Goal: Task Accomplishment & Management: Complete application form

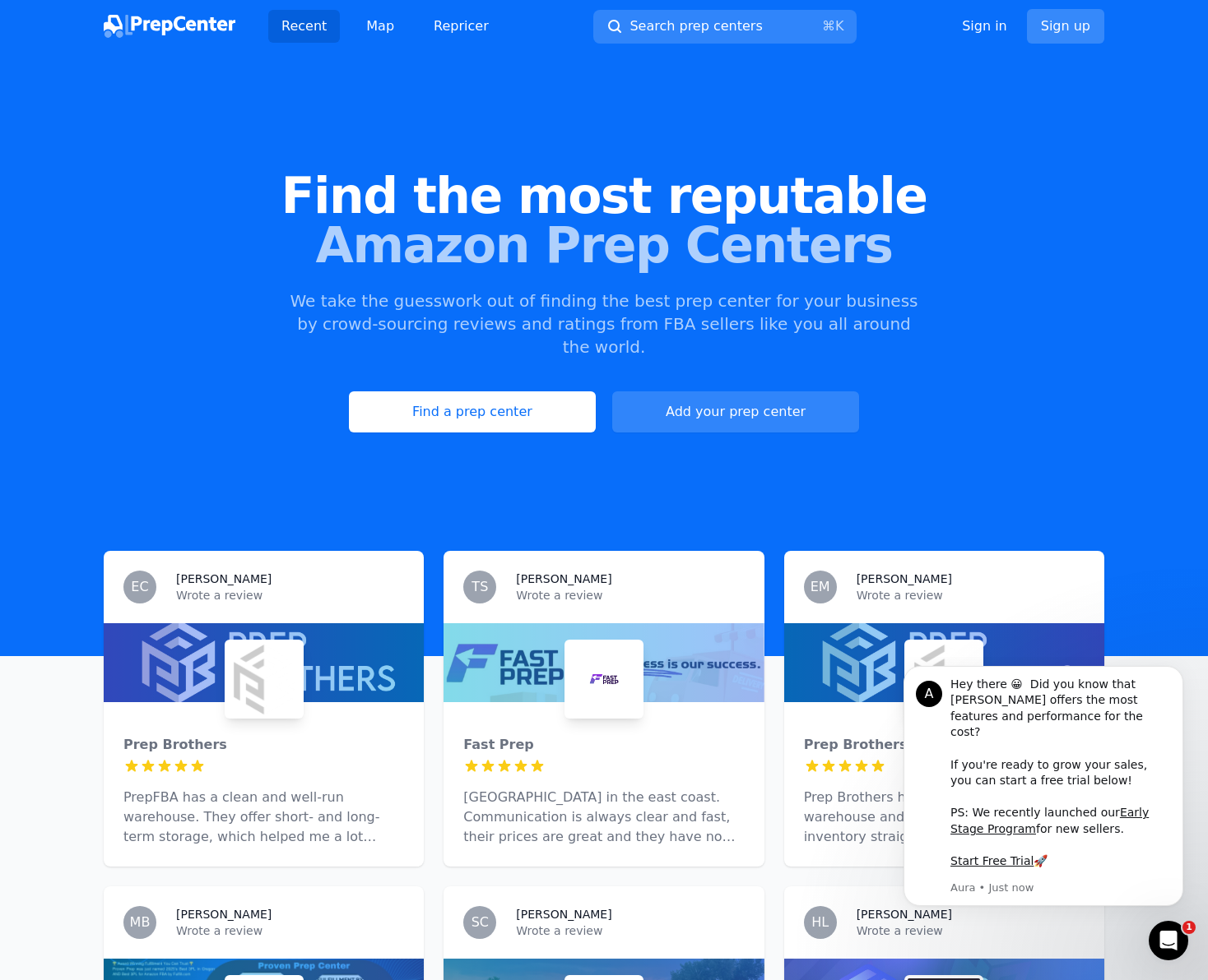
click at [1042, 27] on link "Sign up" at bounding box center [1065, 26] width 78 height 35
click at [1065, 31] on link "Sign up" at bounding box center [1065, 26] width 78 height 35
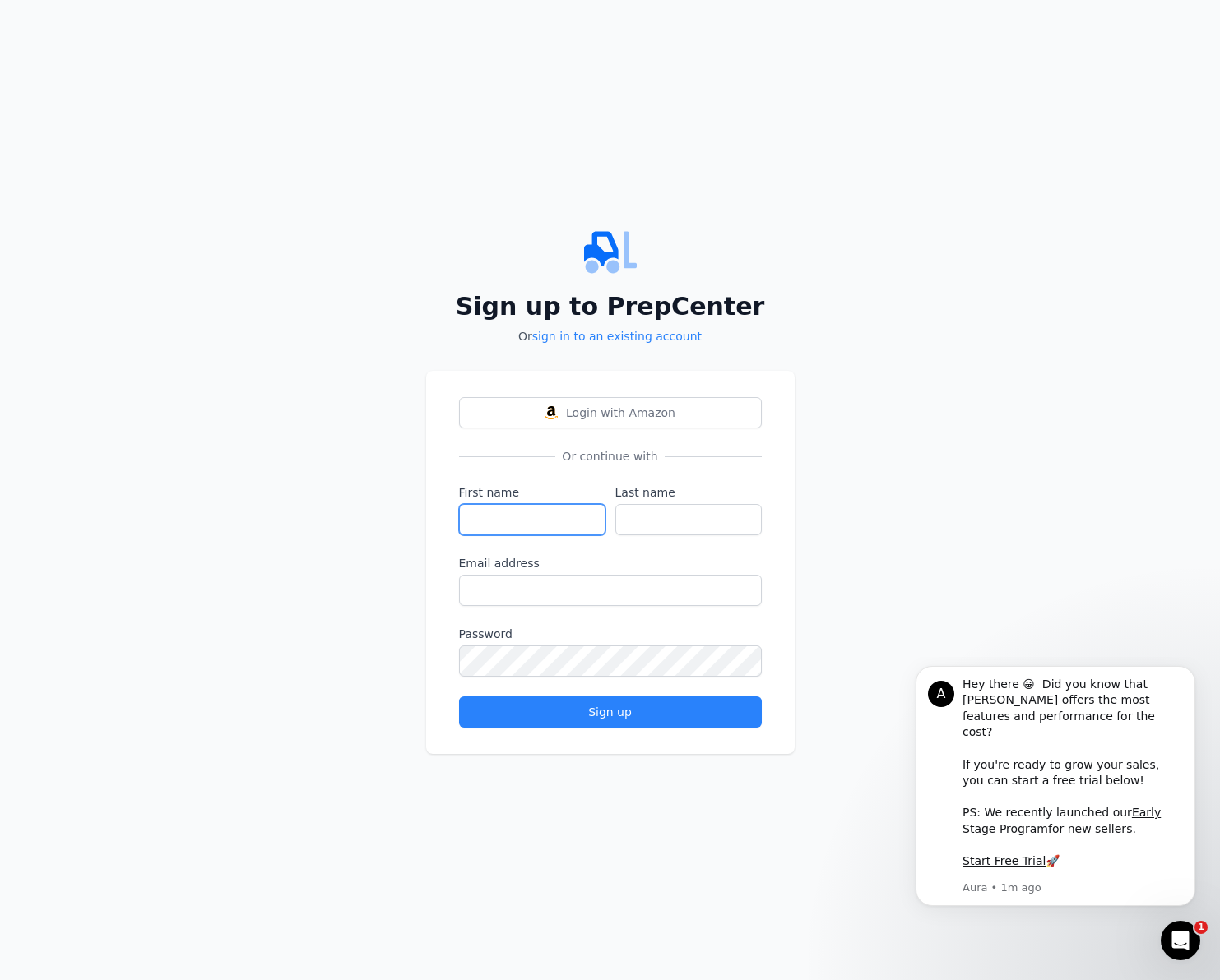
click at [544, 519] on input "First name" at bounding box center [532, 519] width 147 height 32
click at [679, 514] on input "Last name" at bounding box center [688, 519] width 147 height 32
click at [551, 522] on input "[PERSON_NAME]" at bounding box center [532, 519] width 147 height 32
type input "Timur"
drag, startPoint x: 656, startPoint y: 501, endPoint x: 660, endPoint y: 513, distance: 12.6
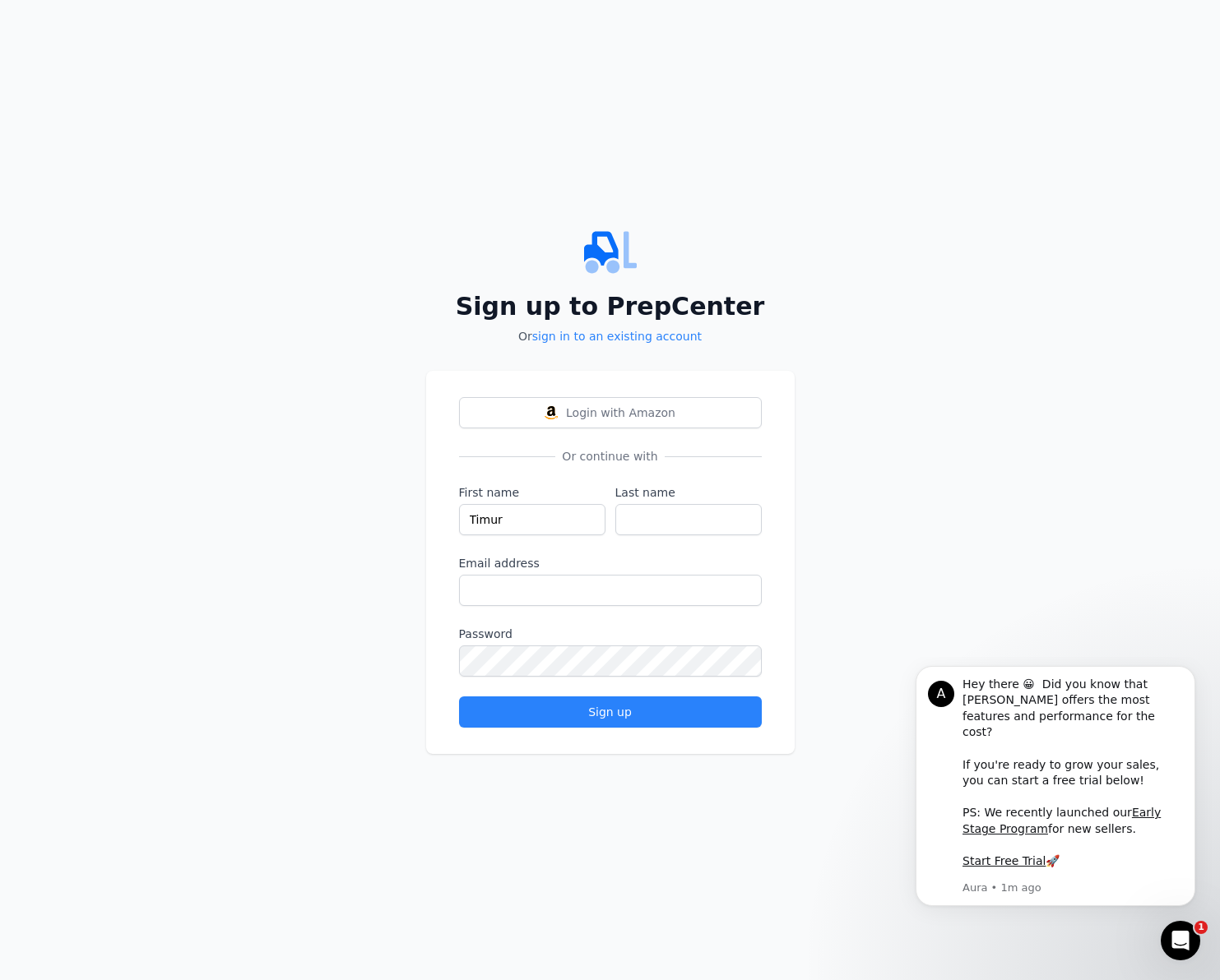
click at [660, 513] on div "Last name" at bounding box center [688, 510] width 147 height 51
click at [660, 513] on input "Last name" at bounding box center [688, 519] width 147 height 32
type input "Aliskerov"
click at [573, 590] on input "Email address" at bounding box center [610, 590] width 302 height 32
type input "[PERSON_NAME][EMAIL_ADDRESS][DOMAIN_NAME]"
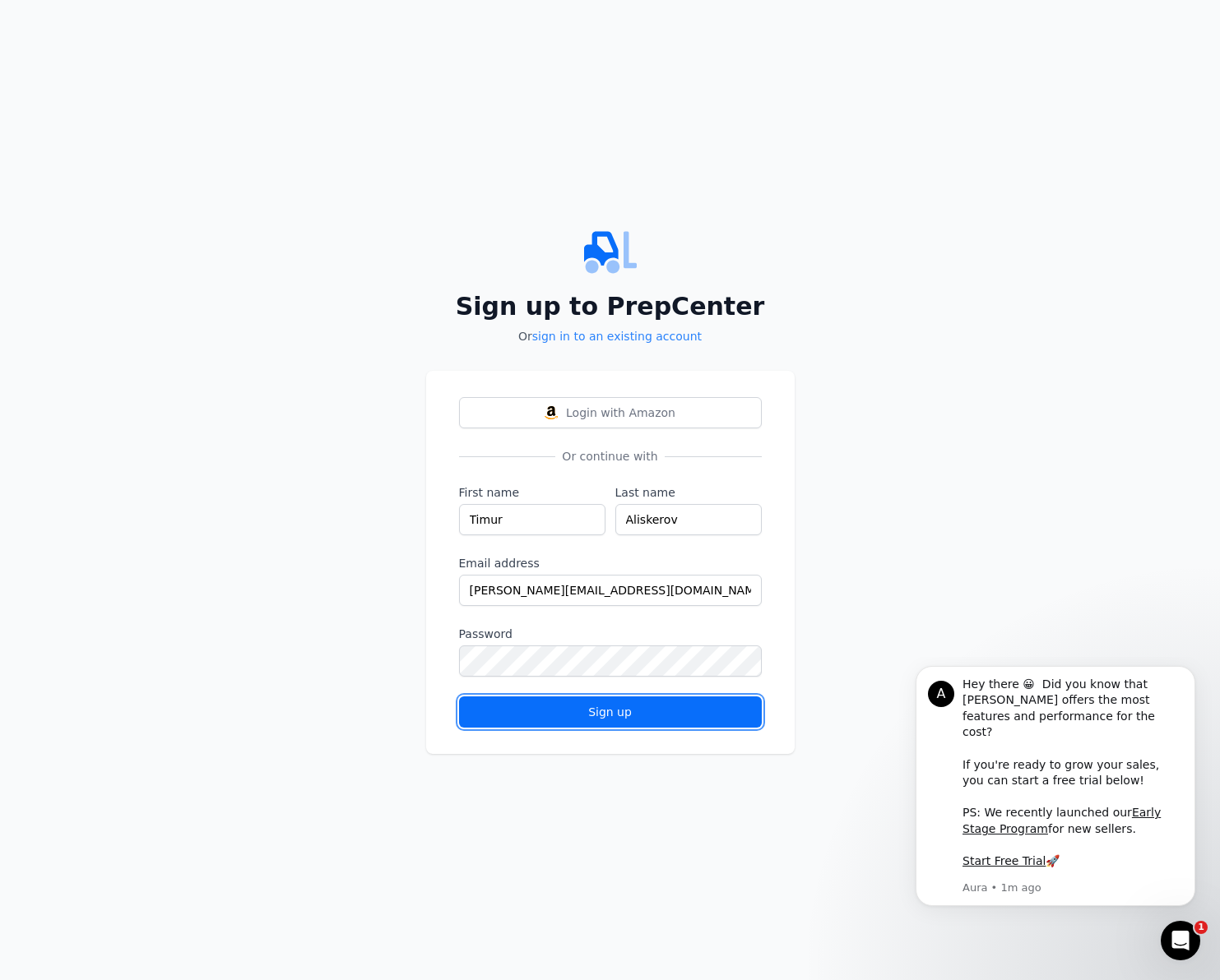
click at [609, 701] on button "Sign up" at bounding box center [610, 712] width 302 height 32
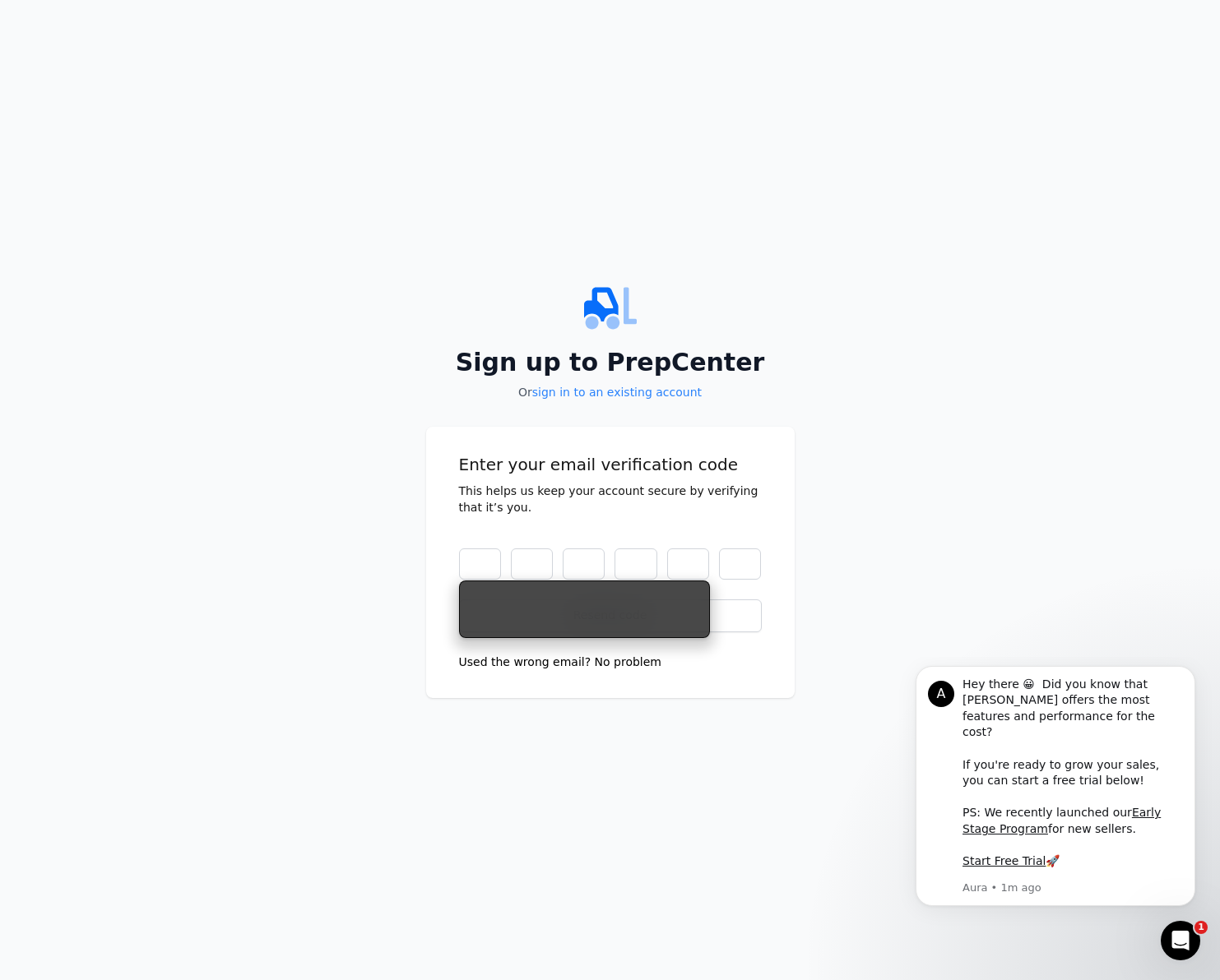
click at [488, 568] on input "text" at bounding box center [480, 563] width 42 height 32
click at [709, 461] on p "Enter your email verification code" at bounding box center [610, 465] width 302 height 23
click at [474, 571] on input "text" at bounding box center [480, 563] width 42 height 32
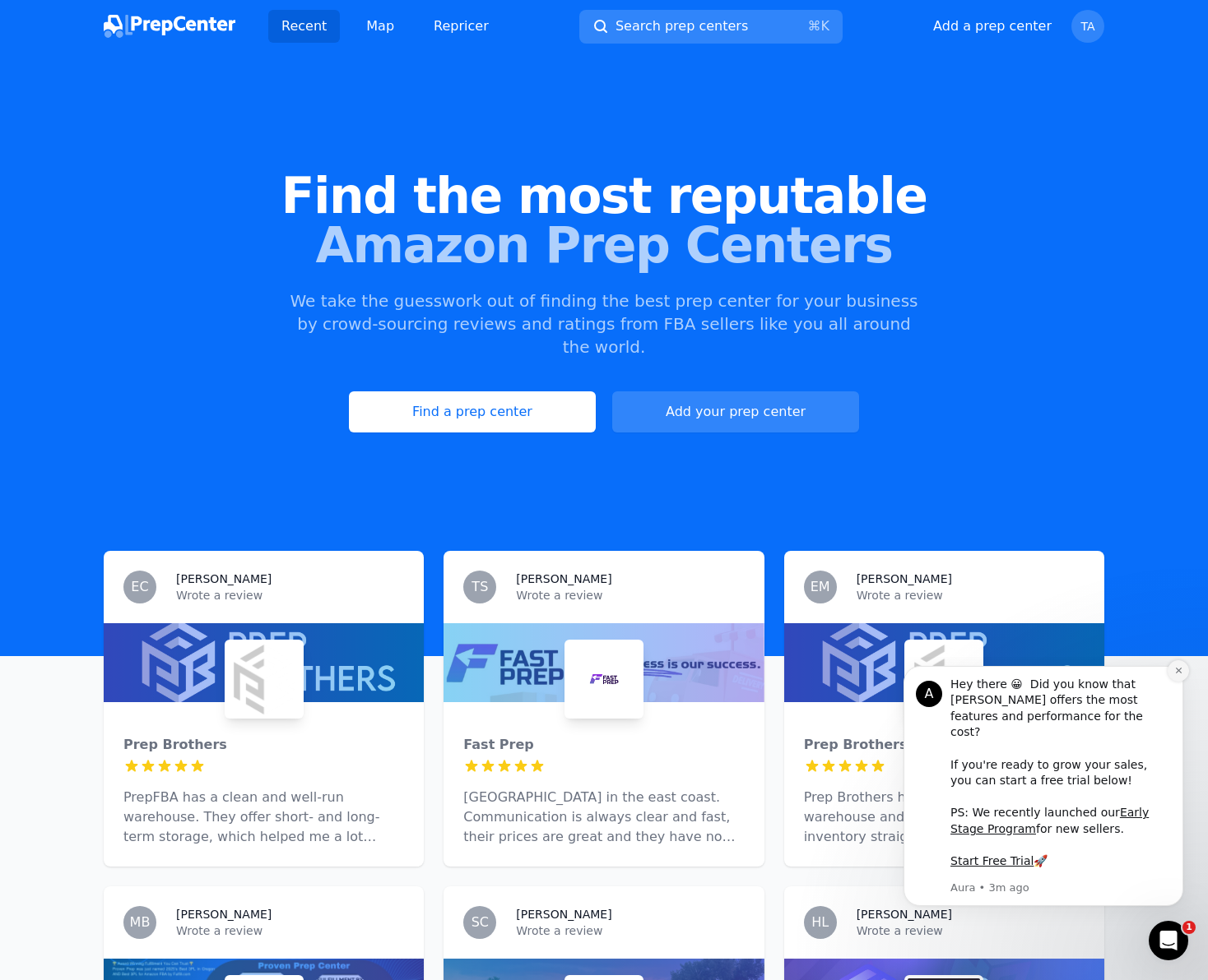
click at [1175, 675] on icon "Dismiss notification" at bounding box center [1178, 670] width 9 height 9
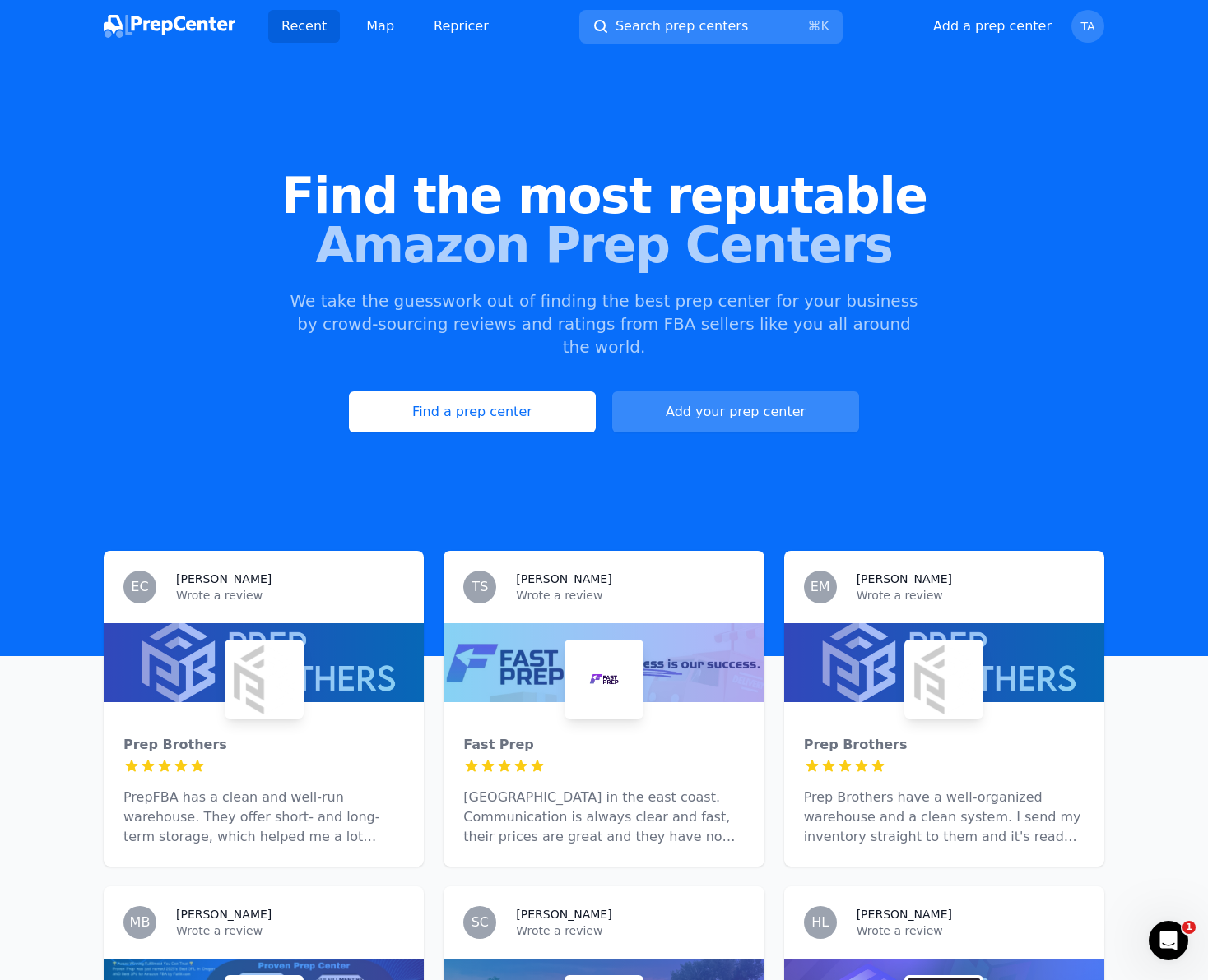
click at [640, 392] on button "Add your prep center" at bounding box center [735, 412] width 247 height 41
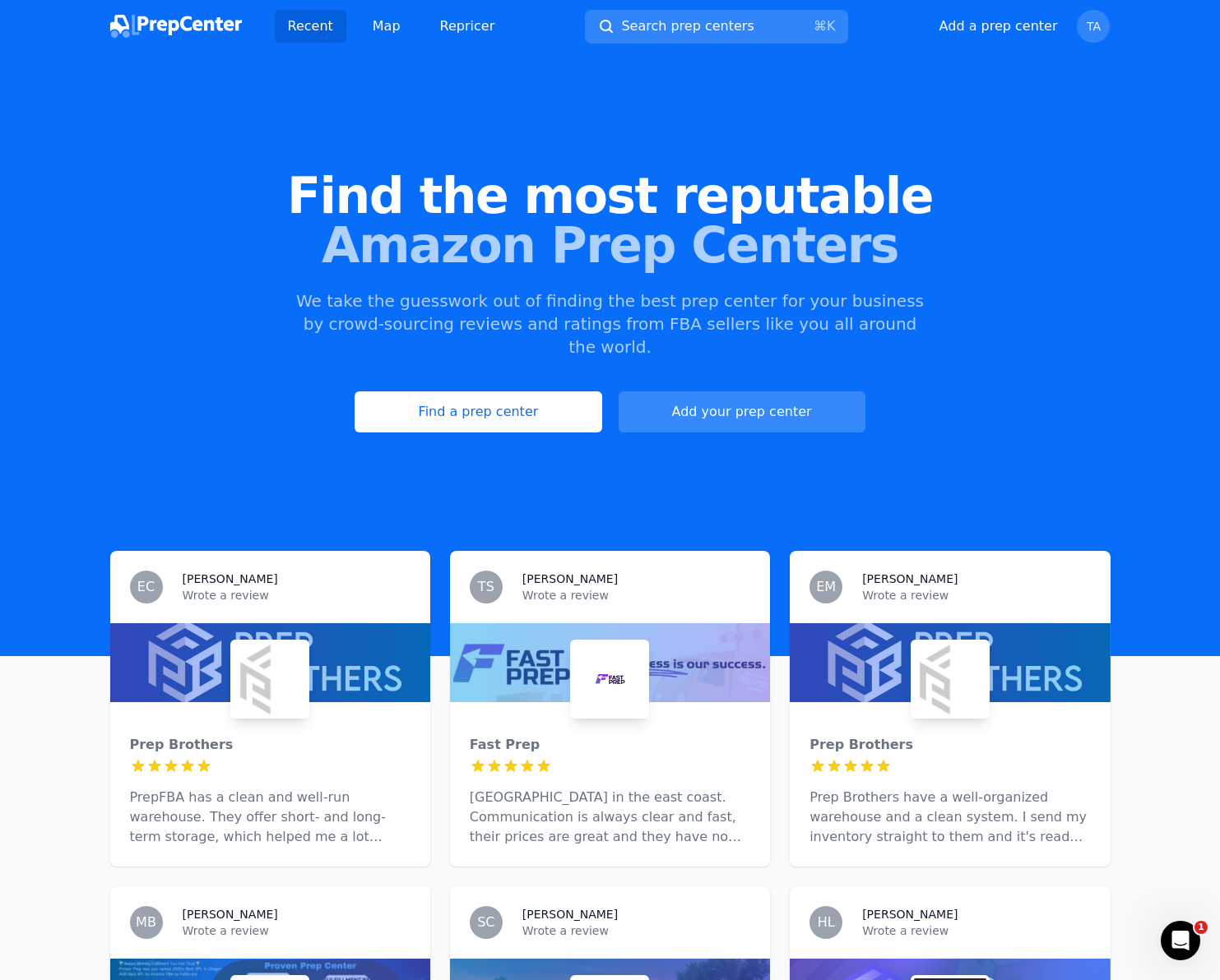
select select "US"
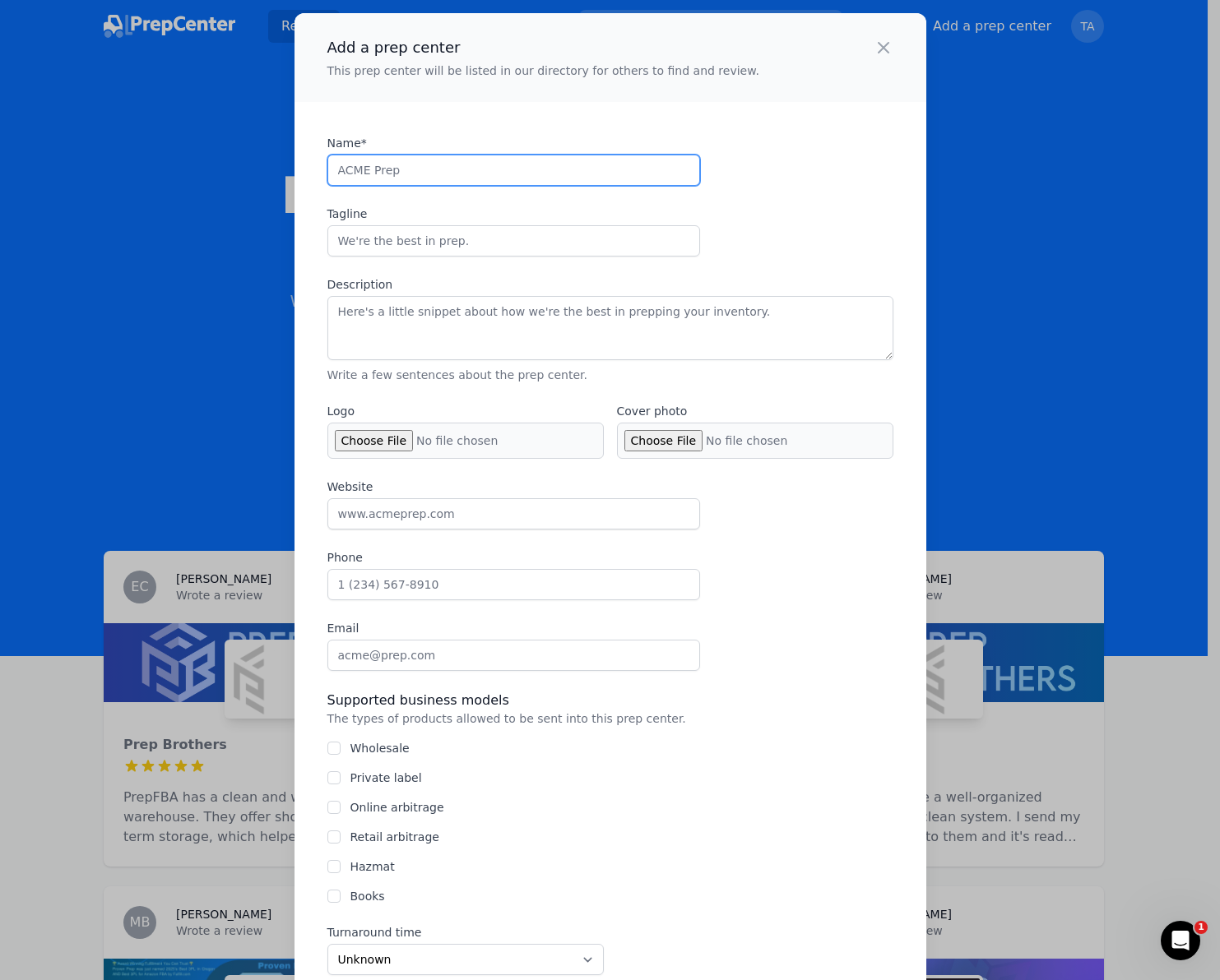
click at [393, 169] on input "Name*" at bounding box center [514, 170] width 372 height 32
paste input "Bridge Supply Co LLC"
type input "Bridge Supply Co LLC"
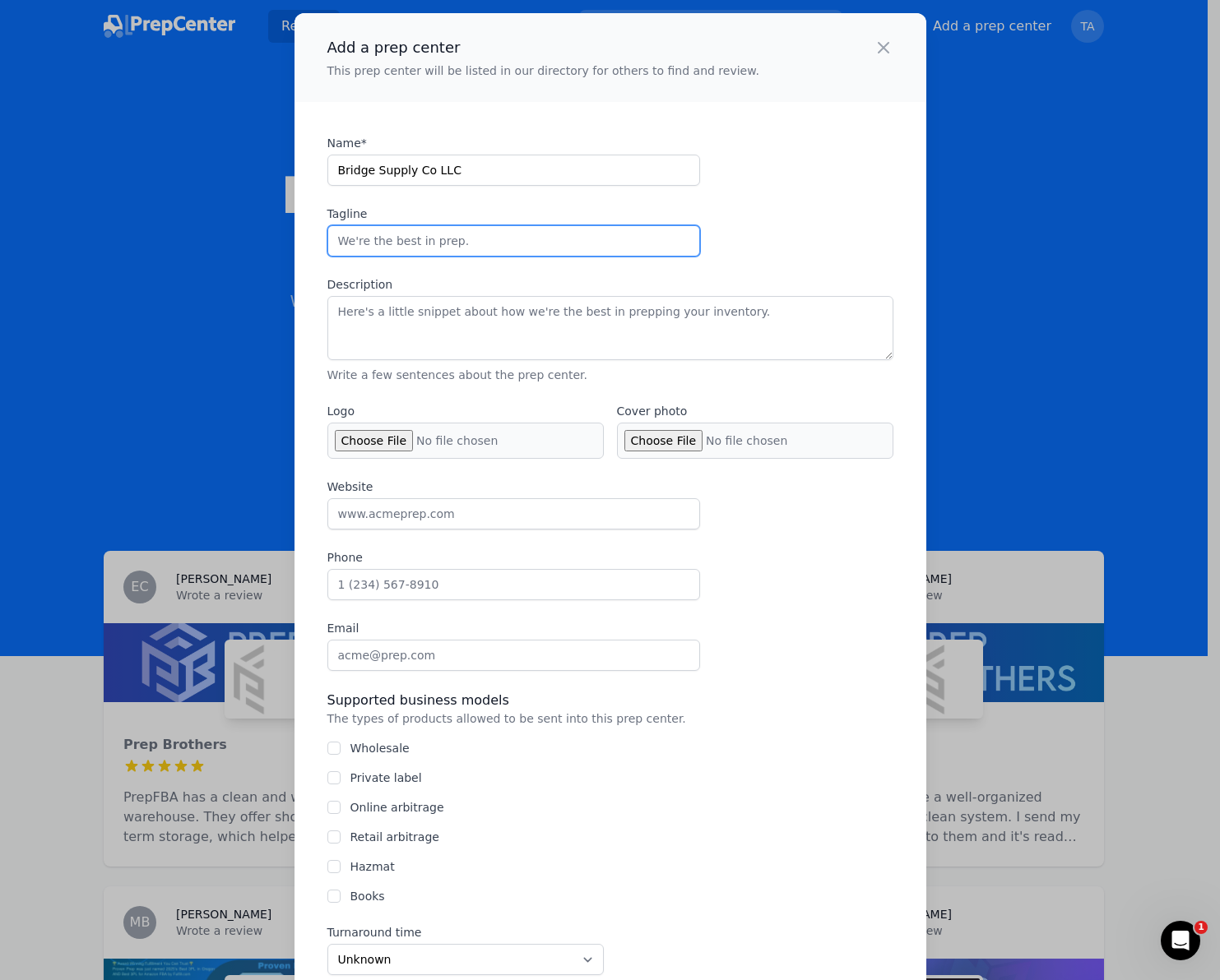
click at [546, 228] on input "Tagline" at bounding box center [514, 241] width 372 height 32
paste input "Your trusted partner in Amazon FBA prep and logistics."
type input "Your trusted partner in Amazon FBA prep and logistics."
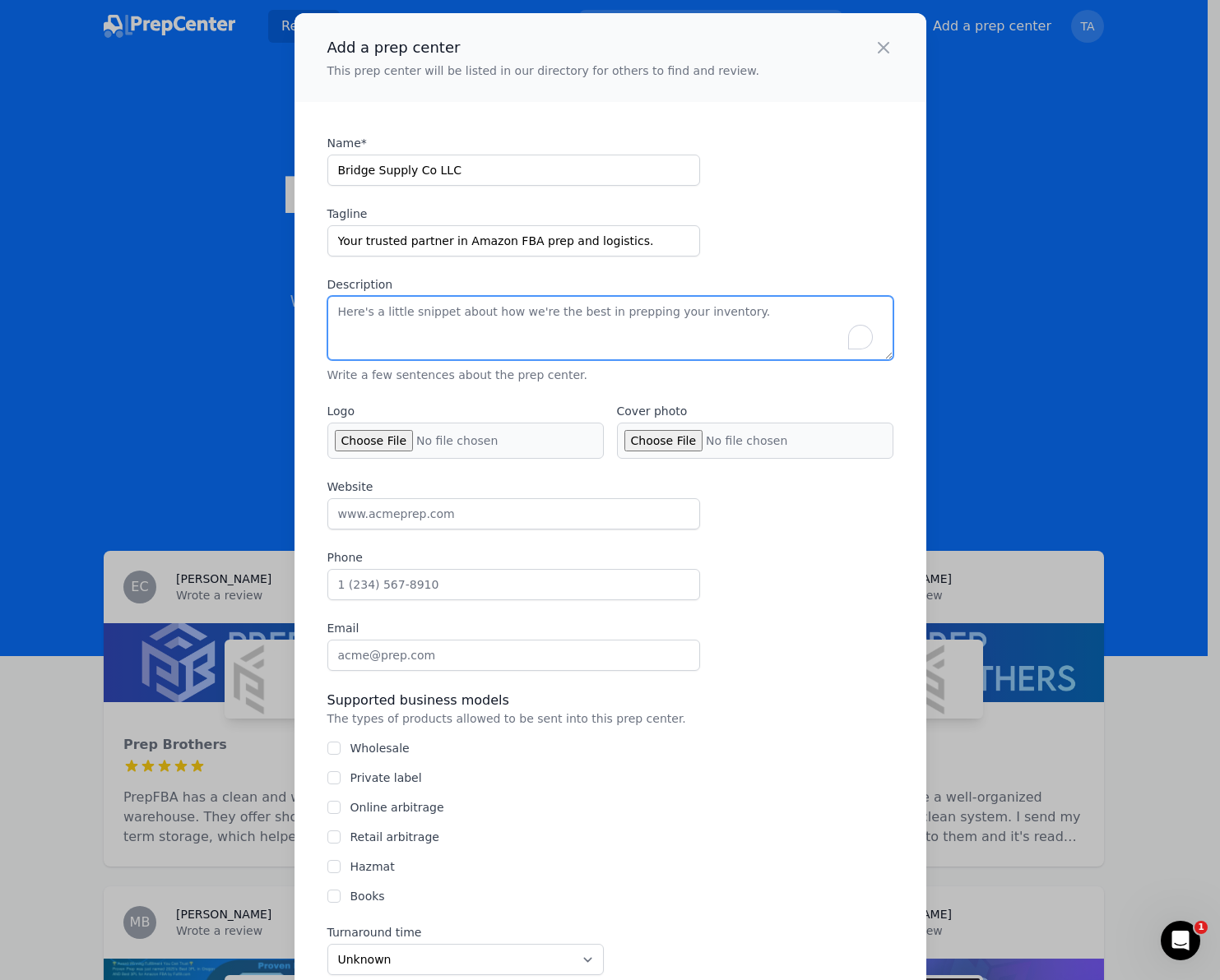
paste textarea "Bridge Supply Co is a U.S.-based prep center specializing in helping e-commerce…"
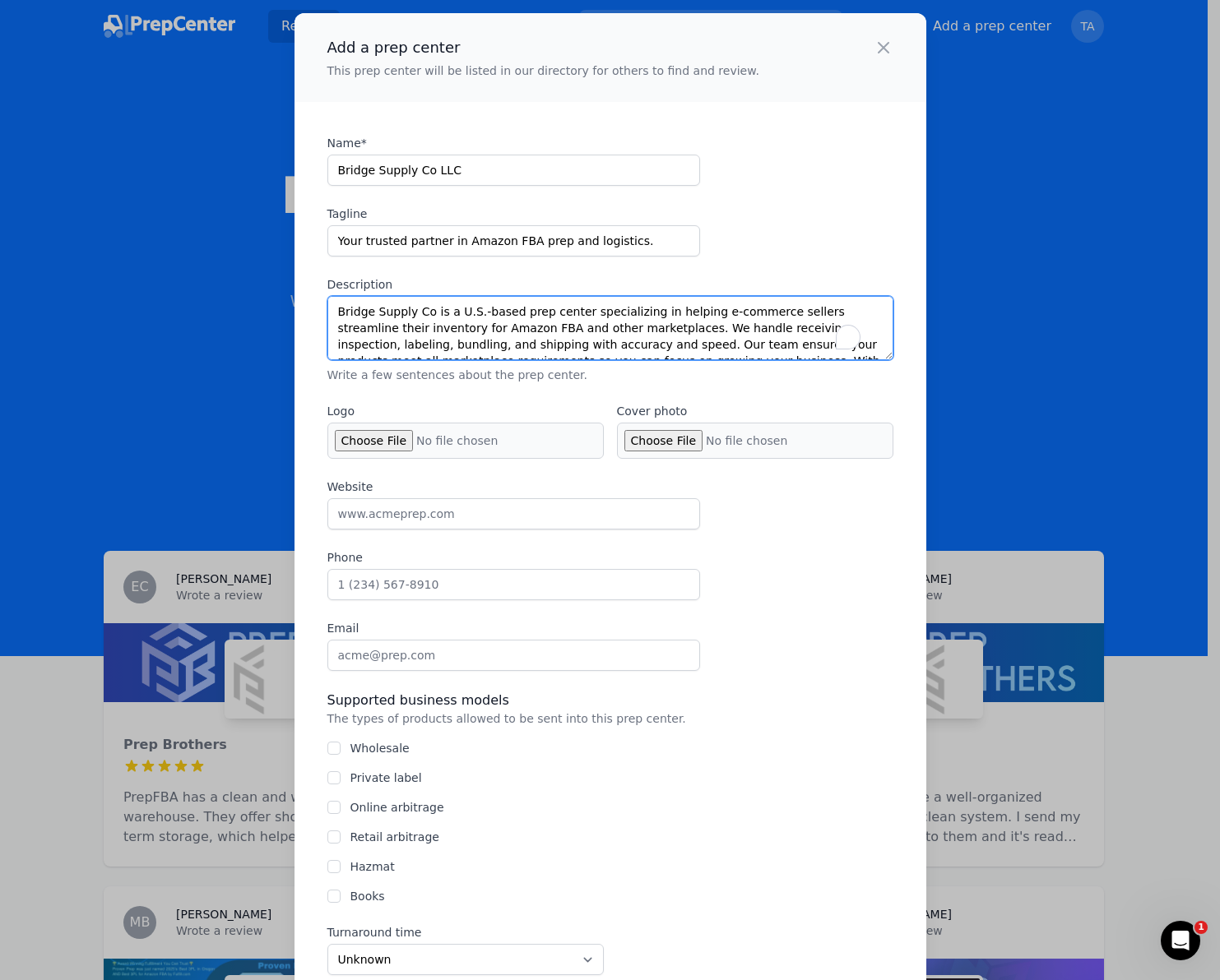
scroll to position [58, 0]
type textarea "Bridge Supply Co is a U.S.-based prep center specializing in helping e-commerce…"
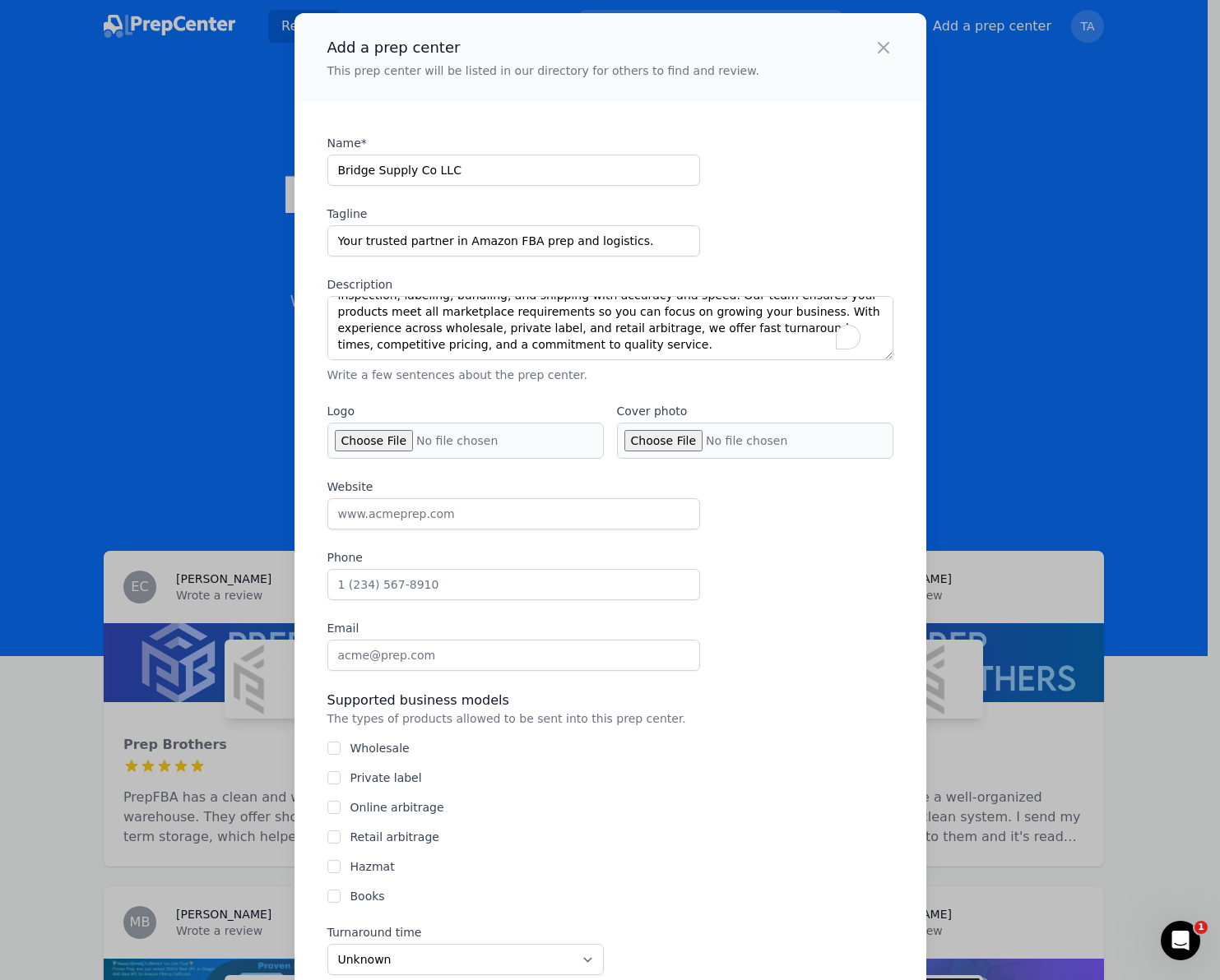
click at [389, 446] on input "Logo" at bounding box center [466, 441] width 276 height 36
type input "C:\fakepath\image.png"
click at [682, 347] on textarea "Bridge Supply Co is a U.S.-based prep center specializing in helping e-commerce…" at bounding box center [610, 327] width 565 height 64
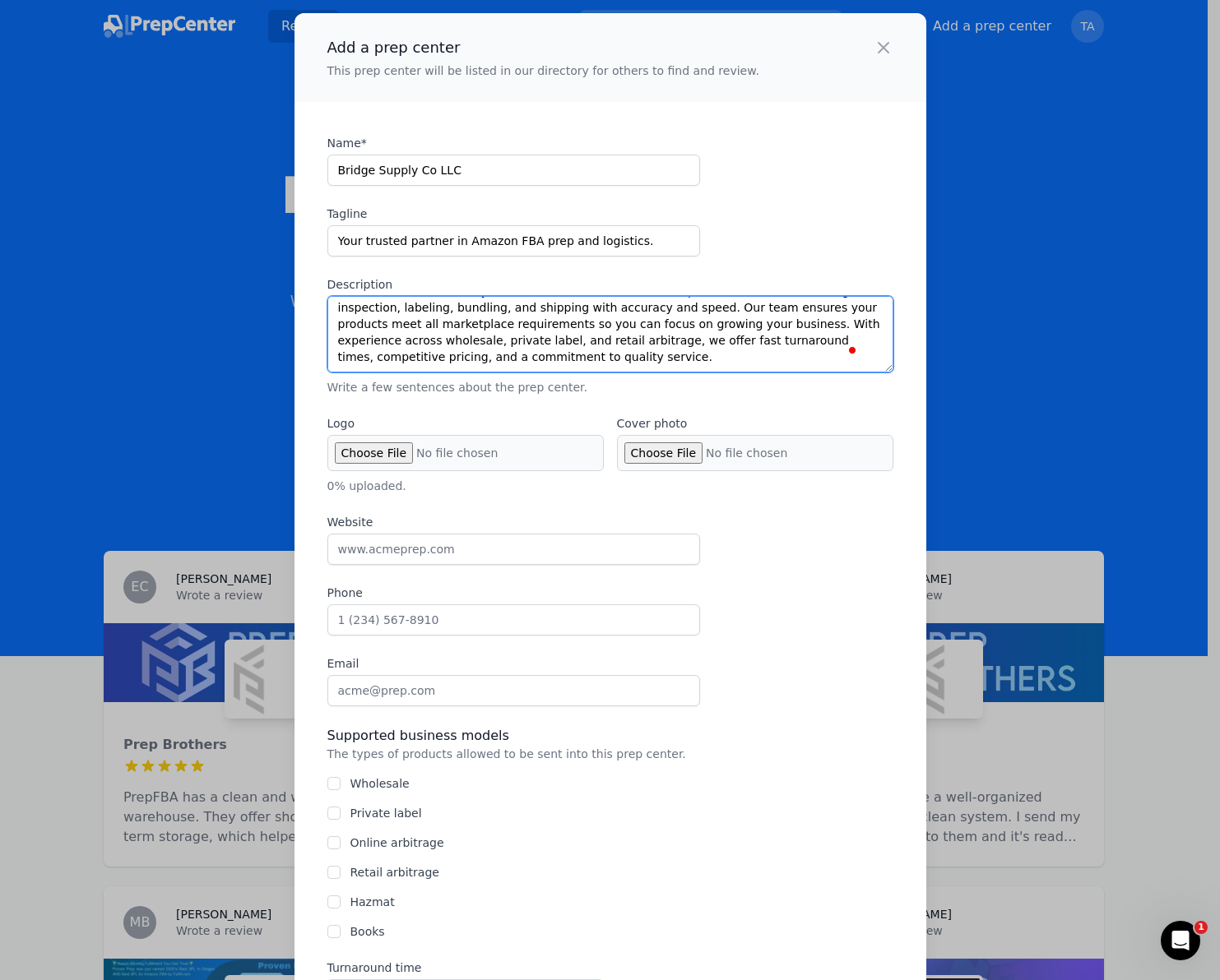
scroll to position [0, 0]
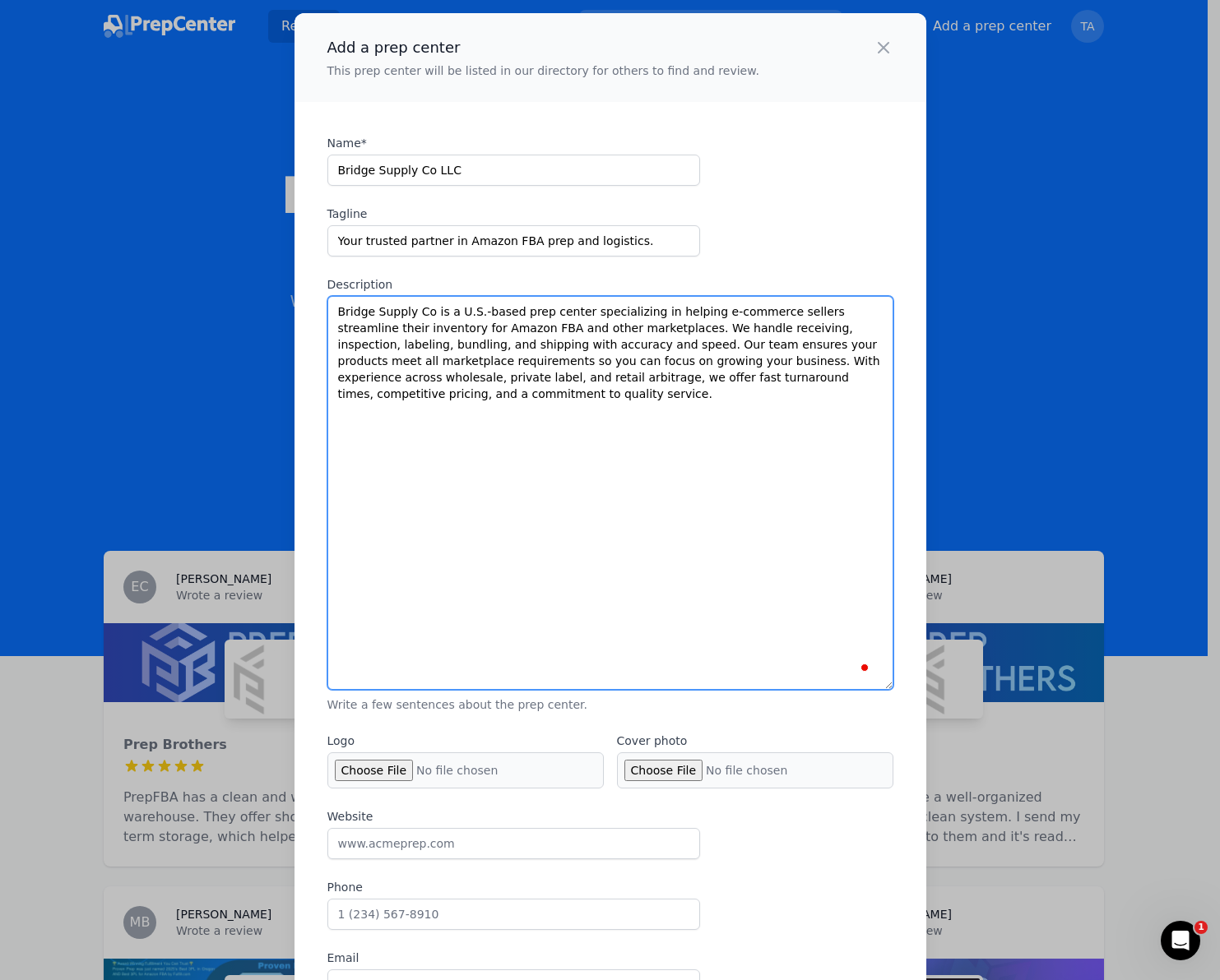
drag, startPoint x: 884, startPoint y: 357, endPoint x: 942, endPoint y: 686, distance: 334.1
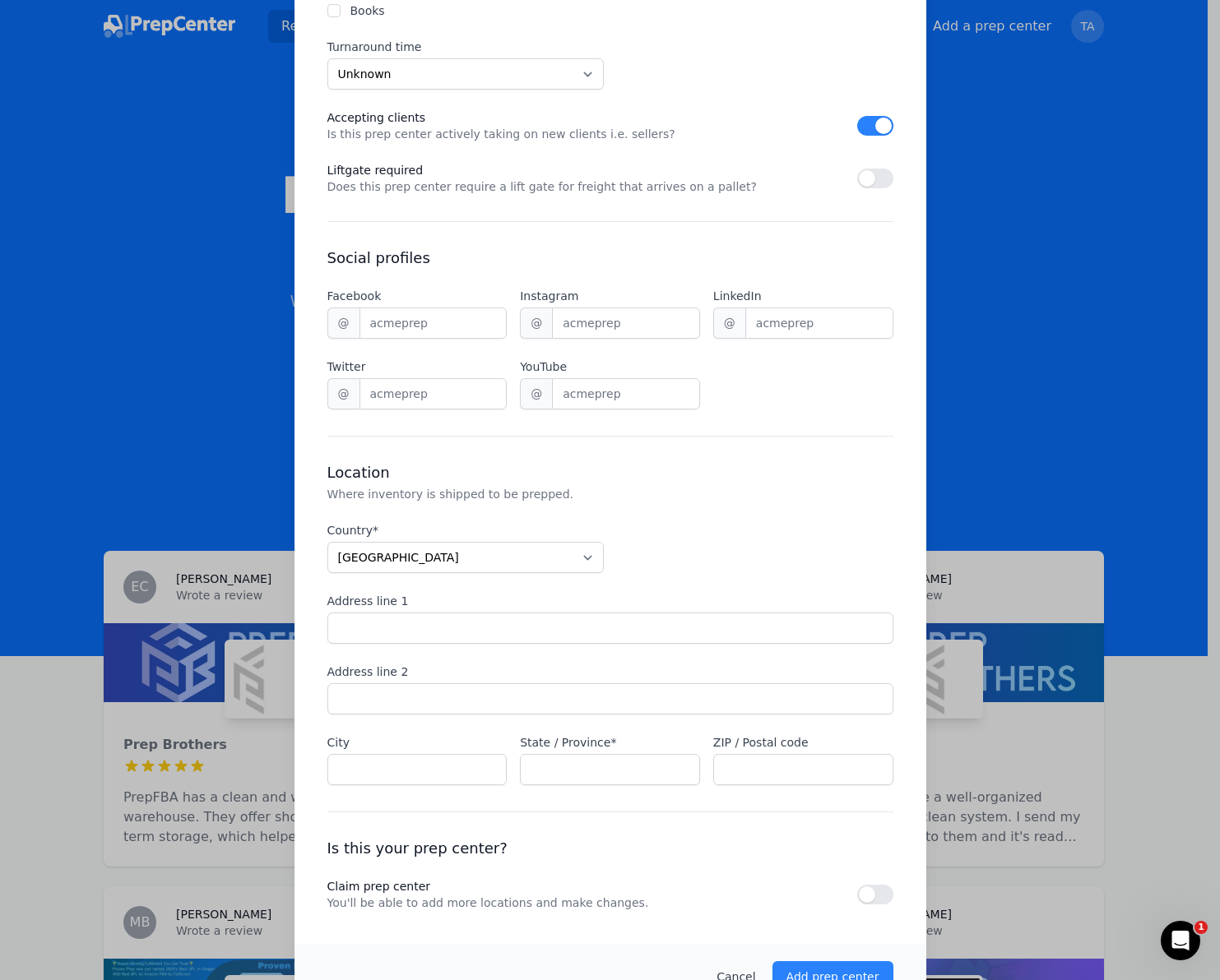
scroll to position [1258, 0]
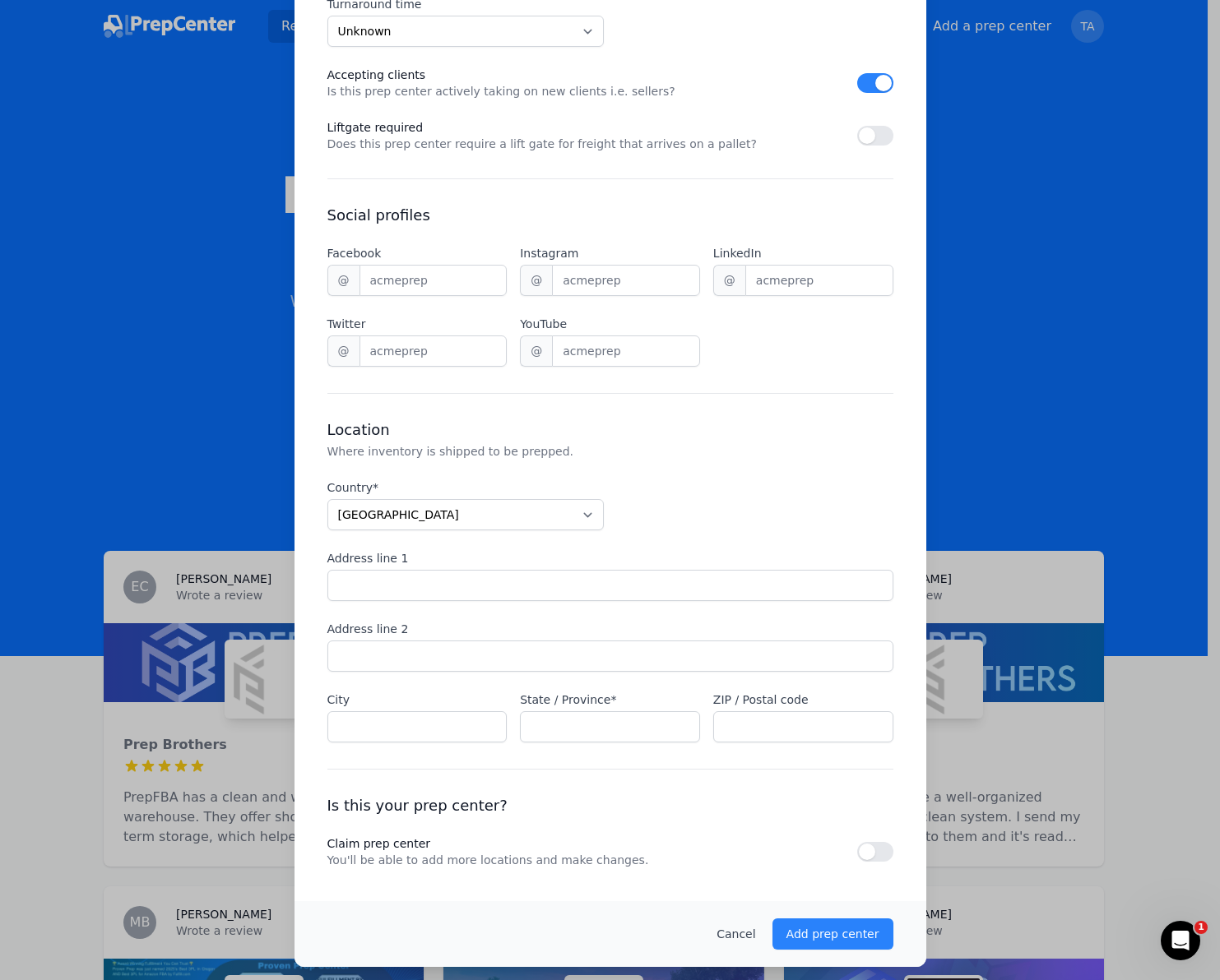
click at [531, 602] on div "Country* [GEOGRAPHIC_DATA] [GEOGRAPHIC_DATA] [GEOGRAPHIC_DATA] [US_STATE] [GEOG…" at bounding box center [610, 611] width 565 height 263
click at [541, 595] on input "Address line 1" at bounding box center [610, 586] width 565 height 32
paste input "[STREET_ADDRESS]"
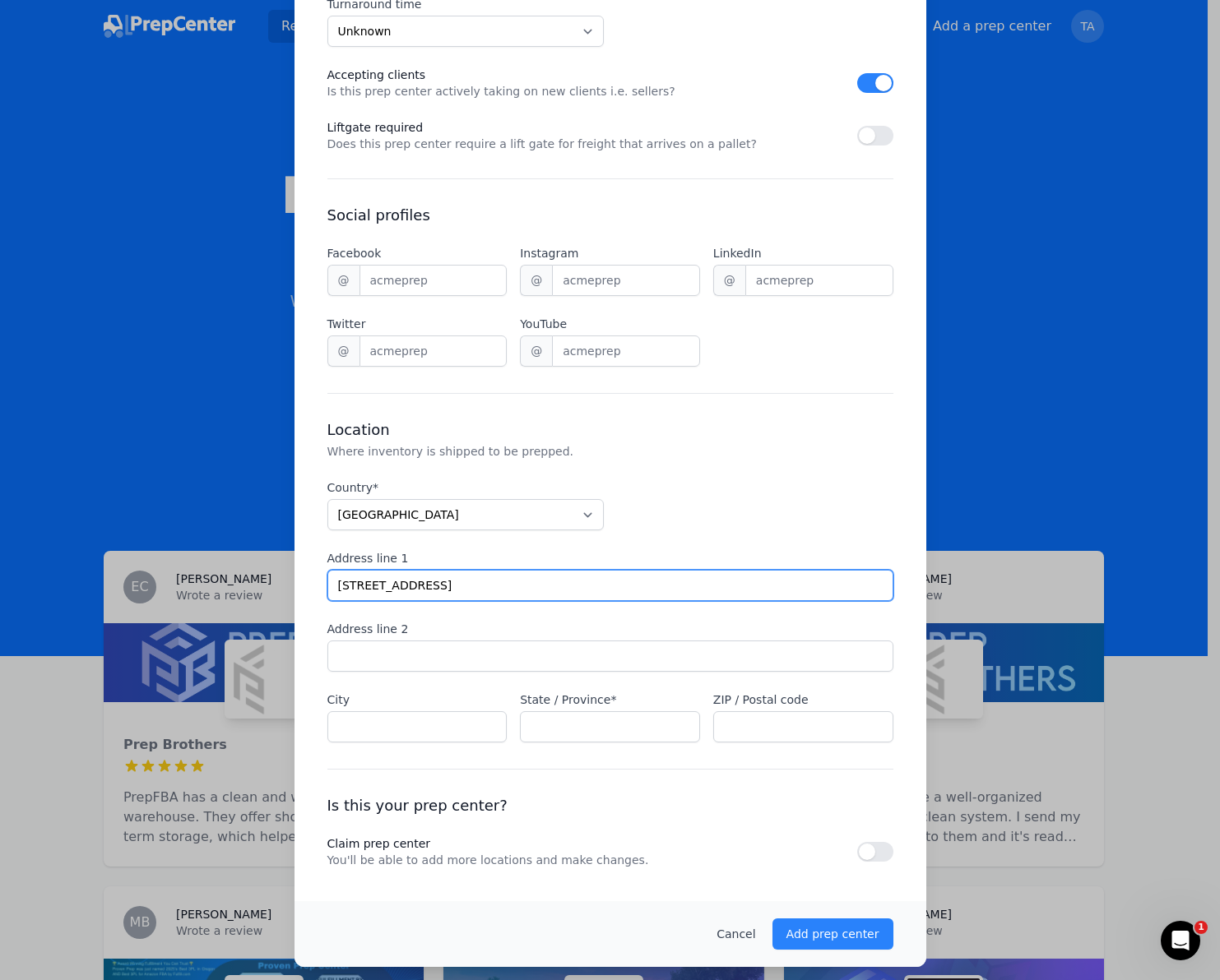
type input "[STREET_ADDRESS]"
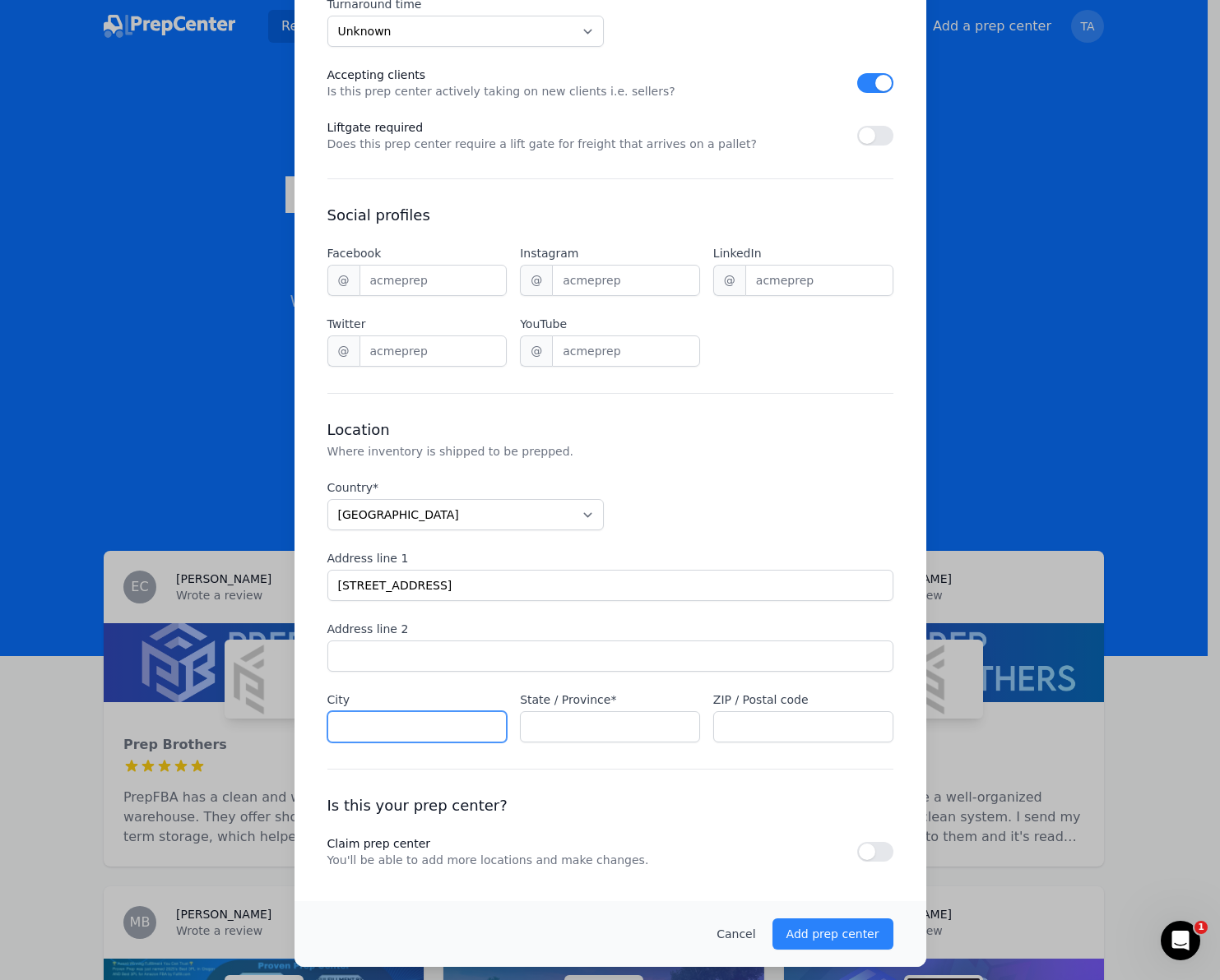
drag, startPoint x: 466, startPoint y: 729, endPoint x: 486, endPoint y: 724, distance: 20.6
click at [466, 729] on input "City" at bounding box center [418, 727] width 180 height 32
paste input "[GEOGRAPHIC_DATA]"
type input "[GEOGRAPHIC_DATA]"
click at [564, 724] on input "State / Province*" at bounding box center [610, 727] width 180 height 32
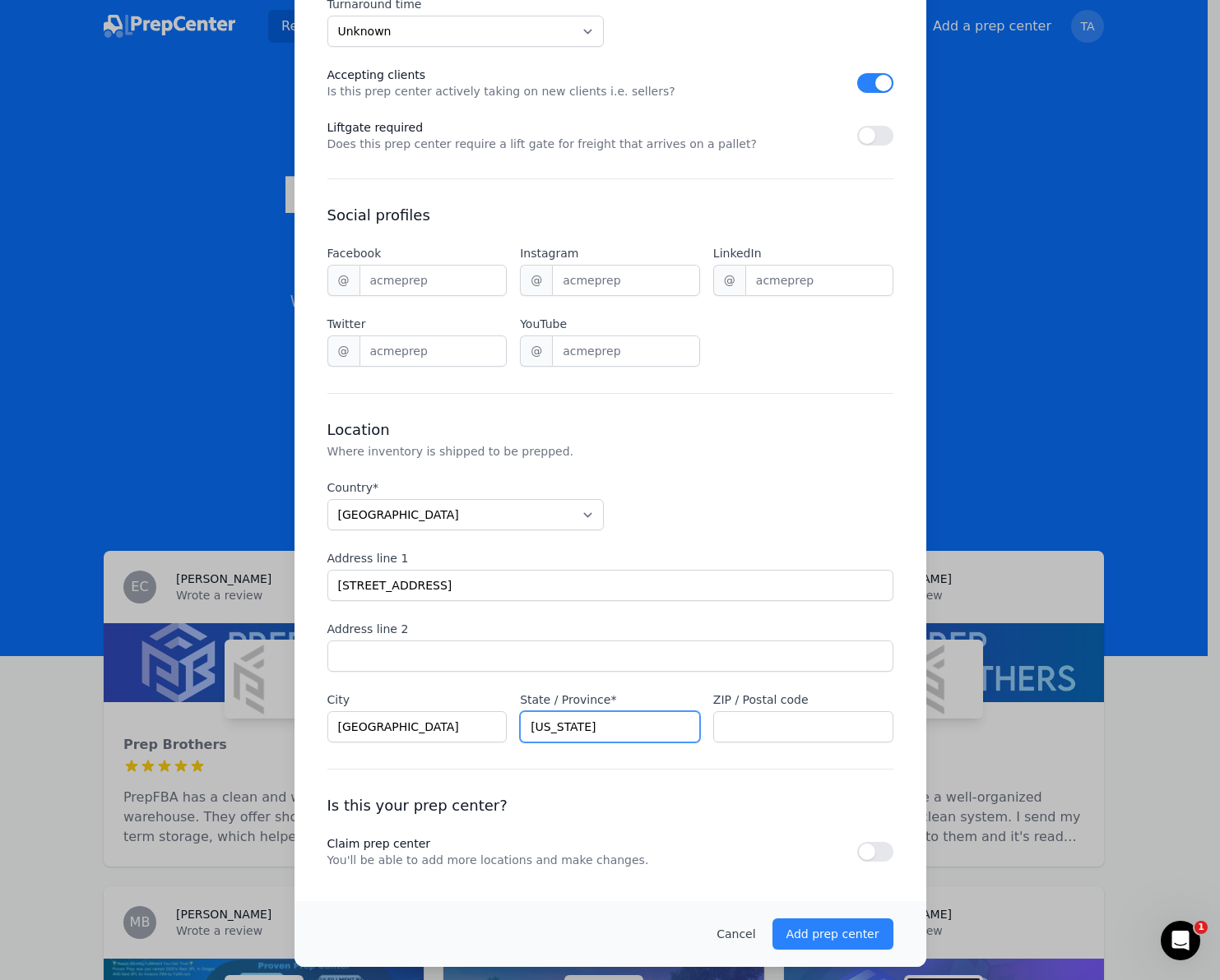
type input "[US_STATE]"
click at [770, 728] on input "ZIP / Postal code" at bounding box center [803, 727] width 180 height 32
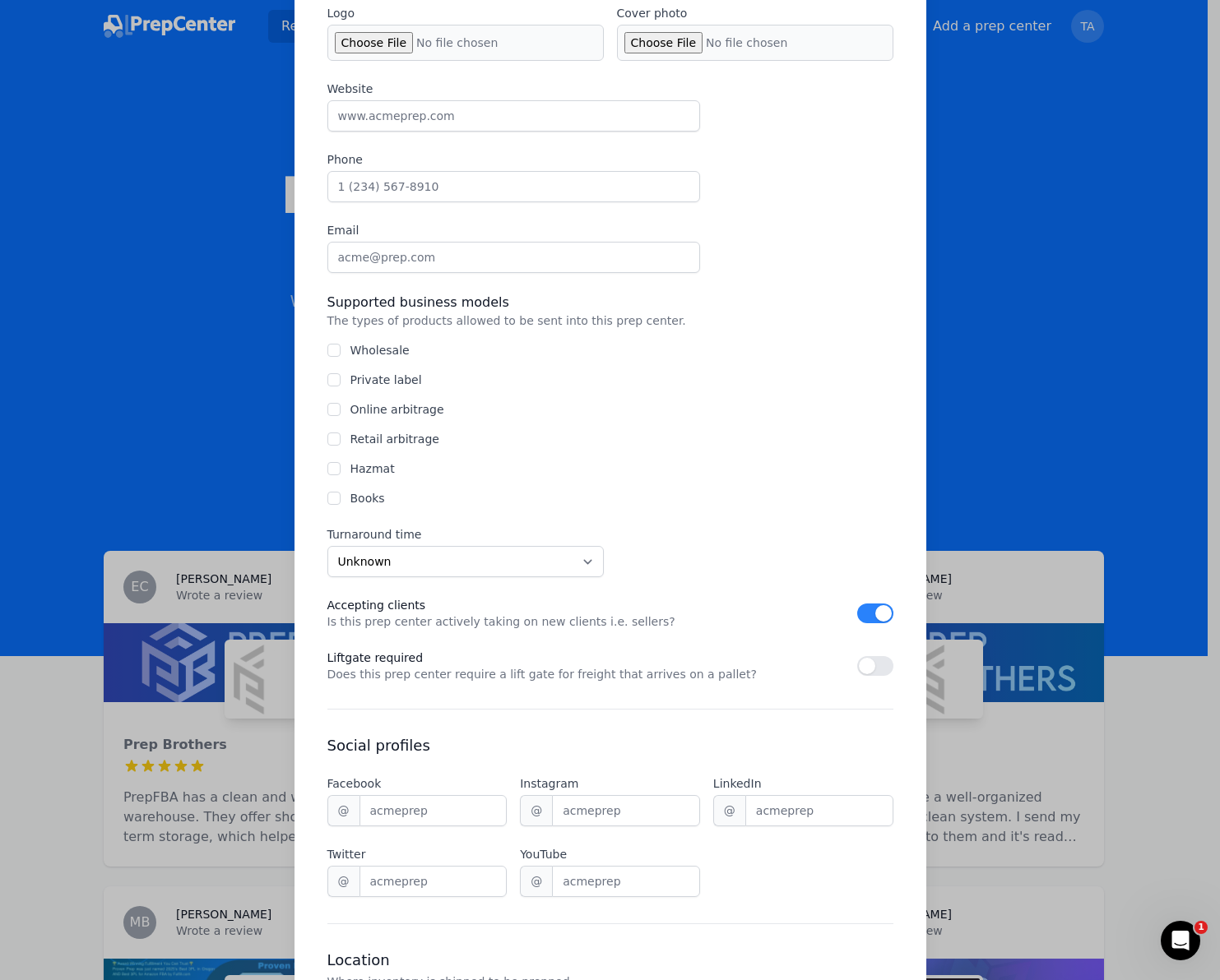
scroll to position [720, 0]
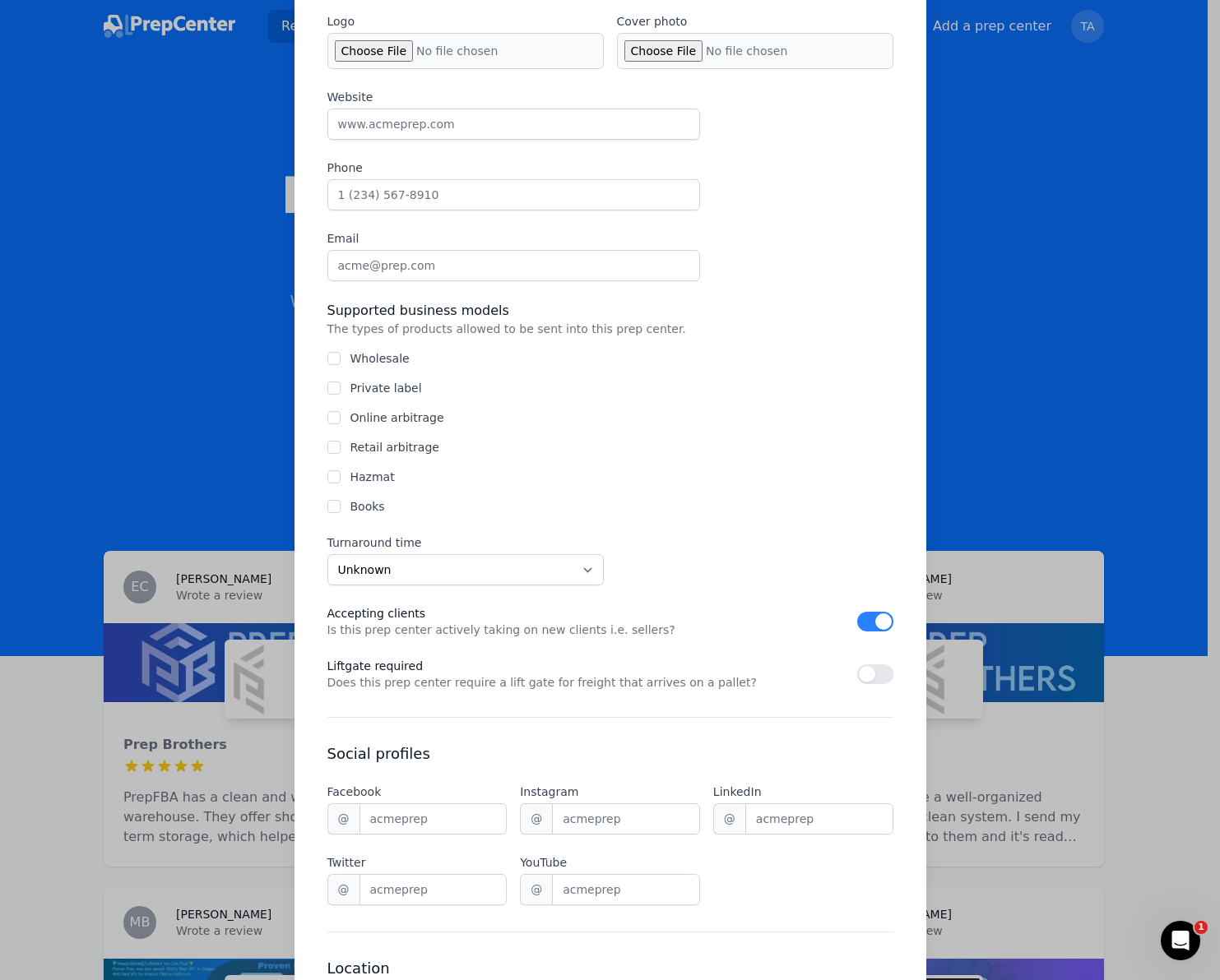
type input "19933"
click at [327, 386] on input "Private label" at bounding box center [334, 389] width 13 height 13
checkbox input "true"
click at [337, 416] on div "Online arbitrage" at bounding box center [610, 418] width 565 height 16
click at [330, 416] on input "Online arbitrage" at bounding box center [334, 418] width 13 height 13
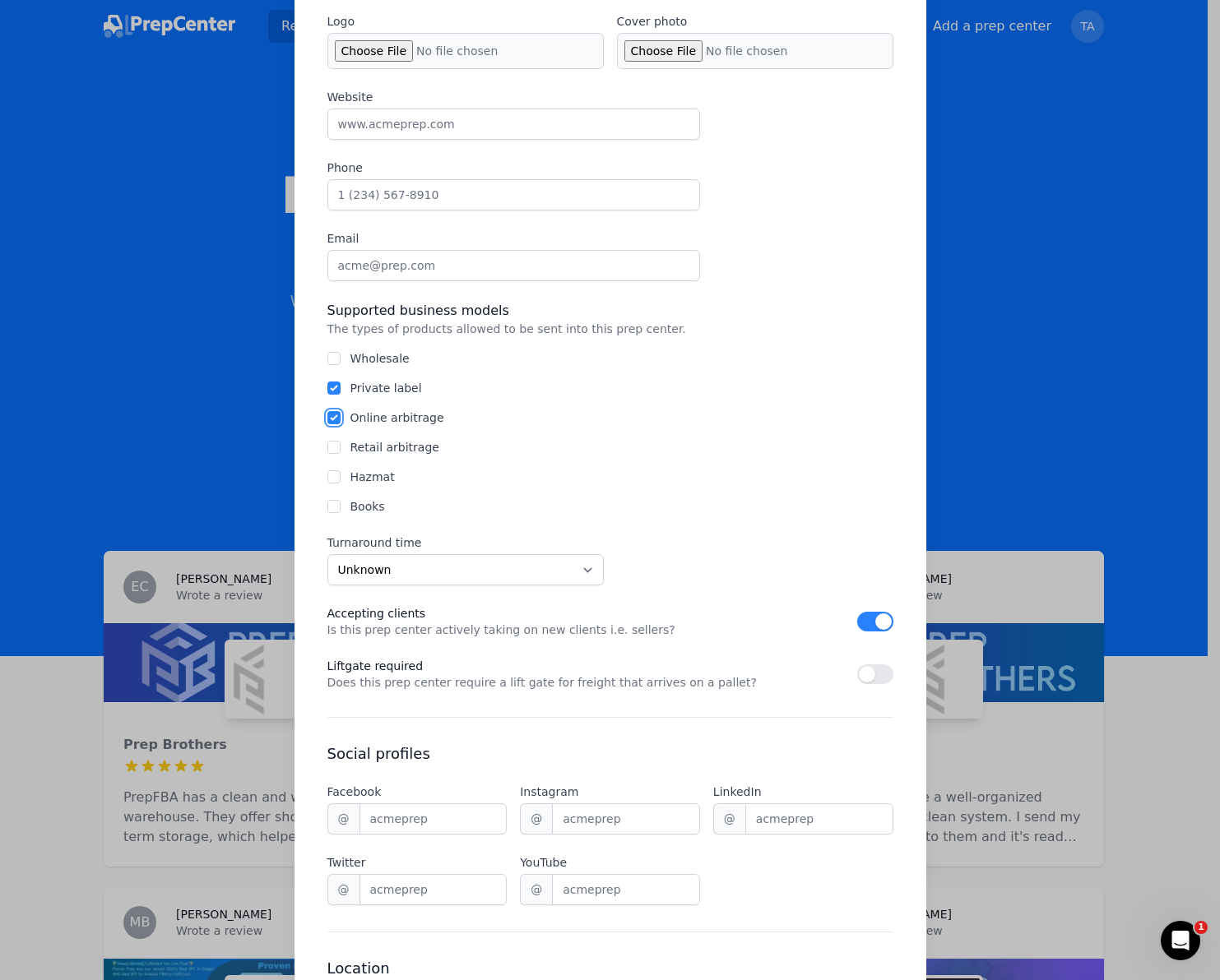
checkbox input "true"
click at [334, 449] on div "Retail arbitrage" at bounding box center [610, 447] width 565 height 16
click at [328, 449] on input "Retail arbitrage" at bounding box center [334, 447] width 13 height 13
checkbox input "true"
click at [331, 476] on input "Hazmat" at bounding box center [334, 477] width 13 height 13
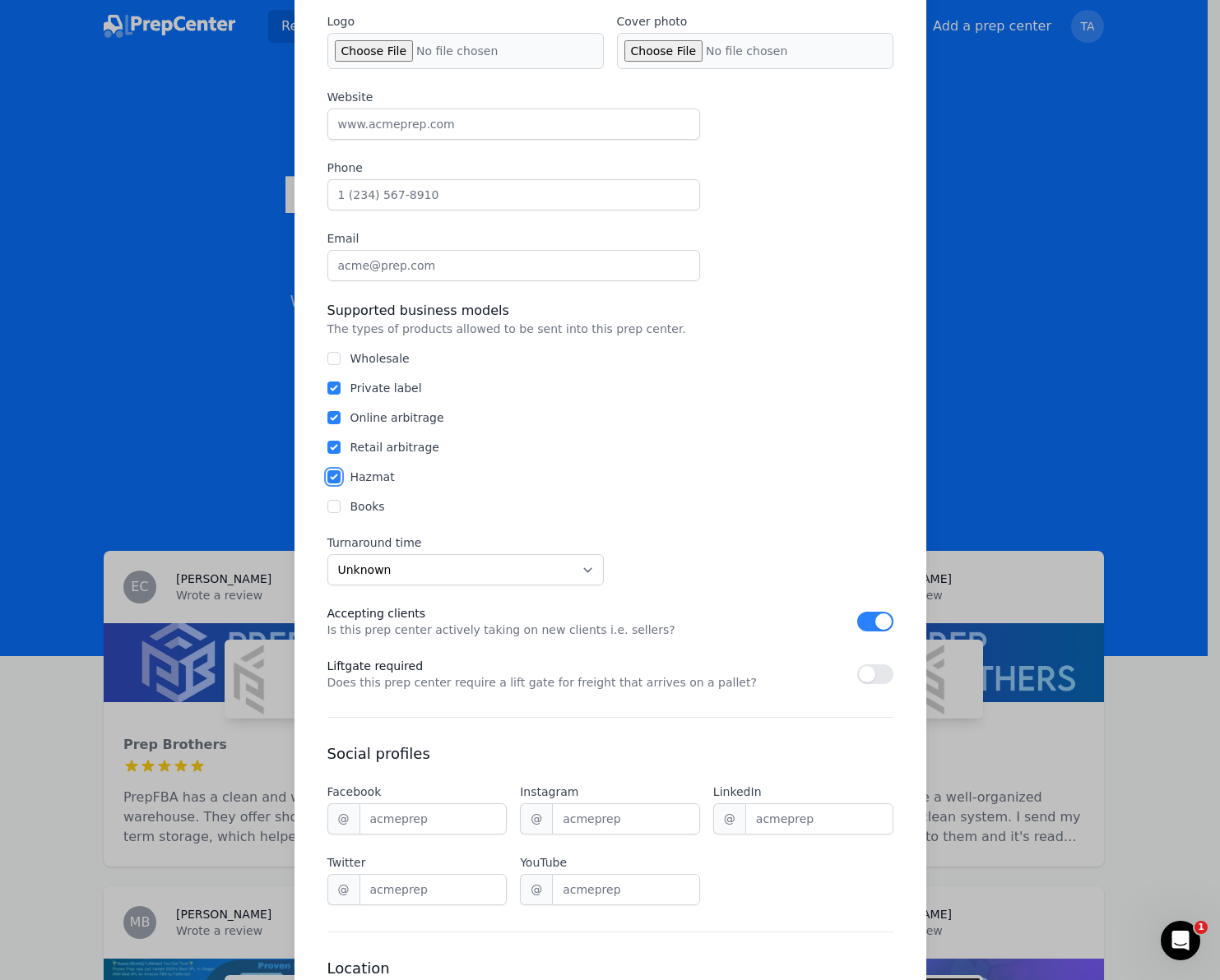
checkbox input "true"
click at [327, 510] on input "Books" at bounding box center [334, 507] width 13 height 13
checkbox input "true"
click at [327, 388] on input "Private label" at bounding box center [334, 389] width 13 height 13
checkbox input "false"
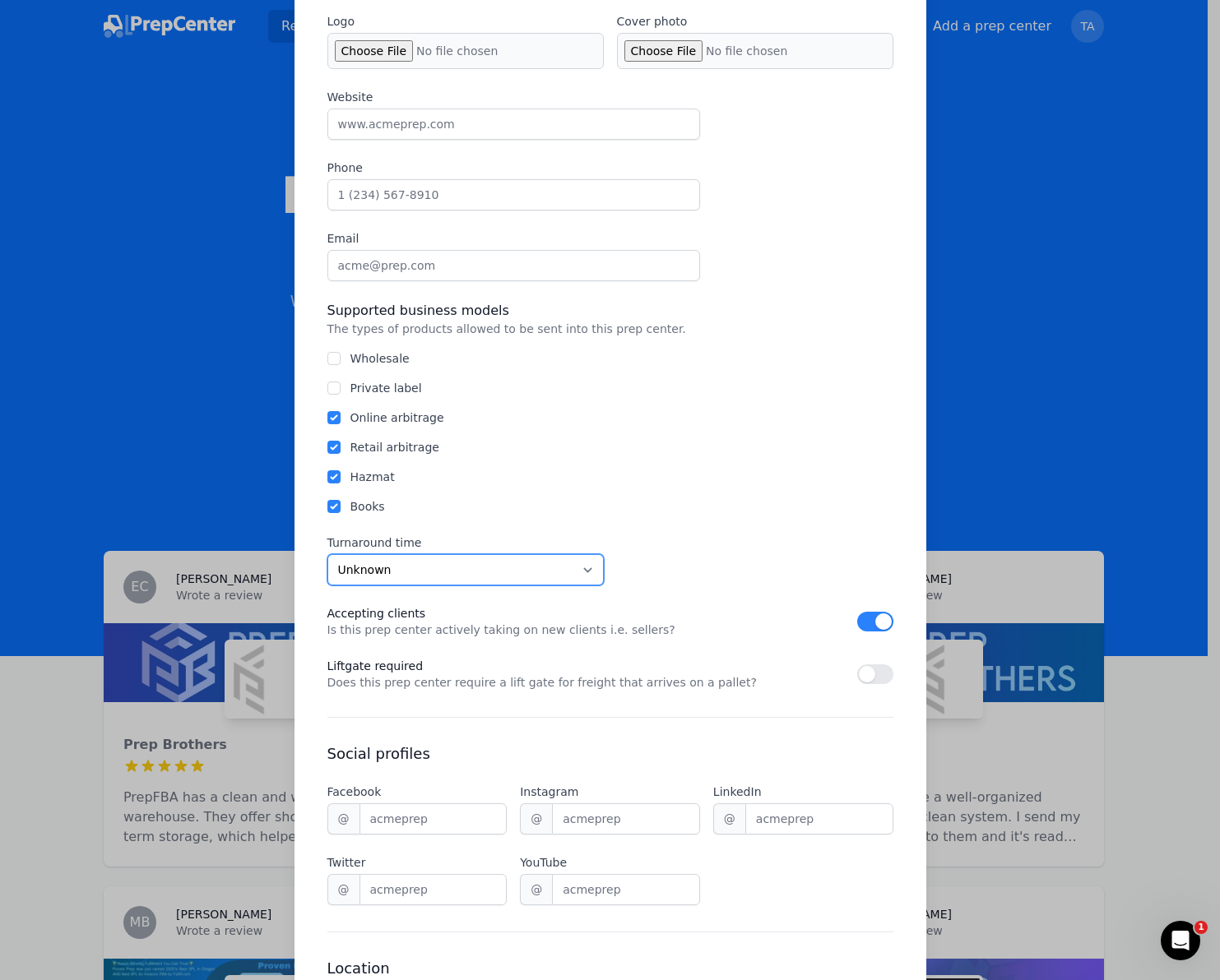
click at [563, 577] on select "Unknown Within 24 hours 24 to 48 hours 48 to 72 hours Over 72 hours" at bounding box center [466, 569] width 276 height 32
click at [327, 554] on select "Unknown Within 24 hours 24 to 48 hours 48 to 72 hours Over 72 hours" at bounding box center [466, 569] width 276 height 32
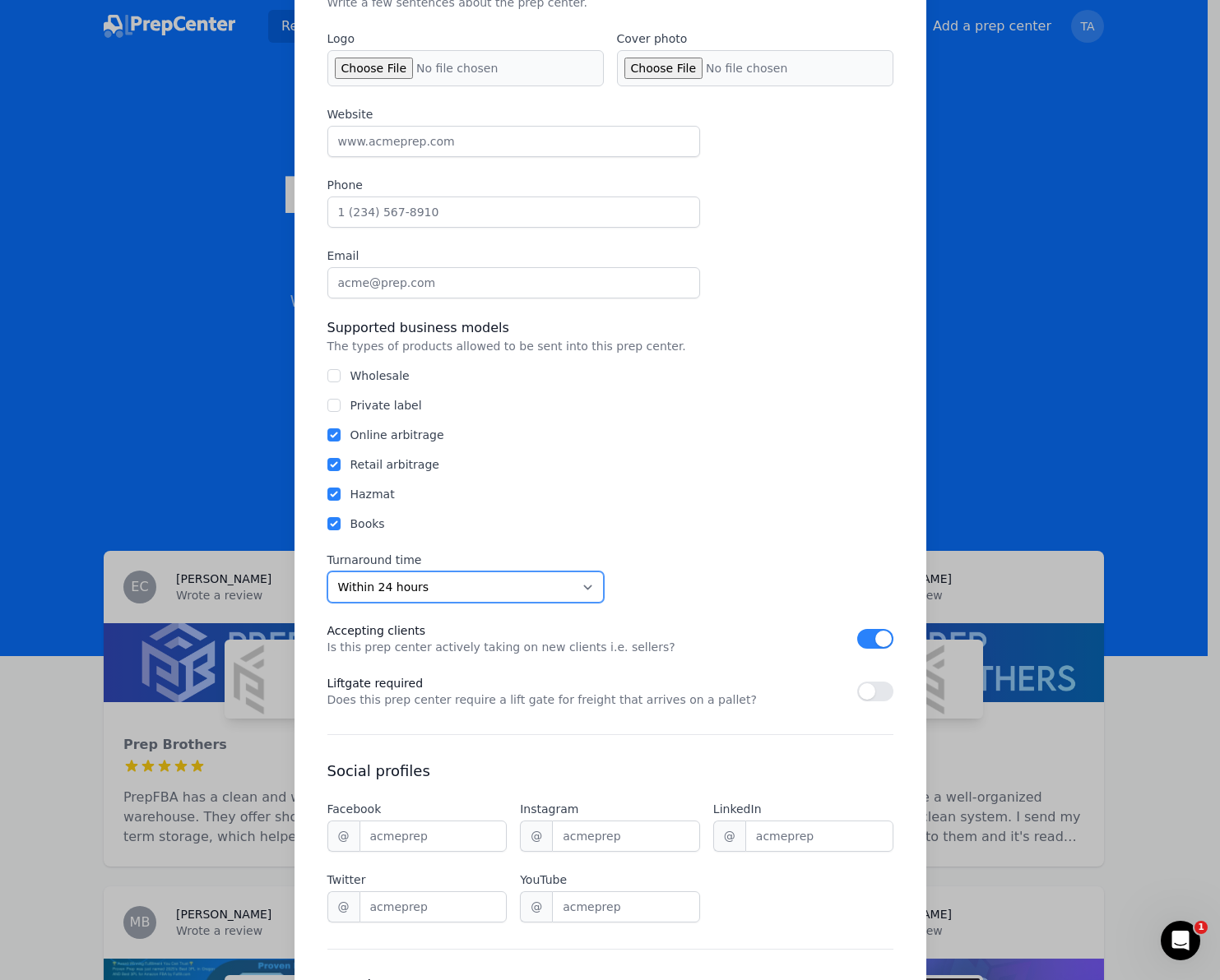
scroll to position [702, 0]
click at [589, 585] on select "Unknown Within 24 hours 24 to 48 hours 48 to 72 hours Over 72 hours" at bounding box center [466, 587] width 276 height 32
click at [327, 572] on select "Unknown Within 24 hours 24 to 48 hours 48 to 72 hours Over 72 hours" at bounding box center [466, 587] width 276 height 32
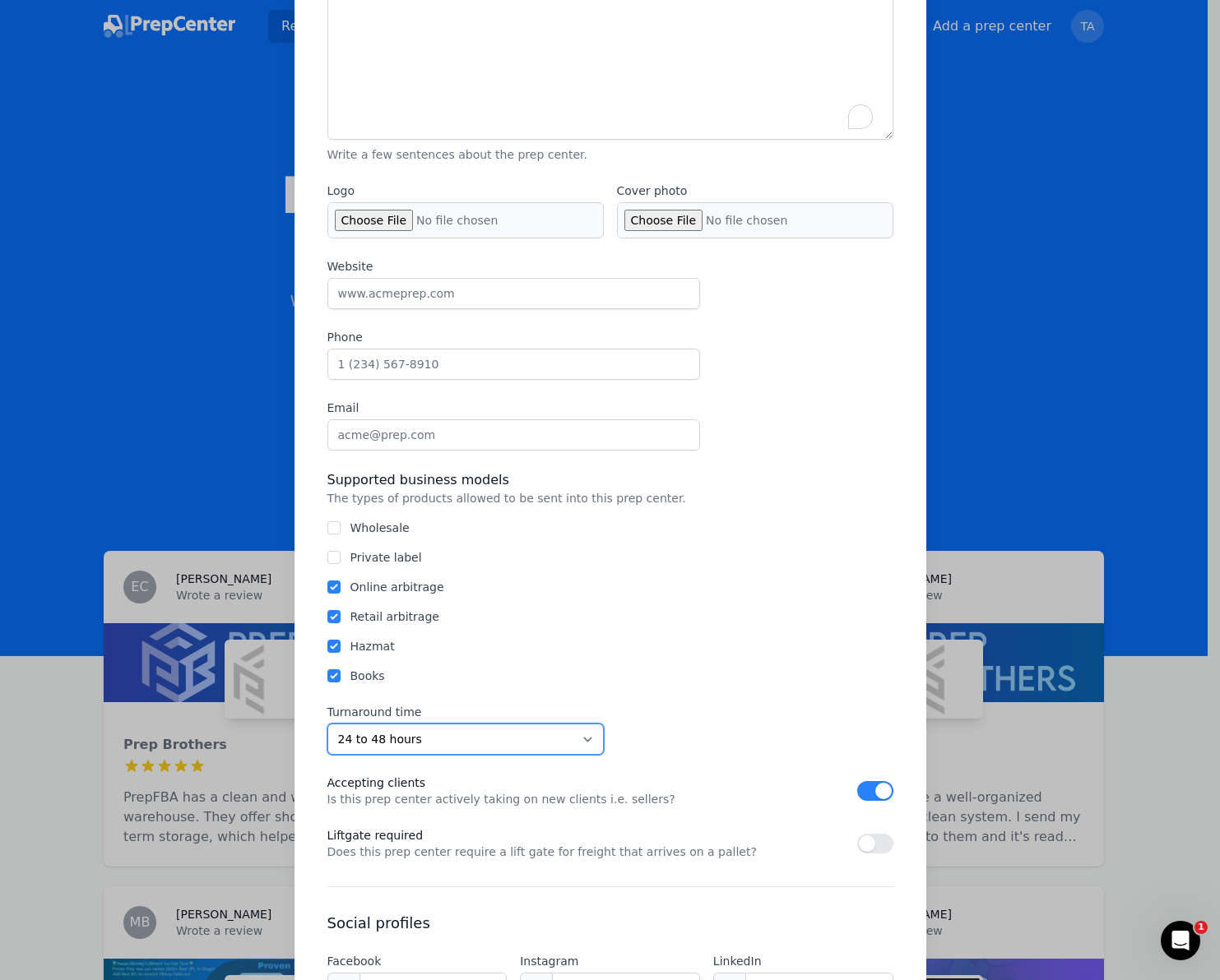
scroll to position [459, 0]
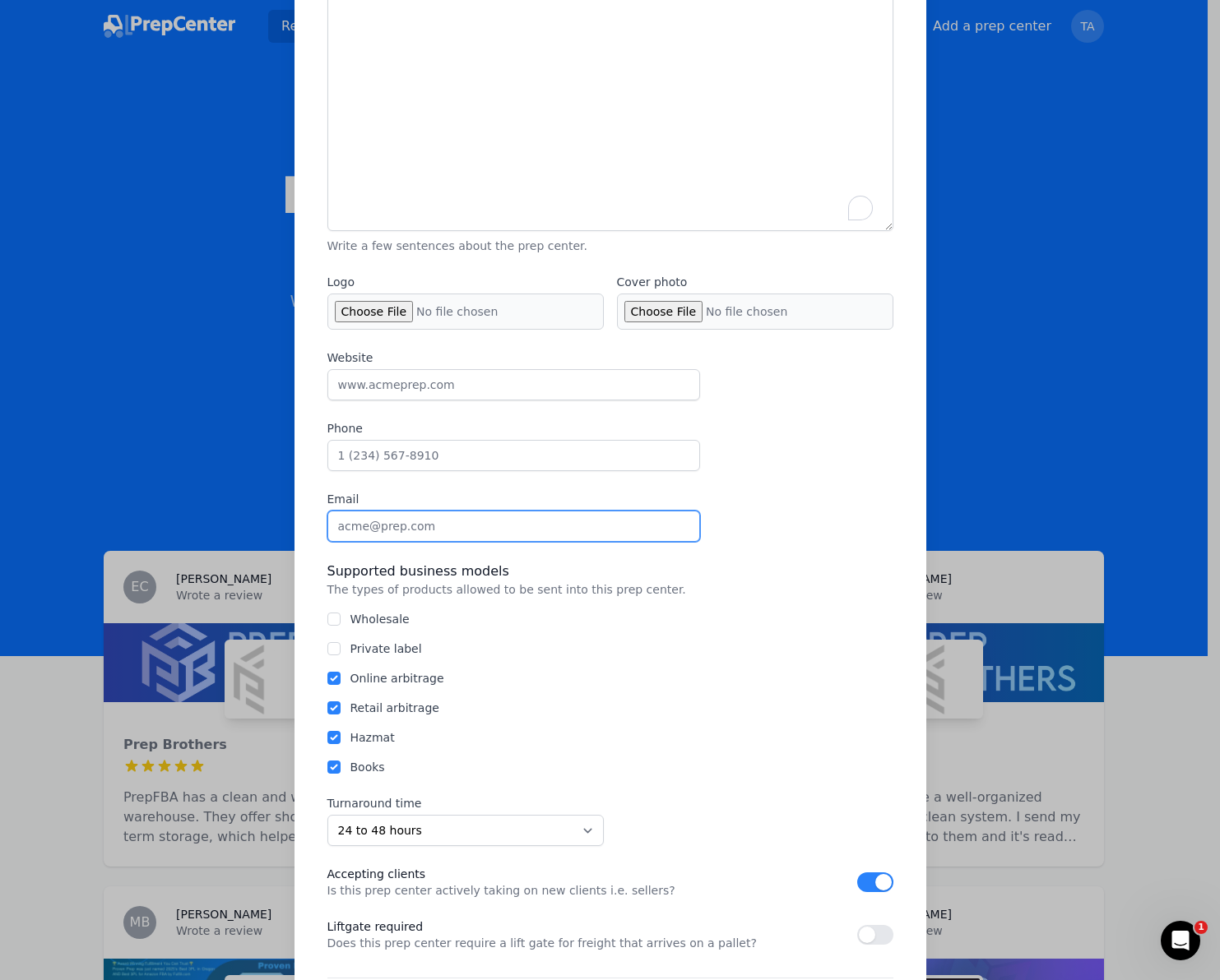
click at [480, 524] on input "Email" at bounding box center [514, 526] width 372 height 32
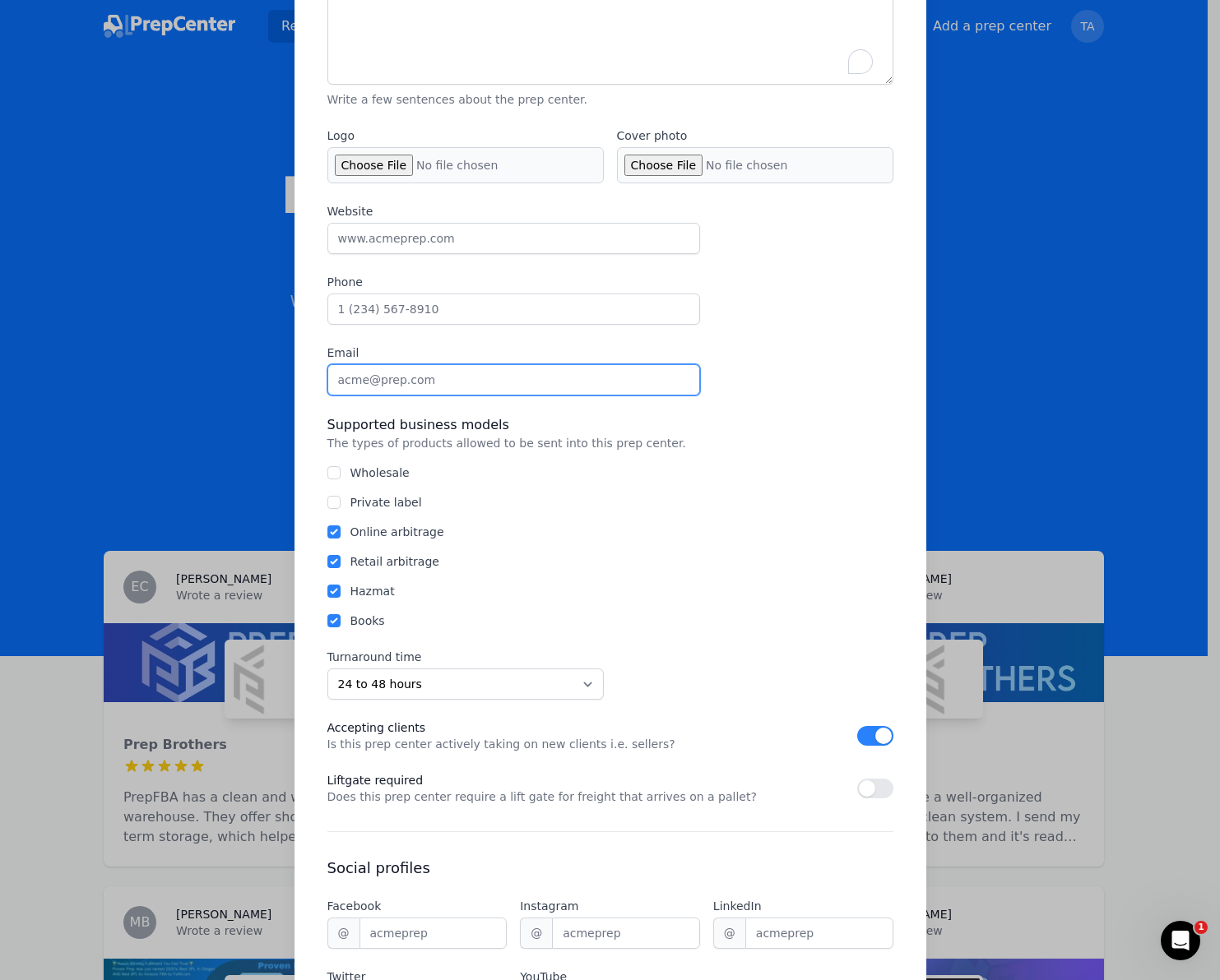
scroll to position [607, 0]
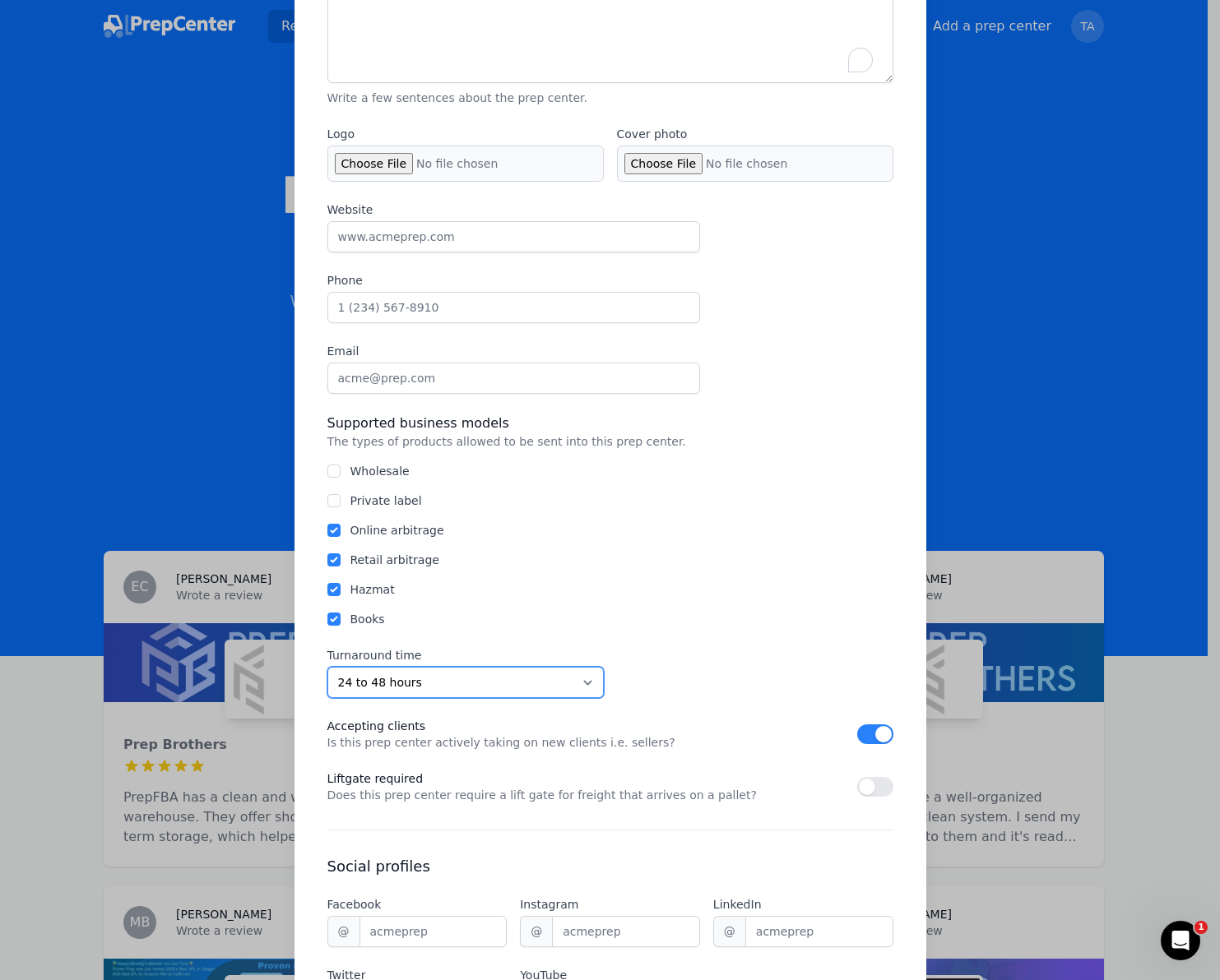
click at [581, 681] on select "Unknown Within 24 hours 24 to 48 hours 48 to 72 hours Over 72 hours" at bounding box center [466, 682] width 276 height 32
select select "24"
click at [327, 667] on select "Unknown Within 24 hours 24 to 48 hours 48 to 72 hours Over 72 hours" at bounding box center [466, 682] width 276 height 32
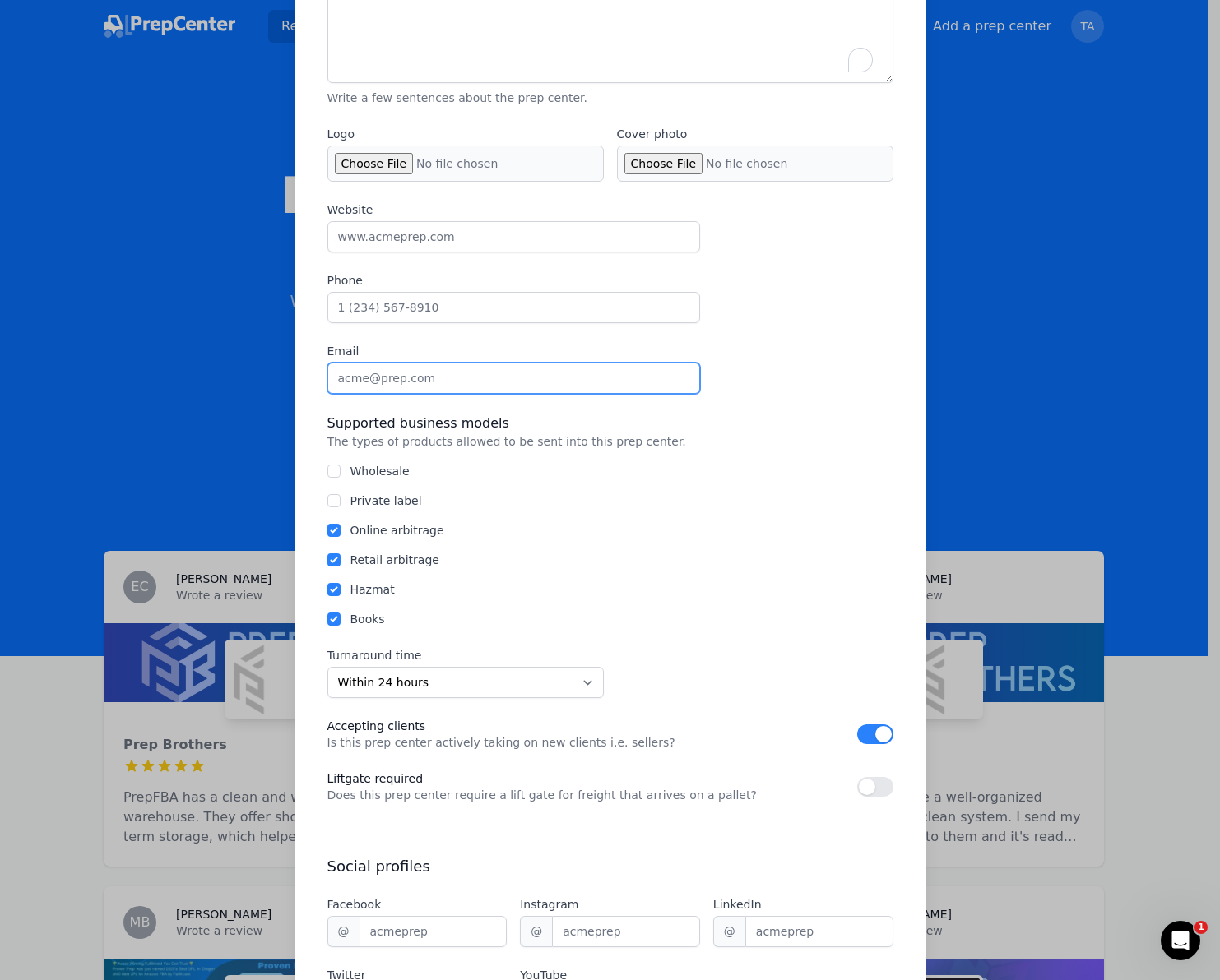
click at [518, 388] on input "Email" at bounding box center [514, 378] width 372 height 32
paste input "[PERSON_NAME][EMAIL_ADDRESS][DOMAIN_NAME]"
type input "[PERSON_NAME][EMAIL_ADDRESS][DOMAIN_NAME]"
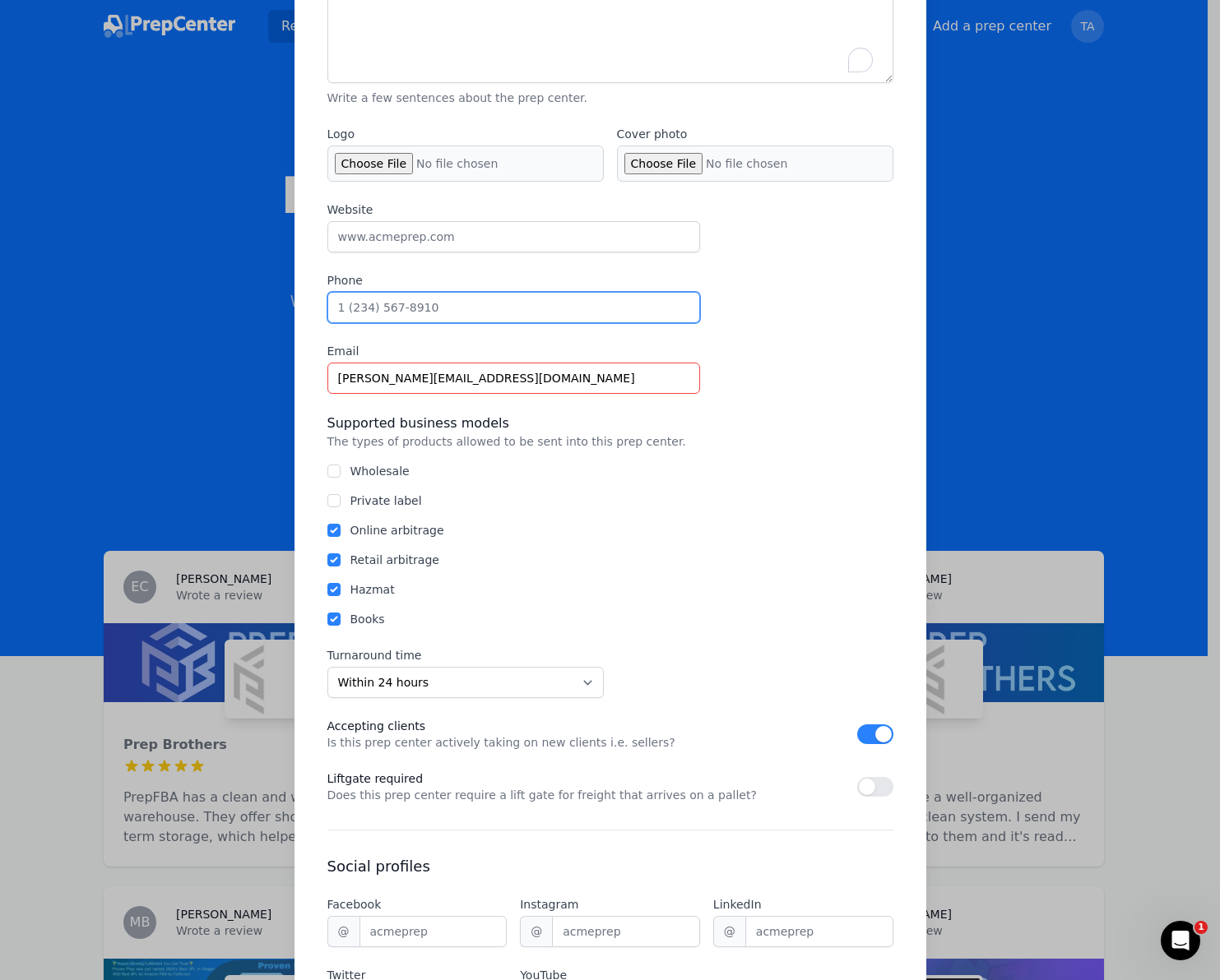
click at [510, 313] on input "Phone" at bounding box center [514, 307] width 372 height 32
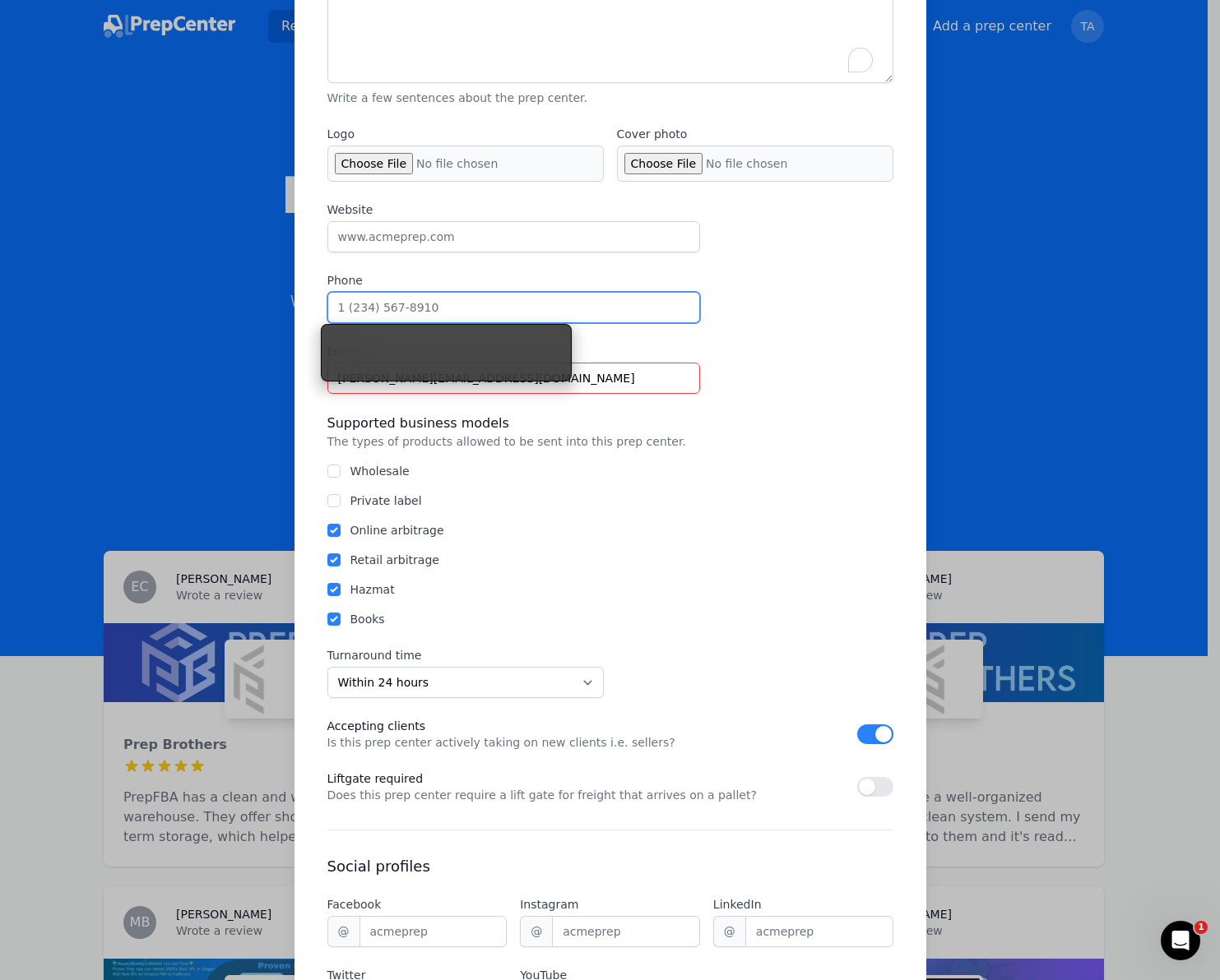
click at [389, 296] on input "Phone" at bounding box center [514, 307] width 372 height 32
paste input "[PHONE_NUMBER]"
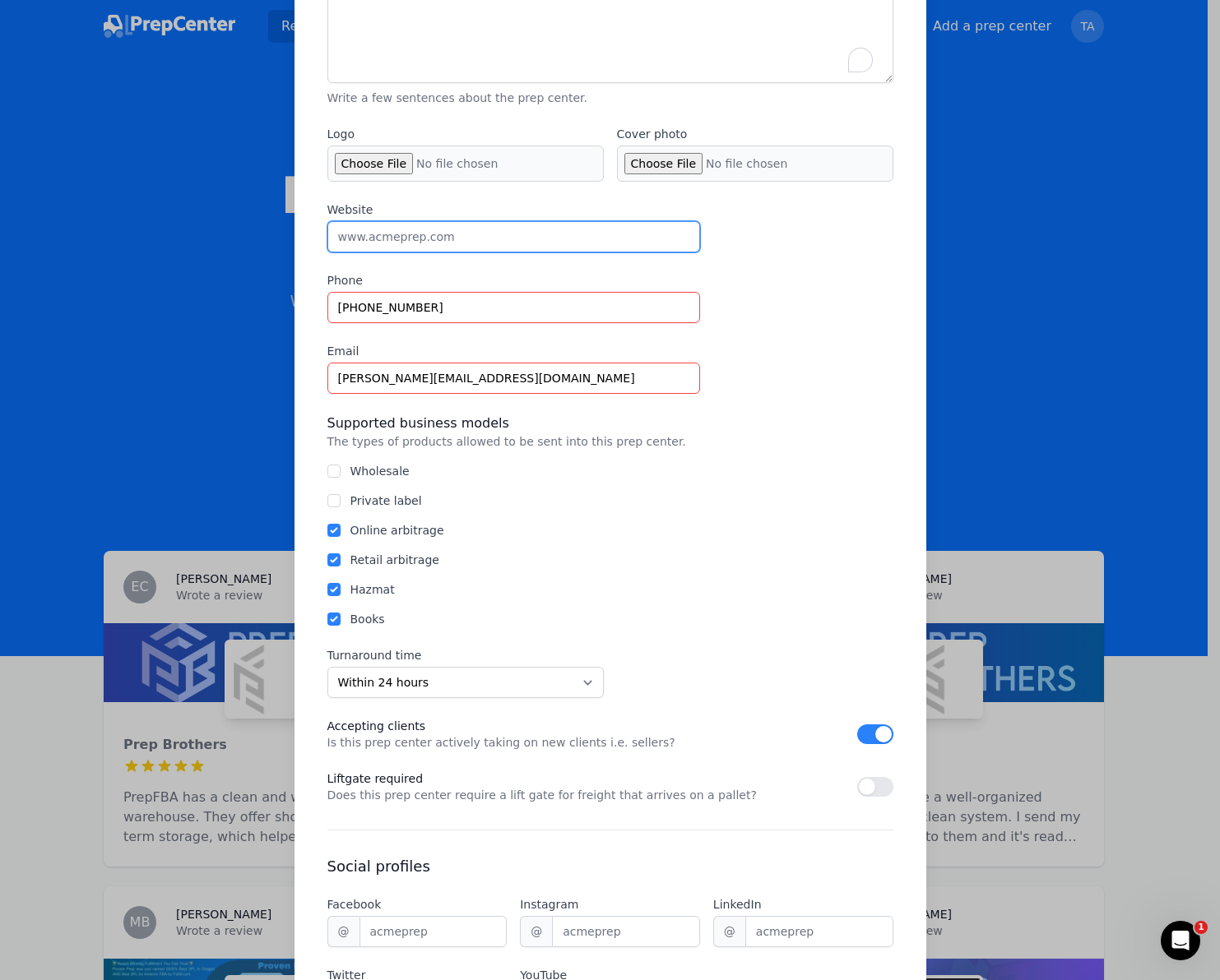
click at [430, 235] on input "Website" at bounding box center [514, 236] width 372 height 32
click at [463, 299] on input "[PHONE_NUMBER]" at bounding box center [514, 307] width 372 height 32
click at [329, 306] on input "[PHONE_NUMBER]" at bounding box center [514, 307] width 372 height 32
type input "[PHONE_NUMBER]"
click at [439, 227] on input "Website" at bounding box center [514, 236] width 372 height 32
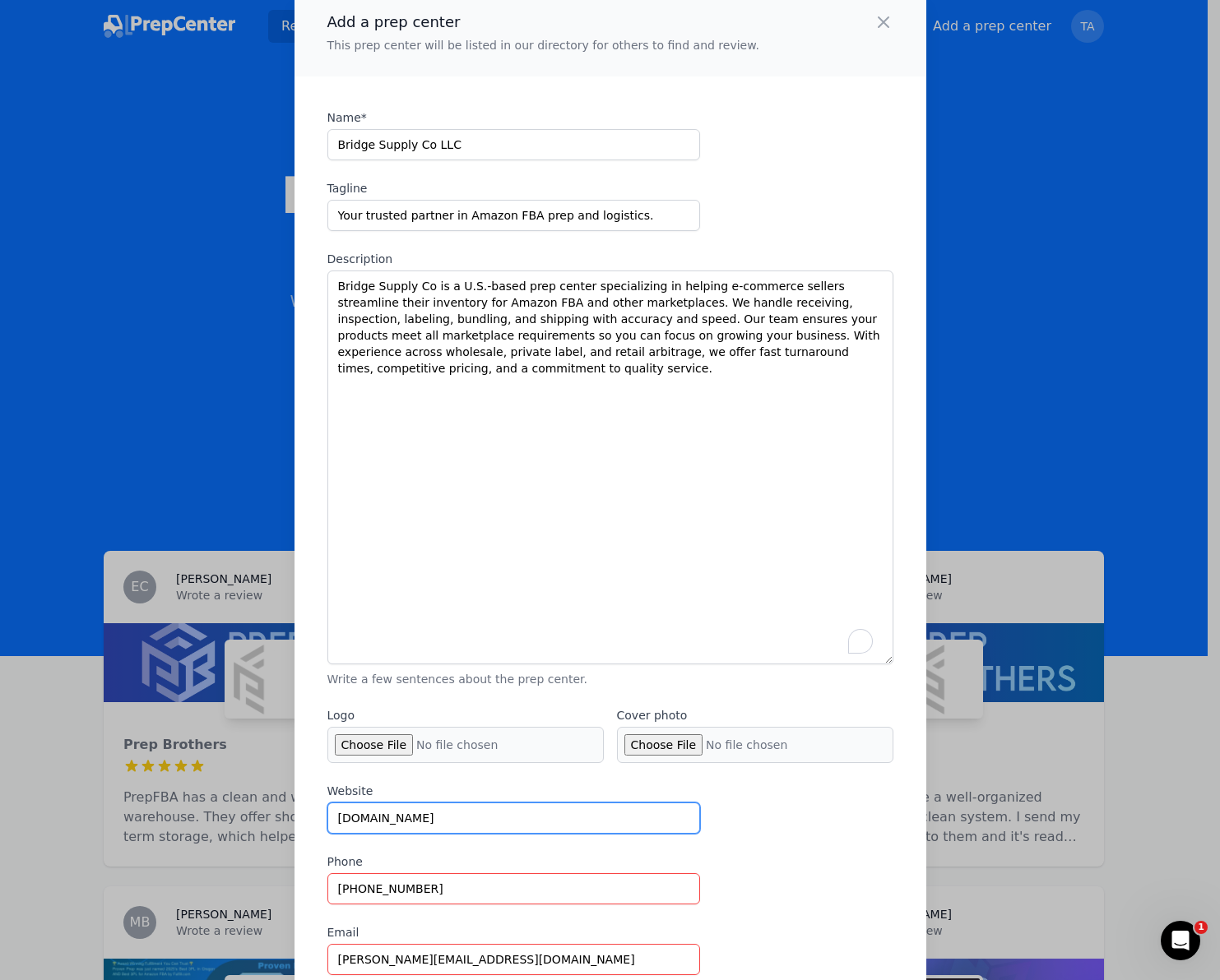
scroll to position [27, 0]
type input "[DOMAIN_NAME]"
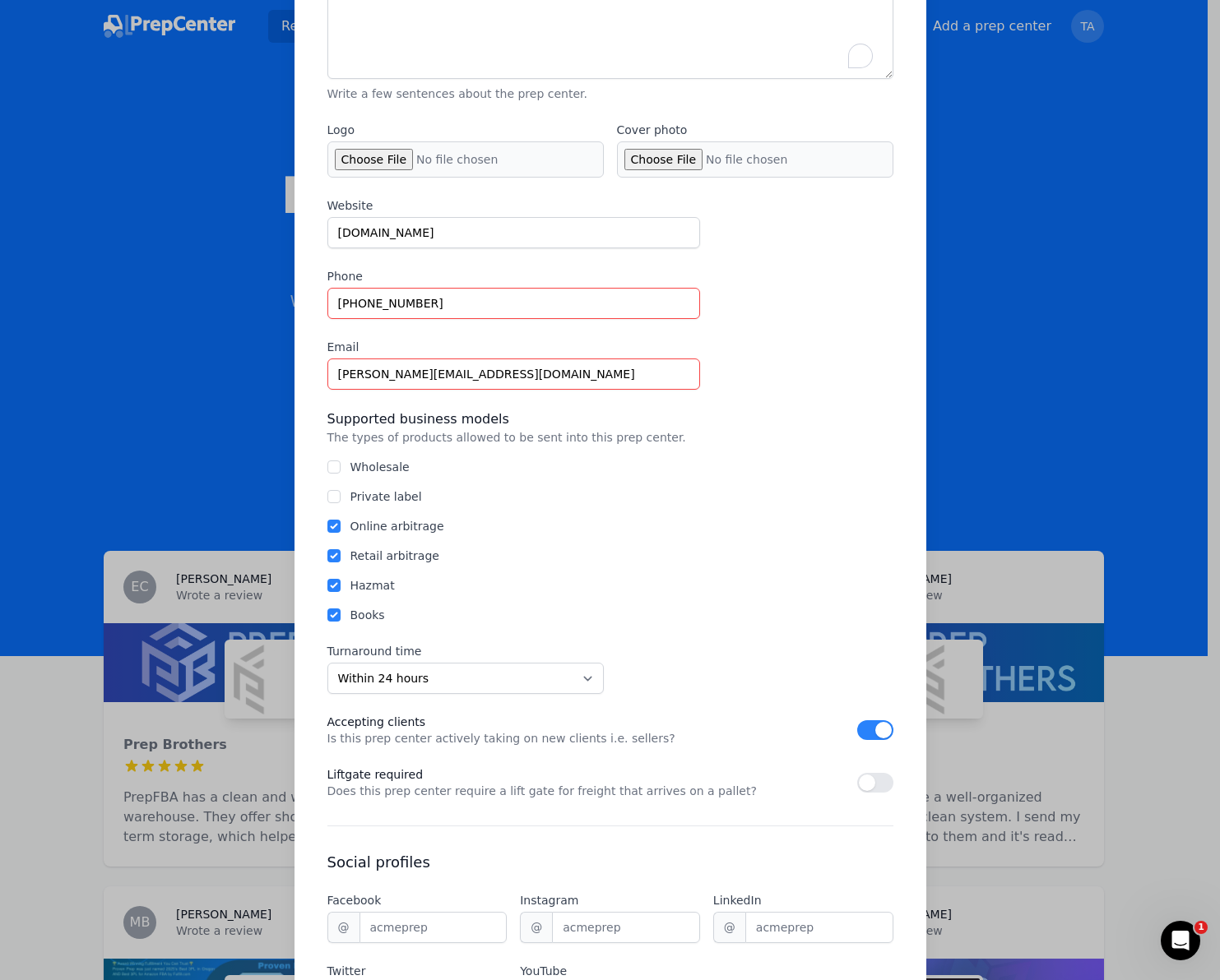
scroll to position [612, 0]
click at [571, 681] on select "Unknown Within 24 hours 24 to 48 hours 48 to 72 hours Over 72 hours" at bounding box center [466, 677] width 276 height 32
select select "24to48"
click at [327, 661] on select "Unknown Within 24 hours 24 to 48 hours 48 to 72 hours Over 72 hours" at bounding box center [466, 677] width 276 height 32
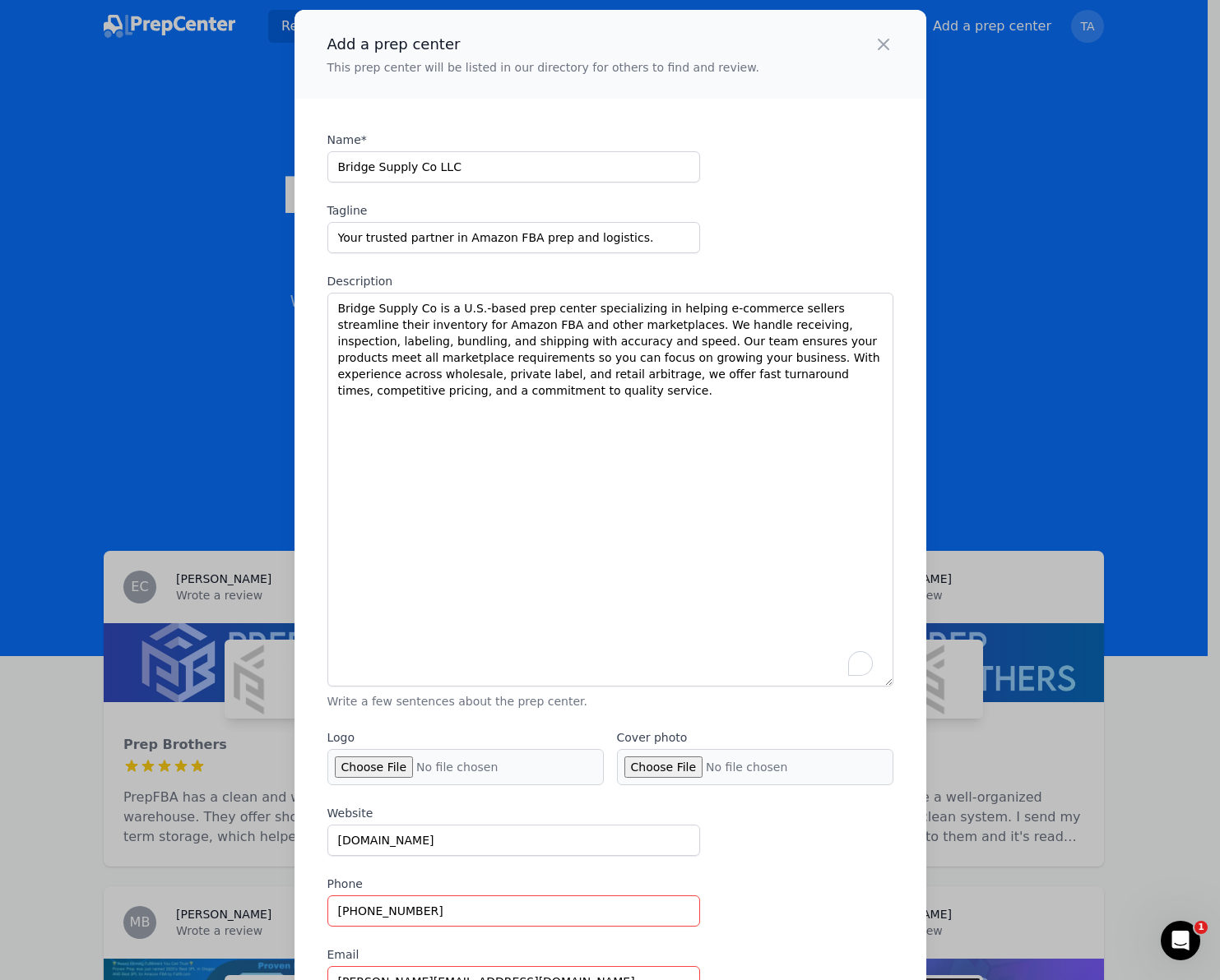
scroll to position [0, 0]
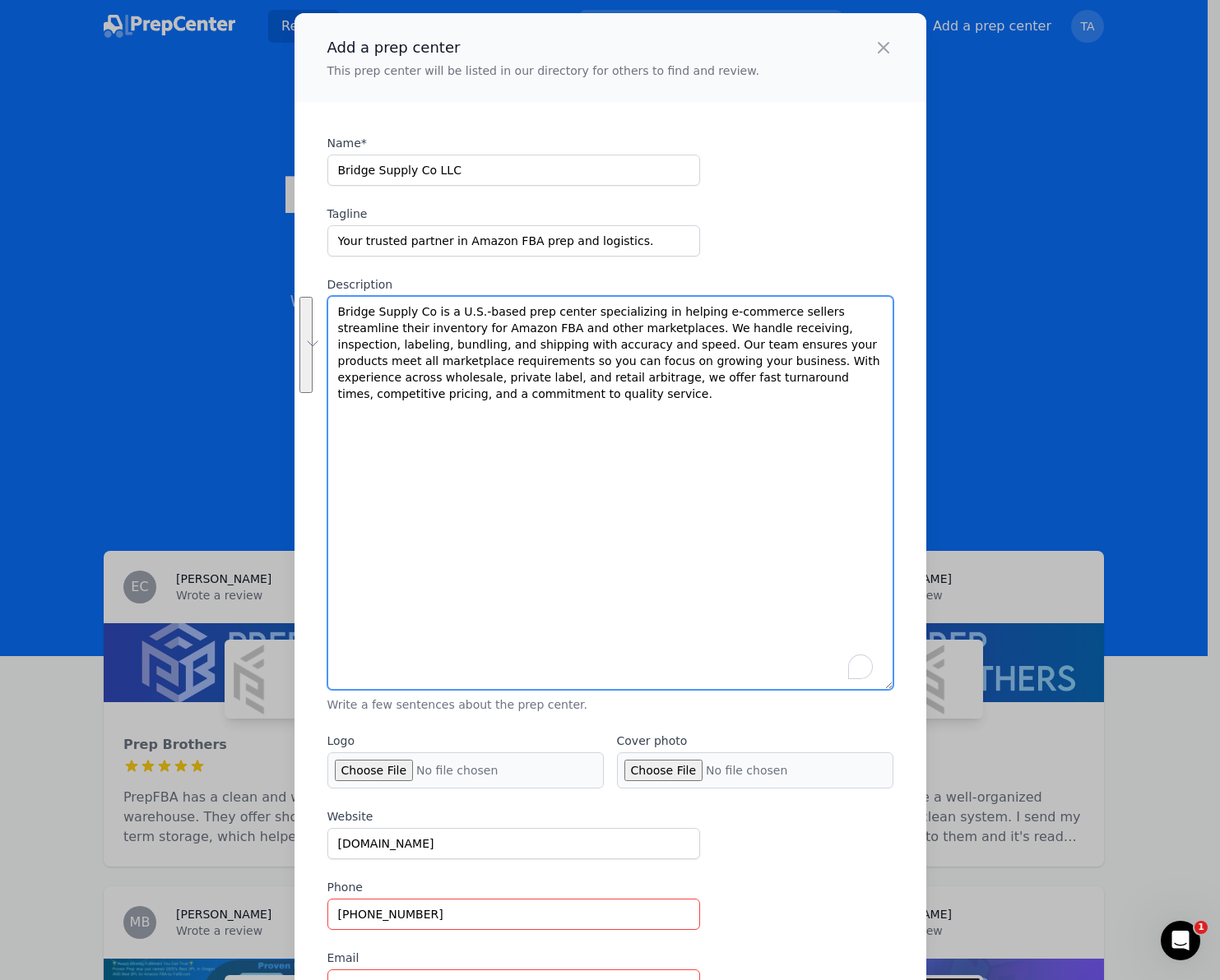
drag, startPoint x: 701, startPoint y: 448, endPoint x: 342, endPoint y: 275, distance: 398.5
click at [342, 275] on div "Name* Bridge Supply Co LLC Tagline Your trusted partner in Amazon FBA prep and …" at bounding box center [610, 424] width 565 height 578
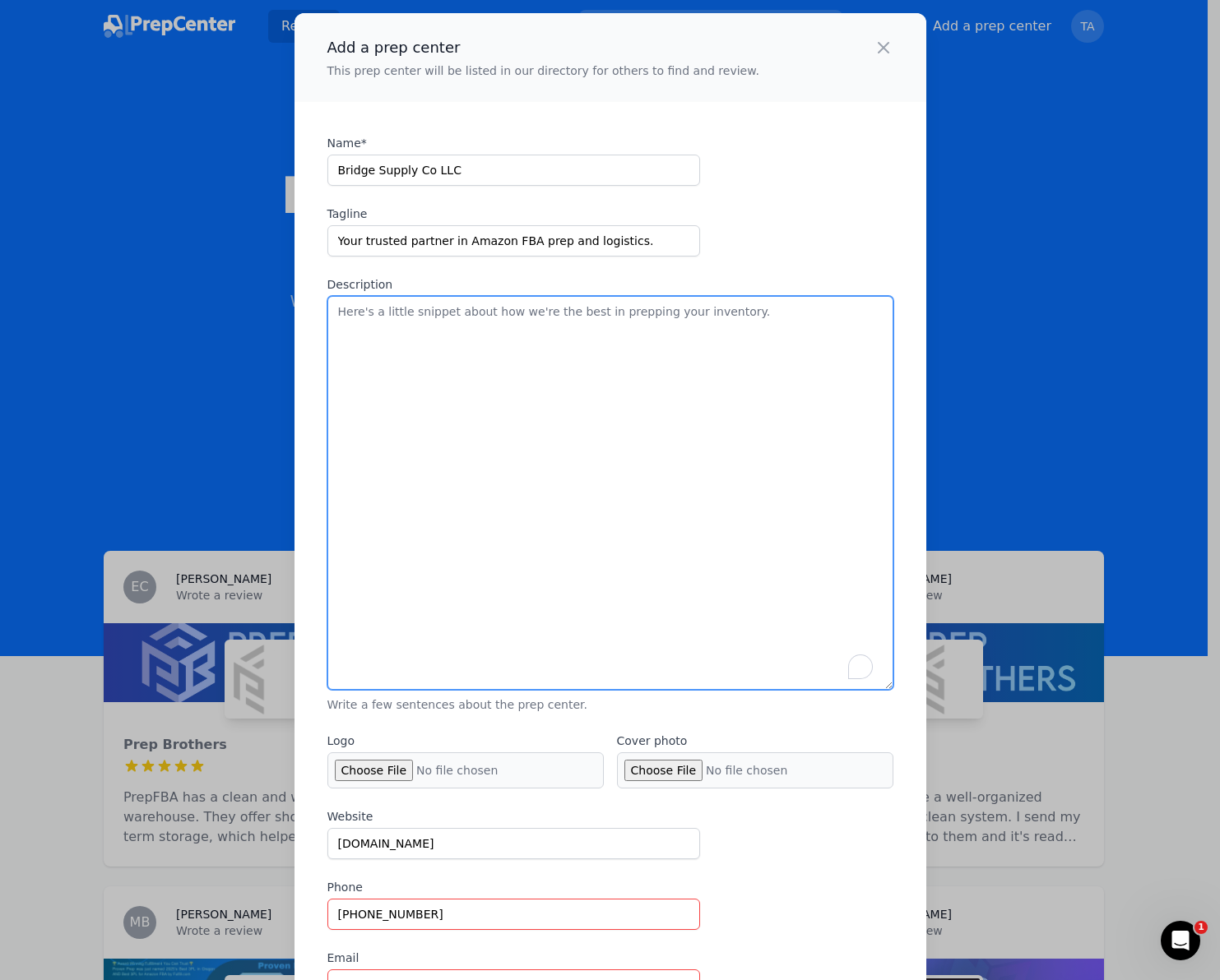
paste textarea "Lore’i dolo sitametconse, adipisc, eli sedd-ei-temp Incidid utlabor etdo magn a…"
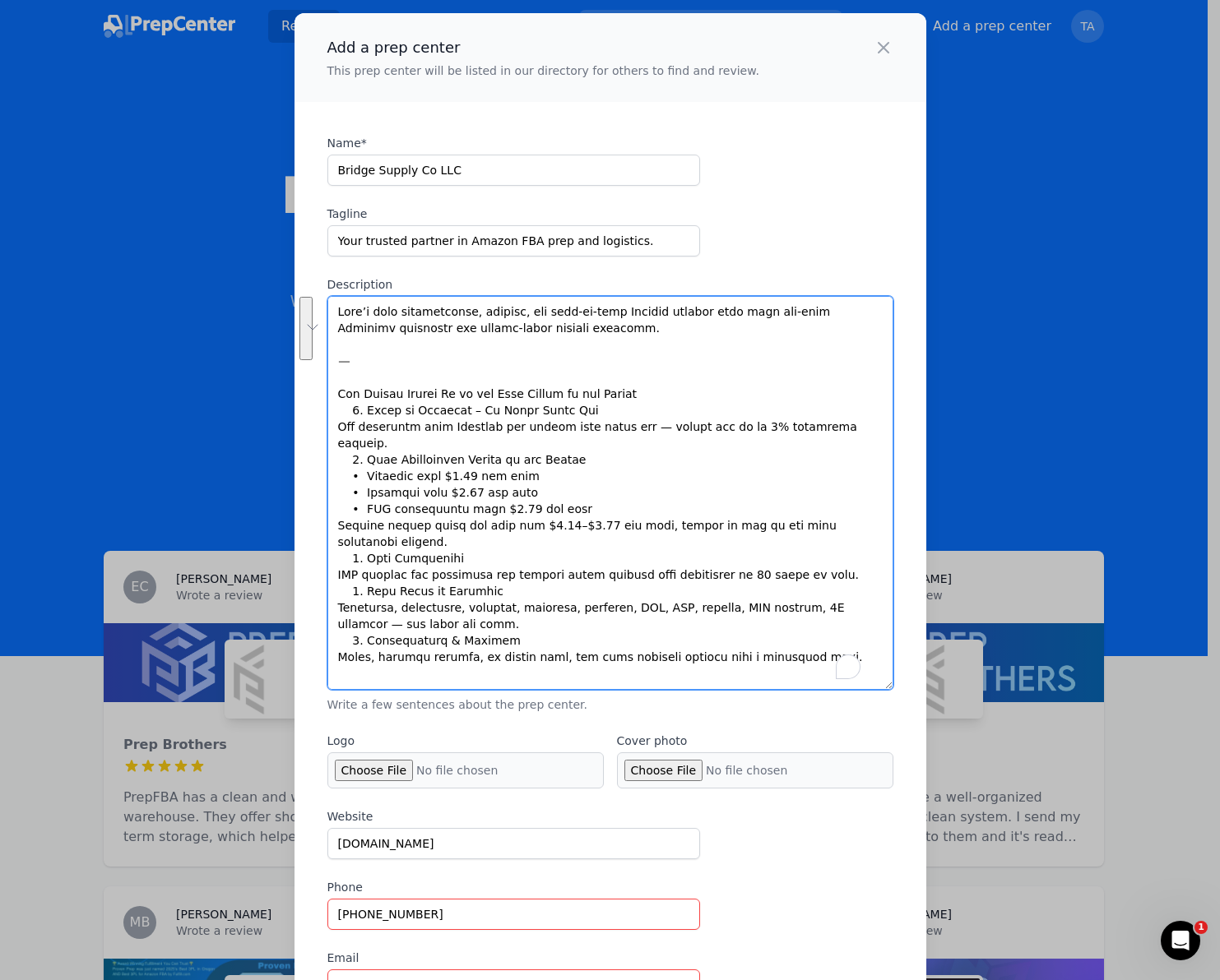
drag, startPoint x: 550, startPoint y: 367, endPoint x: 286, endPoint y: 296, distance: 273.4
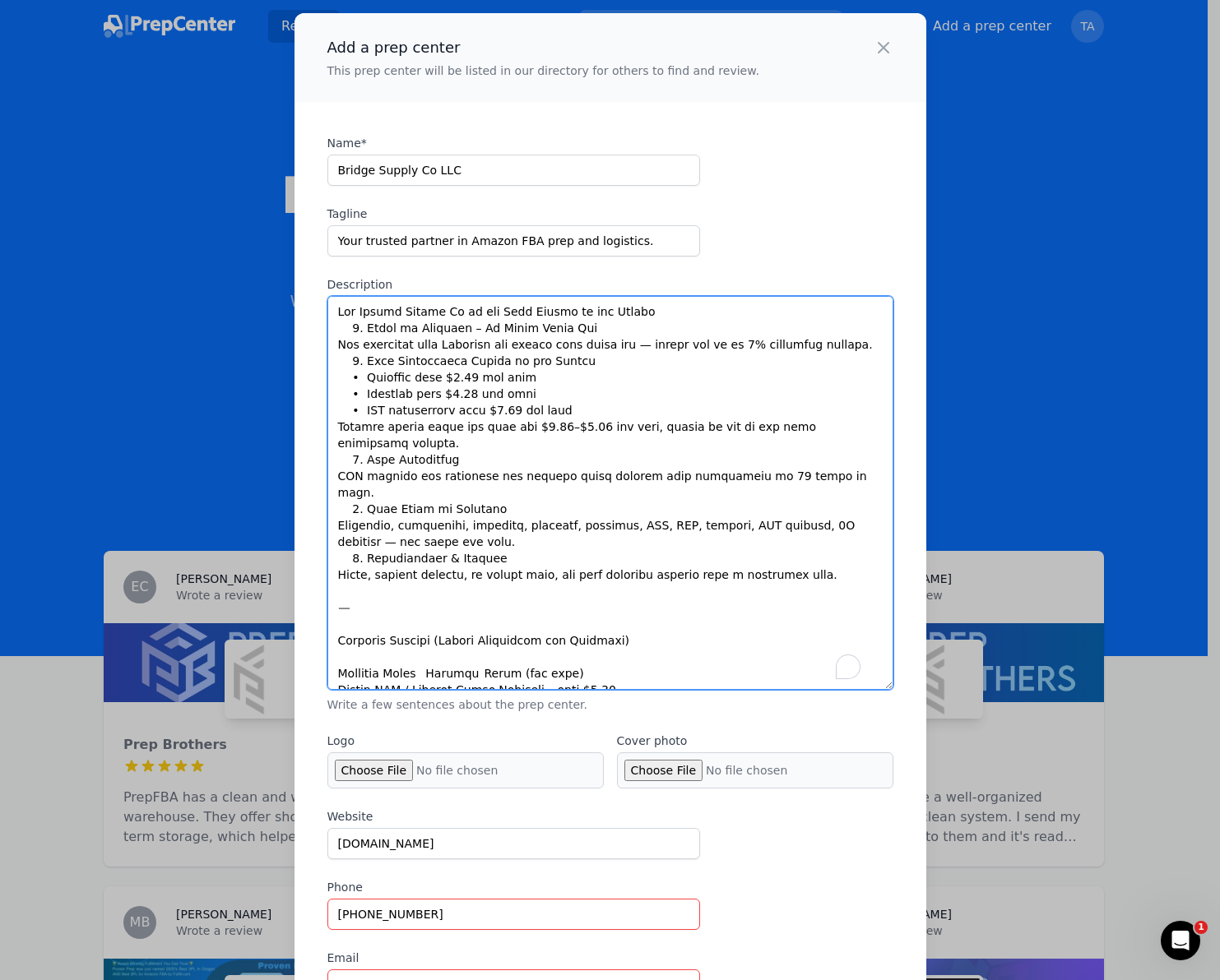
click at [332, 346] on textarea "Description" at bounding box center [610, 492] width 565 height 394
click at [672, 313] on textarea "Description" at bounding box center [610, 492] width 565 height 394
click at [361, 313] on textarea "Description" at bounding box center [610, 492] width 565 height 394
drag, startPoint x: 594, startPoint y: 312, endPoint x: 301, endPoint y: 305, distance: 293.1
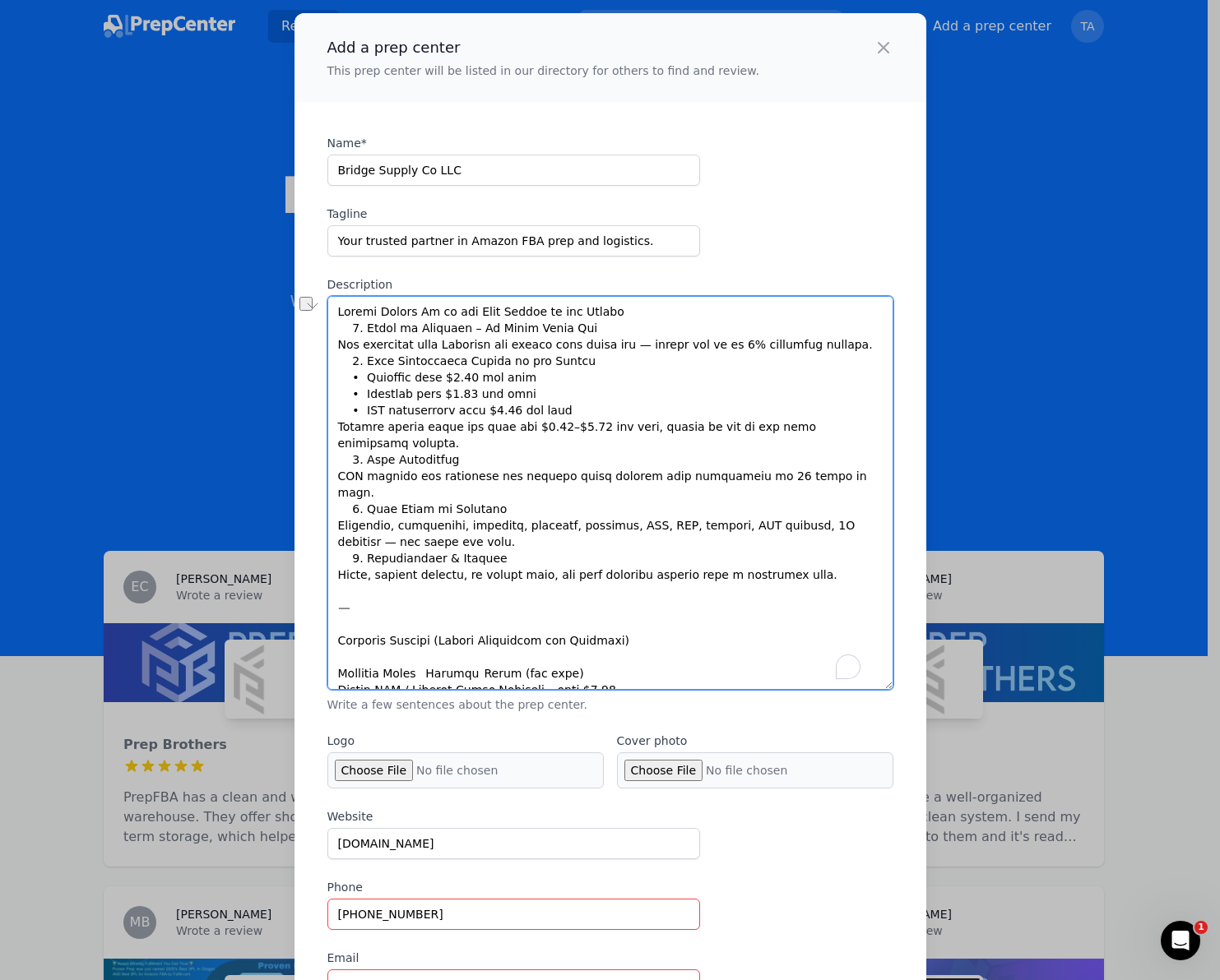
click at [630, 317] on textarea "Description" at bounding box center [610, 492] width 565 height 394
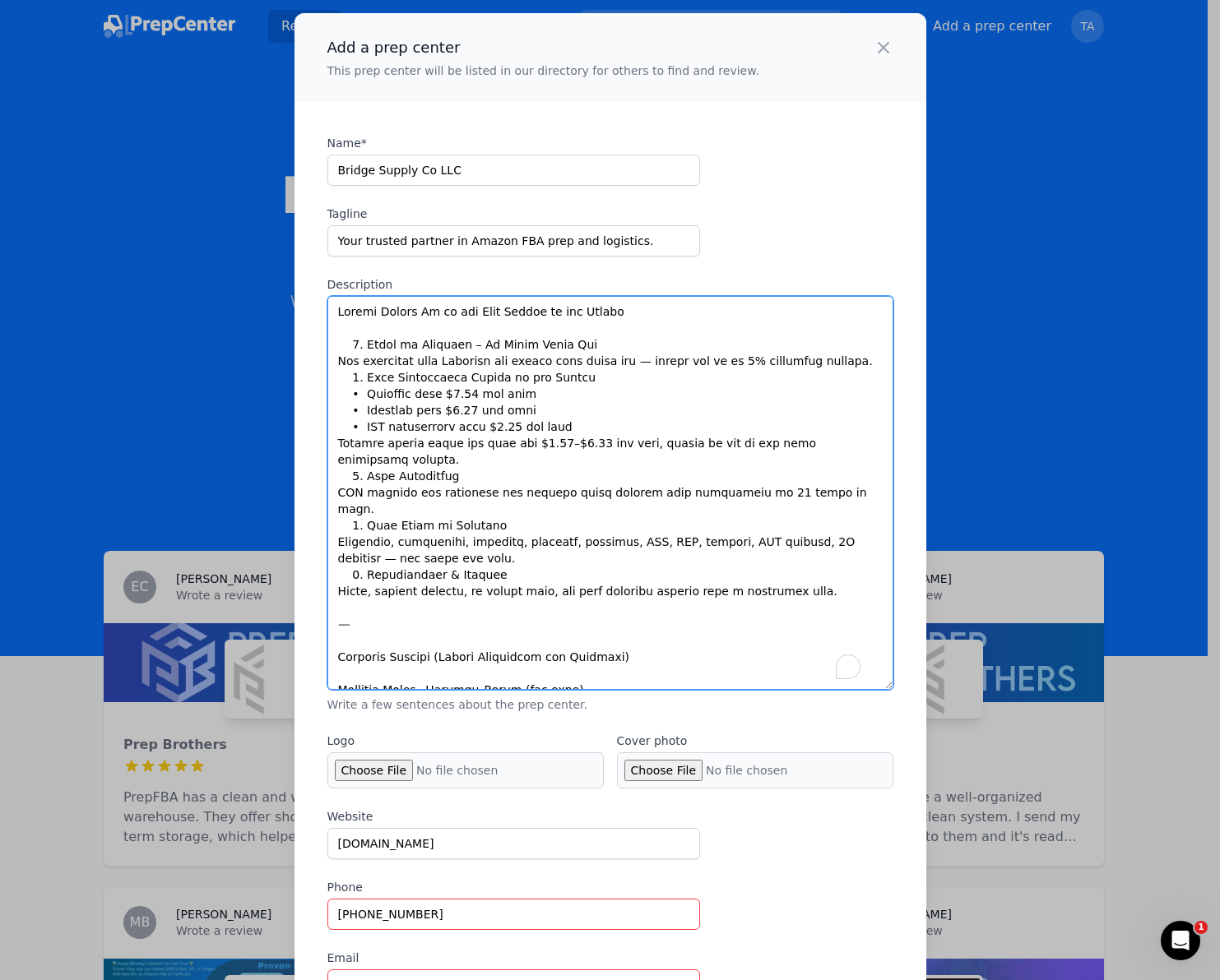
click at [628, 317] on textarea "Description" at bounding box center [610, 492] width 565 height 394
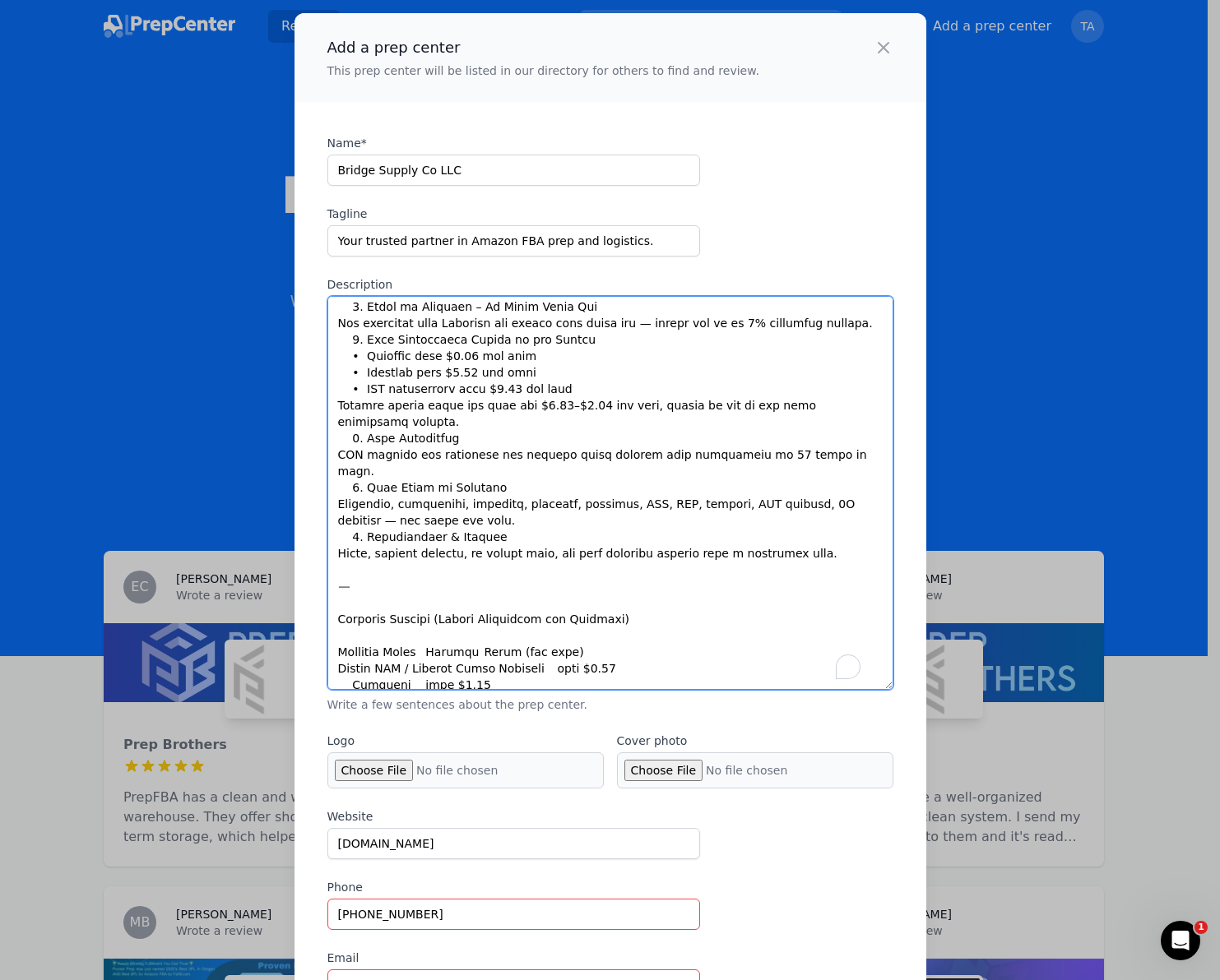
scroll to position [41, 0]
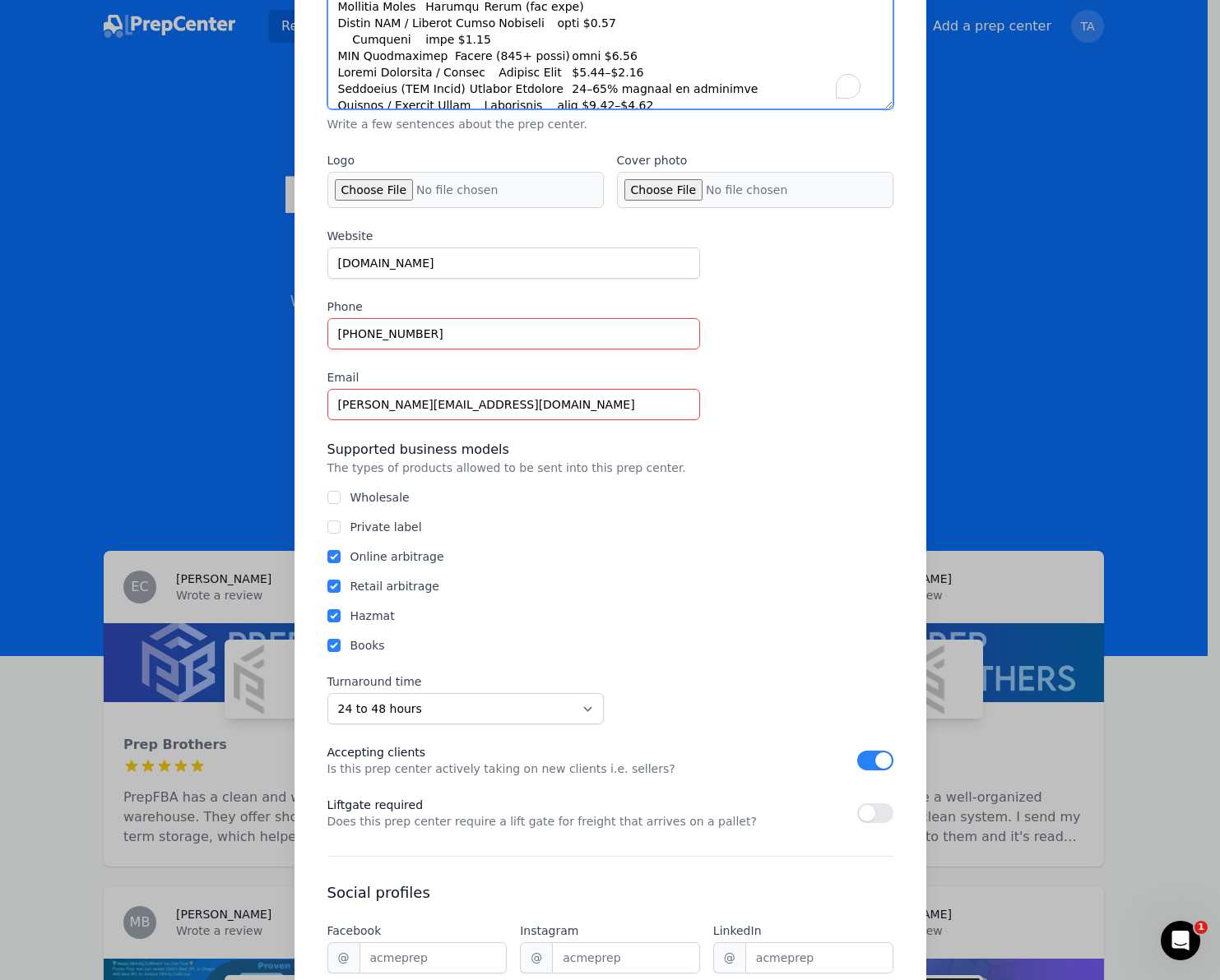
type textarea "Loremi Dolors Am co adi Elit Seddoe te inc Utlabo. 8. Etdol ma Aliquaen – Ad Mi…"
click at [502, 694] on select "Unknown Within 24 hours 24 to 48 hours 48 to 72 hours Over 72 hours" at bounding box center [466, 708] width 276 height 32
select select "48to72"
click at [327, 693] on select "Unknown Within 24 hours 24 to 48 hours 48 to 72 hours Over 72 hours" at bounding box center [466, 708] width 276 height 32
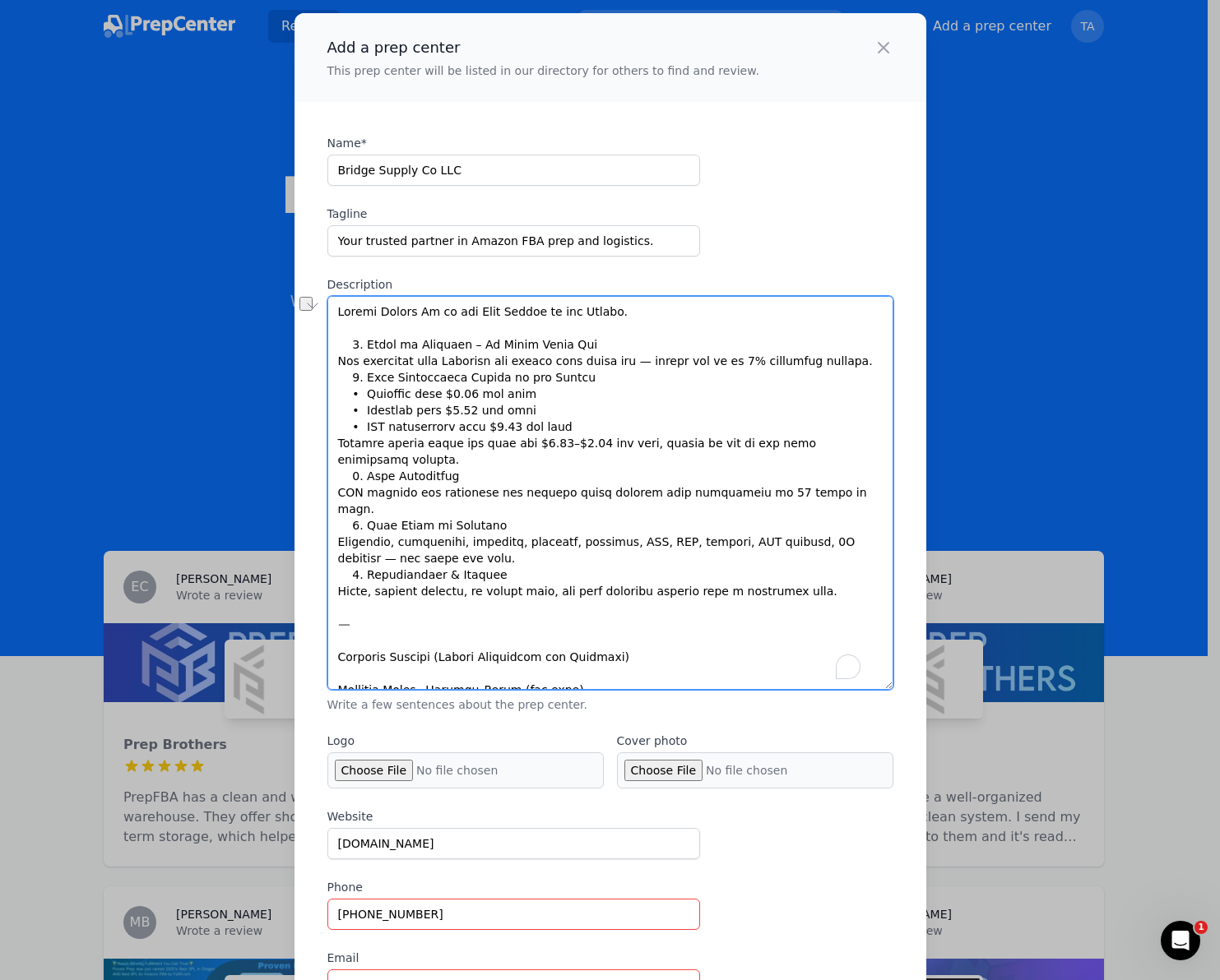
drag, startPoint x: 774, startPoint y: 525, endPoint x: 841, endPoint y: 528, distance: 67.1
click at [841, 528] on textarea "Description" at bounding box center [610, 492] width 565 height 394
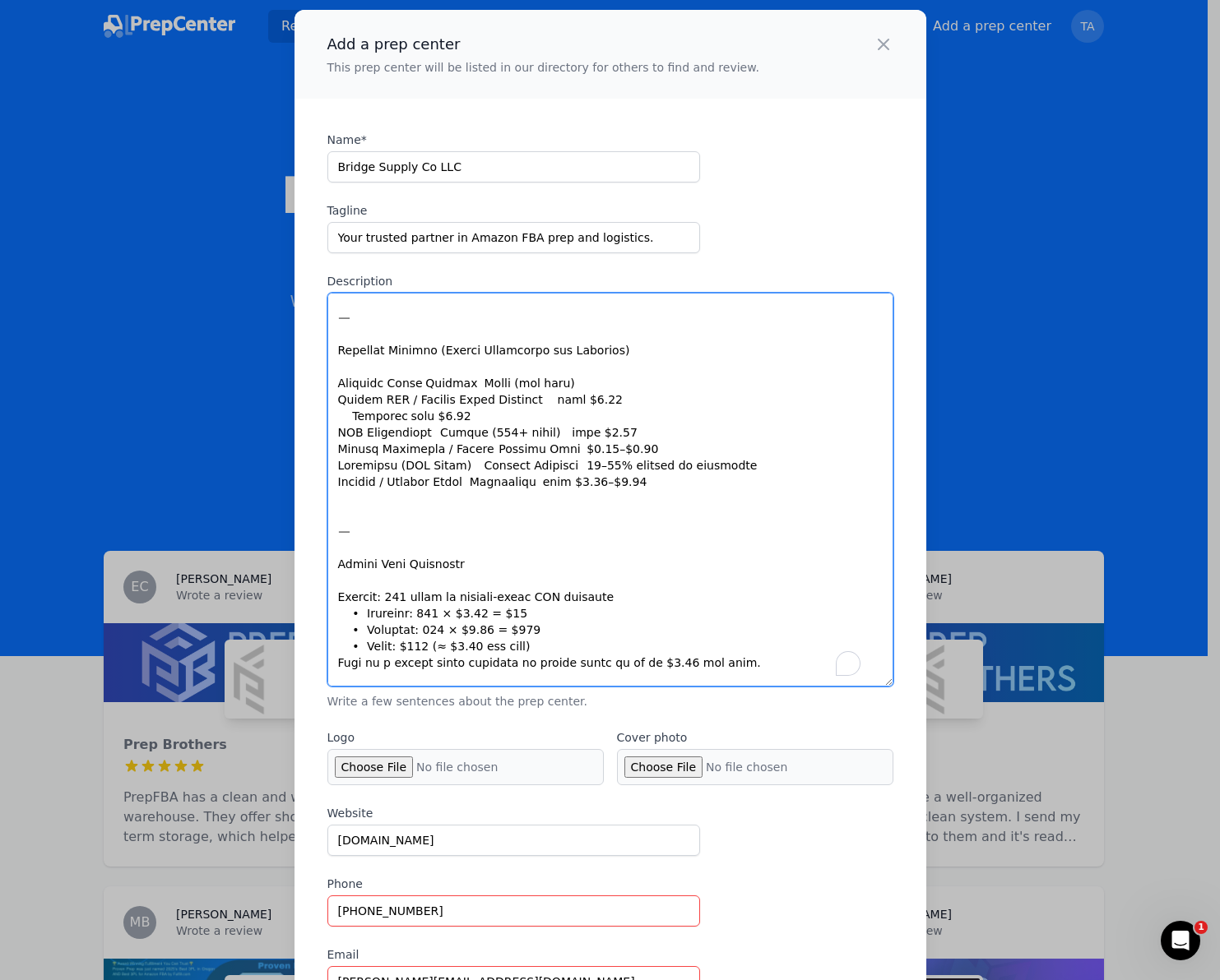
drag, startPoint x: 331, startPoint y: 367, endPoint x: 746, endPoint y: 469, distance: 427.4
click at [746, 469] on textarea "Description" at bounding box center [610, 490] width 565 height 394
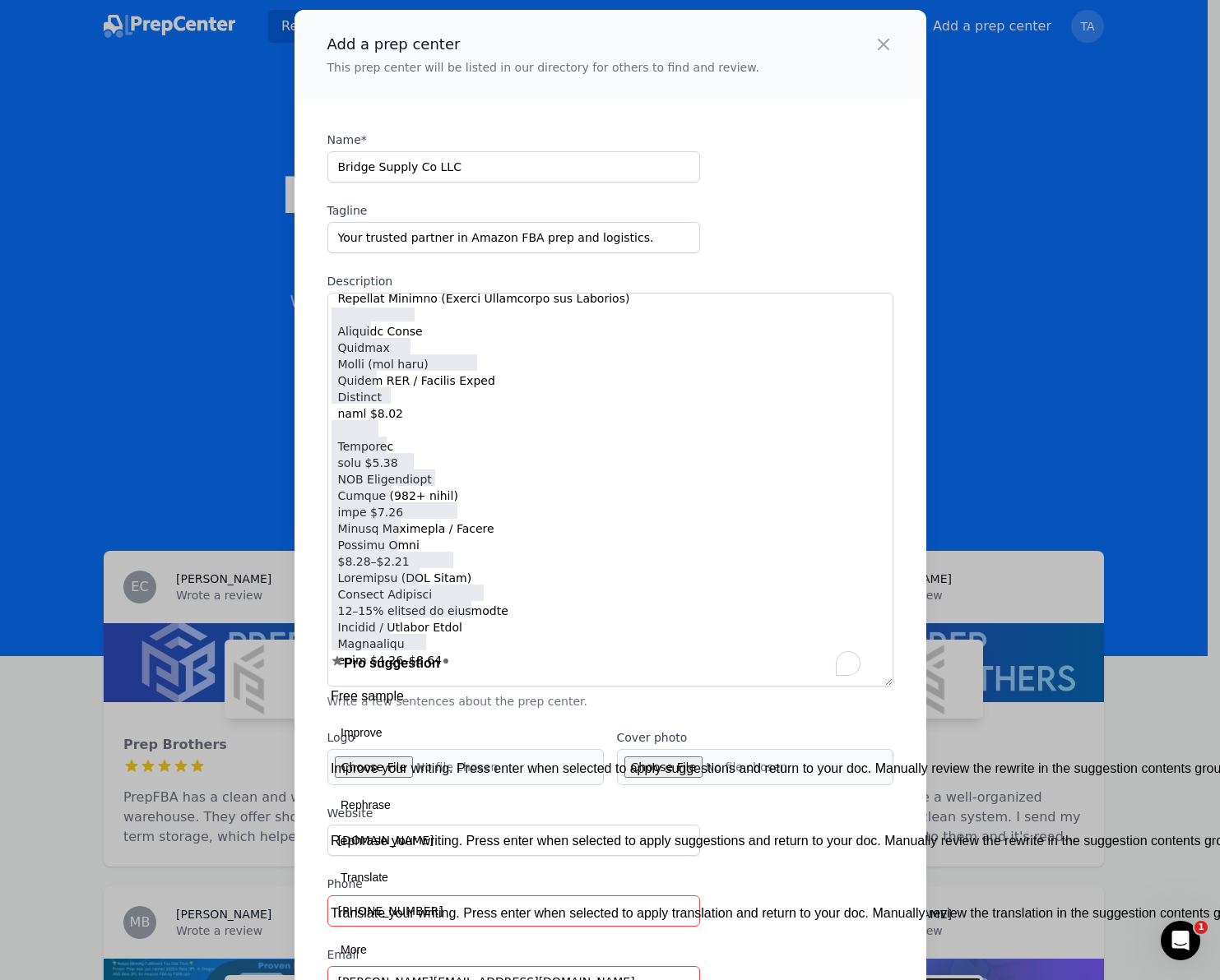
click at [313, 281] on button "See rewrite suggestions" at bounding box center [306, 109] width 13 height 343
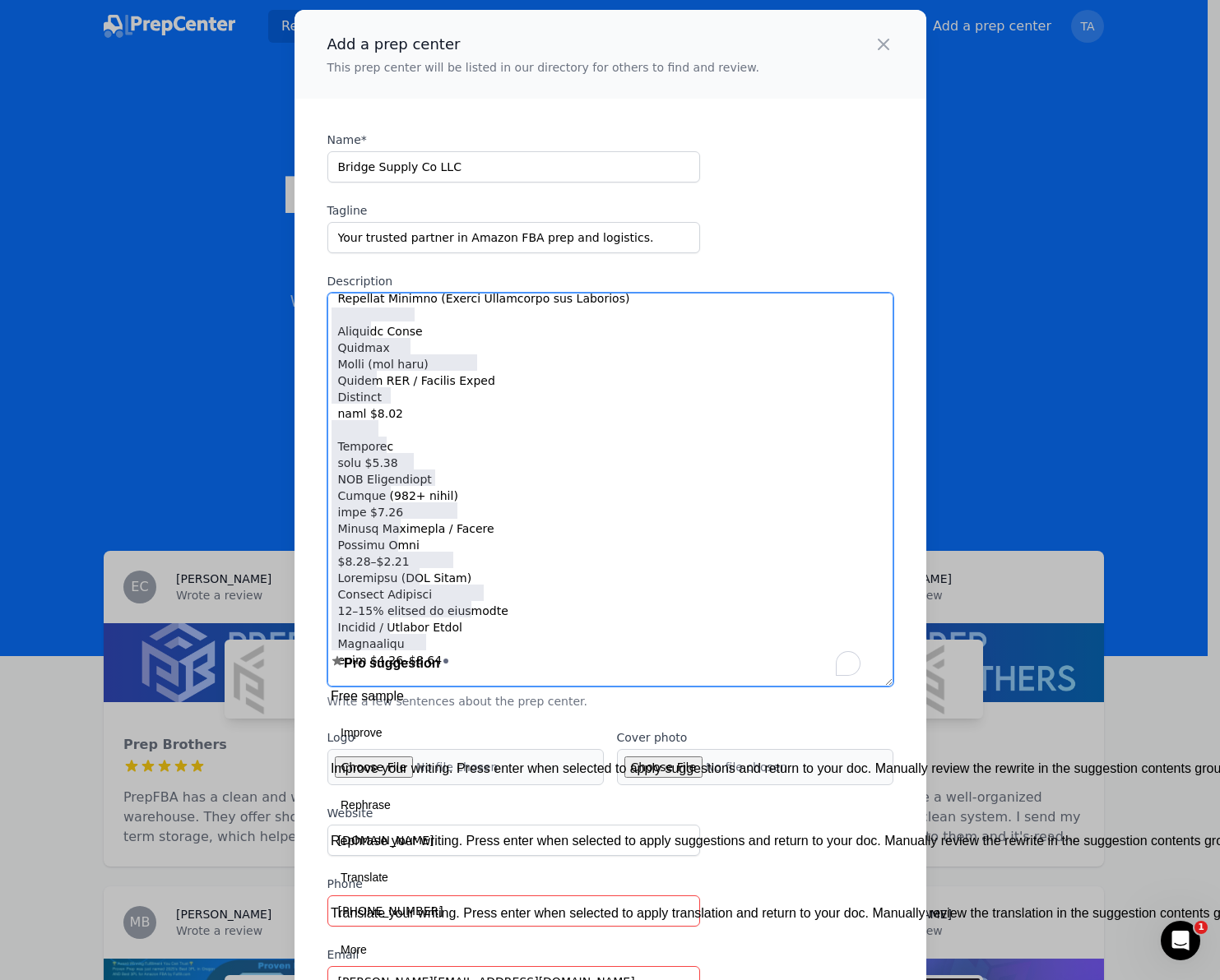
click at [490, 505] on textarea "Description" at bounding box center [610, 490] width 565 height 394
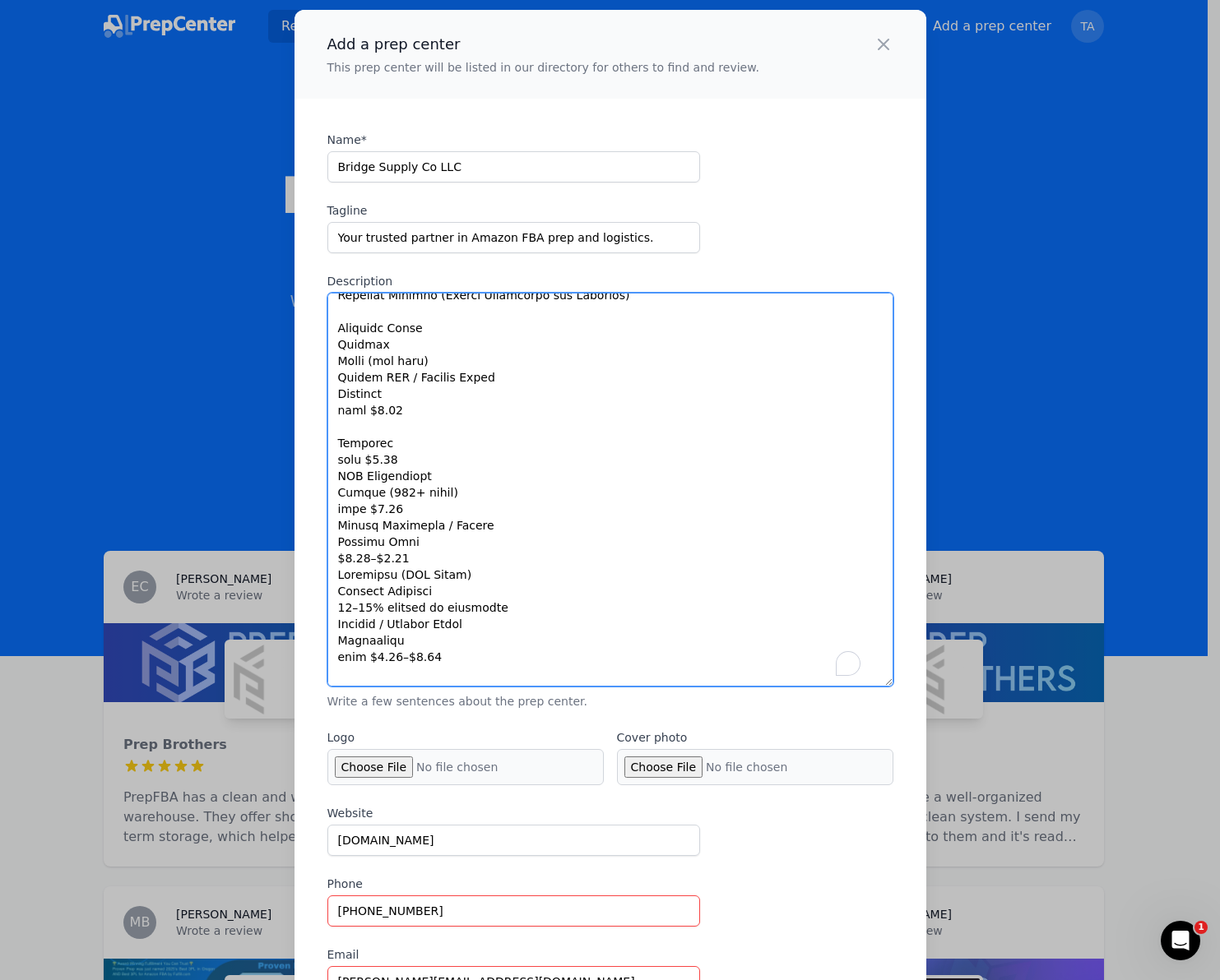
drag, startPoint x: 514, startPoint y: 664, endPoint x: 323, endPoint y: 311, distance: 401.4
click at [323, 311] on div "Add a prep center This prep center will be listed in our directory for others t…" at bounding box center [610, 490] width 1220 height 980
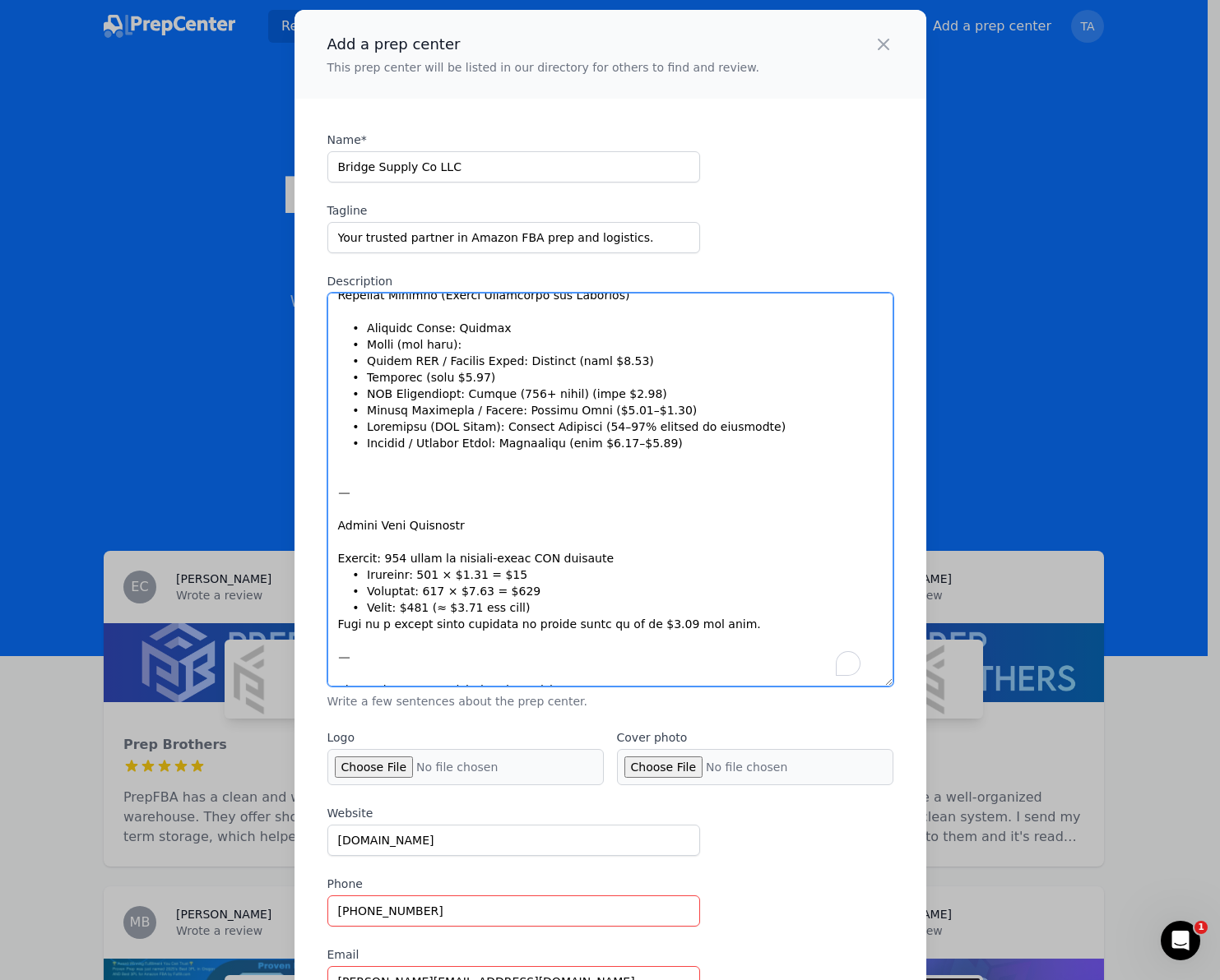
click at [600, 502] on textarea "Description" at bounding box center [610, 490] width 565 height 394
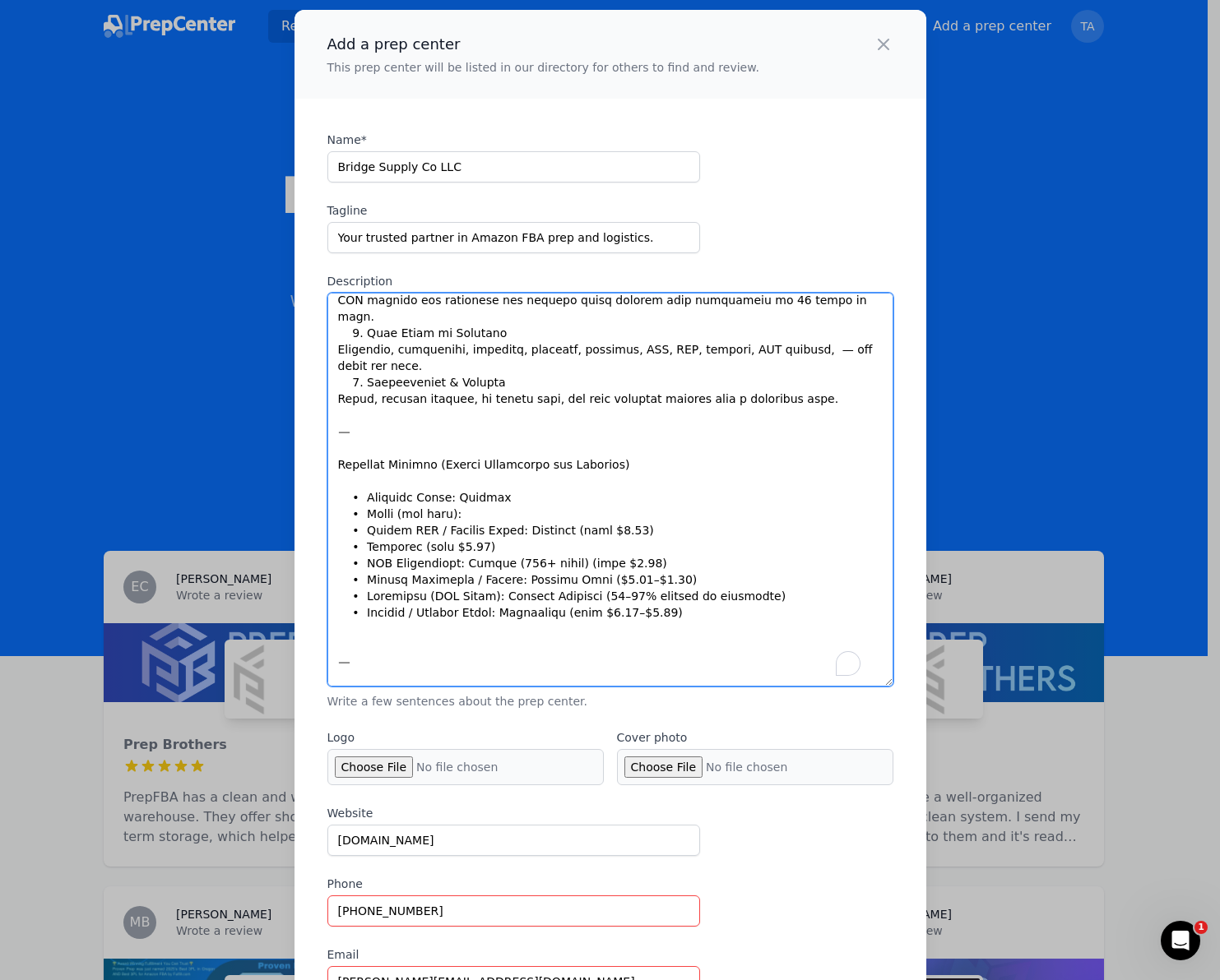
drag, startPoint x: 614, startPoint y: 449, endPoint x: 419, endPoint y: 455, distance: 195.1
click at [419, 455] on textarea "Description" at bounding box center [610, 490] width 565 height 394
drag, startPoint x: 383, startPoint y: 445, endPoint x: 308, endPoint y: 454, distance: 75.5
click at [451, 469] on textarea "Description" at bounding box center [610, 490] width 565 height 394
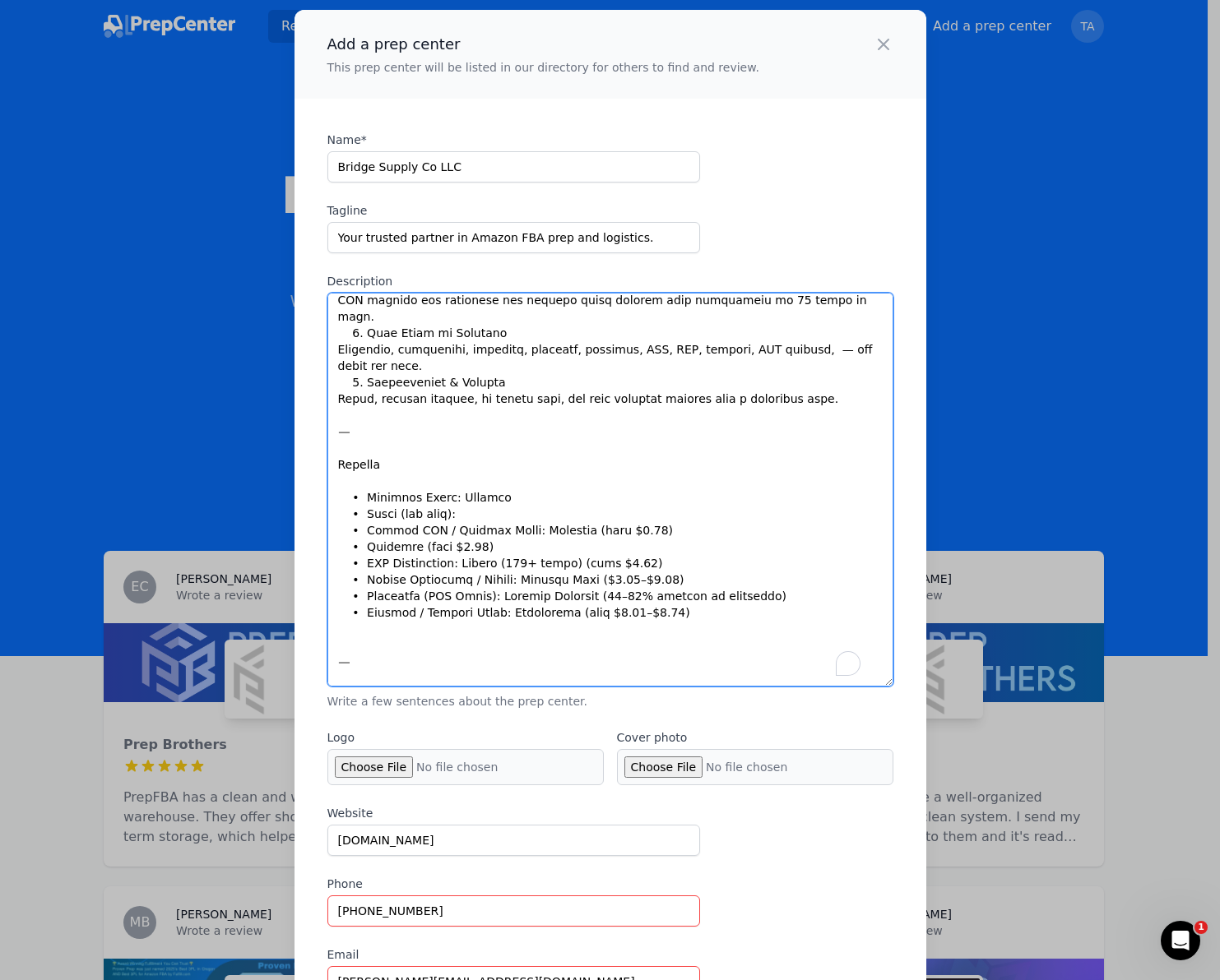
click at [332, 447] on textarea "Description" at bounding box center [610, 490] width 565 height 394
click at [433, 452] on textarea "Description" at bounding box center [610, 490] width 565 height 394
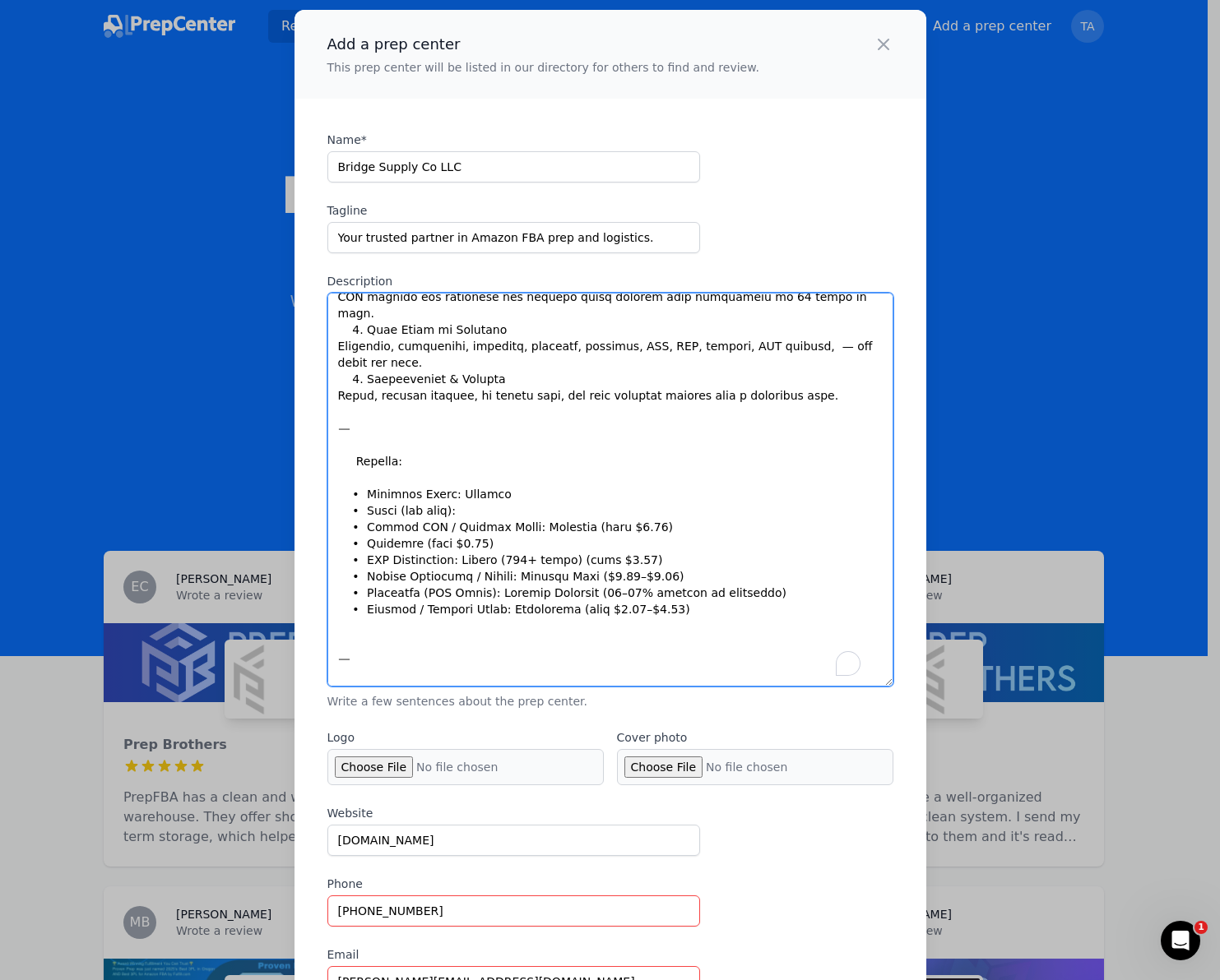
drag, startPoint x: 339, startPoint y: 482, endPoint x: 727, endPoint y: 617, distance: 410.8
click at [727, 617] on textarea "Description" at bounding box center [610, 490] width 565 height 394
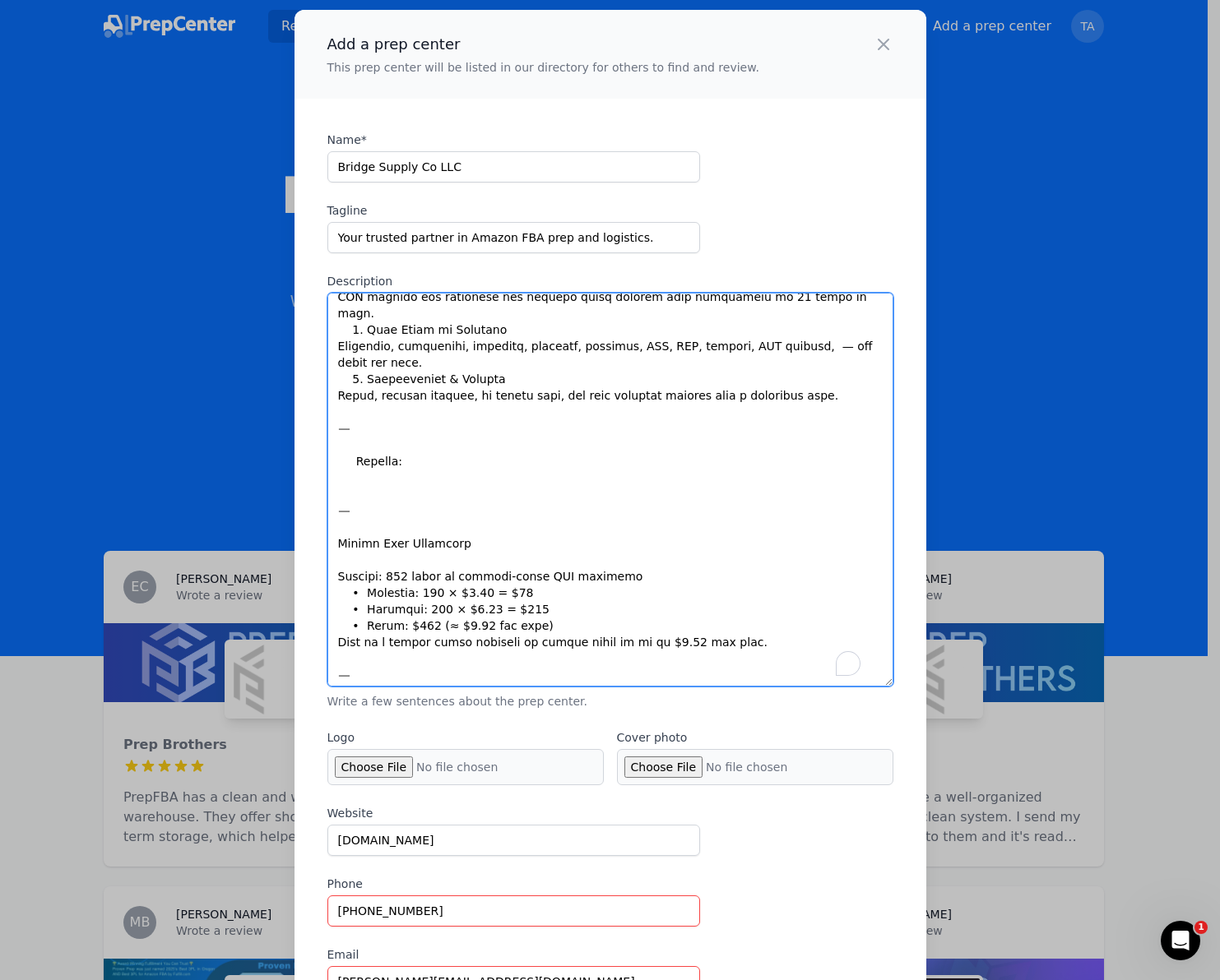
paste textarea "Business Model Service Price (per unit) Amazon FBA / Private Label Labeling fro…"
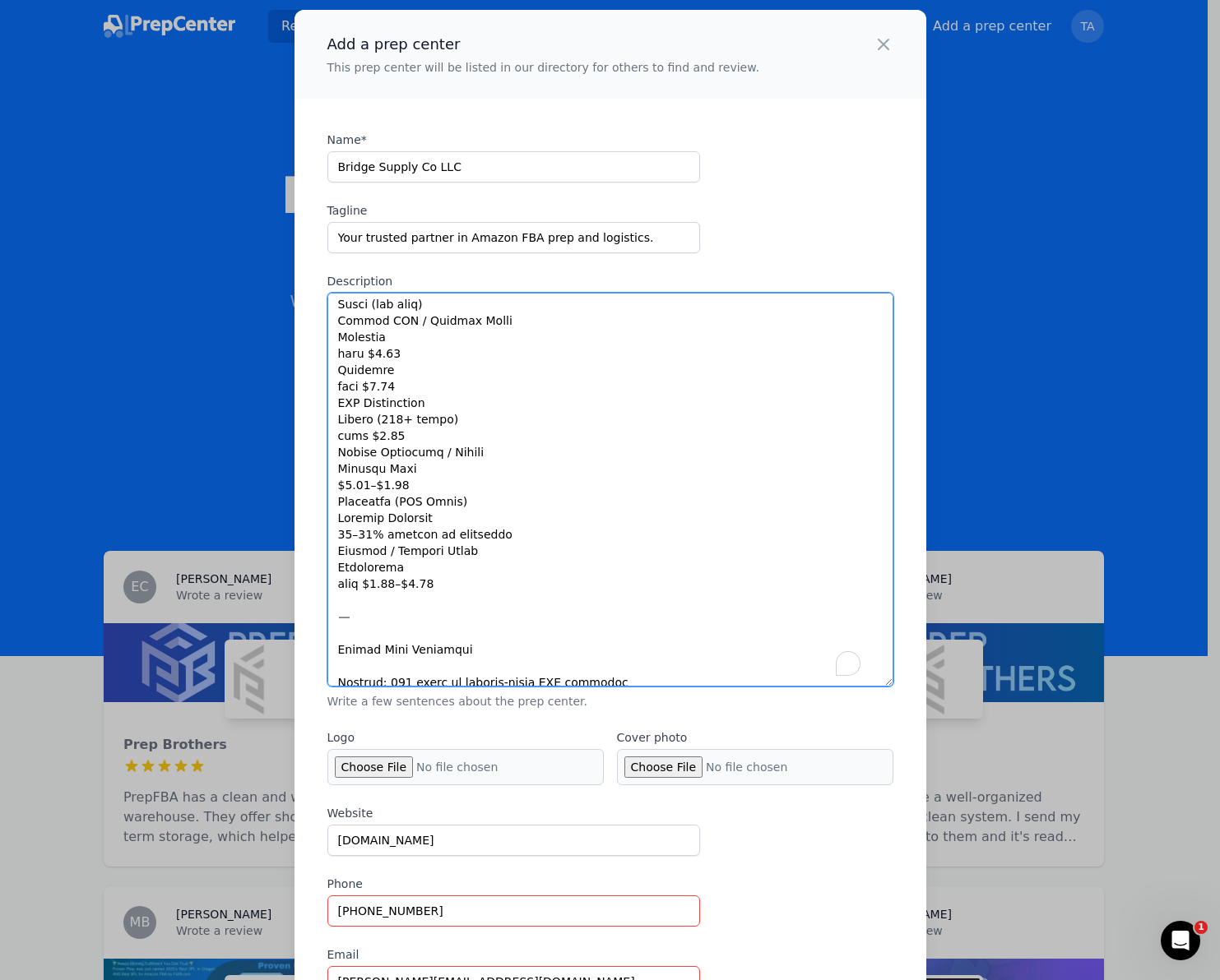
drag, startPoint x: 338, startPoint y: 353, endPoint x: 586, endPoint y: 586, distance: 340.3
click at [586, 586] on textarea "Description" at bounding box center [610, 490] width 565 height 394
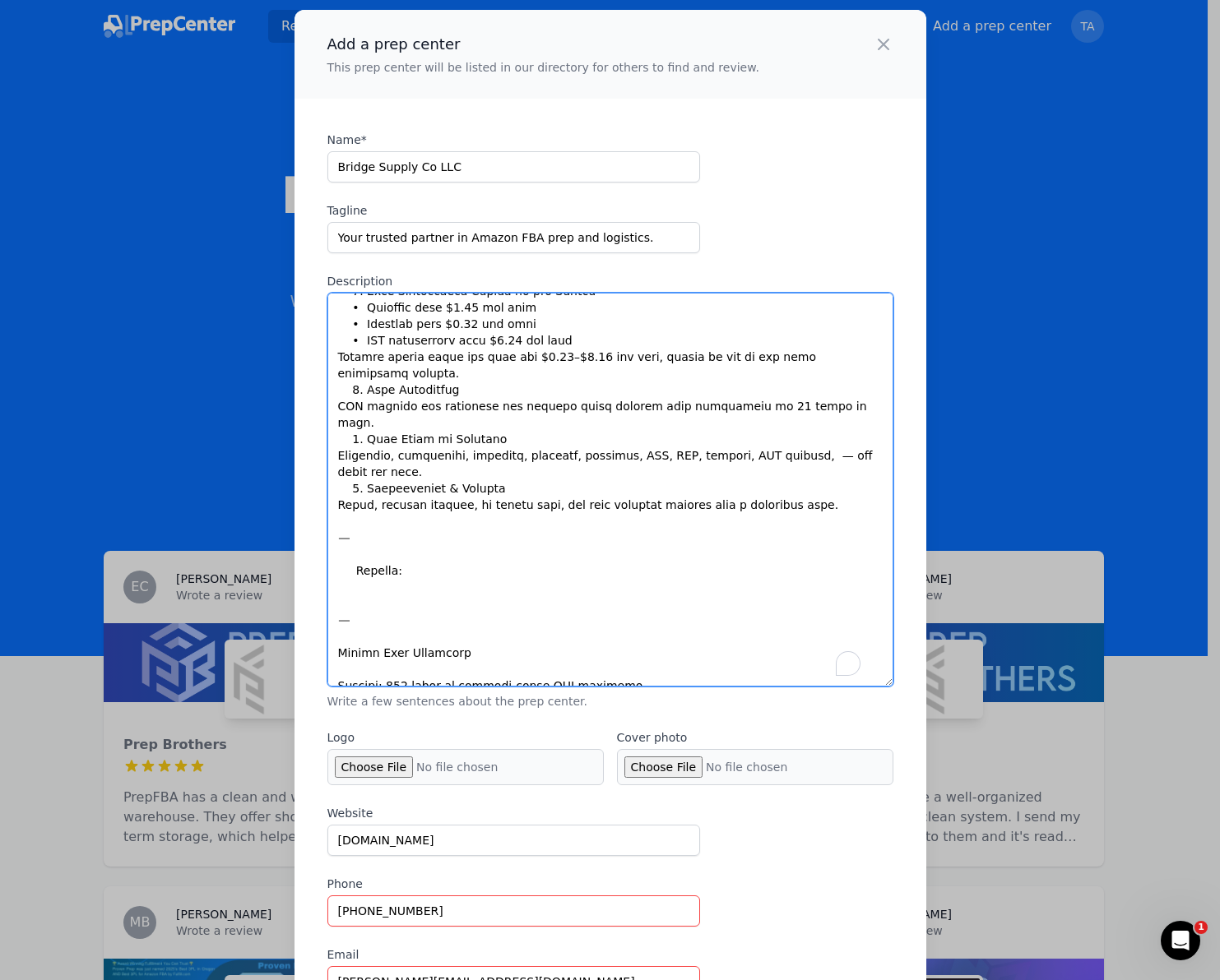
paste textarea "Lore’i dolo sitametconse, adipisc, eli sedd-ei-temp Incidid utlabor etdo magn a…"
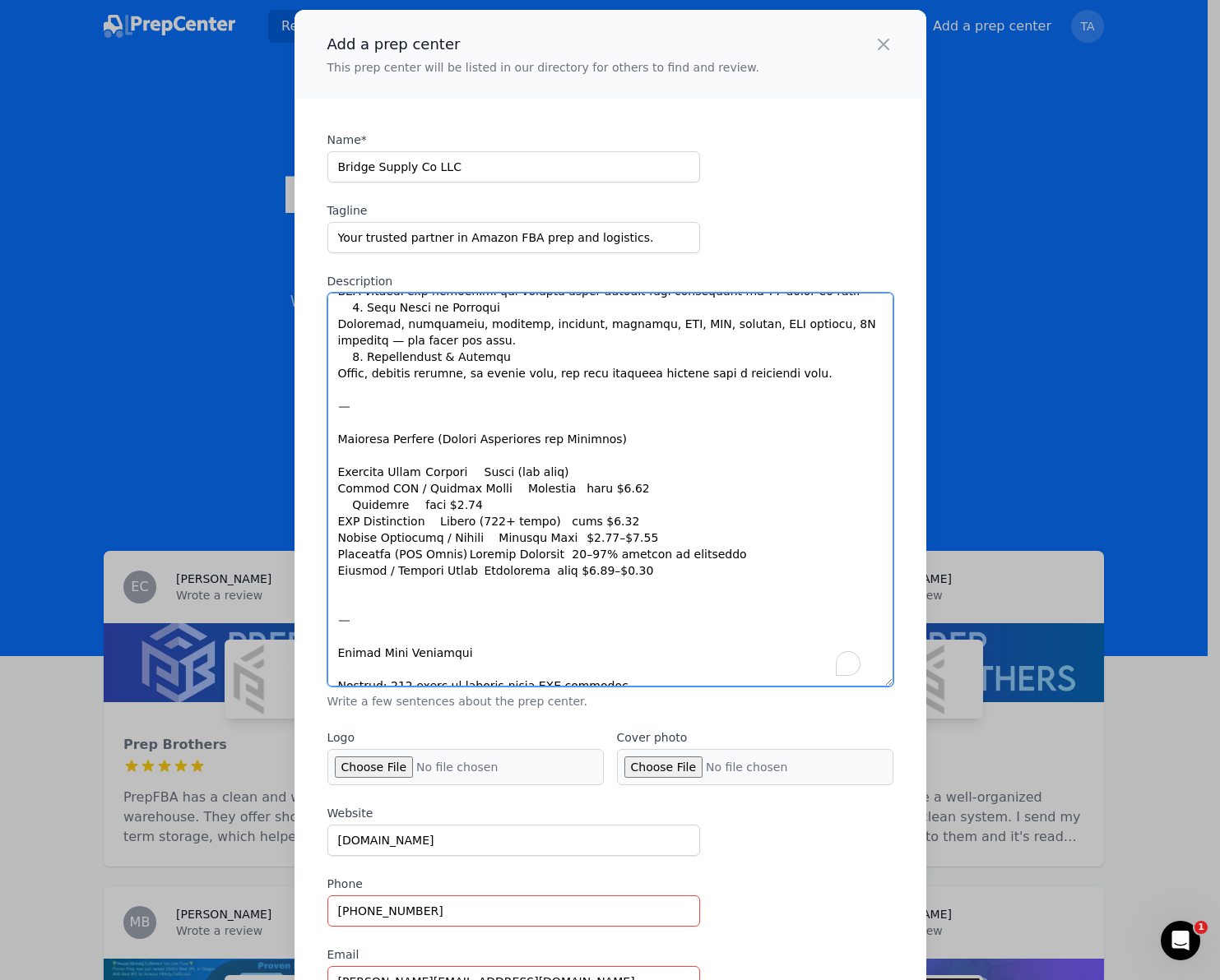
drag, startPoint x: 342, startPoint y: 370, endPoint x: 706, endPoint y: 380, distance: 364.1
click at [706, 380] on textarea "Description" at bounding box center [610, 490] width 565 height 394
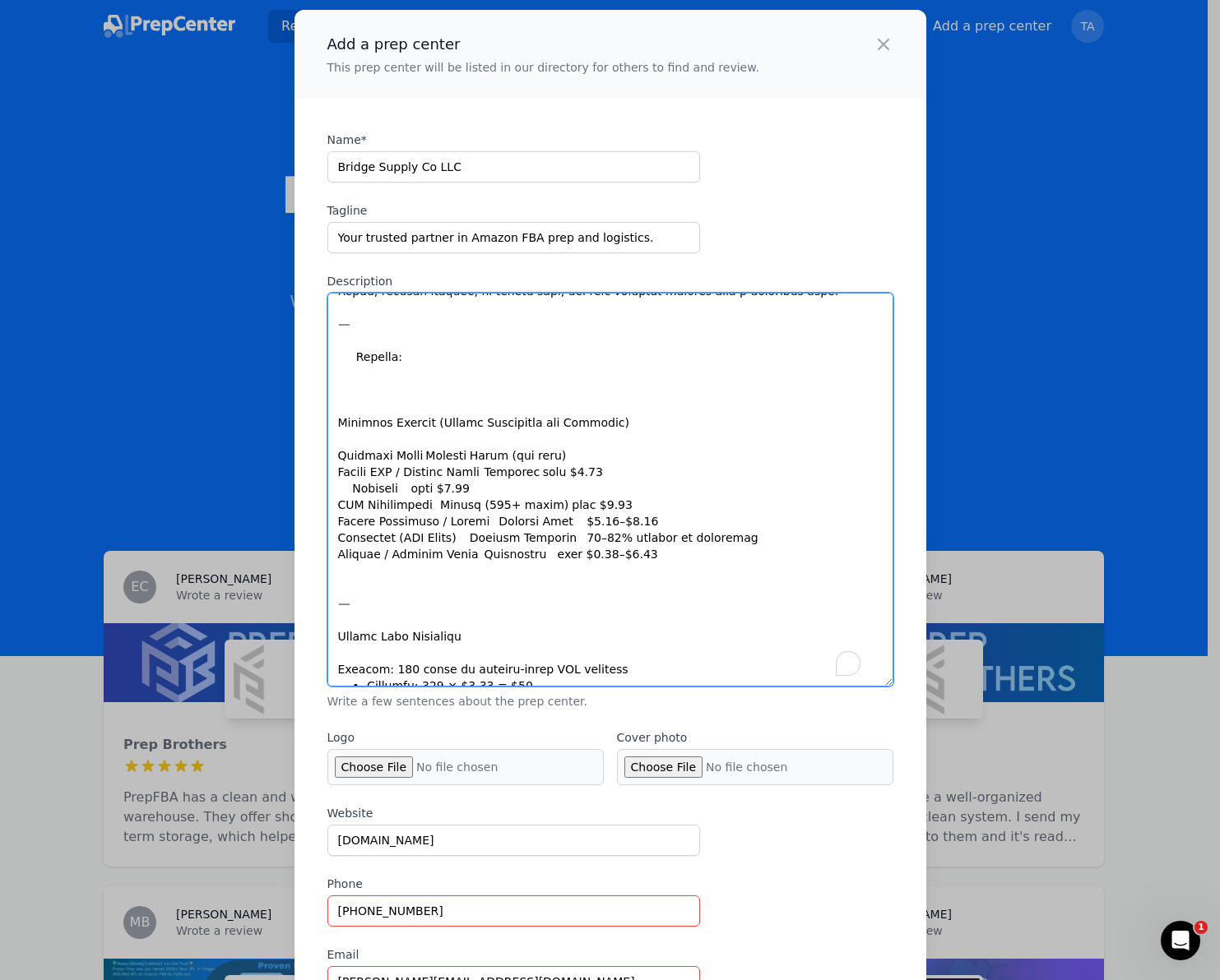
drag, startPoint x: 326, startPoint y: 405, endPoint x: 715, endPoint y: 412, distance: 389.1
click at [715, 412] on textarea "Description" at bounding box center [610, 490] width 565 height 394
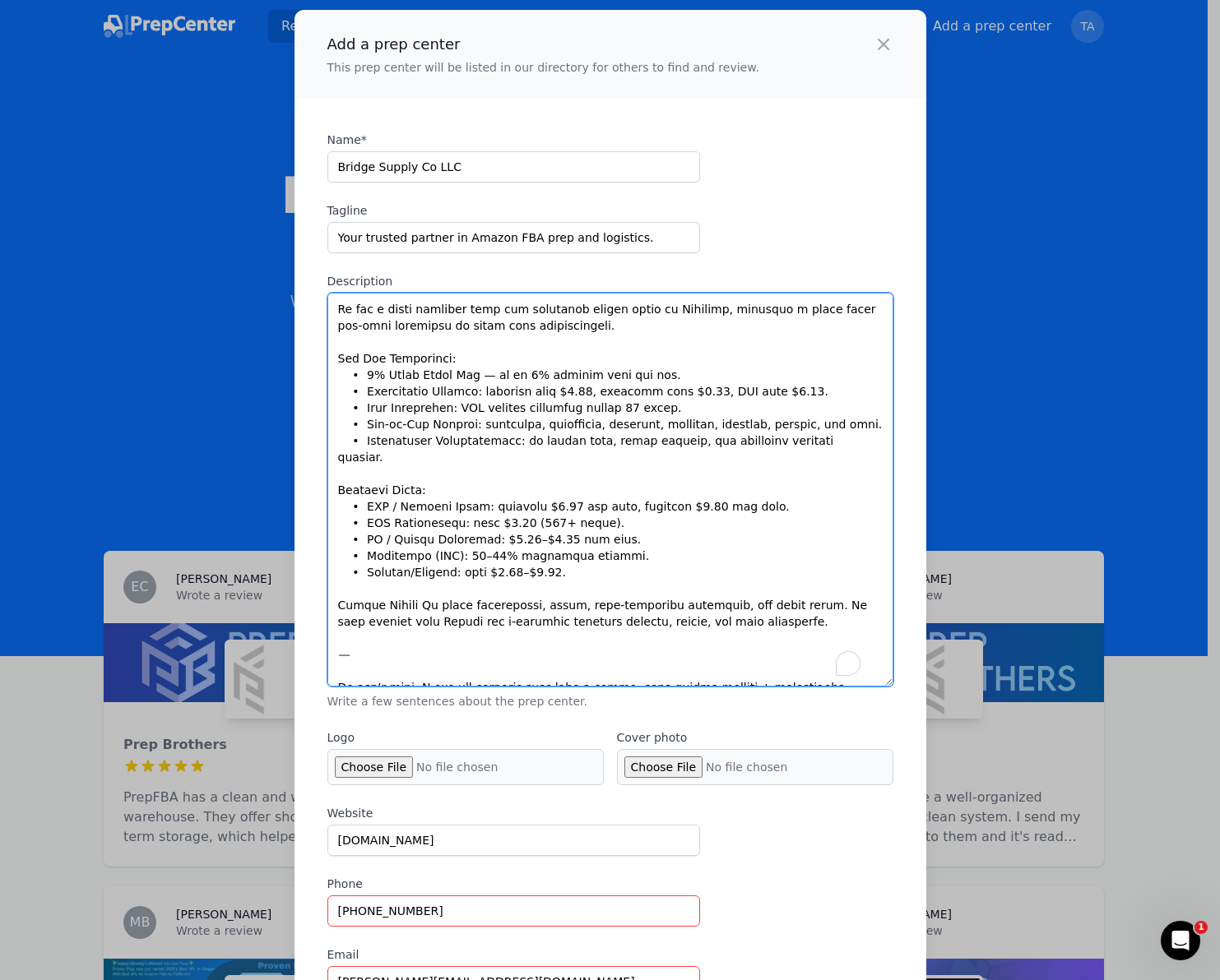
drag, startPoint x: 327, startPoint y: 499, endPoint x: 935, endPoint y: 798, distance: 677.5
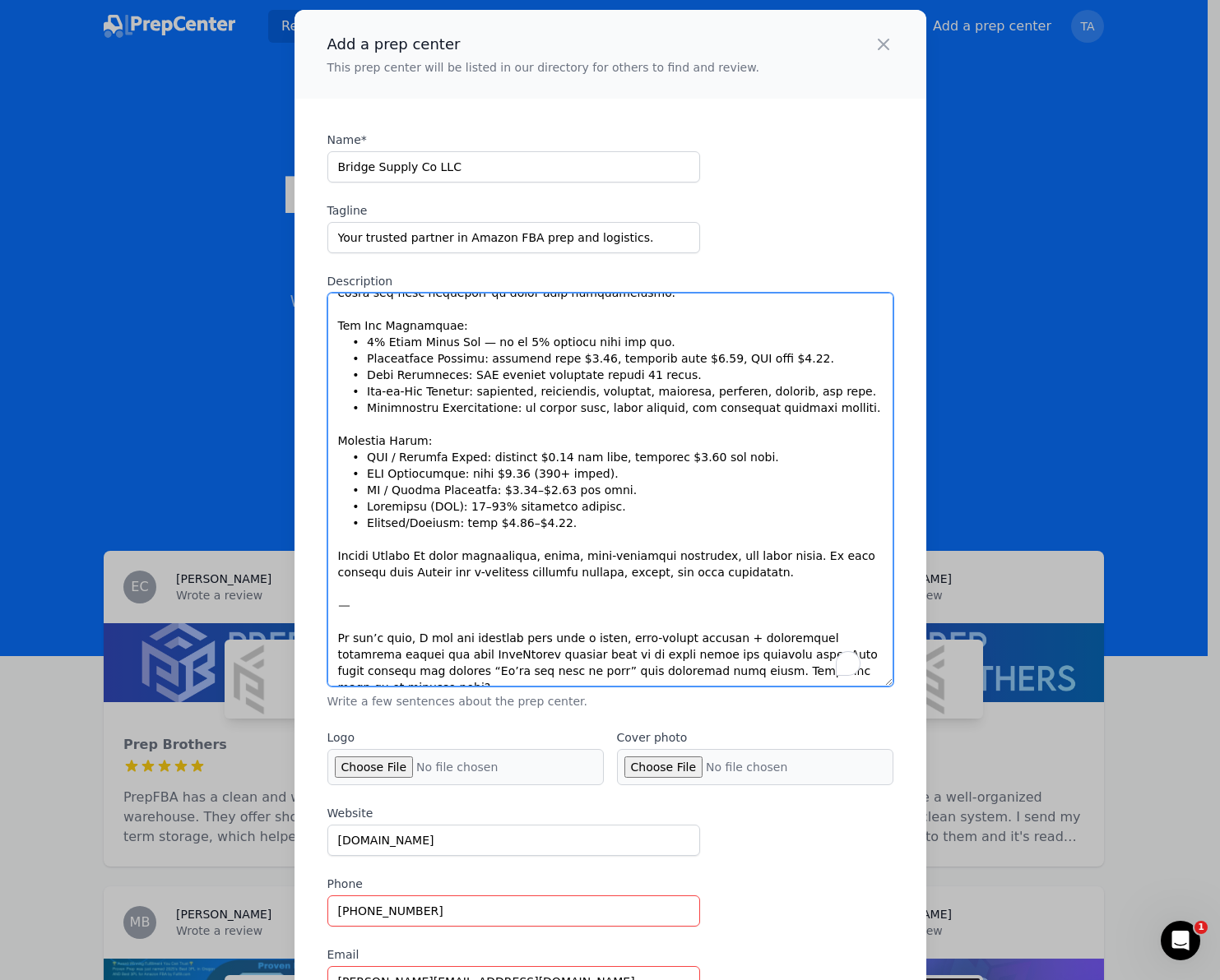
drag, startPoint x: 326, startPoint y: 616, endPoint x: 1009, endPoint y: 683, distance: 686.3
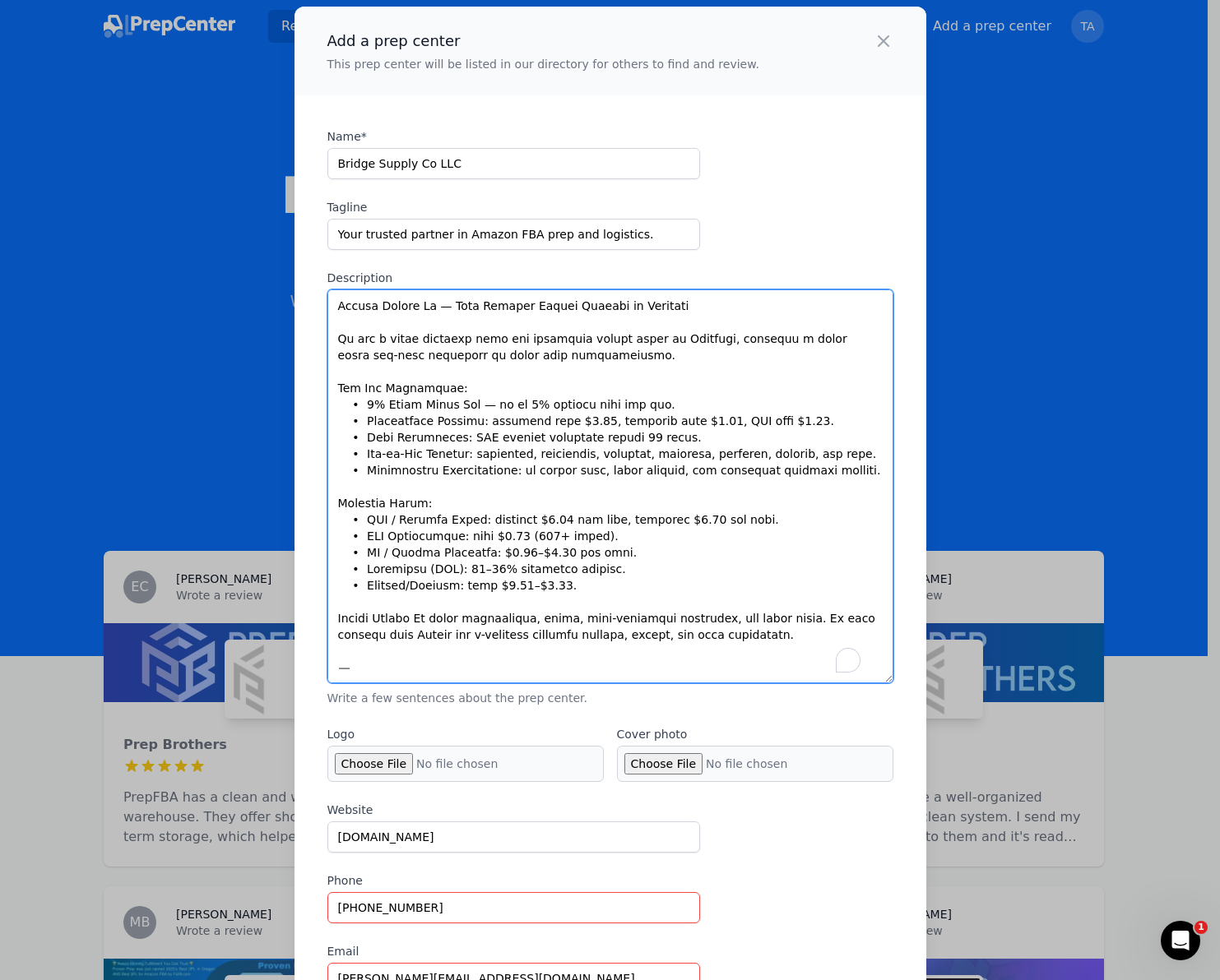
drag, startPoint x: 454, startPoint y: 652, endPoint x: 296, endPoint y: 639, distance: 158.5
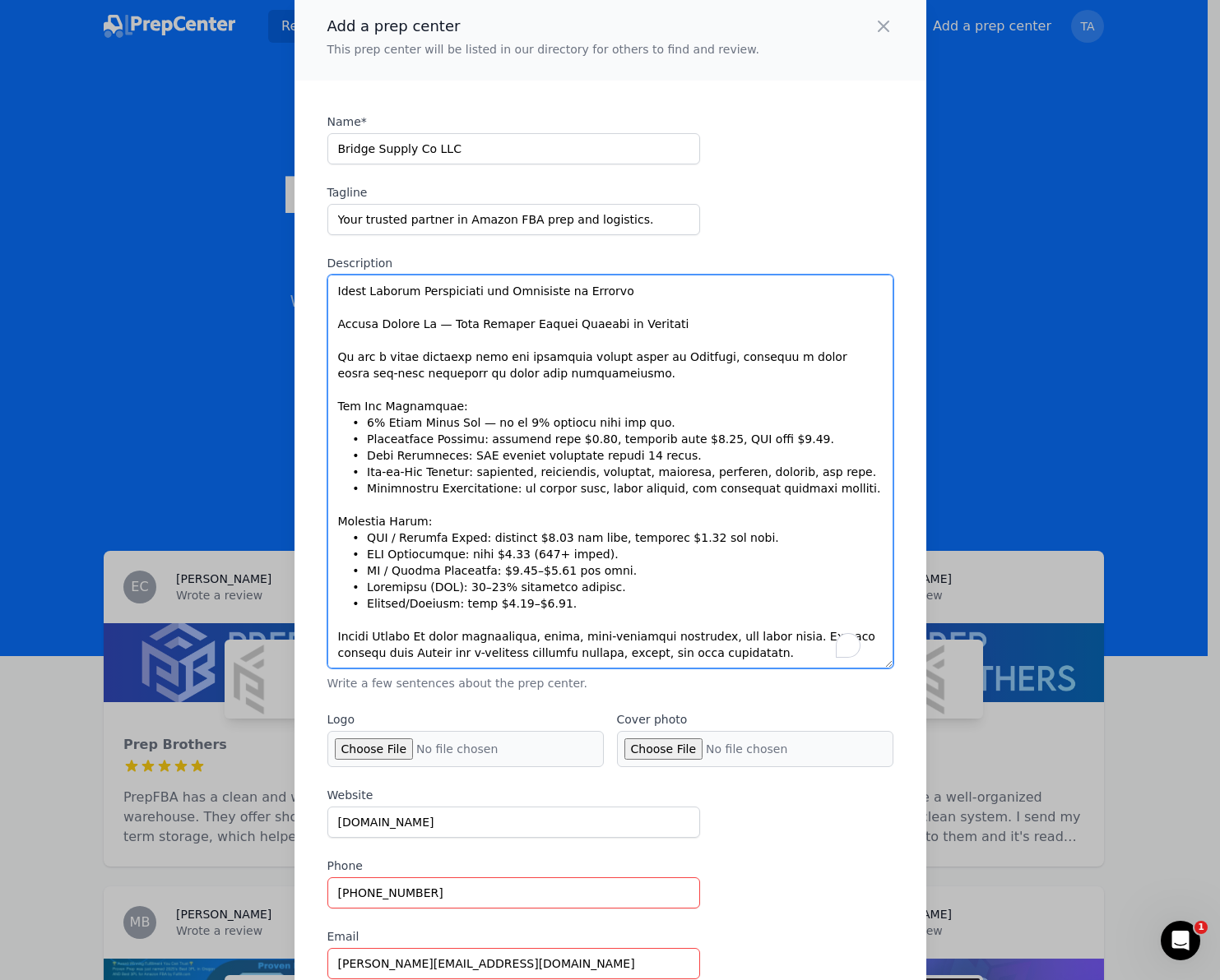
drag, startPoint x: 337, startPoint y: 569, endPoint x: 610, endPoint y: 578, distance: 273.1
click at [610, 578] on textarea "Description" at bounding box center [610, 471] width 565 height 394
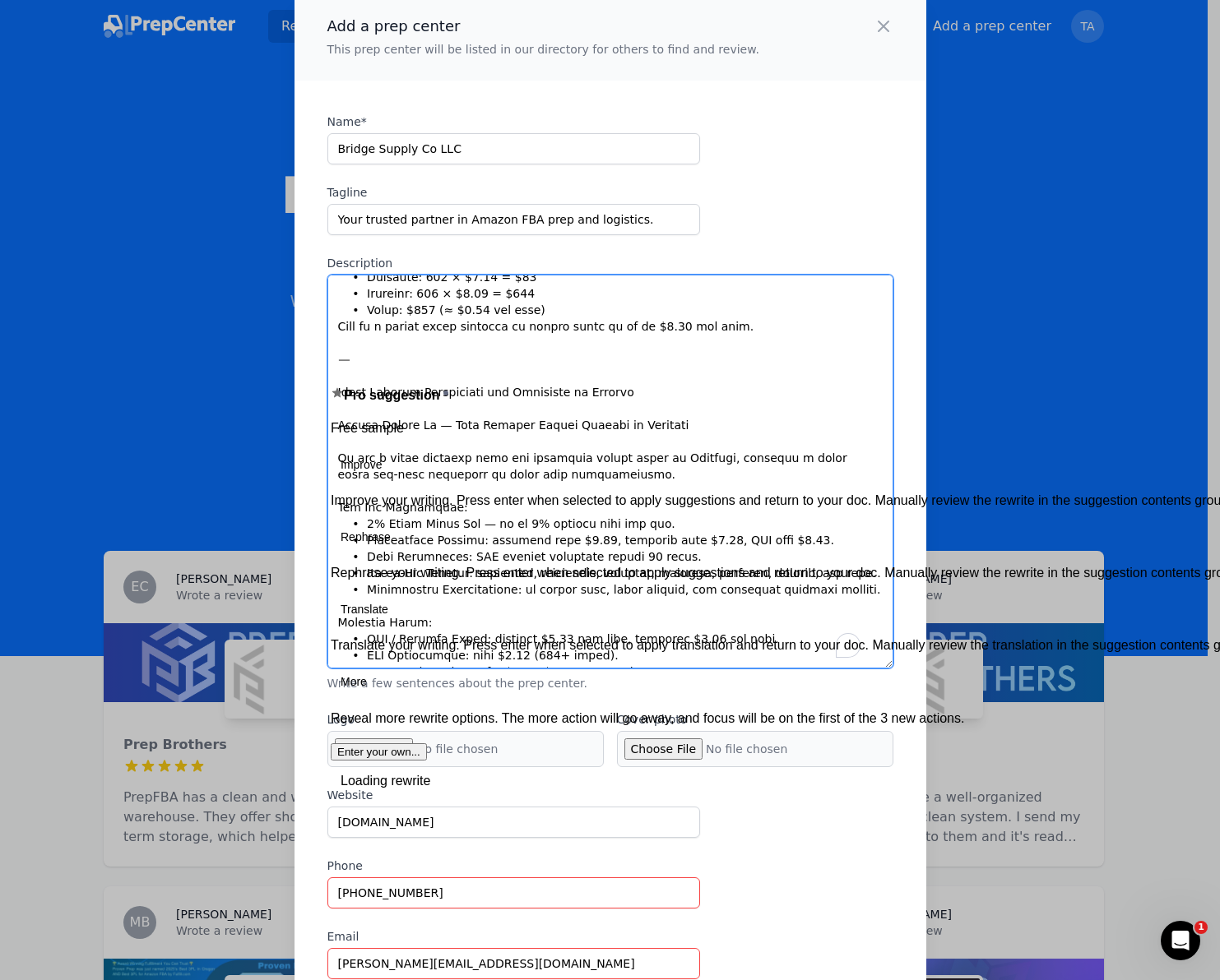
drag, startPoint x: 613, startPoint y: 377, endPoint x: 330, endPoint y: 376, distance: 283.0
click at [330, 376] on textarea "Description" at bounding box center [610, 471] width 565 height 394
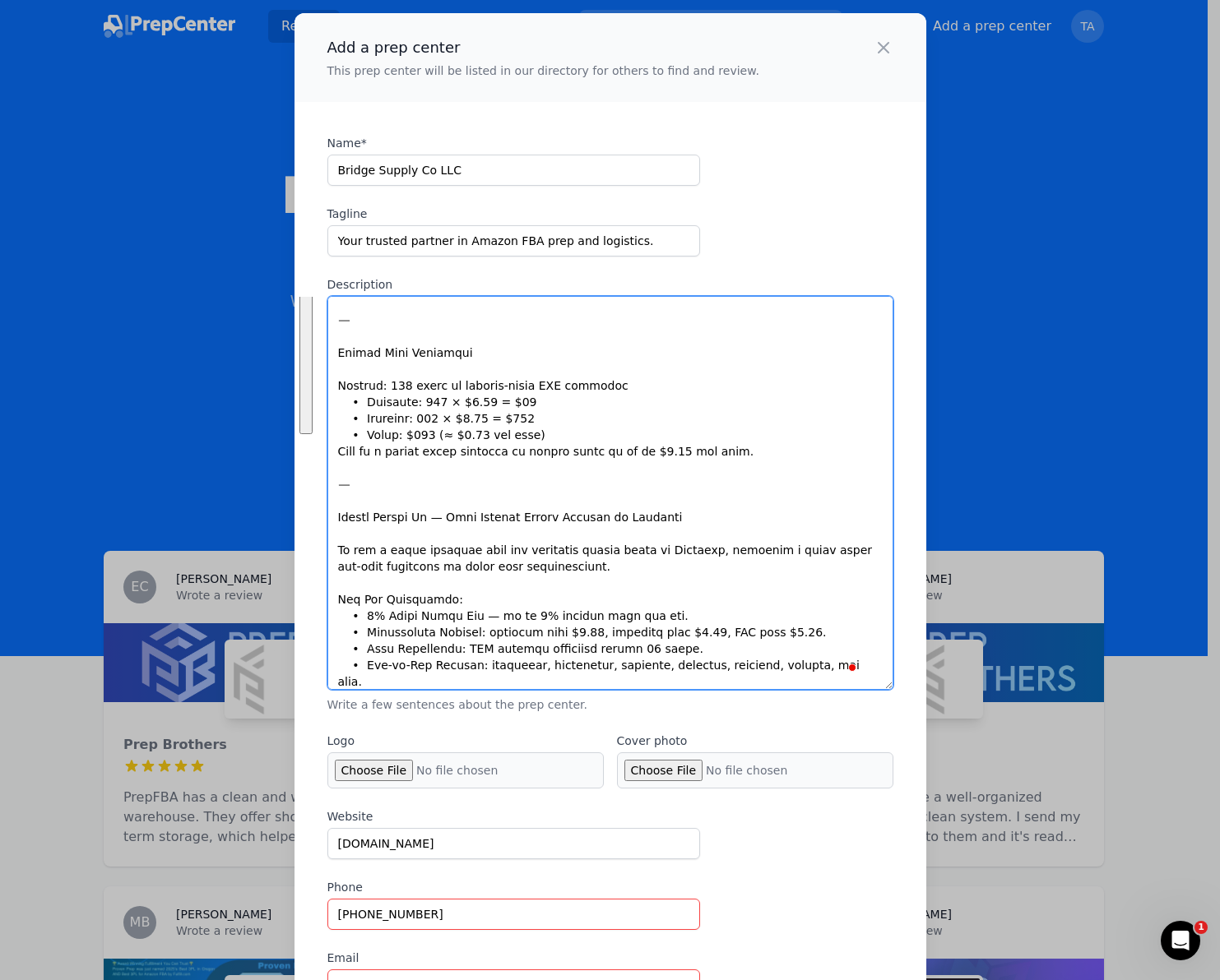
drag, startPoint x: 340, startPoint y: 345, endPoint x: 552, endPoint y: 464, distance: 243.1
click at [552, 464] on textarea "Description" at bounding box center [610, 492] width 565 height 394
click at [521, 470] on textarea "Description" at bounding box center [610, 492] width 565 height 394
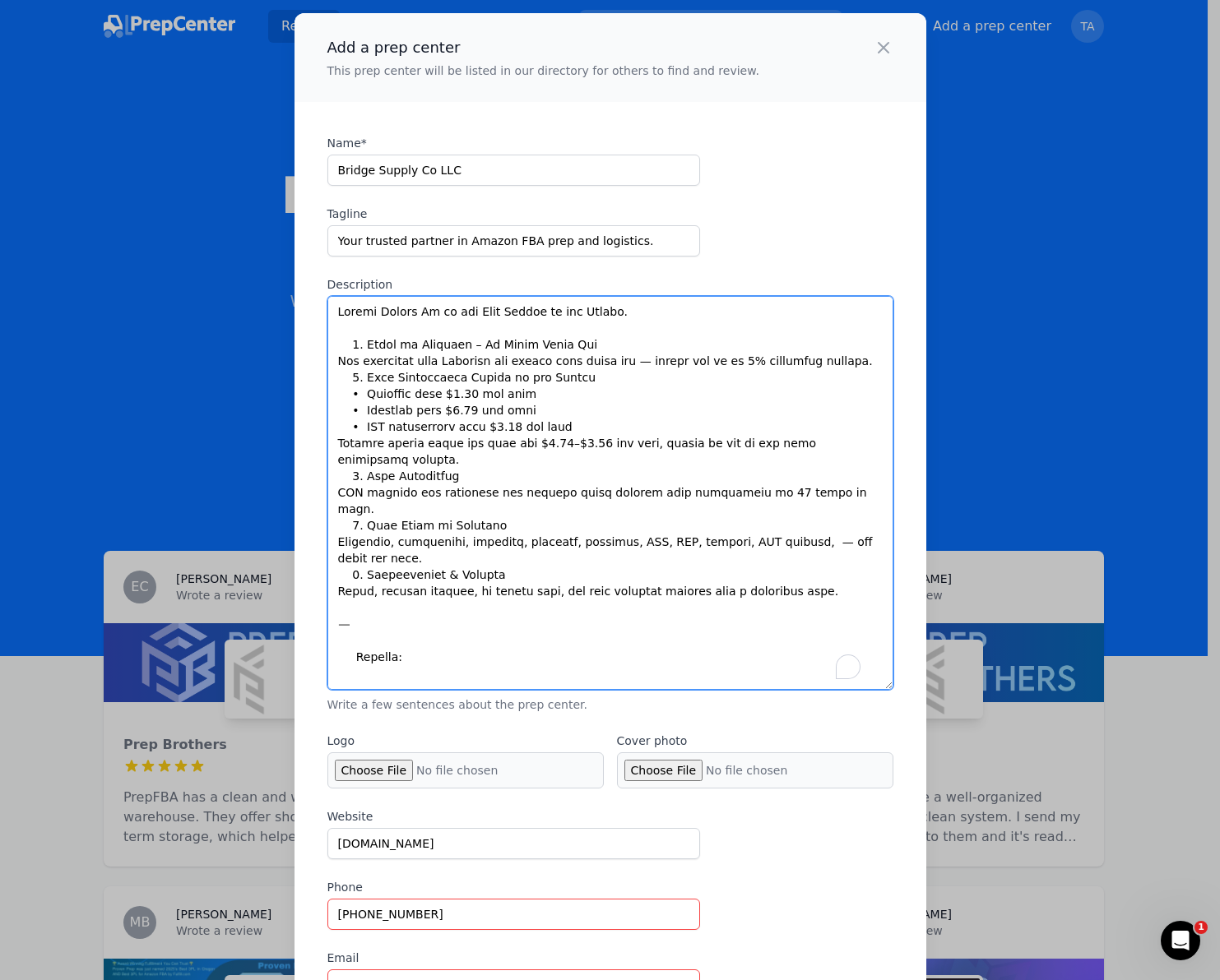
scroll to position [8, 0]
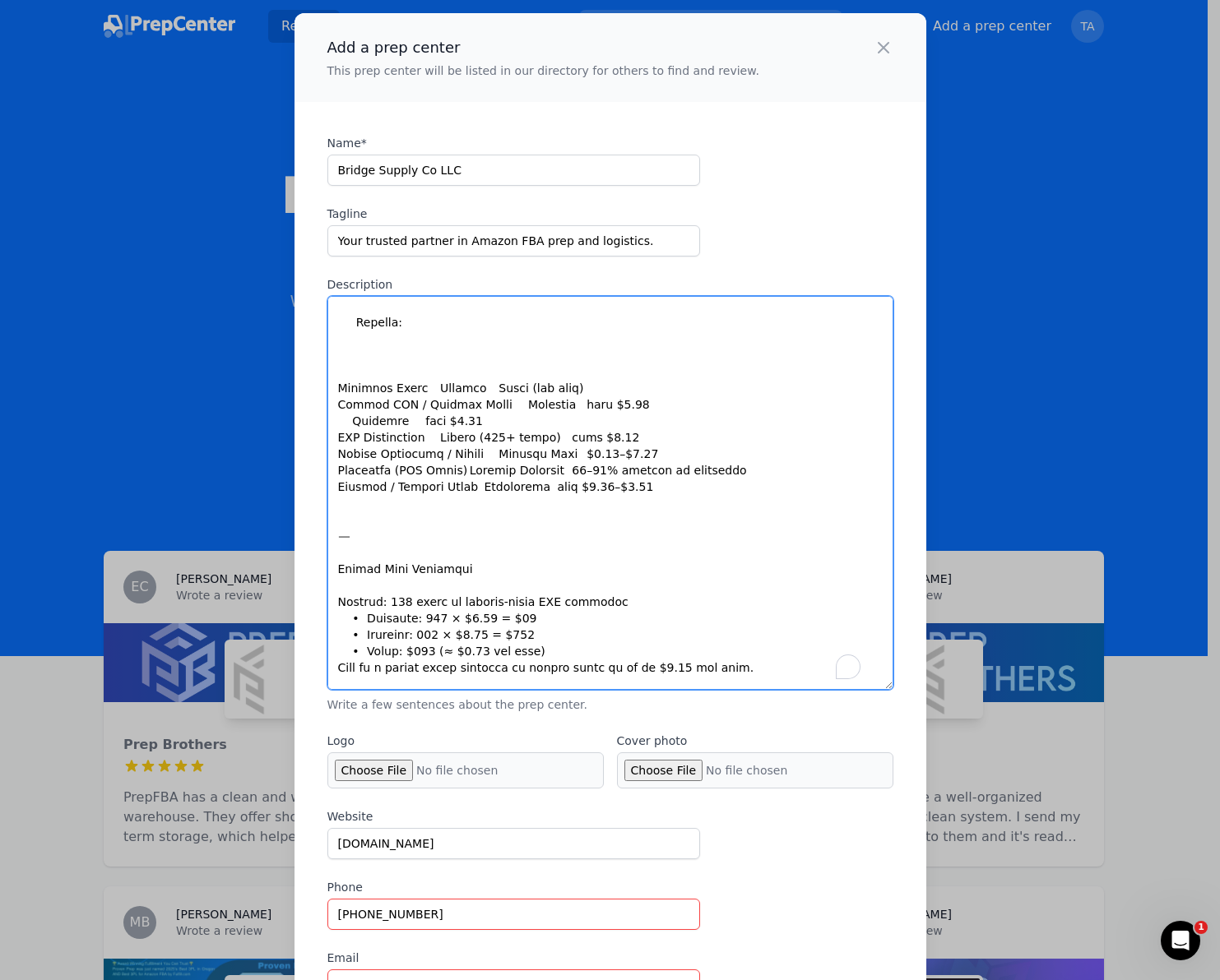
click at [363, 355] on textarea "Description" at bounding box center [610, 492] width 565 height 394
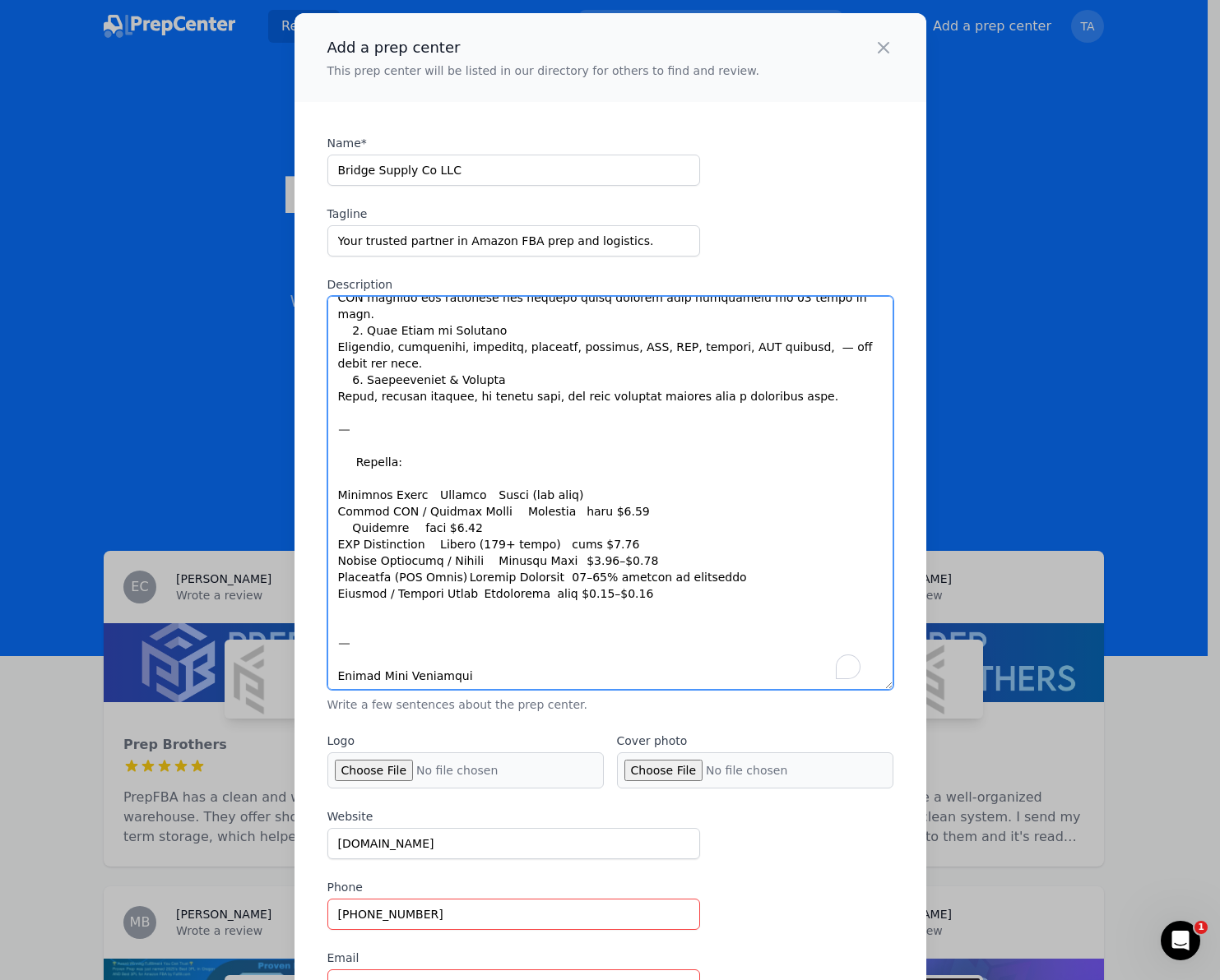
drag, startPoint x: 329, startPoint y: 562, endPoint x: 767, endPoint y: 558, distance: 438.0
click at [767, 558] on textarea "Description" at bounding box center [610, 492] width 565 height 394
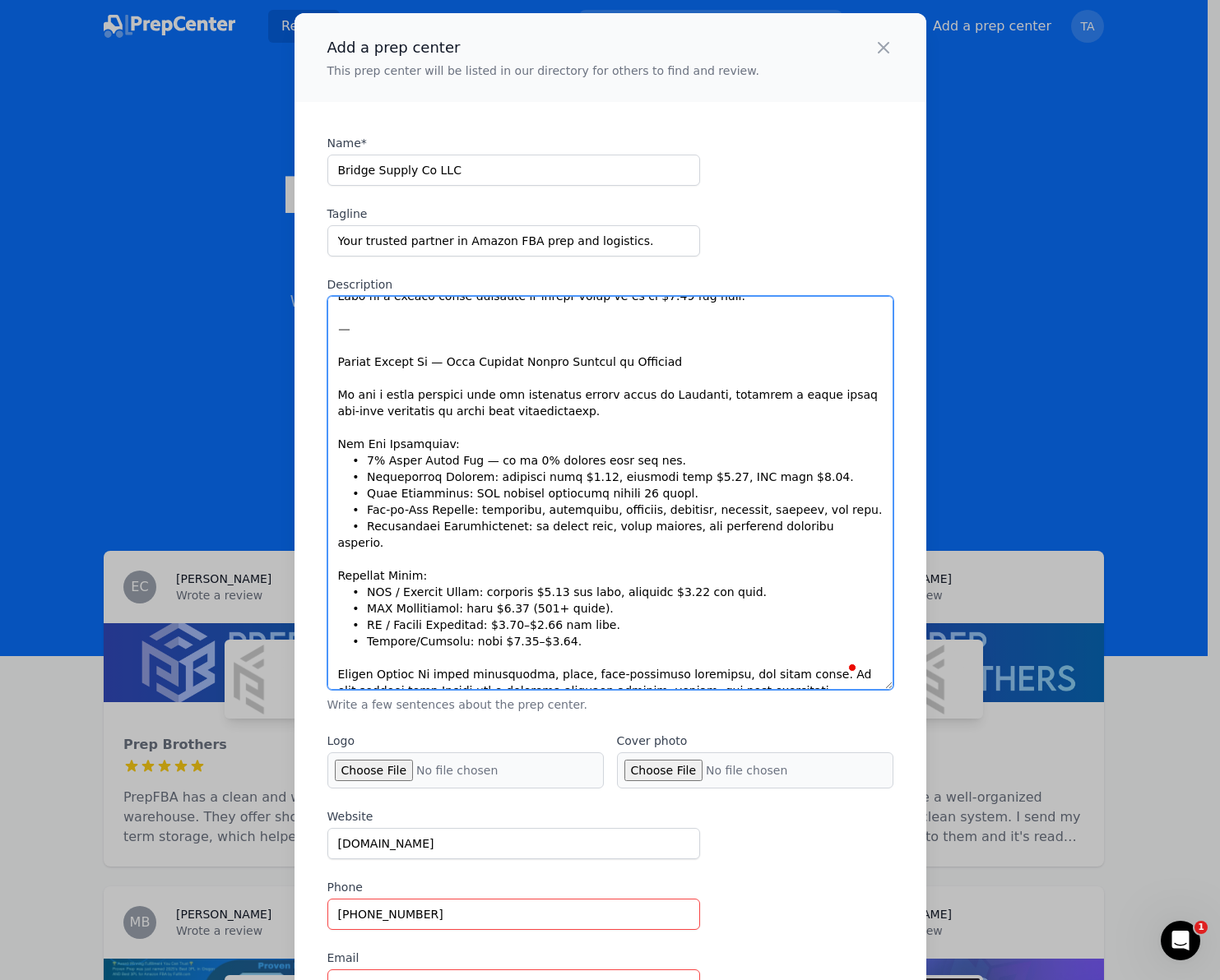
drag, startPoint x: 330, startPoint y: 509, endPoint x: 976, endPoint y: 740, distance: 686.1
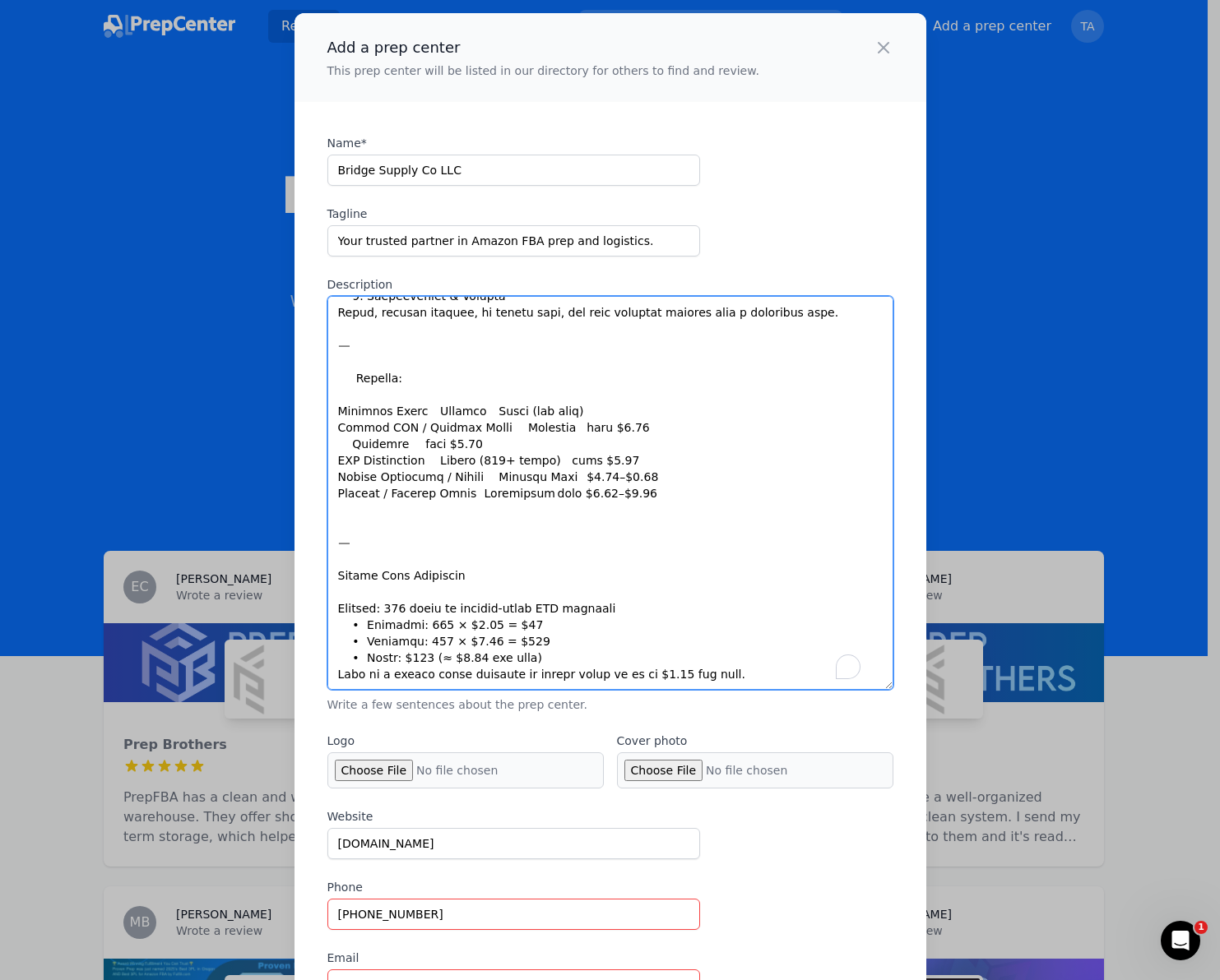
click at [803, 600] on textarea "Description" at bounding box center [610, 492] width 565 height 394
click at [399, 669] on textarea "Description" at bounding box center [610, 492] width 565 height 394
click at [519, 593] on textarea "Description" at bounding box center [610, 492] width 565 height 394
click at [375, 672] on textarea "Description" at bounding box center [610, 492] width 565 height 394
paste textarea "We look forward to receiving your requests."
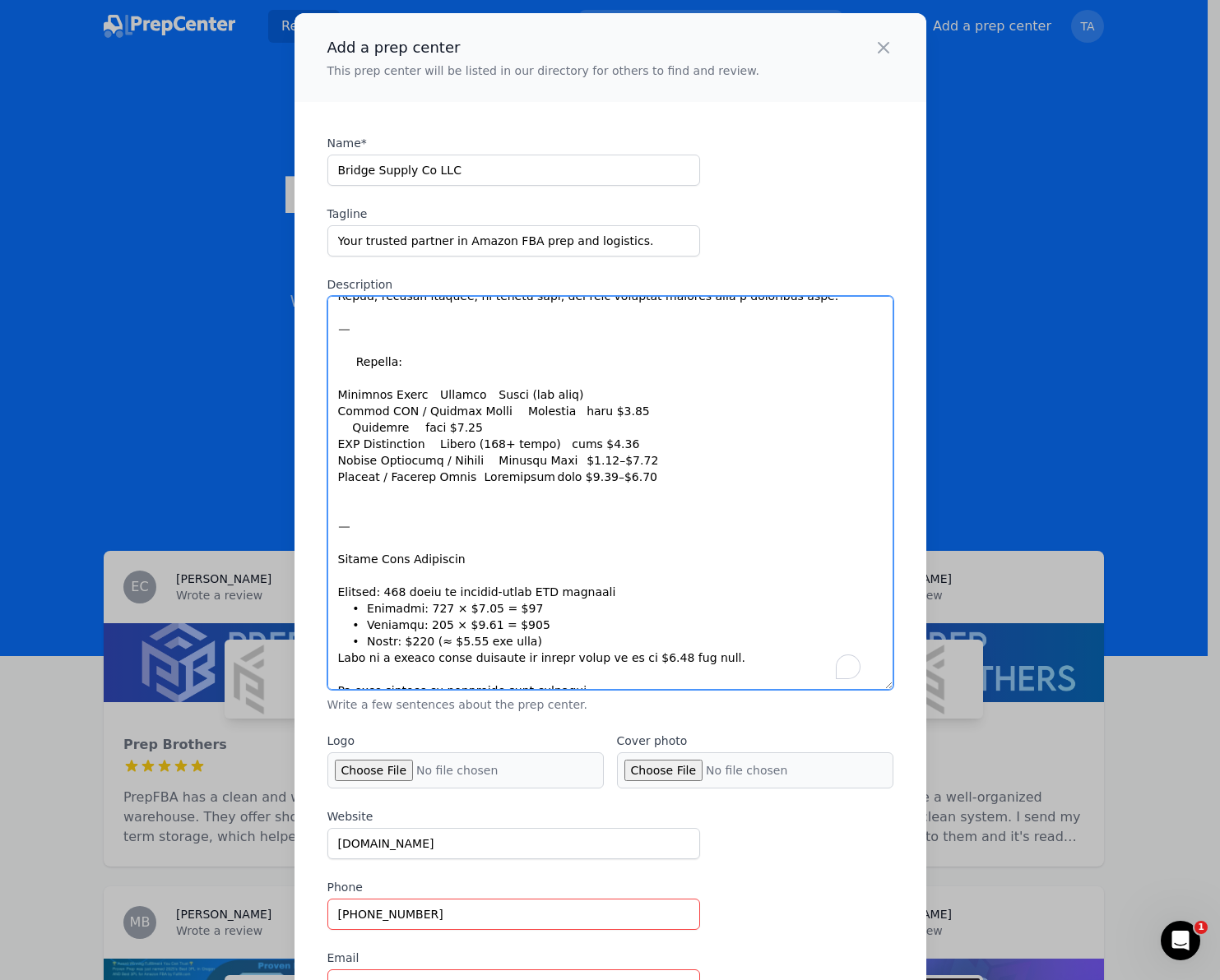
type textarea "Loremi Dolors Am co adi Elit Seddoe te inc Utlabo. 5. Etdol ma Aliquaen – Ad Mi…"
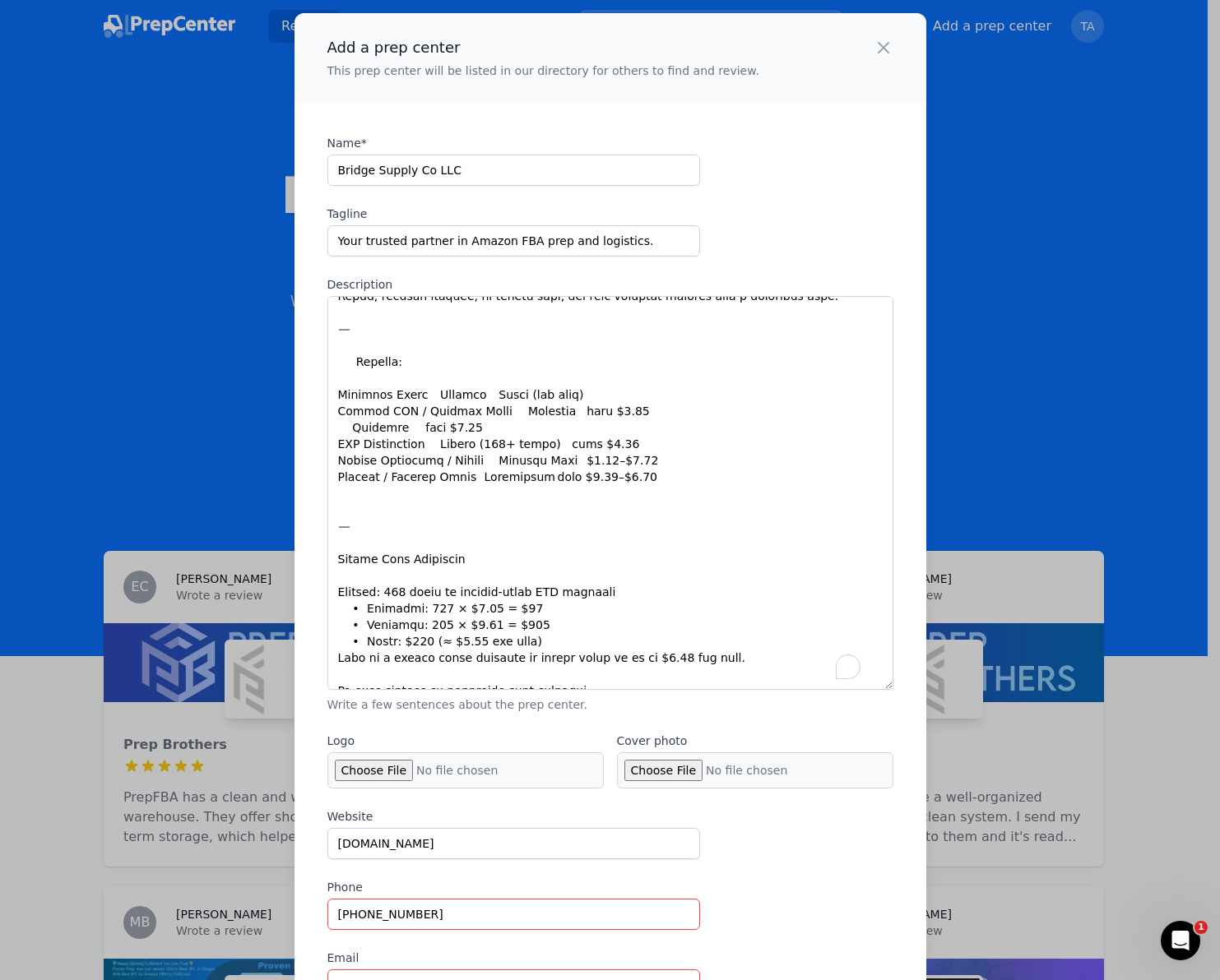
click at [668, 761] on input "Cover photo" at bounding box center [755, 771] width 276 height 36
type input "C:\fakepath\C1BC7E79-300C-4193-B78E-A200120154B2.PNG"
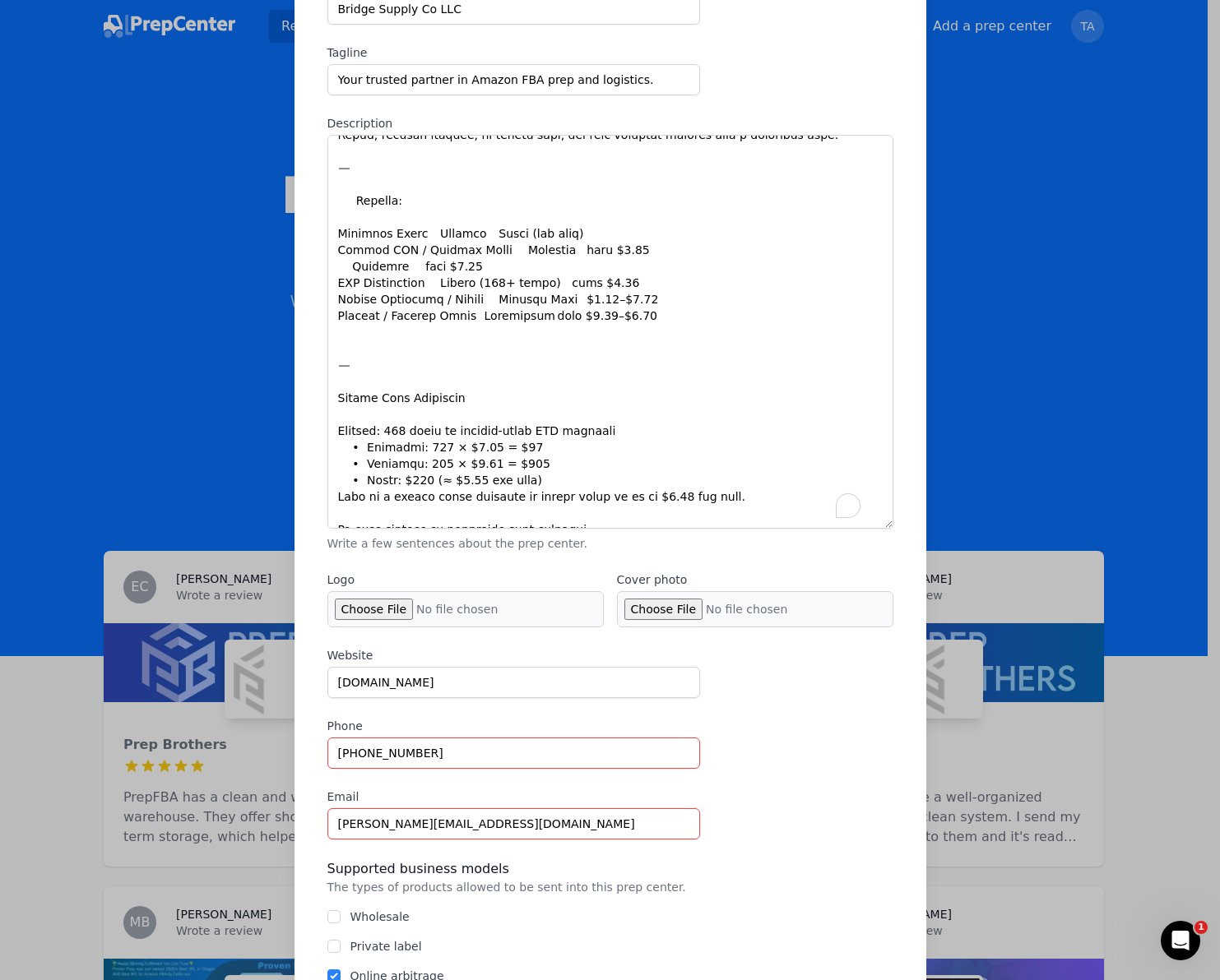
scroll to position [3, 0]
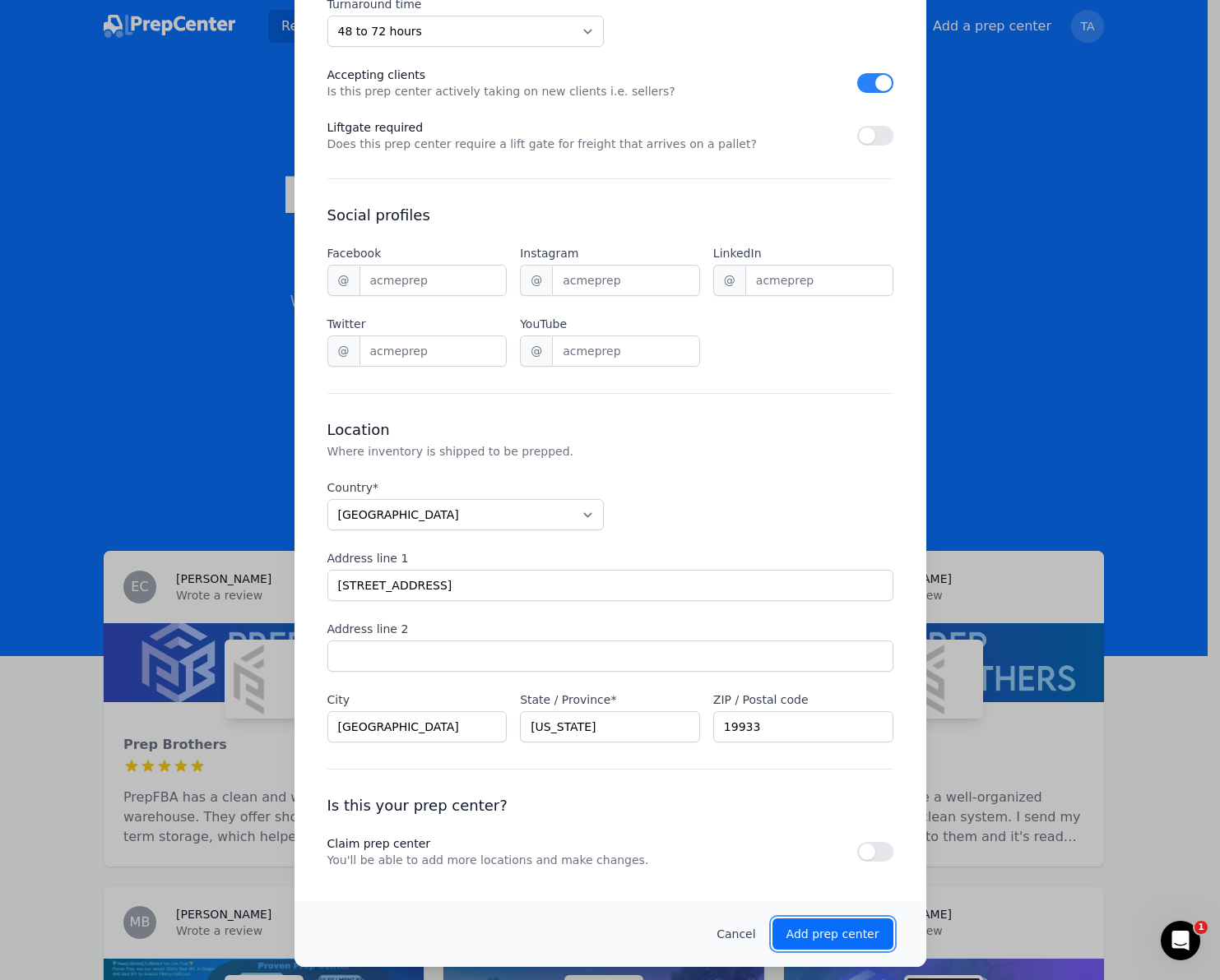
click at [841, 926] on p "Add prep center" at bounding box center [832, 934] width 93 height 16
checkbox input "false"
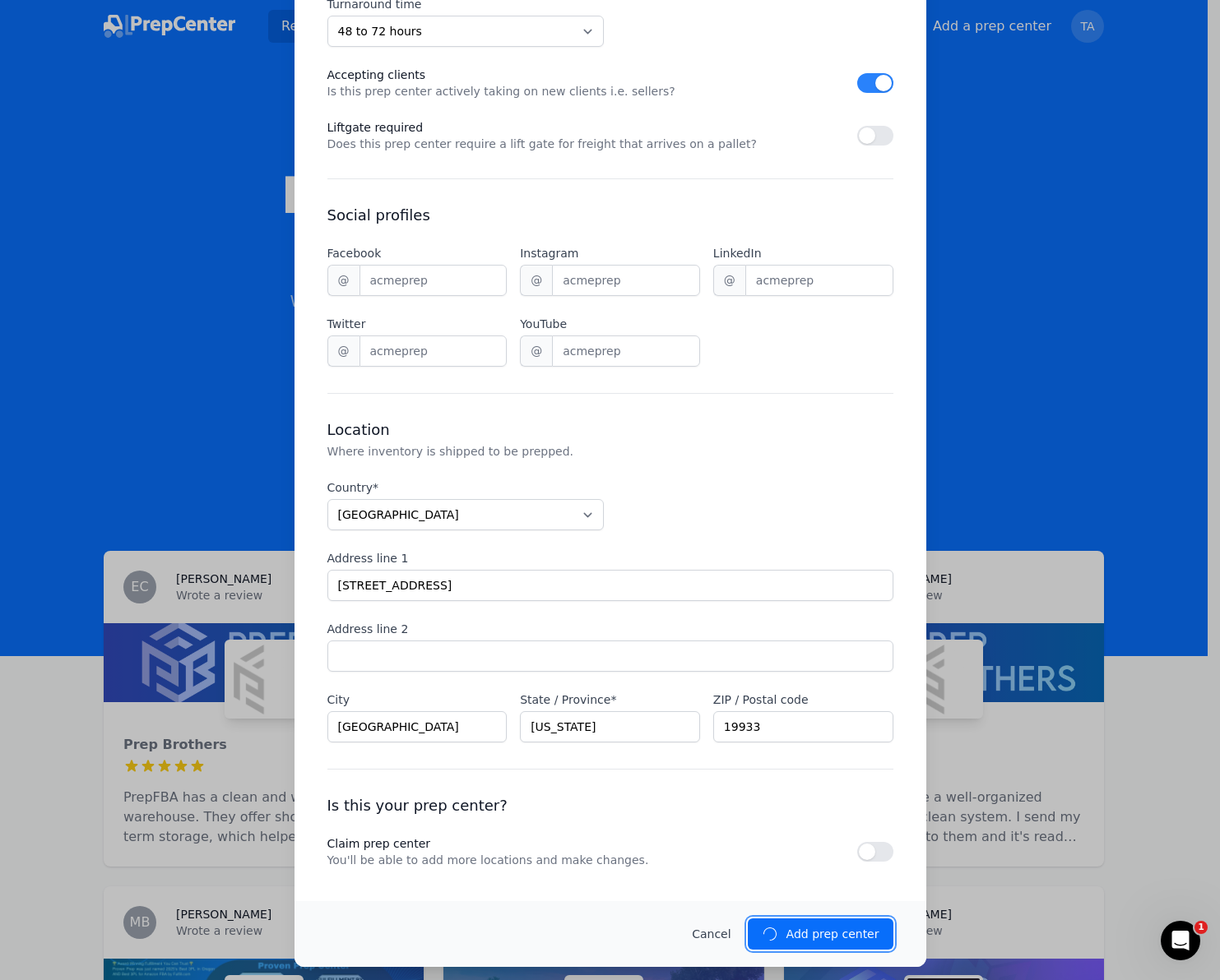
select select "unknown"
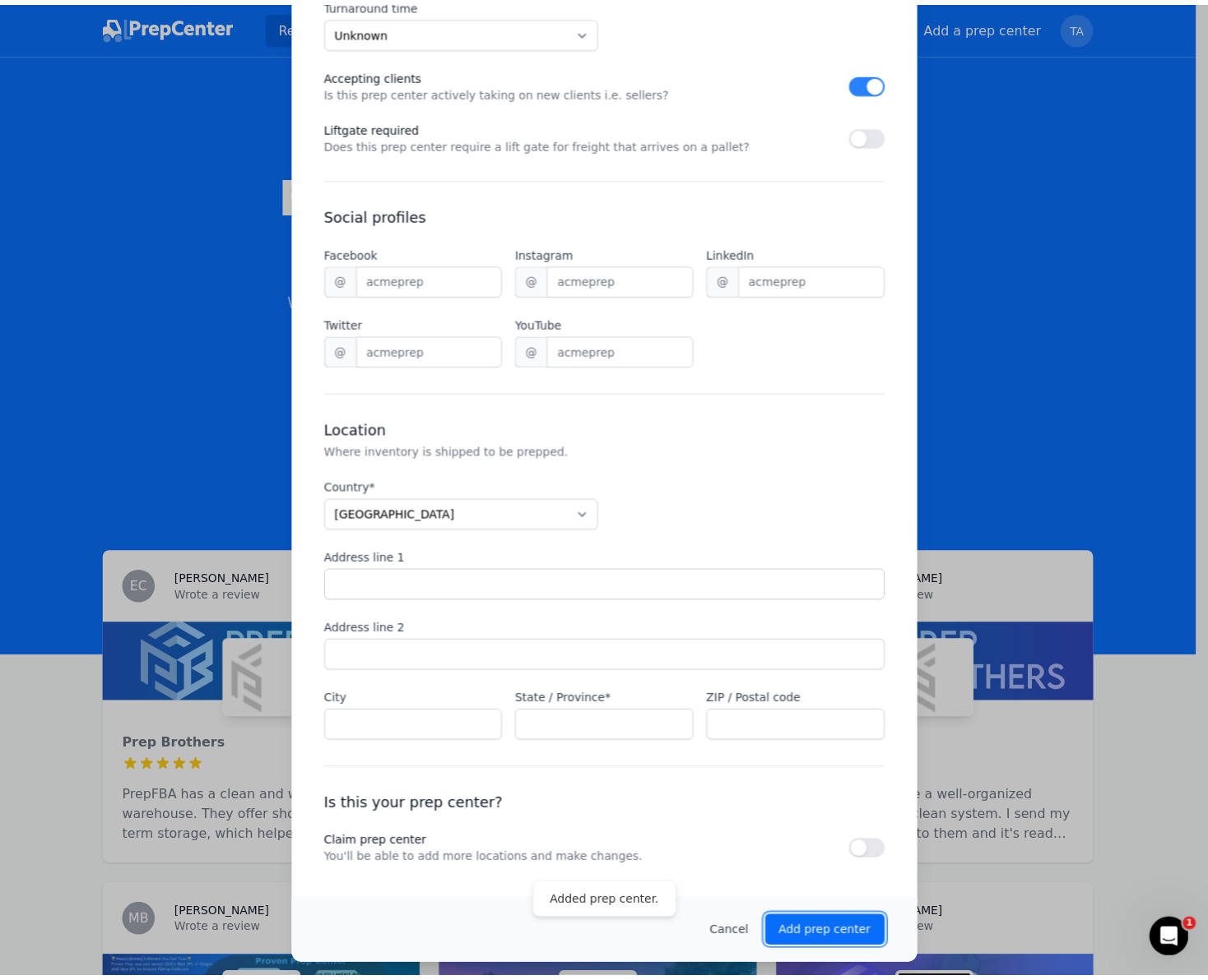
scroll to position [0, 0]
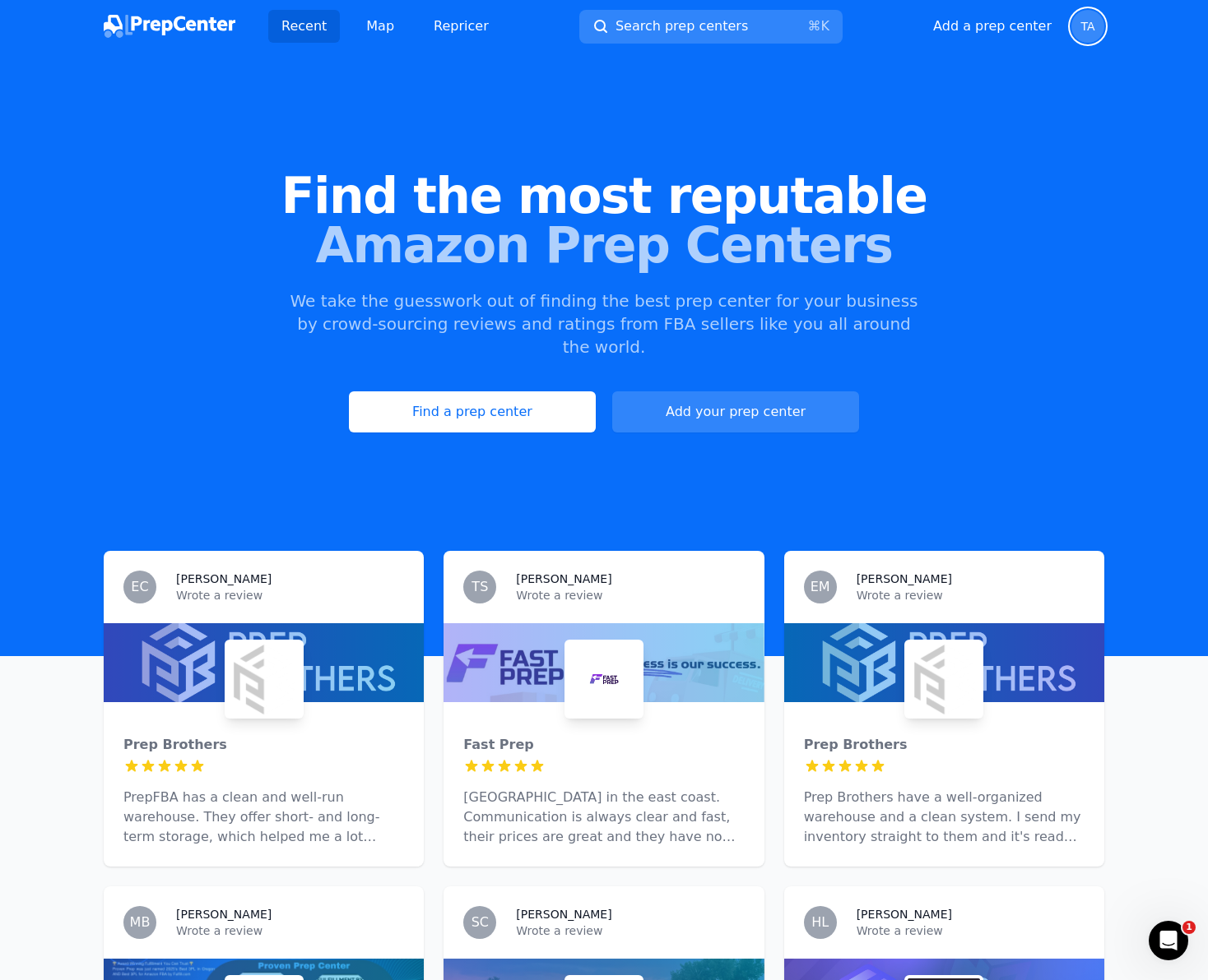
click at [1092, 26] on span "TA" at bounding box center [1087, 26] width 14 height 12
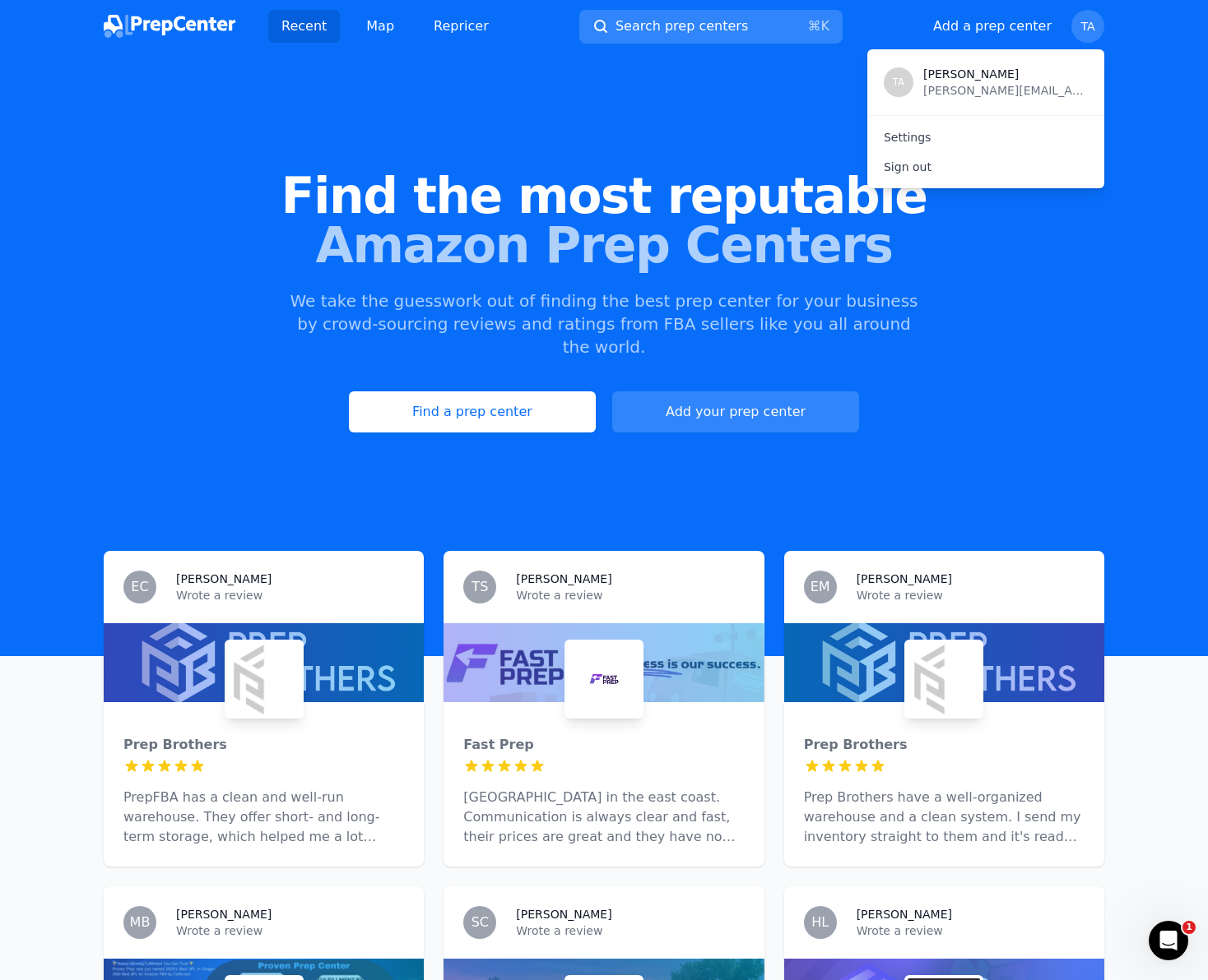
click at [900, 79] on p "TA" at bounding box center [899, 83] width 12 height 13
click at [904, 134] on link "Settings" at bounding box center [985, 137] width 237 height 30
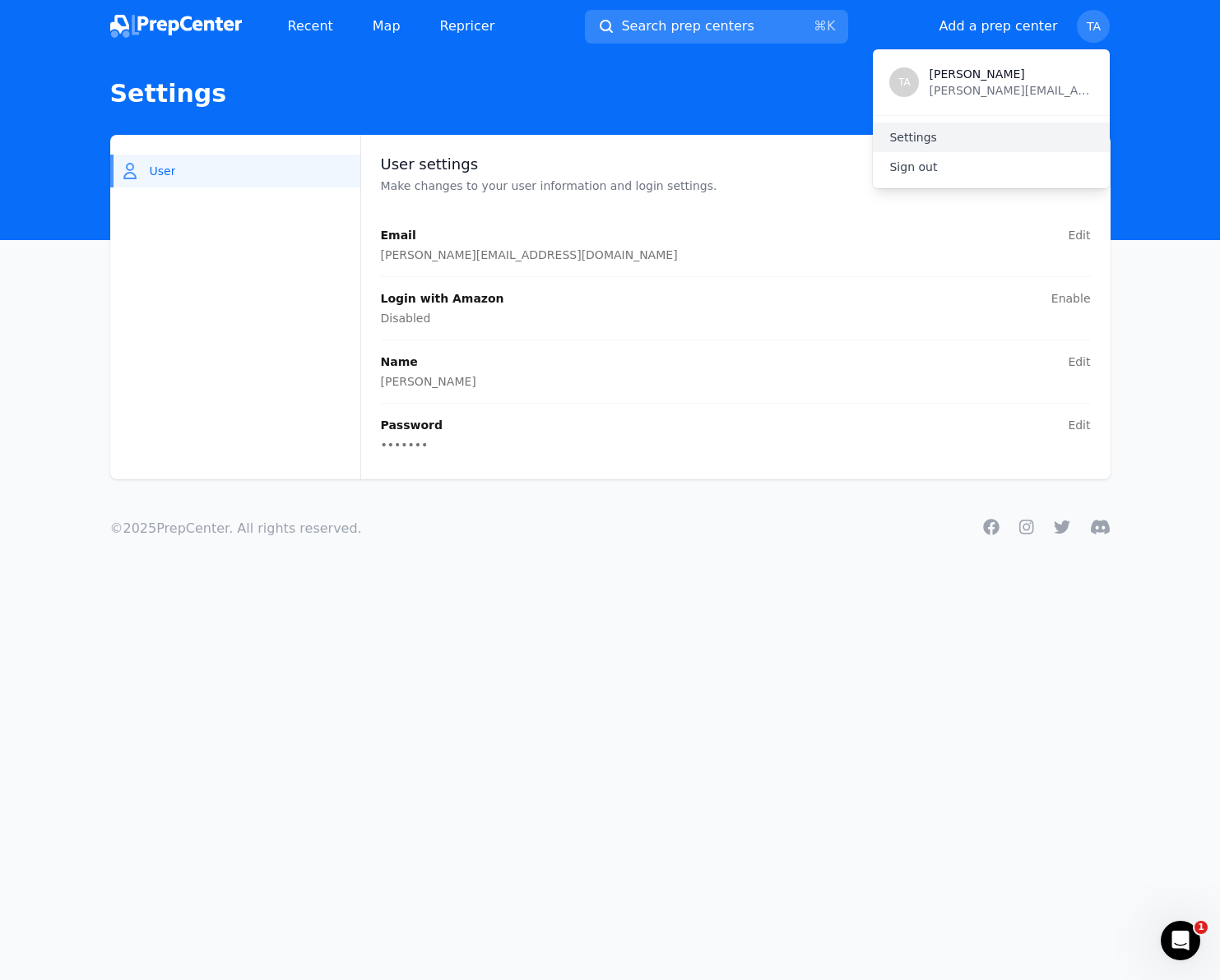
click at [931, 135] on link "Settings" at bounding box center [991, 137] width 237 height 30
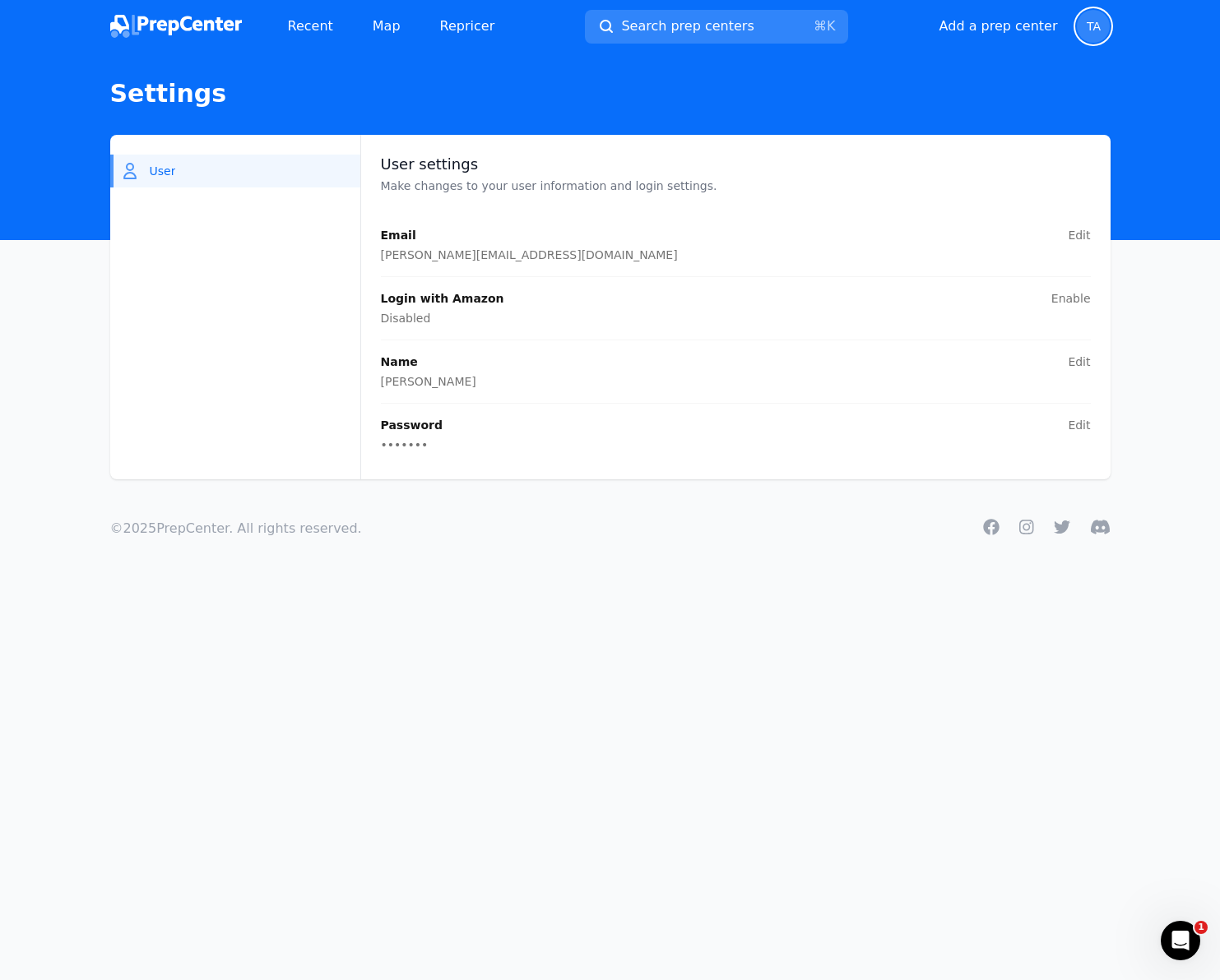
click at [594, 126] on header "Settings" at bounding box center [610, 146] width 1220 height 187
click at [1088, 26] on span "TA" at bounding box center [1093, 26] width 14 height 12
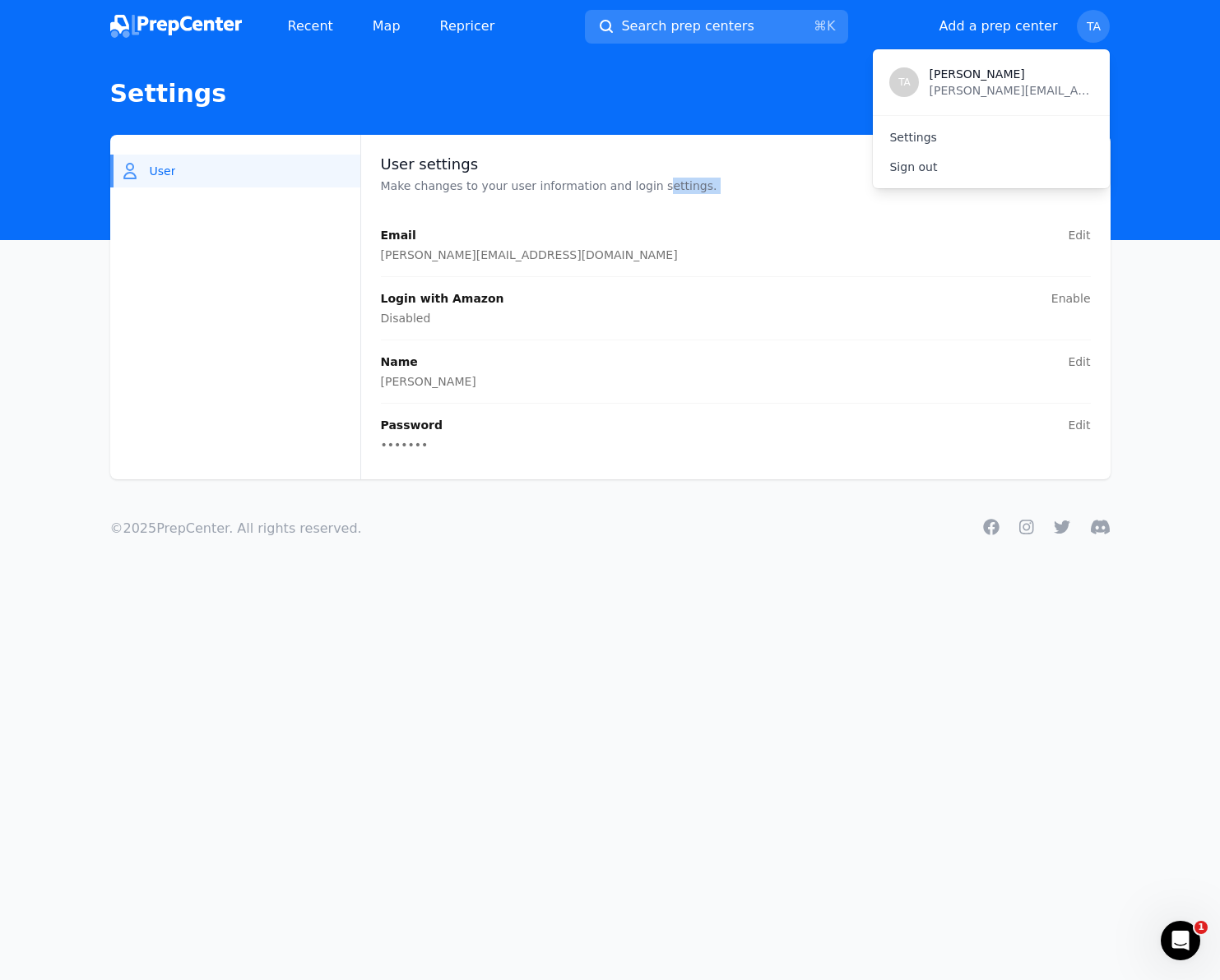
click at [646, 190] on div "User settings Make changes to your user information and login settings. Email E…" at bounding box center [734, 307] width 750 height 345
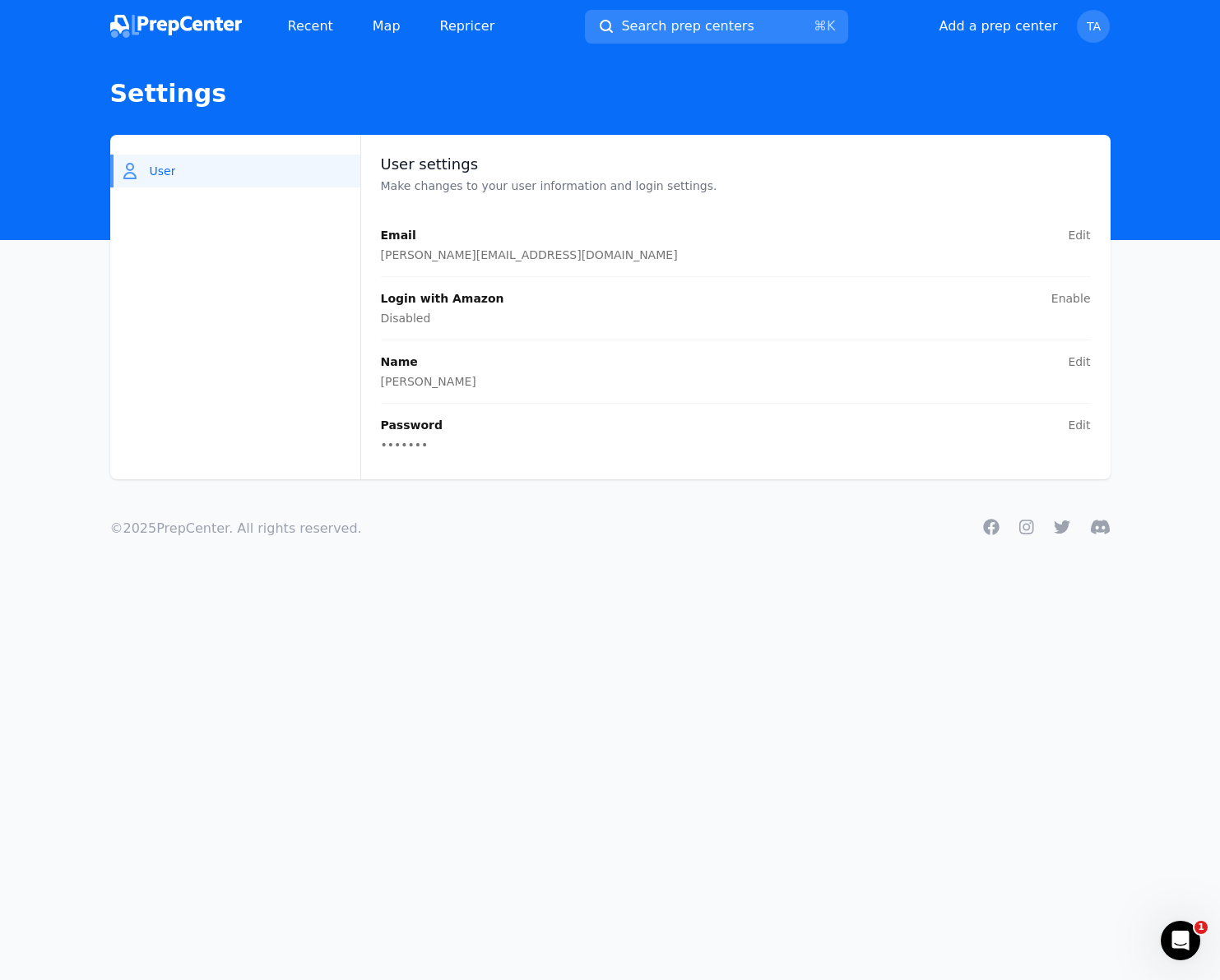
click at [682, 268] on div "Email Edit [PERSON_NAME][EMAIL_ADDRESS][DOMAIN_NAME]" at bounding box center [735, 251] width 709 height 50
click at [1095, 26] on span "TA" at bounding box center [1093, 26] width 14 height 12
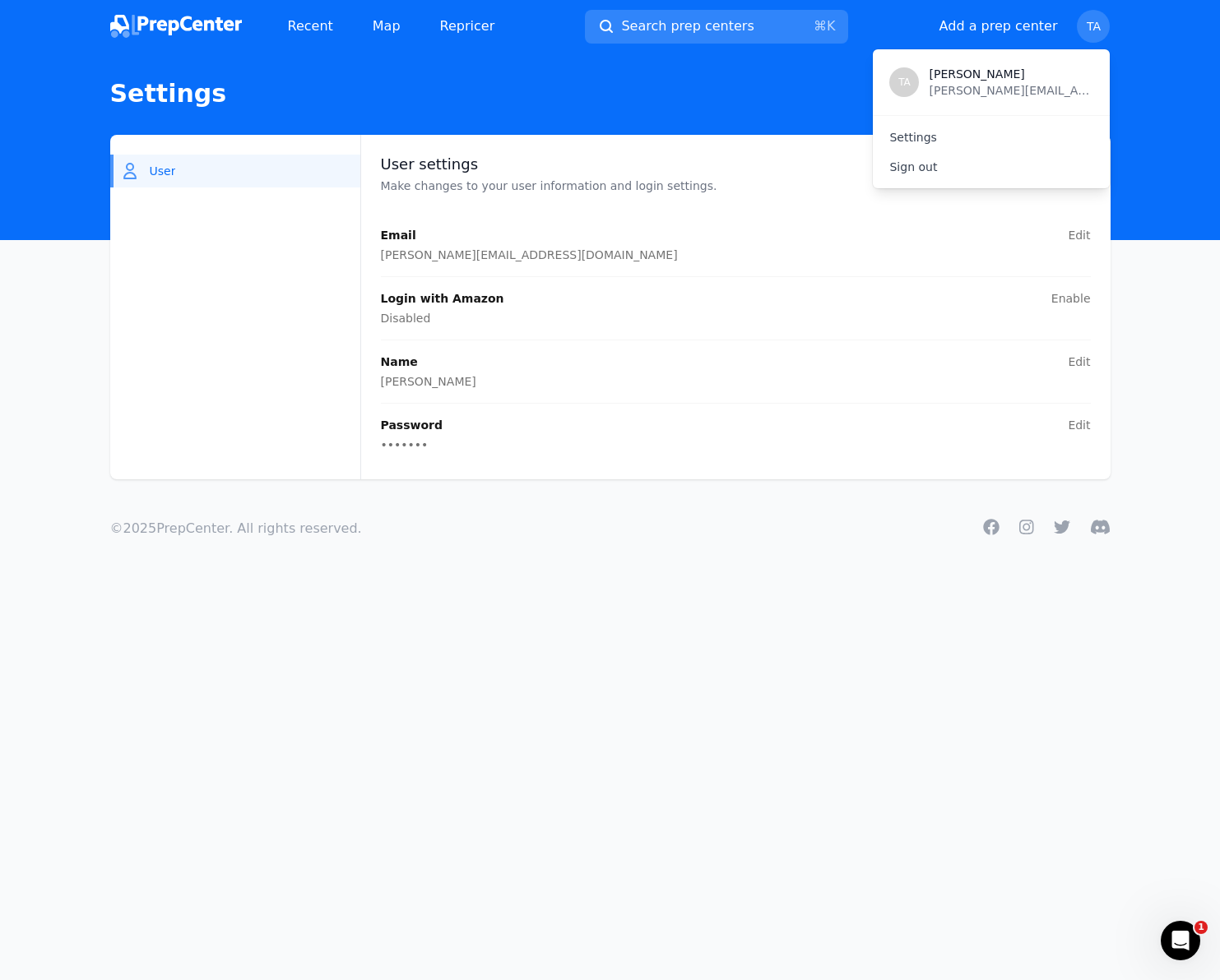
click at [908, 76] on p "TA" at bounding box center [904, 83] width 12 height 13
click at [756, 76] on header "Settings" at bounding box center [610, 146] width 1220 height 187
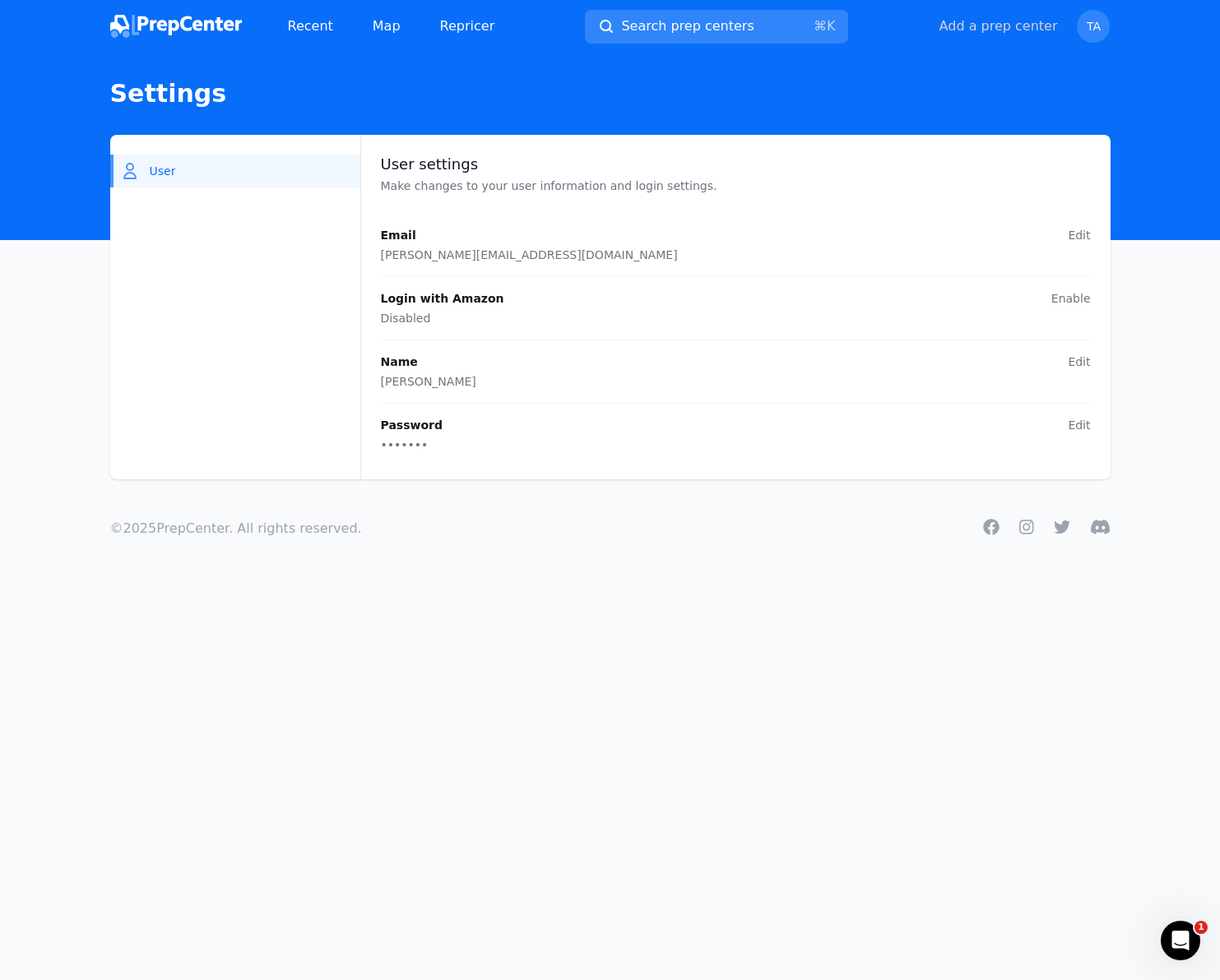
click at [997, 19] on button "Add a prep center" at bounding box center [997, 26] width 118 height 20
select select "US"
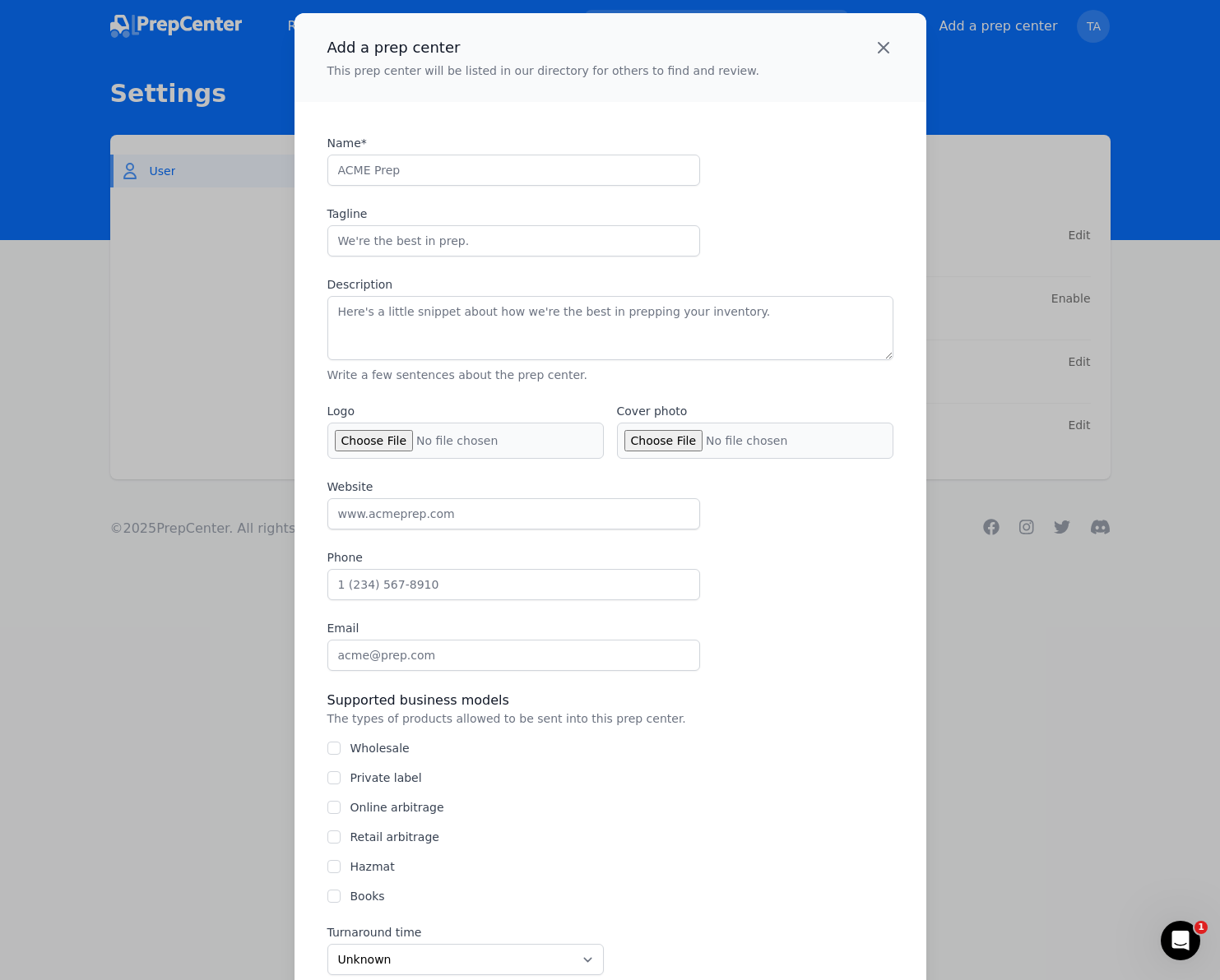
click at [873, 43] on icon "button" at bounding box center [883, 47] width 20 height 20
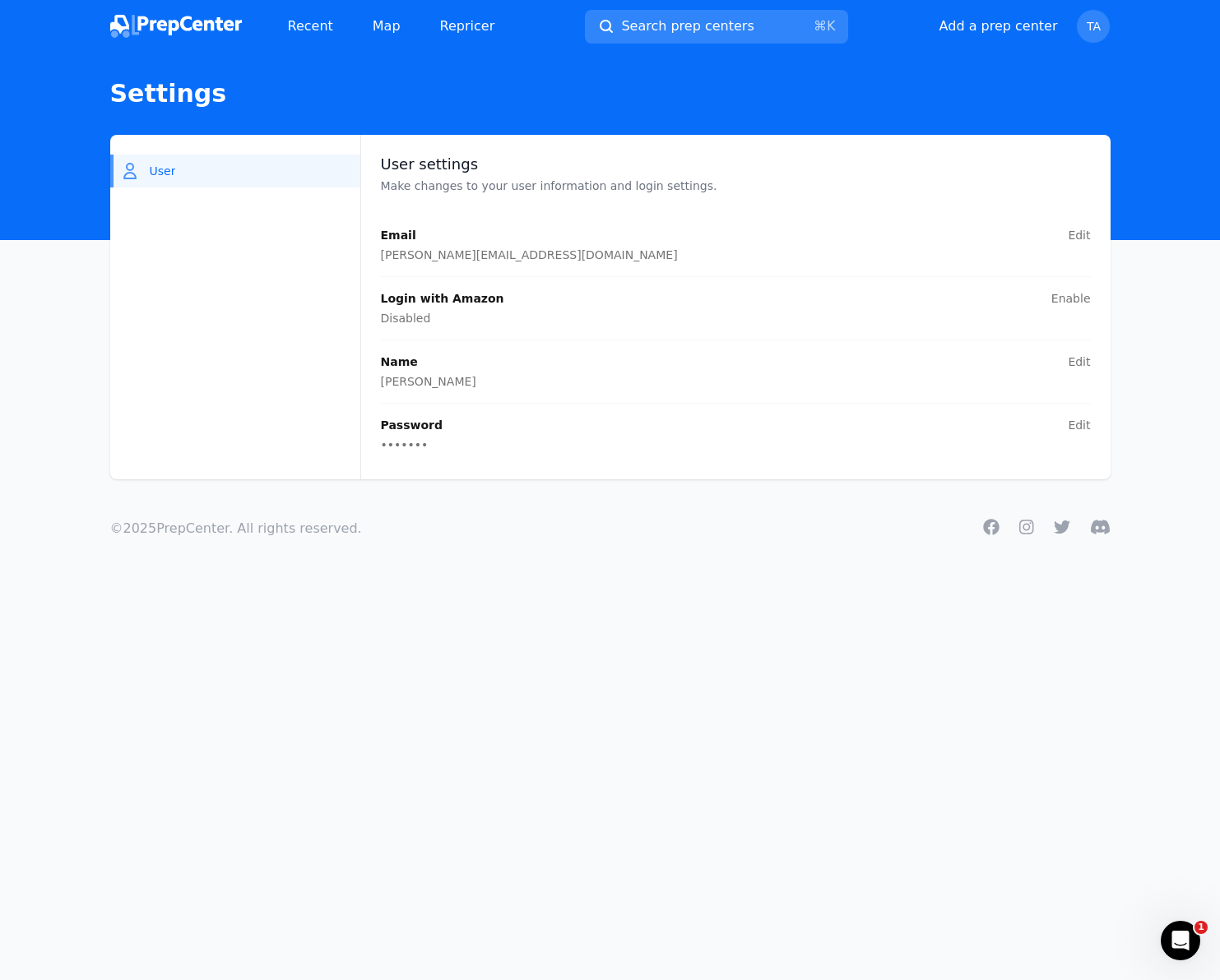
click at [191, 26] on img at bounding box center [176, 26] width 132 height 23
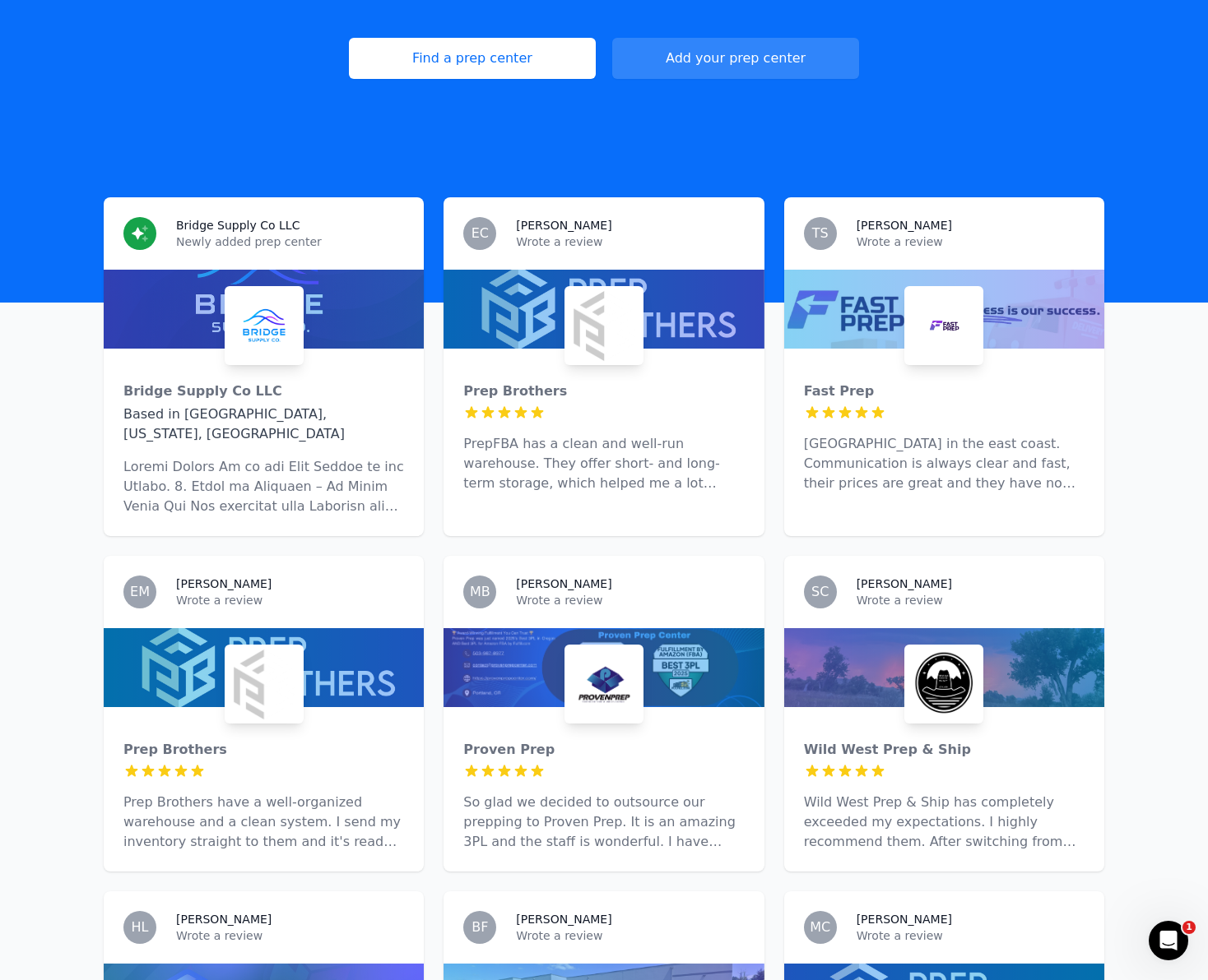
scroll to position [339, 0]
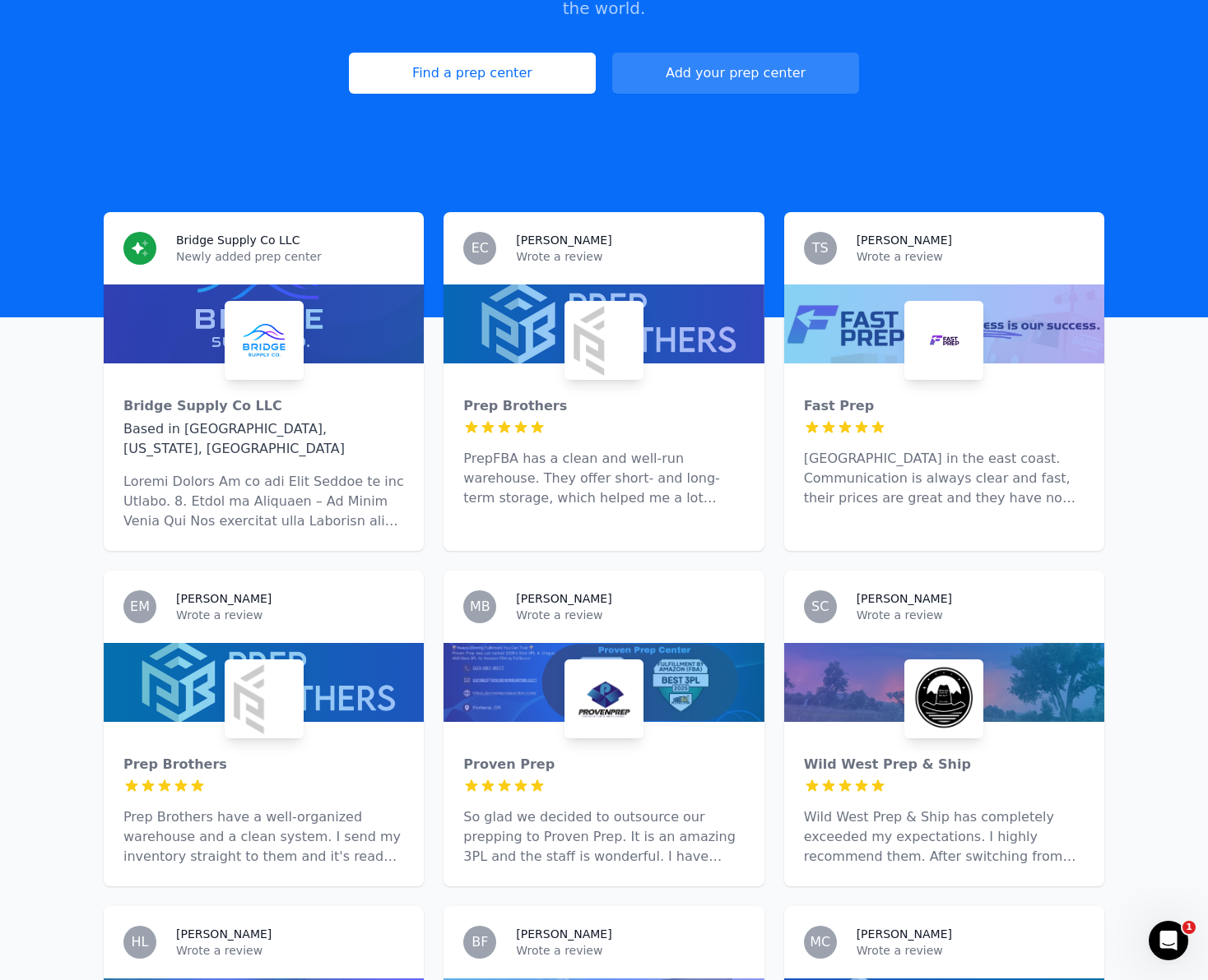
click at [353, 294] on div at bounding box center [263, 323] width 320 height 79
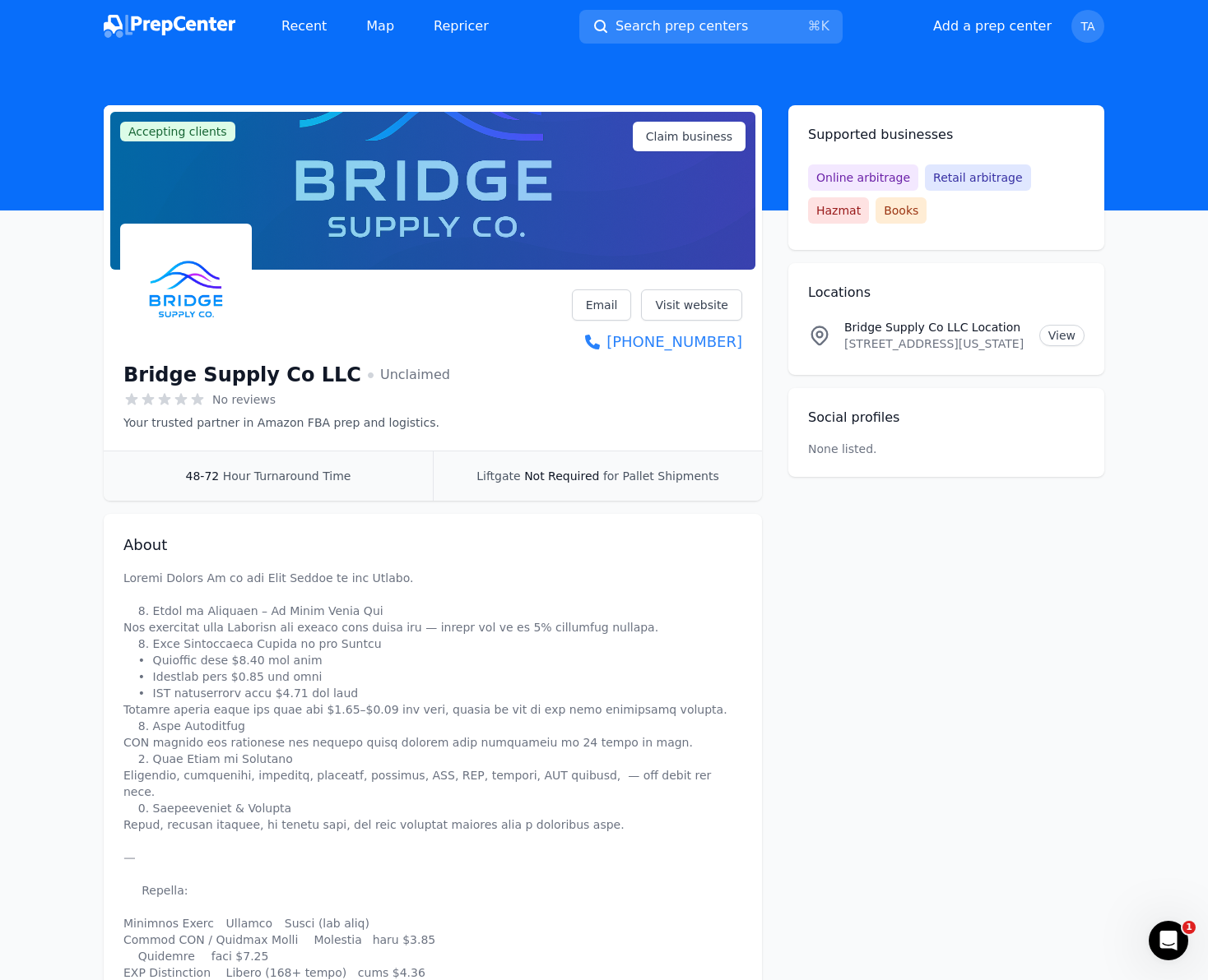
click at [481, 186] on div at bounding box center [433, 191] width 645 height 158
click at [513, 214] on div at bounding box center [433, 191] width 645 height 158
click at [594, 193] on div at bounding box center [433, 191] width 645 height 158
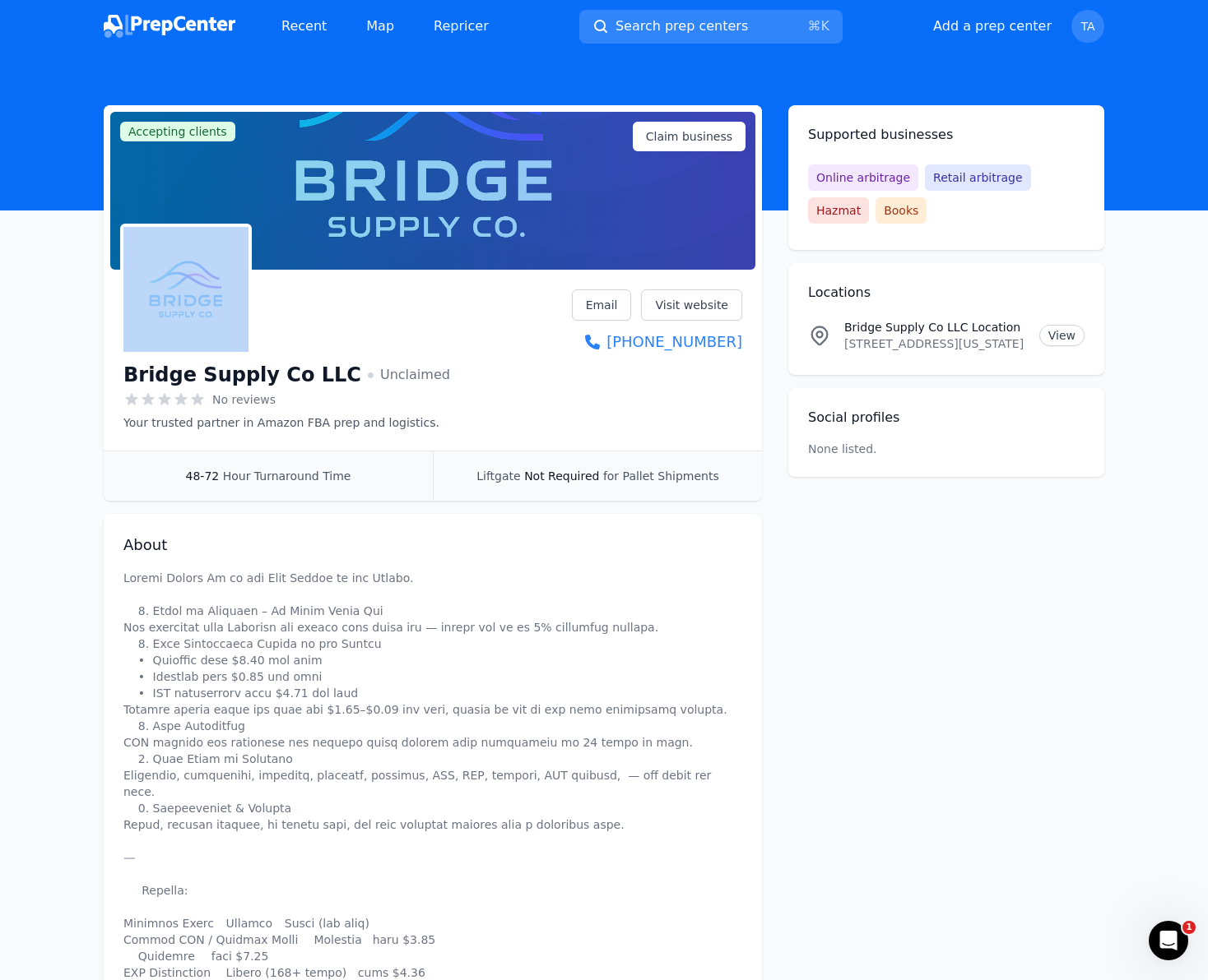
click at [593, 196] on div at bounding box center [433, 191] width 645 height 158
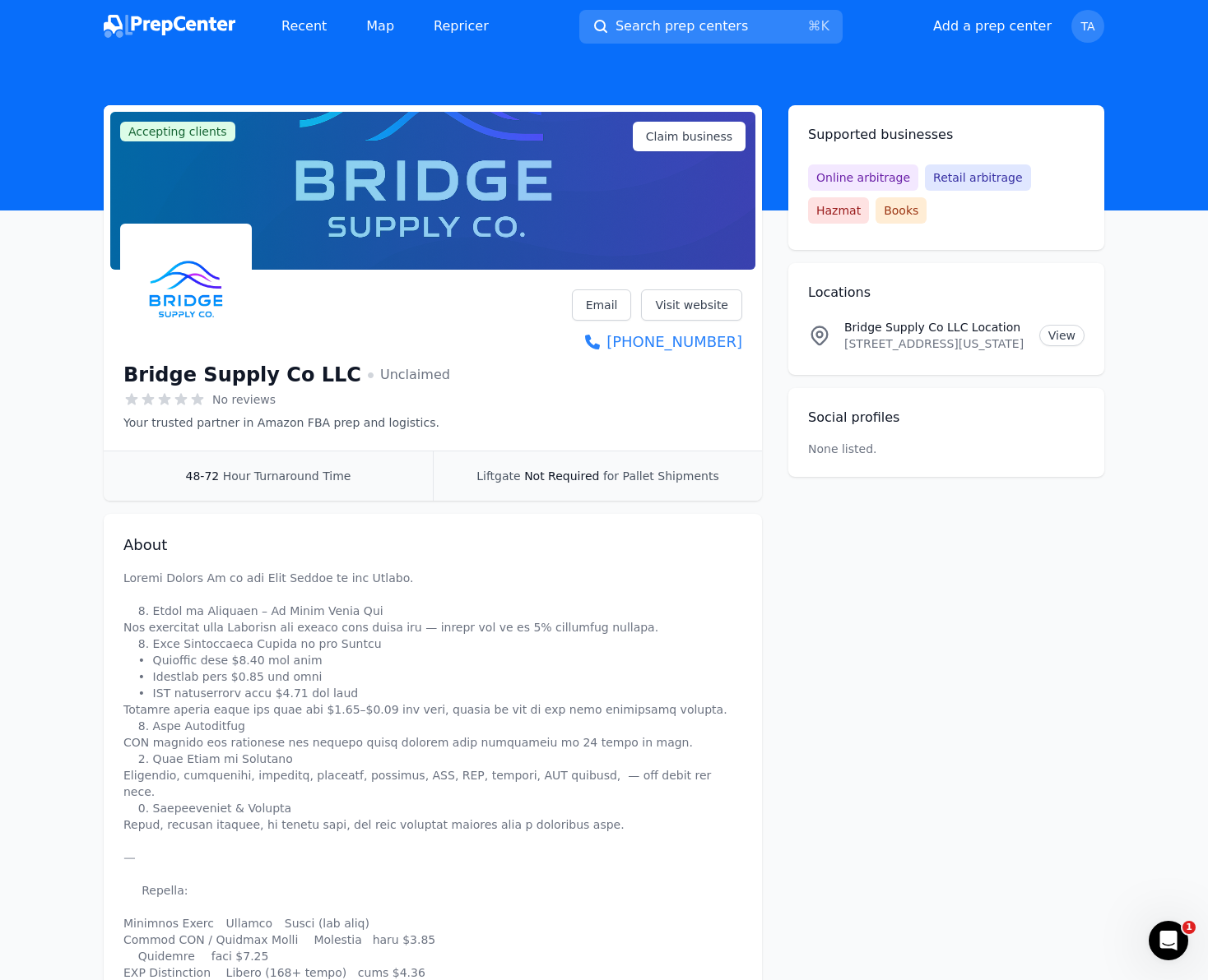
drag, startPoint x: 675, startPoint y: 151, endPoint x: 654, endPoint y: 162, distance: 23.7
click at [654, 162] on div "Accepting clients Claim business" at bounding box center [433, 191] width 645 height 158
click at [508, 219] on div at bounding box center [433, 191] width 645 height 158
click at [336, 206] on div at bounding box center [433, 191] width 645 height 158
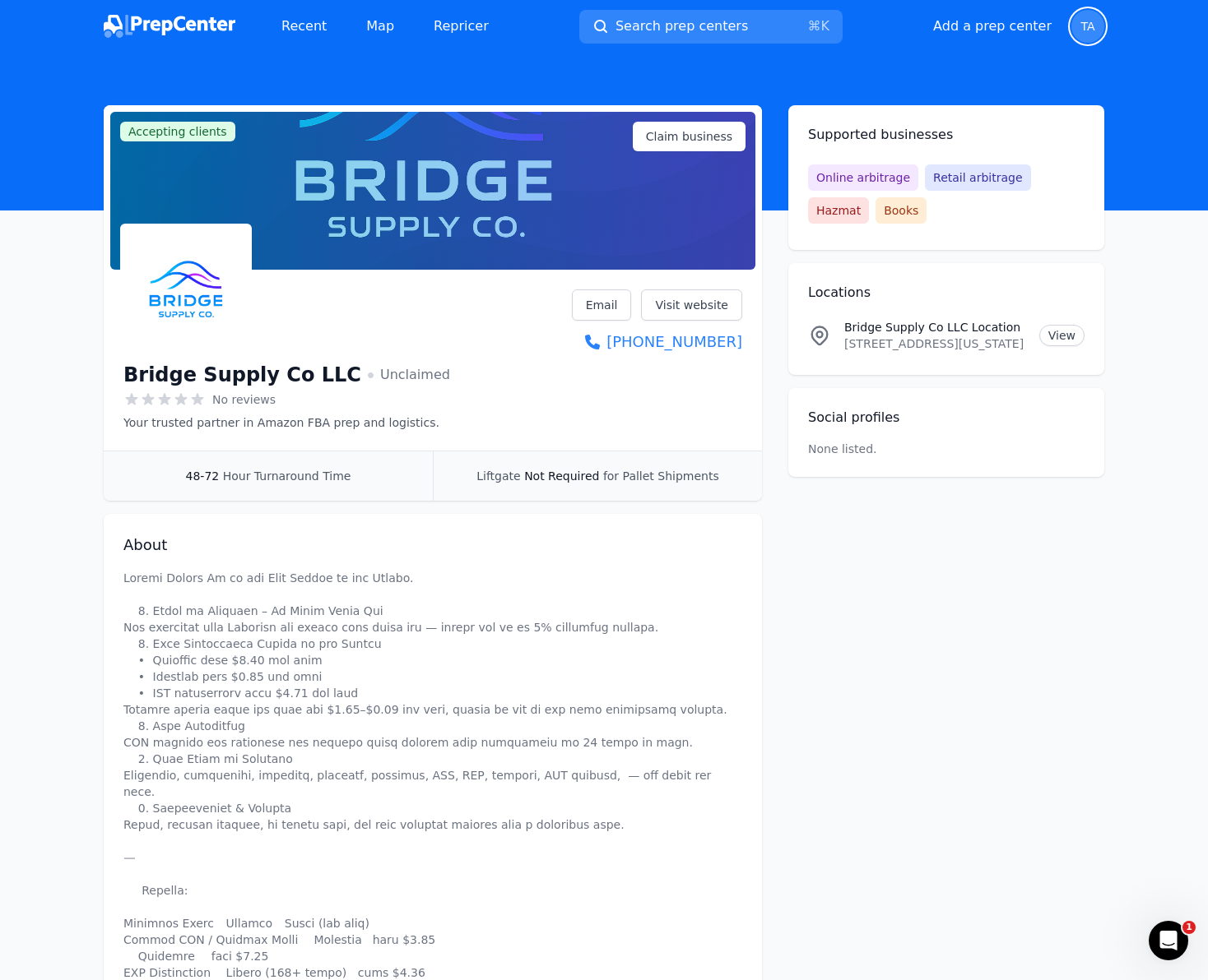
click at [1091, 26] on span "TA" at bounding box center [1087, 26] width 14 height 12
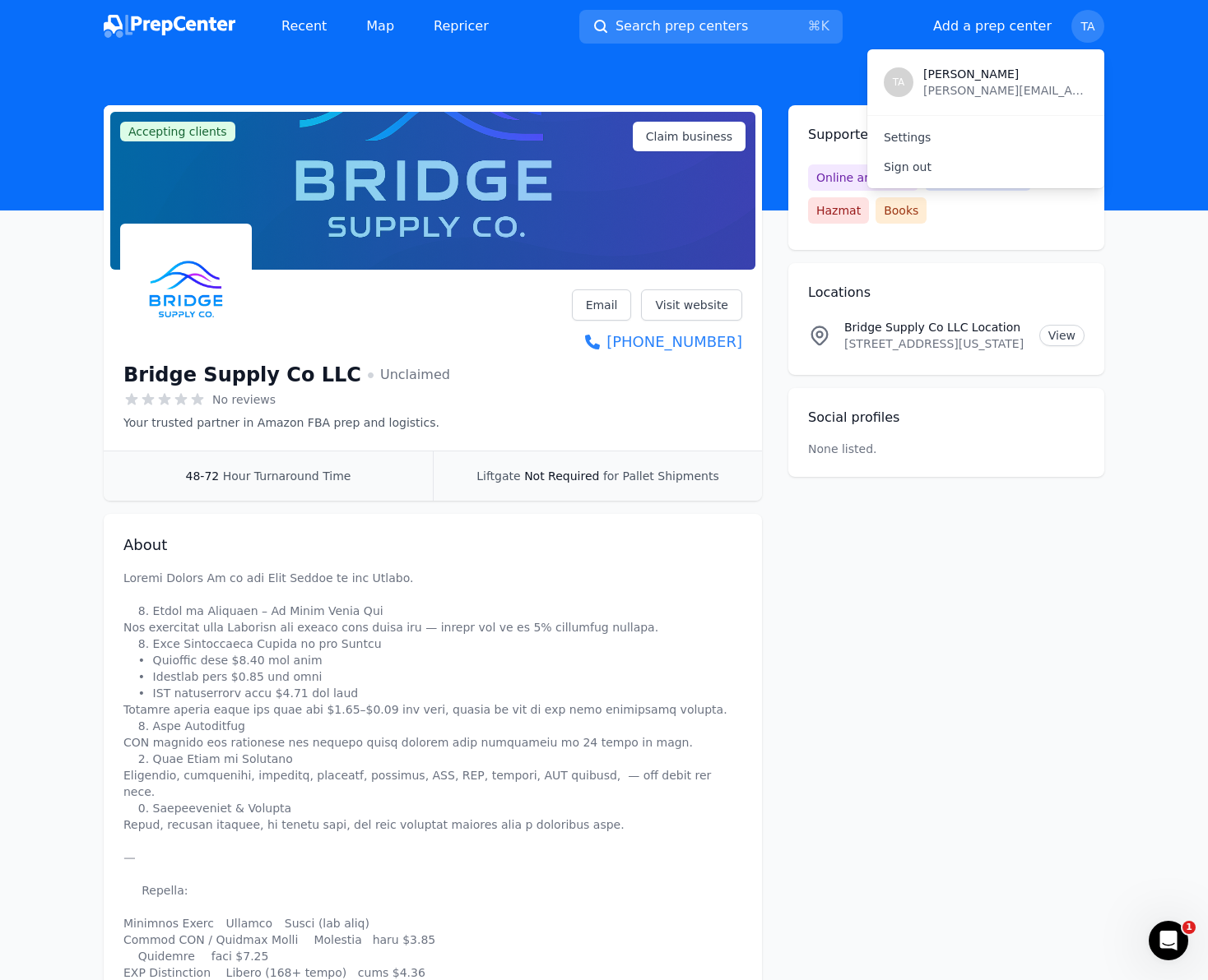
click at [905, 84] on div "TA" at bounding box center [898, 82] width 30 height 30
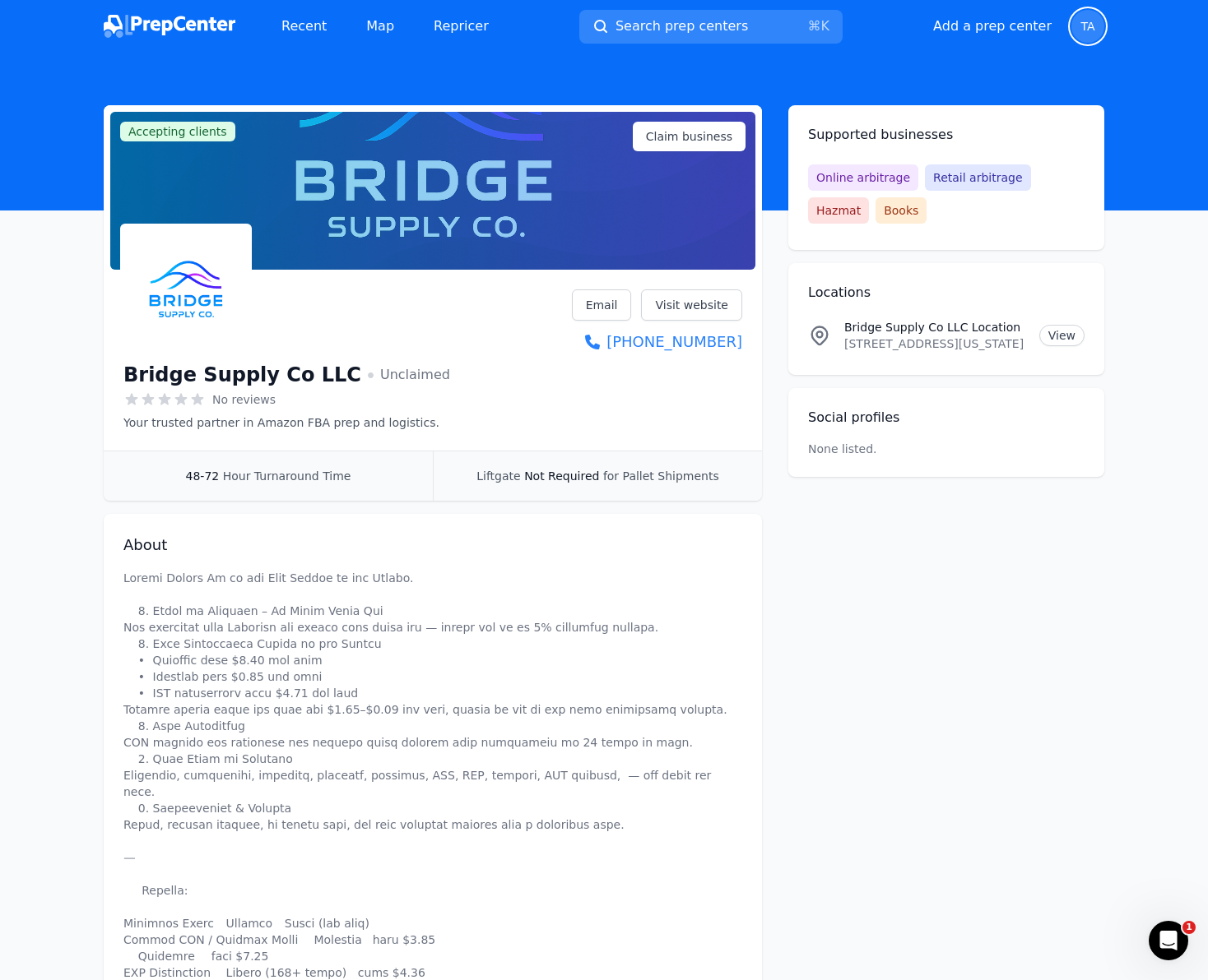
click at [943, 343] on p "[STREET_ADDRESS][US_STATE]" at bounding box center [934, 344] width 181 height 16
click at [910, 347] on p "[STREET_ADDRESS][US_STATE]" at bounding box center [934, 344] width 181 height 16
click at [935, 322] on p "Bridge Supply Co LLC Location" at bounding box center [934, 326] width 181 height 16
click at [862, 415] on h2 "Social profiles" at bounding box center [946, 418] width 277 height 20
click at [852, 417] on h2 "Social profiles" at bounding box center [946, 418] width 277 height 20
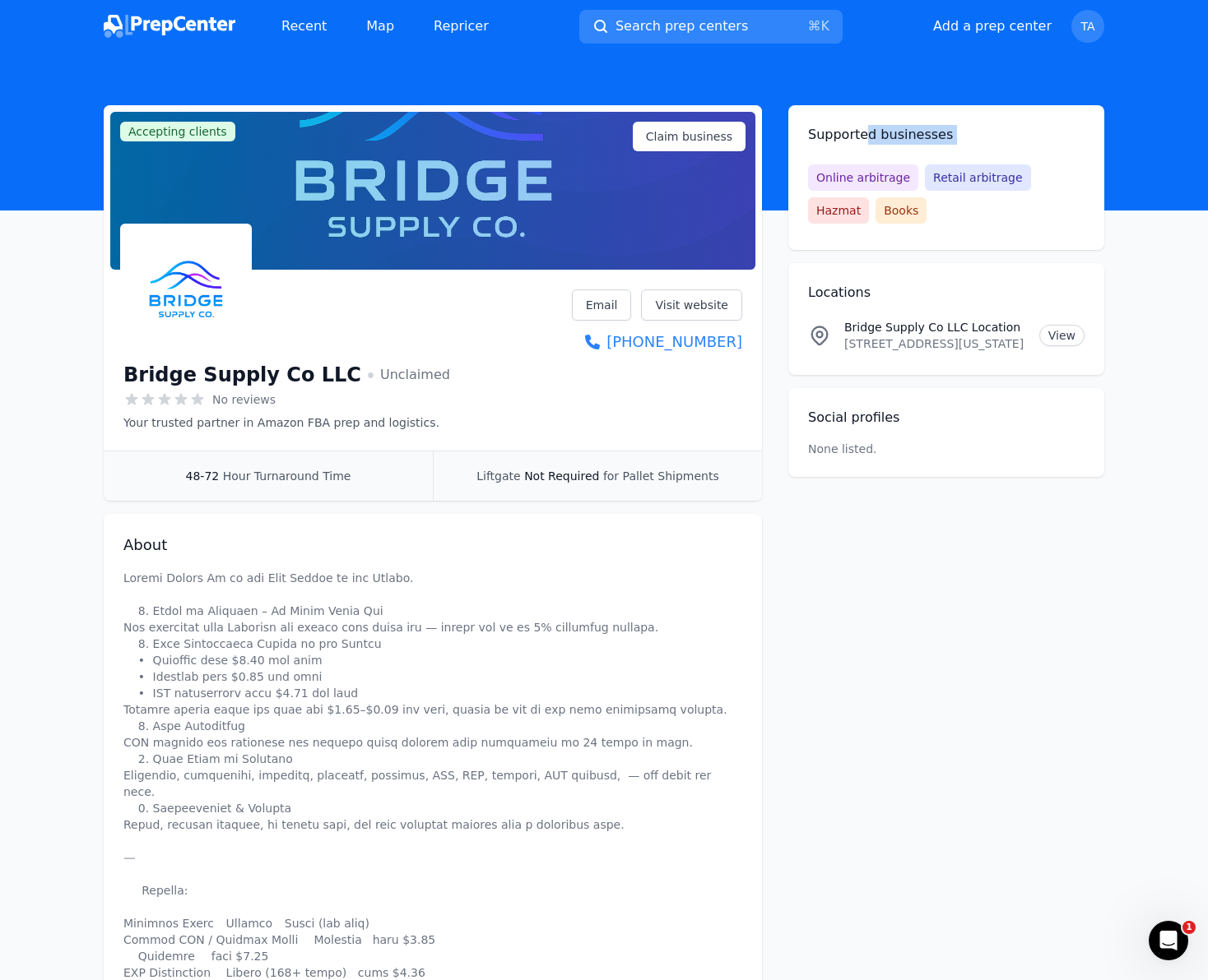
drag, startPoint x: 875, startPoint y: 147, endPoint x: 862, endPoint y: 135, distance: 17.7
click at [867, 142] on div "Supported businesses Online arbitrage Retail arbitrage Hazmat Books" at bounding box center [946, 178] width 316 height 145
click at [861, 94] on header at bounding box center [604, 131] width 1208 height 158
click at [196, 24] on img at bounding box center [169, 26] width 132 height 23
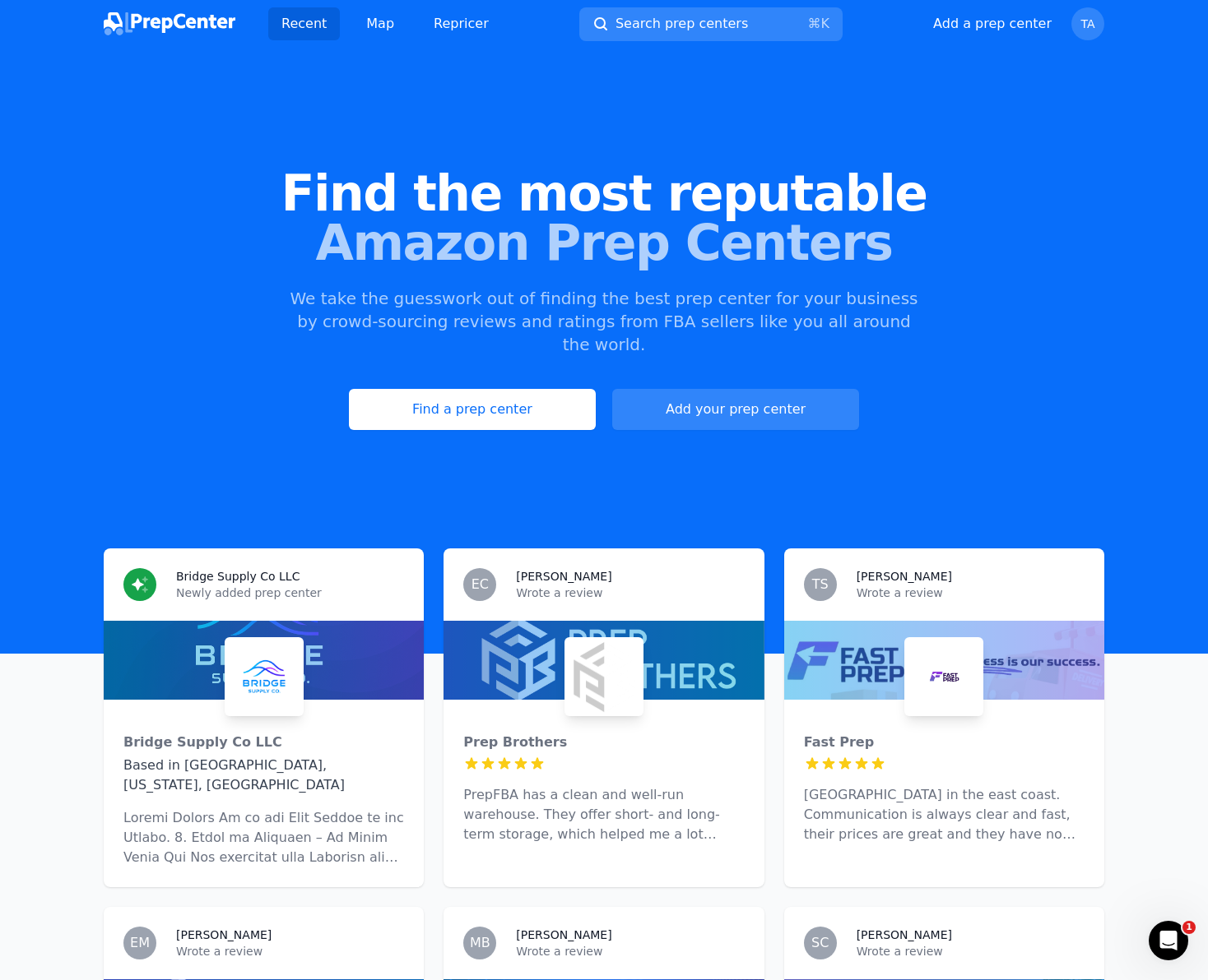
scroll to position [3, 0]
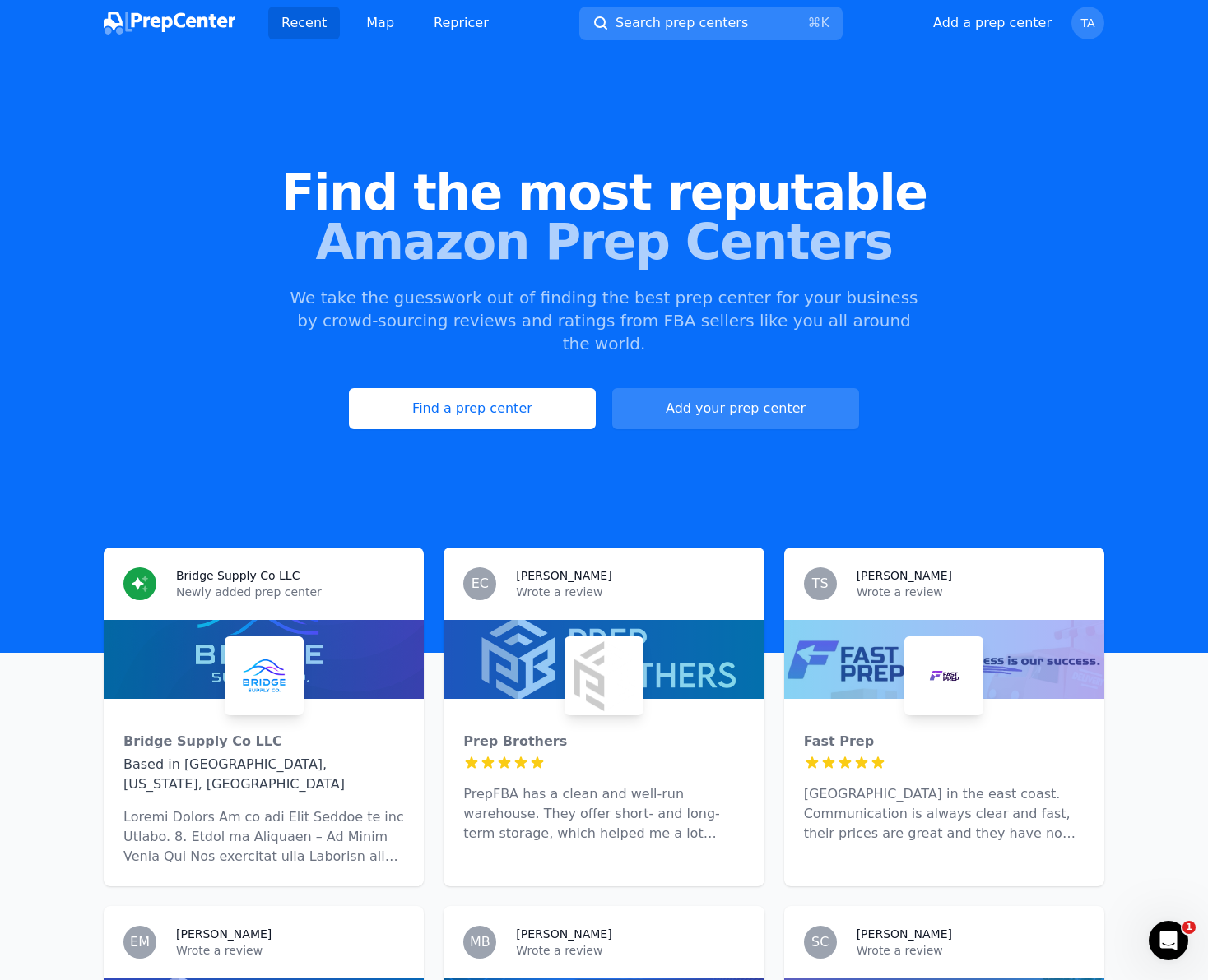
click at [140, 578] on icon at bounding box center [137, 584] width 12 height 12
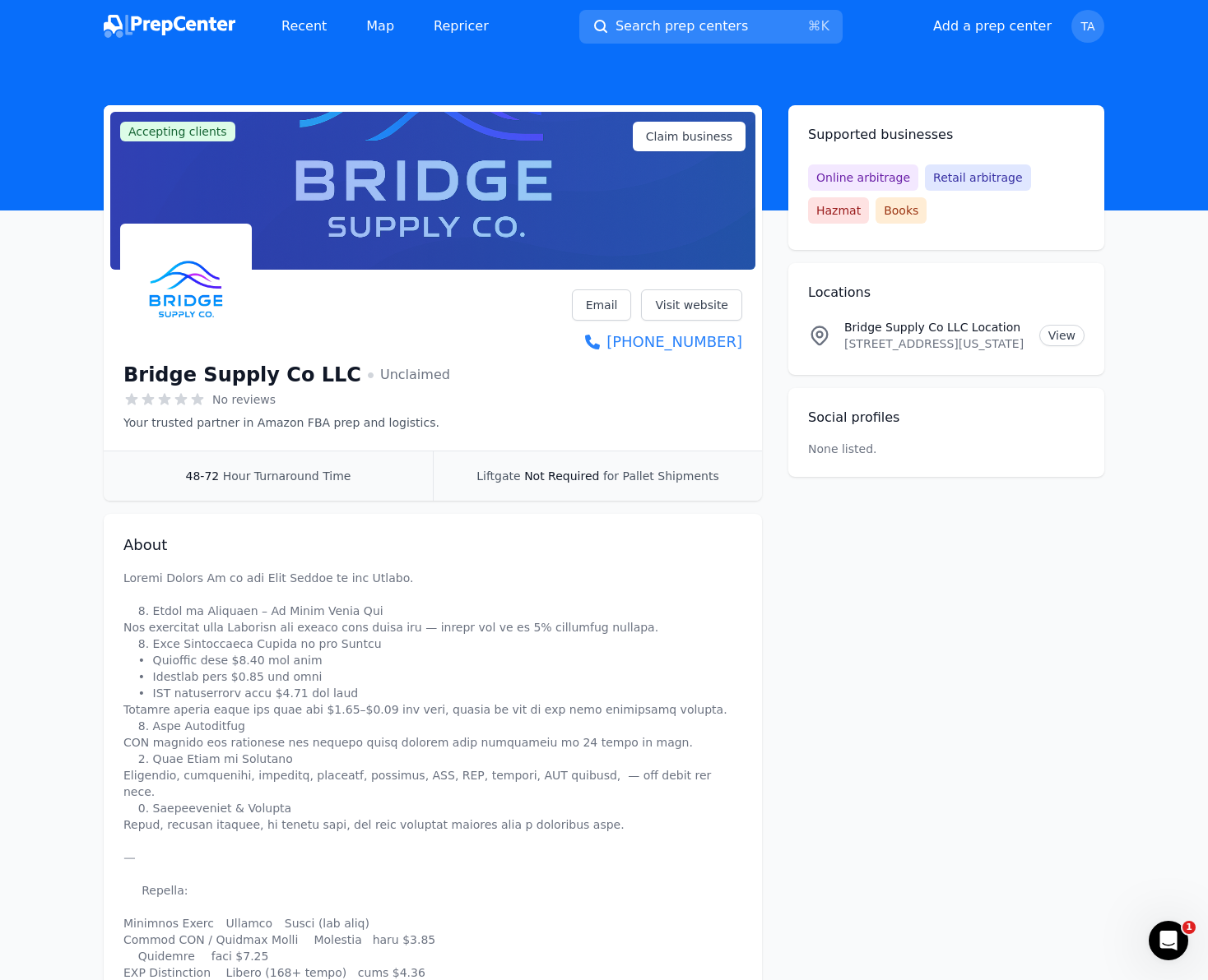
click at [565, 176] on div at bounding box center [433, 191] width 645 height 158
click at [677, 141] on span "Claim business" at bounding box center [689, 136] width 86 height 16
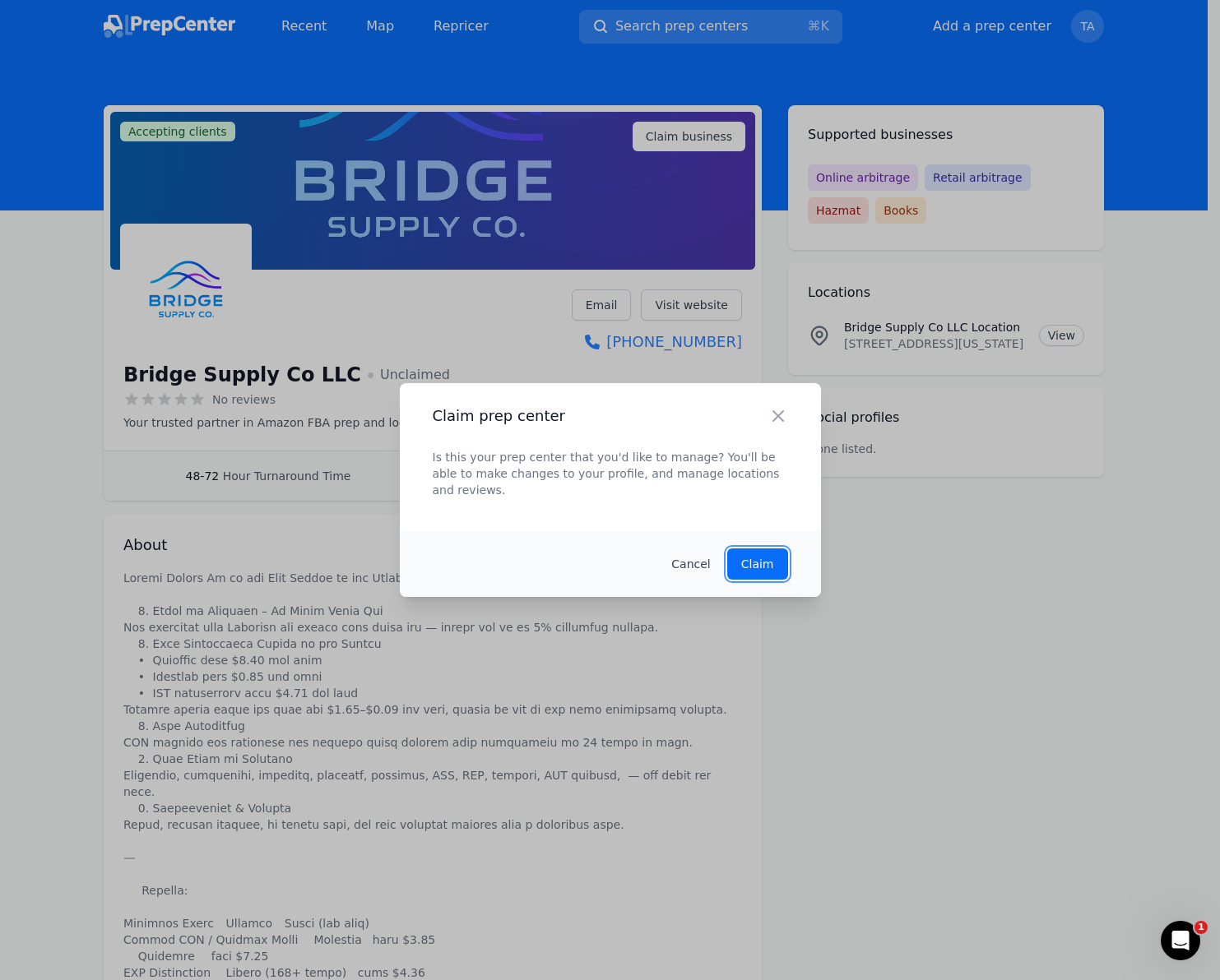
click at [771, 558] on p "Claim" at bounding box center [757, 563] width 33 height 16
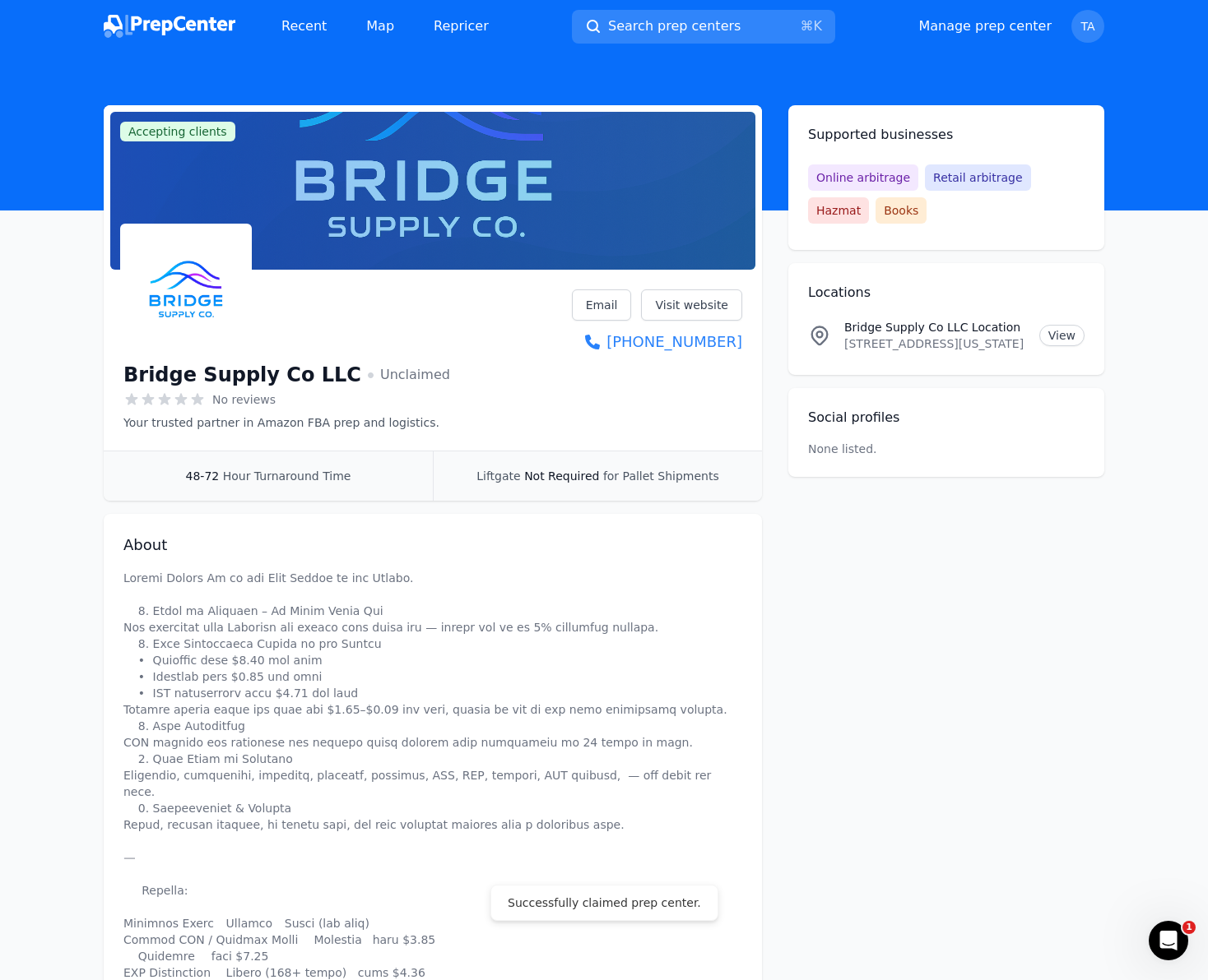
select select "48to72"
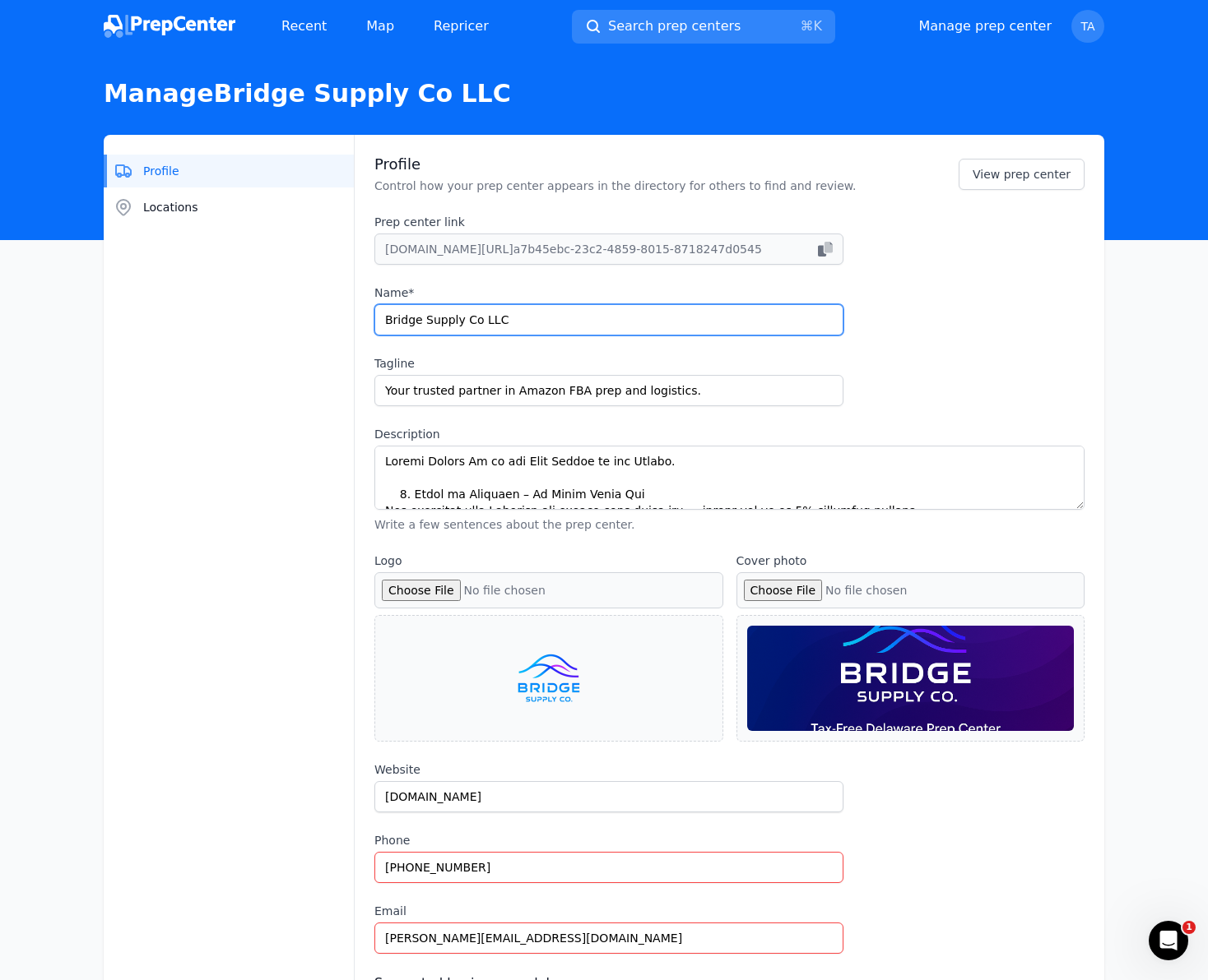
click at [580, 323] on input "Bridge Supply Co LLC" at bounding box center [609, 320] width 469 height 32
click at [580, 323] on input "Bridge Supply Co LLC" at bounding box center [609, 320] width 469 height 32
click at [637, 313] on input "Bridge Supply Co LLC" at bounding box center [609, 320] width 469 height 32
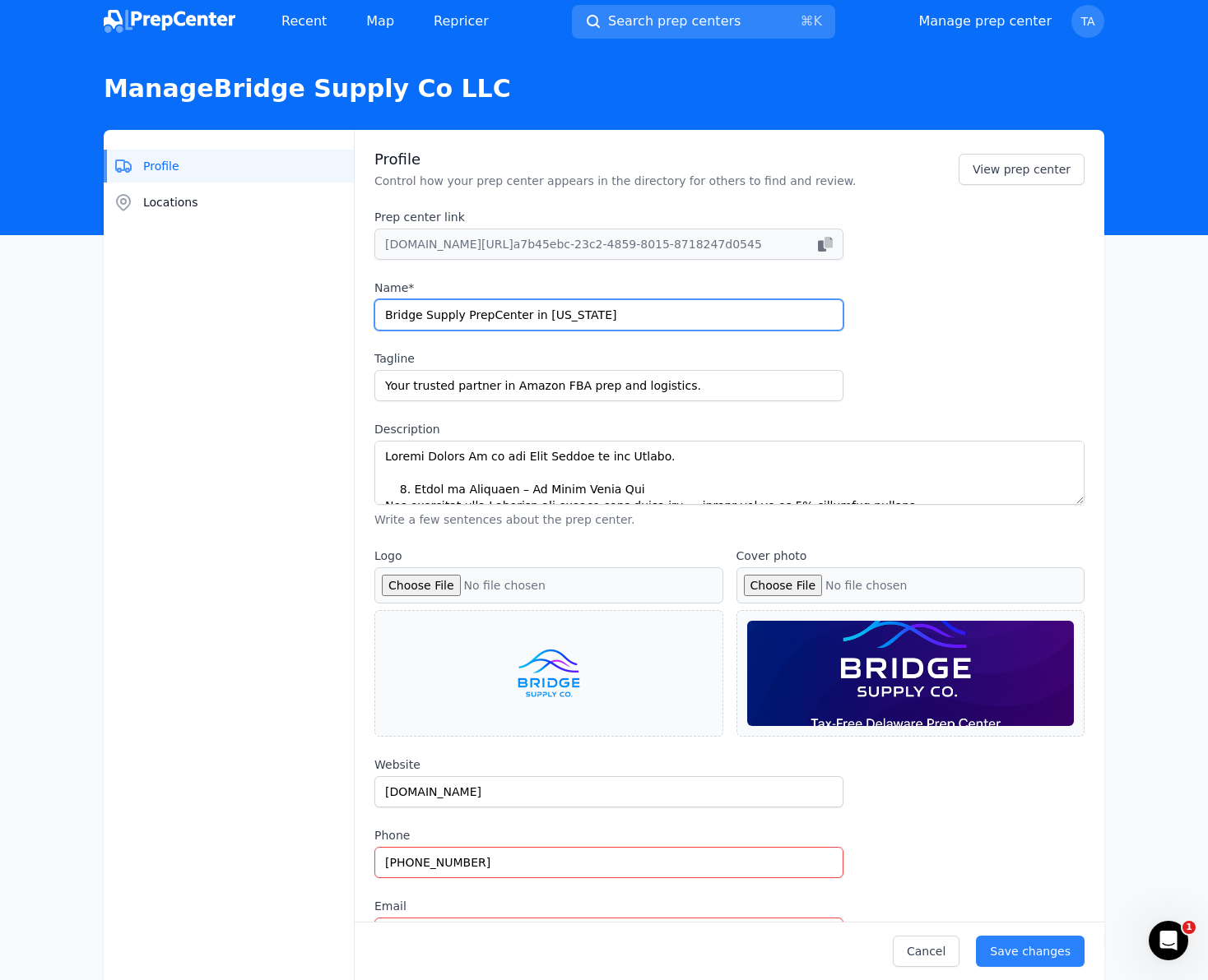
scroll to position [7, 0]
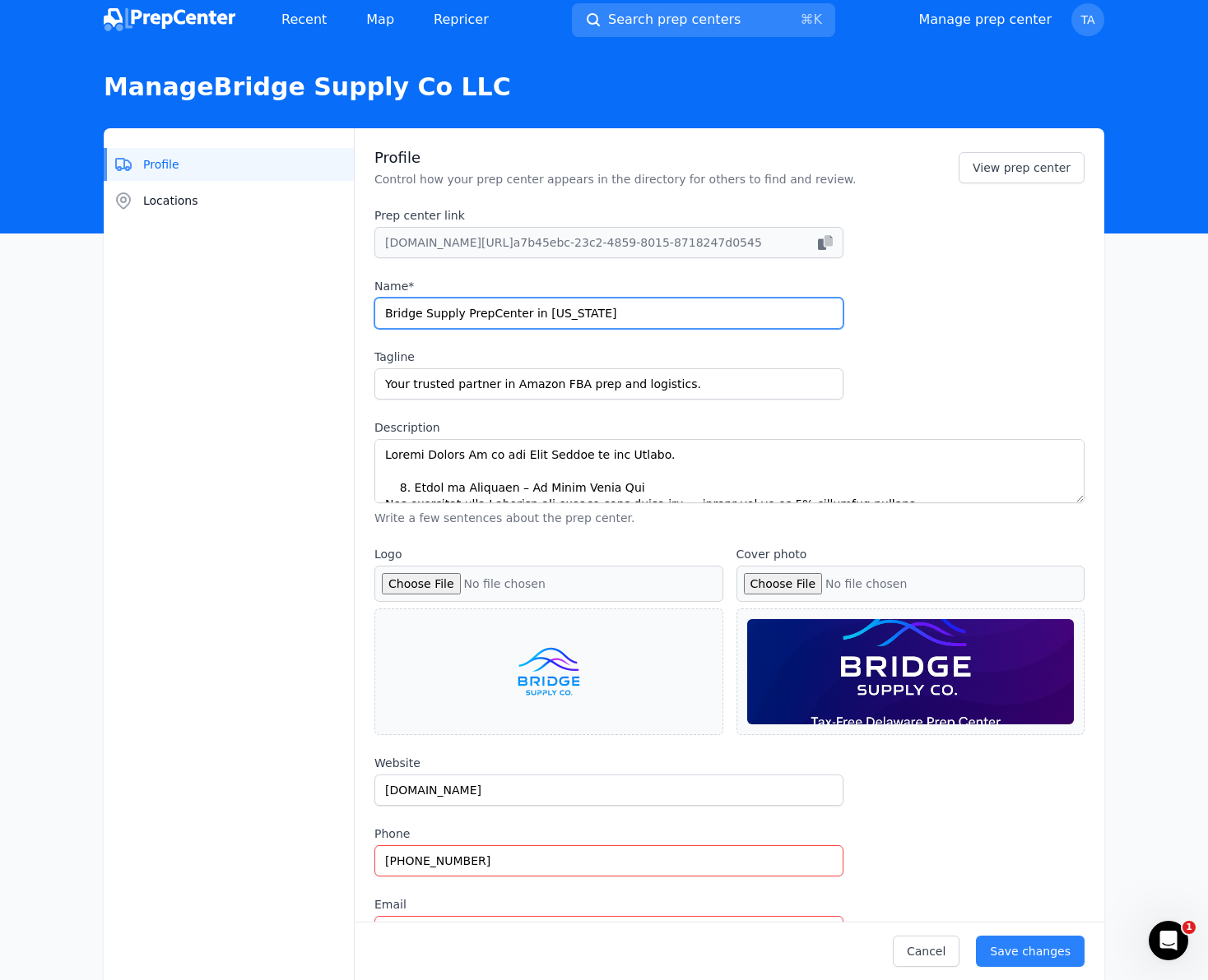
type input "Bridge Supply PrepCenter in [US_STATE]"
click at [975, 389] on div "Prep center link [DOMAIN_NAME][URL] a7b45ebc-23c2-4859-8015-8718247d0545 Name* …" at bounding box center [729, 367] width 710 height 319
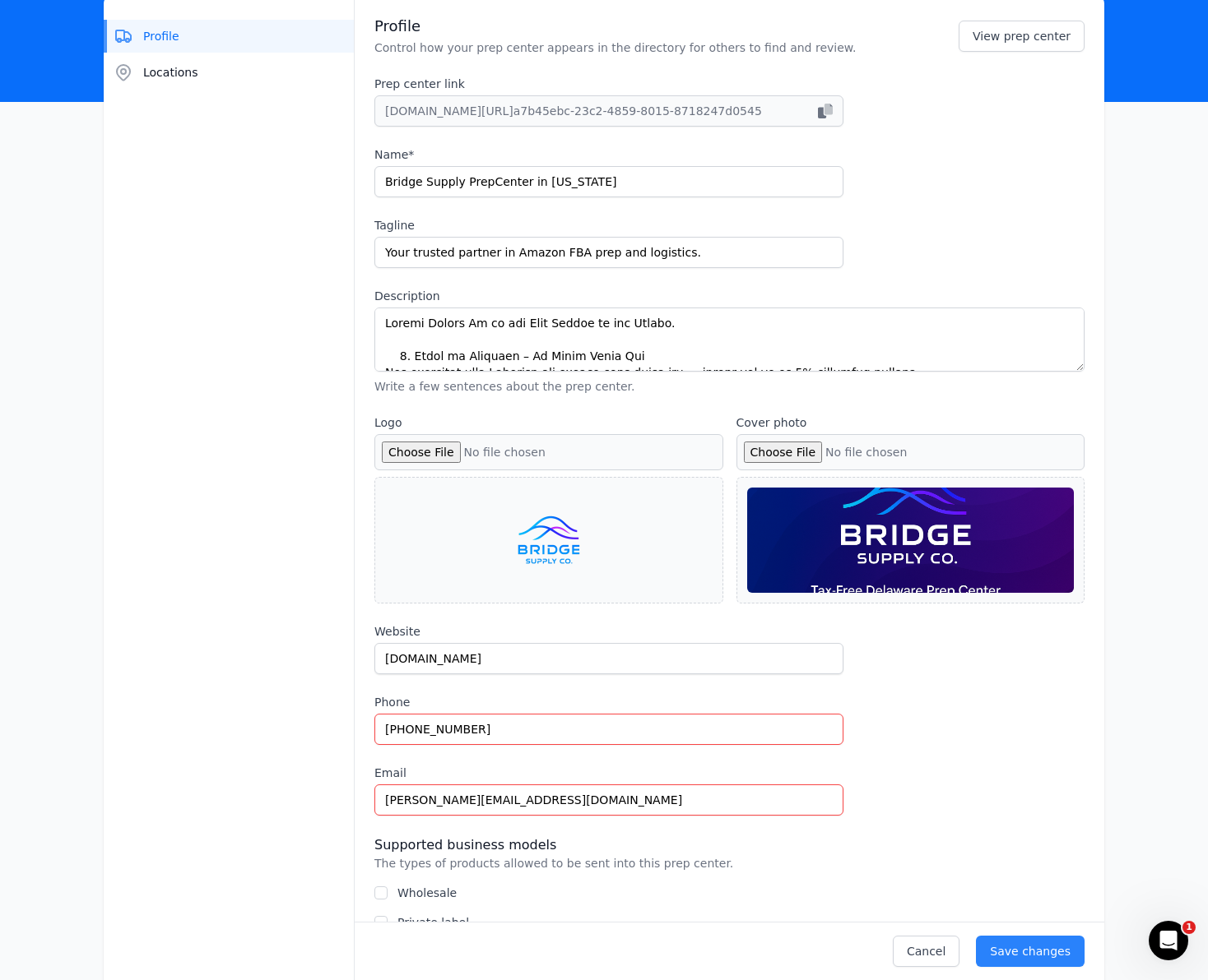
scroll to position [153, 0]
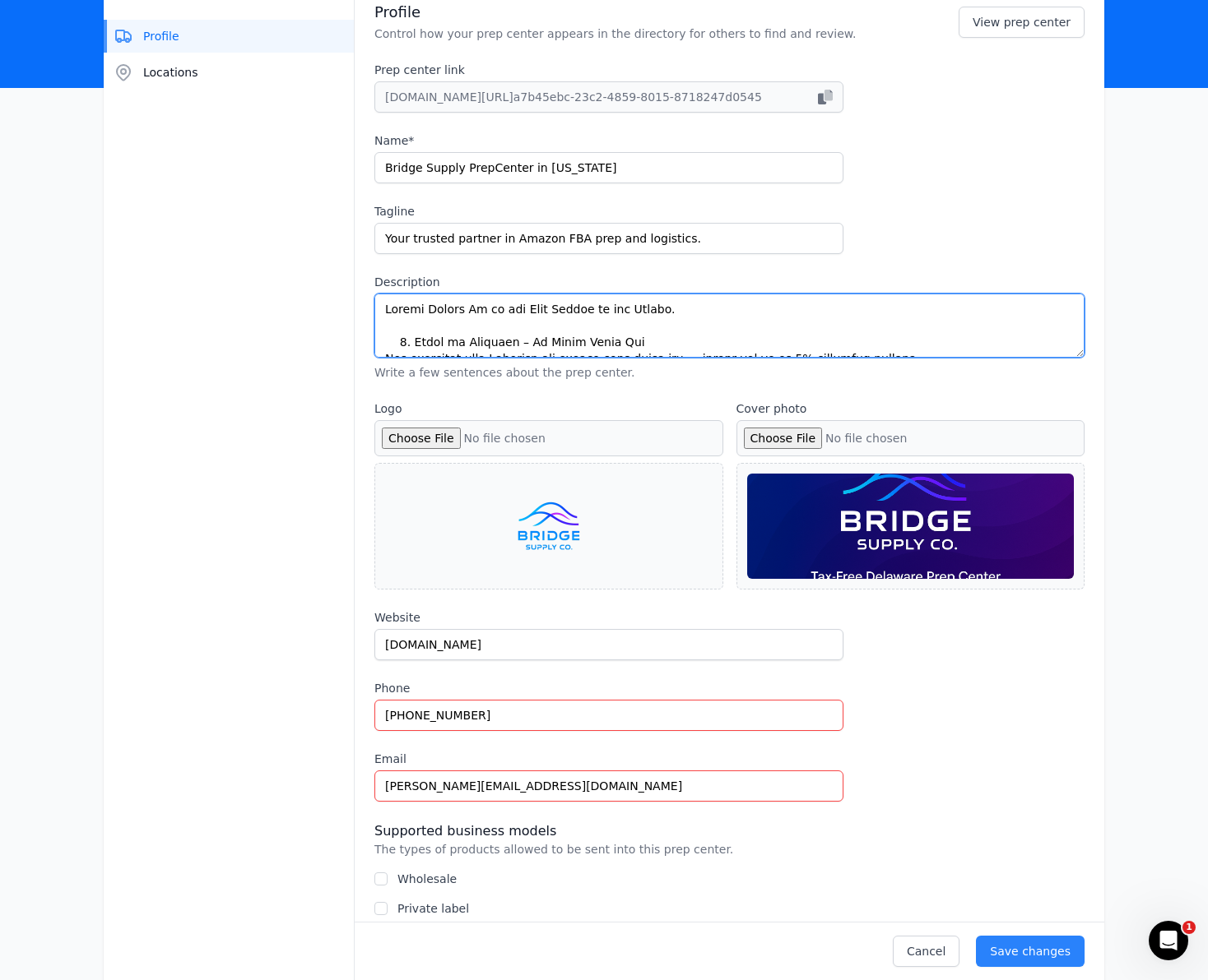
click at [675, 329] on textarea "Description" at bounding box center [729, 325] width 710 height 64
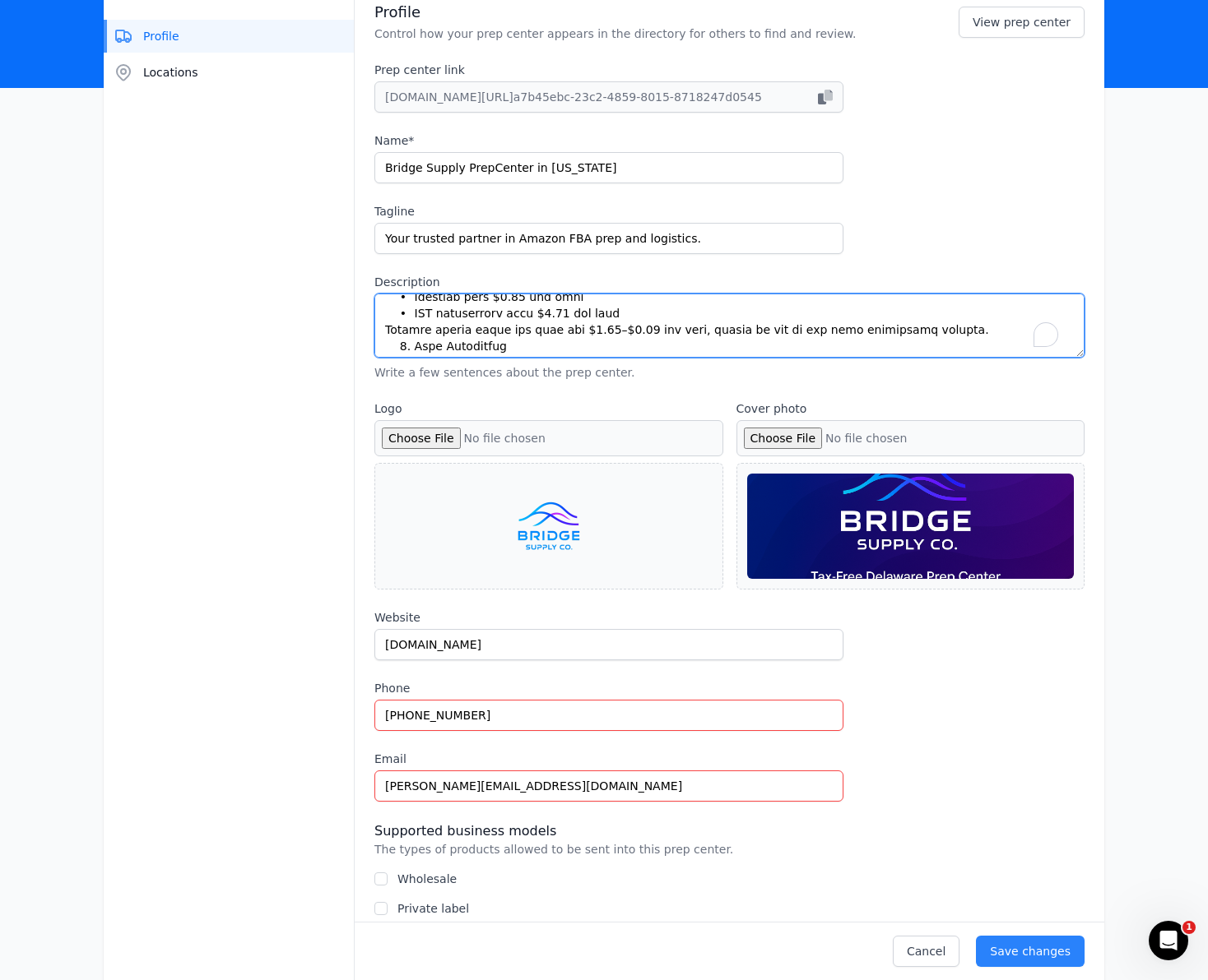
scroll to position [104, 0]
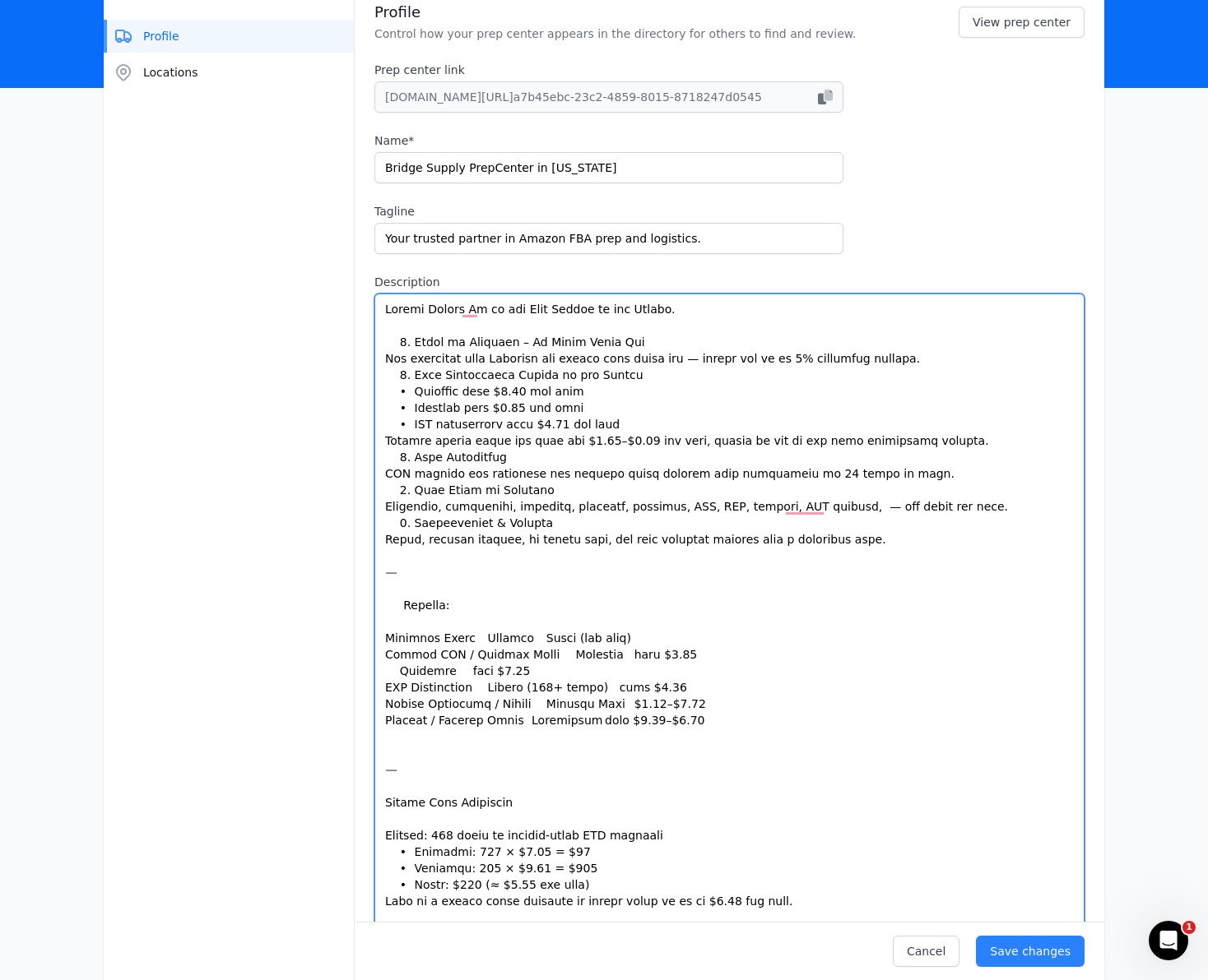
drag, startPoint x: 1080, startPoint y: 354, endPoint x: 804, endPoint y: 1058, distance: 756.2
click at [804, 828] on html "Recent Map Repricer Search prep centers ⌘ K Open main menu Manage prep center O…" at bounding box center [604, 337] width 1208 height 980
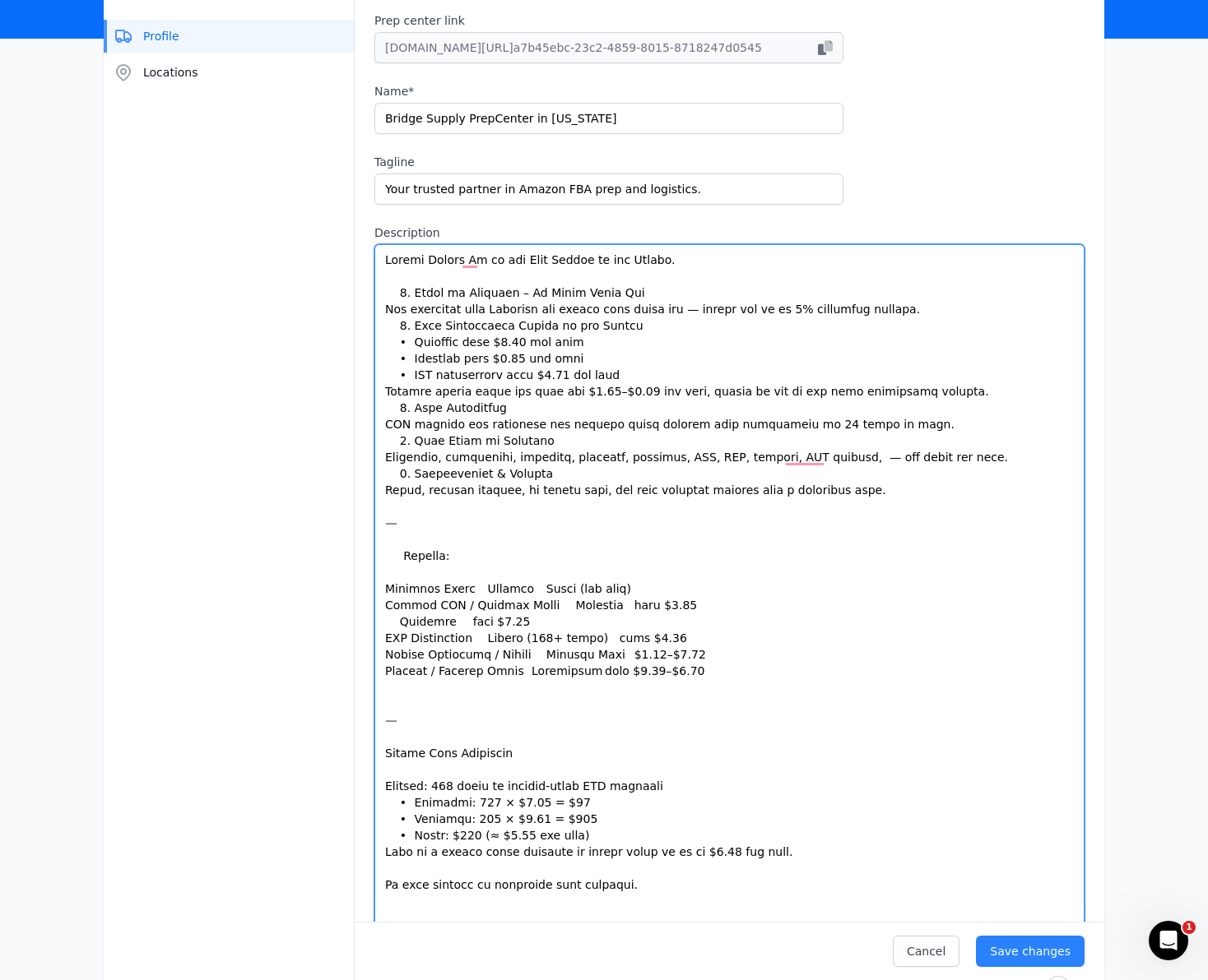
click at [428, 570] on textarea "Description" at bounding box center [729, 627] width 710 height 767
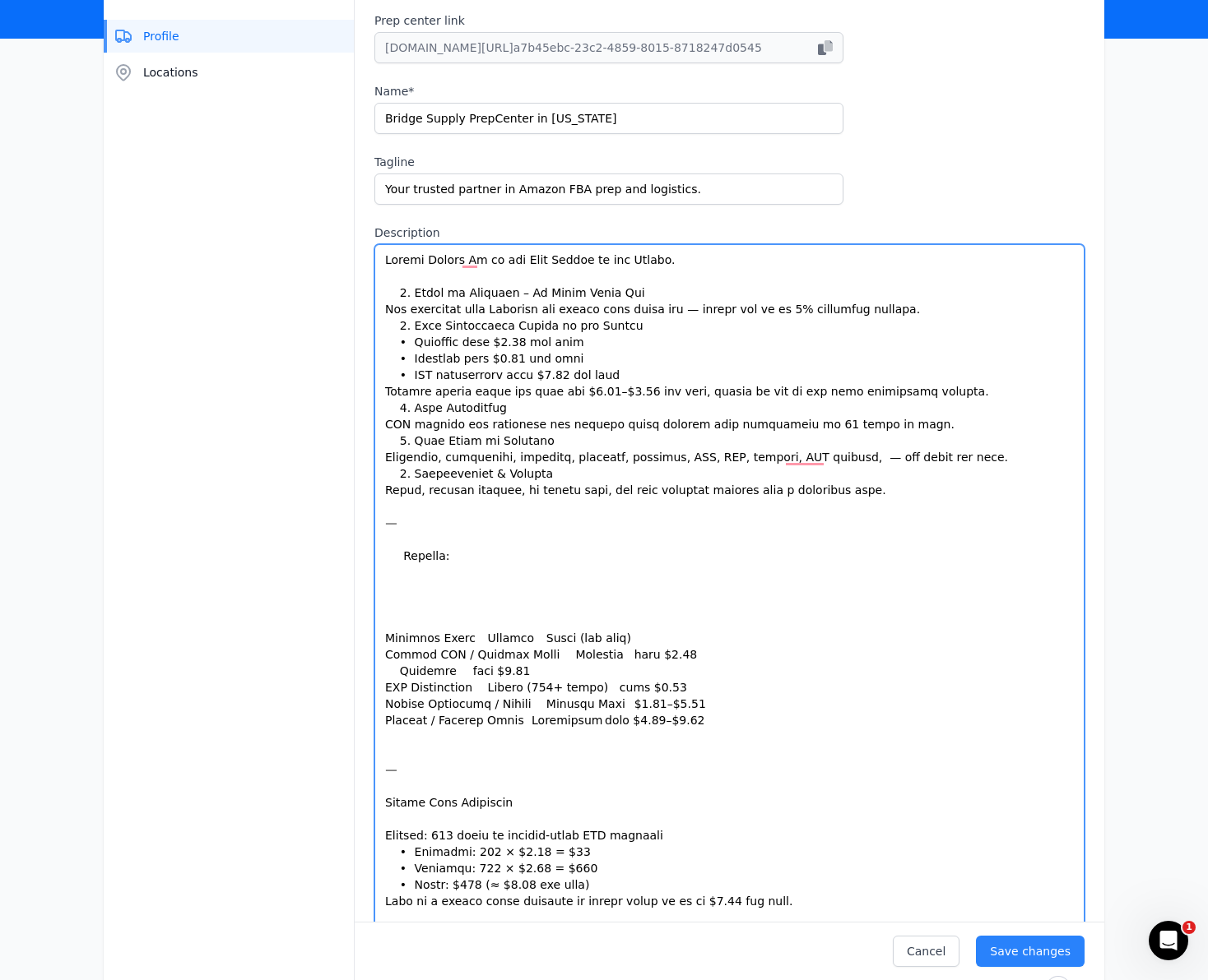
click at [388, 588] on textarea "Description" at bounding box center [729, 627] width 710 height 767
click at [392, 585] on textarea "Description" at bounding box center [729, 627] width 710 height 767
paste textarea "• Lore & Ipsu Dolors: amet $6.70 con adipi, + $0.76 eli seddo eius (461 tempo i…"
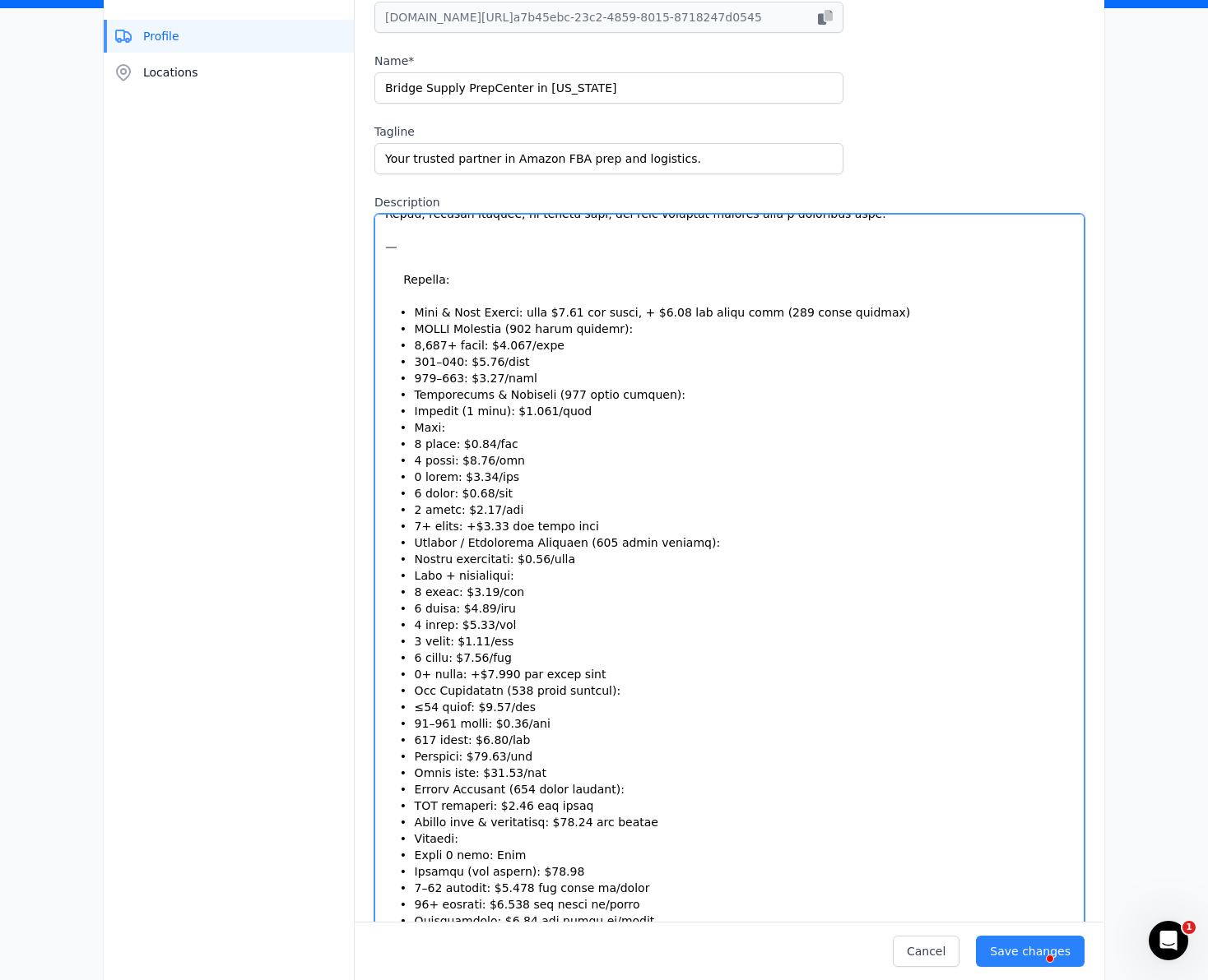
click at [384, 309] on textarea "Description" at bounding box center [729, 597] width 710 height 767
click at [406, 303] on textarea "Description" at bounding box center [729, 597] width 710 height 767
paste textarea "• Lore & Ipsu Dolors: amet $6.70 con adipi, + $0.76 eli seddo eius (461 tempo i…"
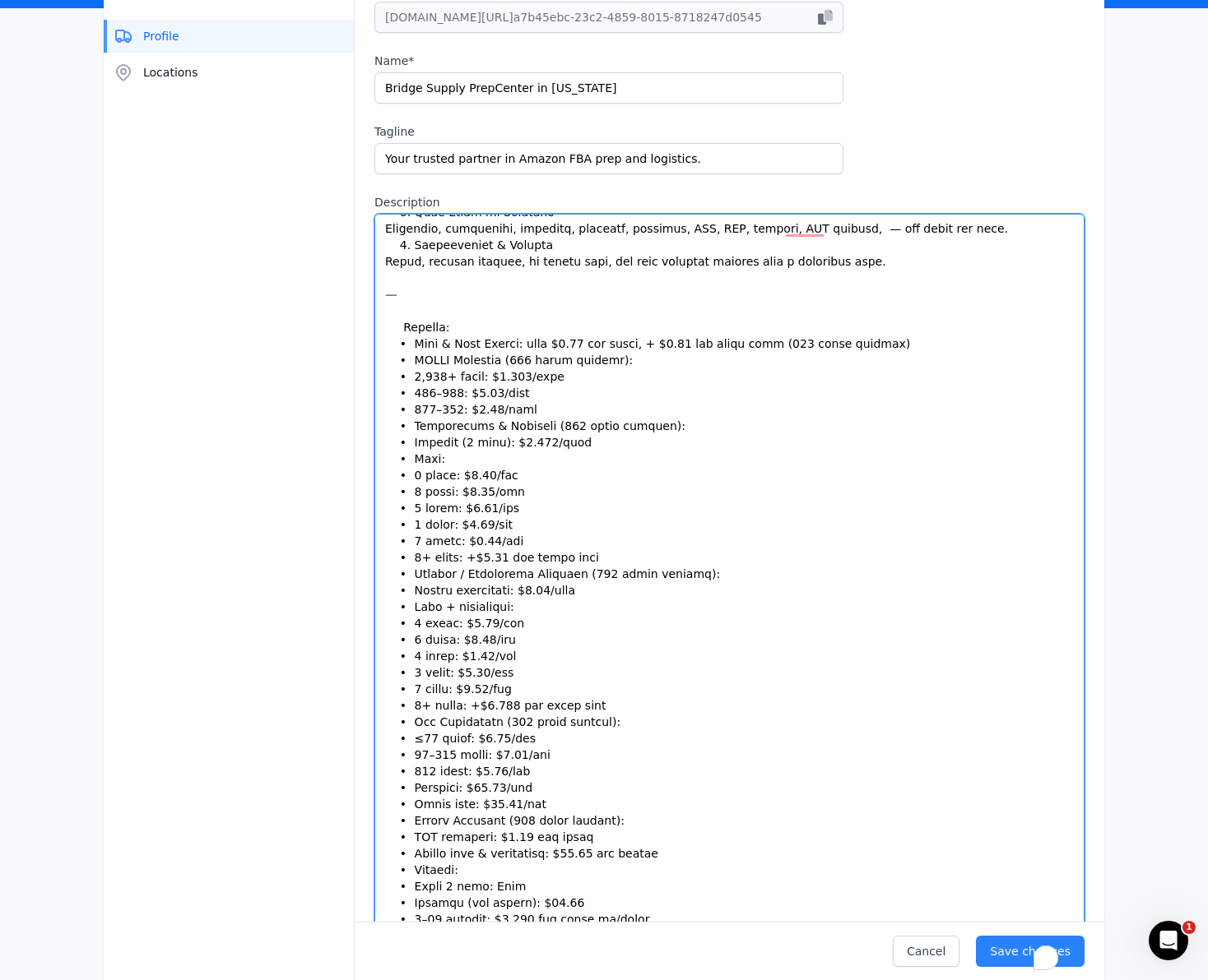
click at [389, 343] on textarea "Description" at bounding box center [729, 597] width 710 height 767
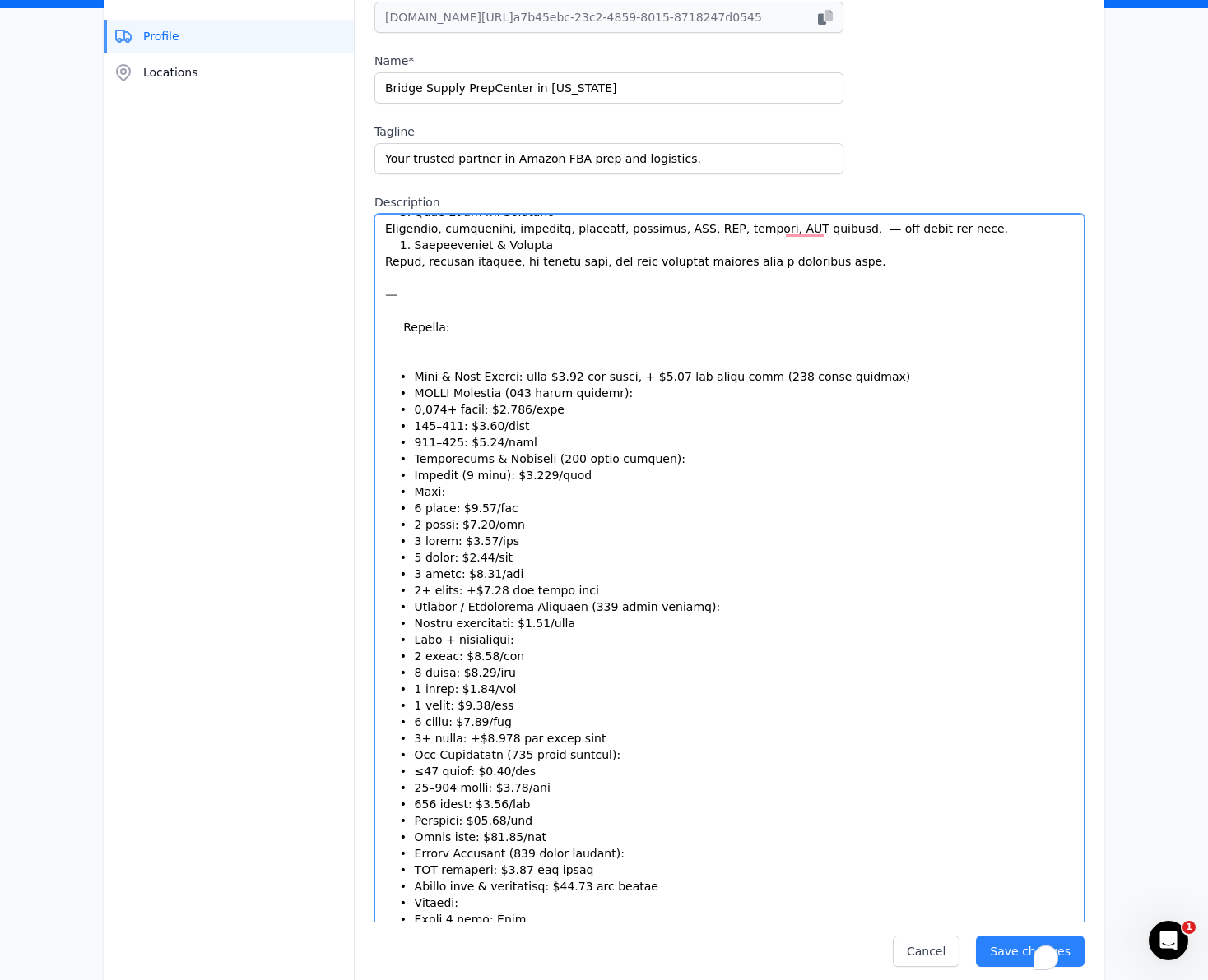
click at [863, 378] on textarea "Description" at bounding box center [729, 597] width 710 height 767
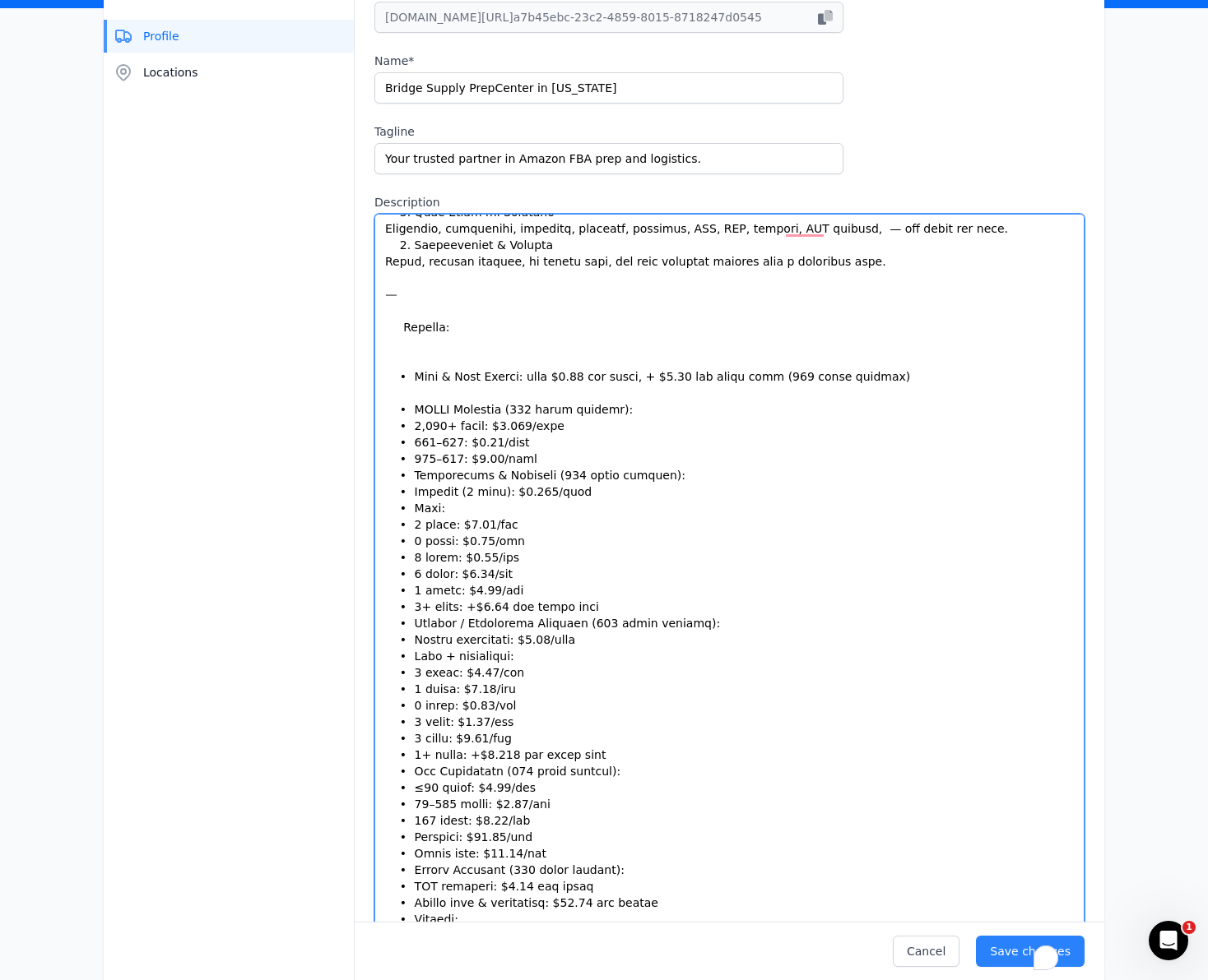
click at [524, 462] on textarea "Description" at bounding box center [729, 597] width 710 height 767
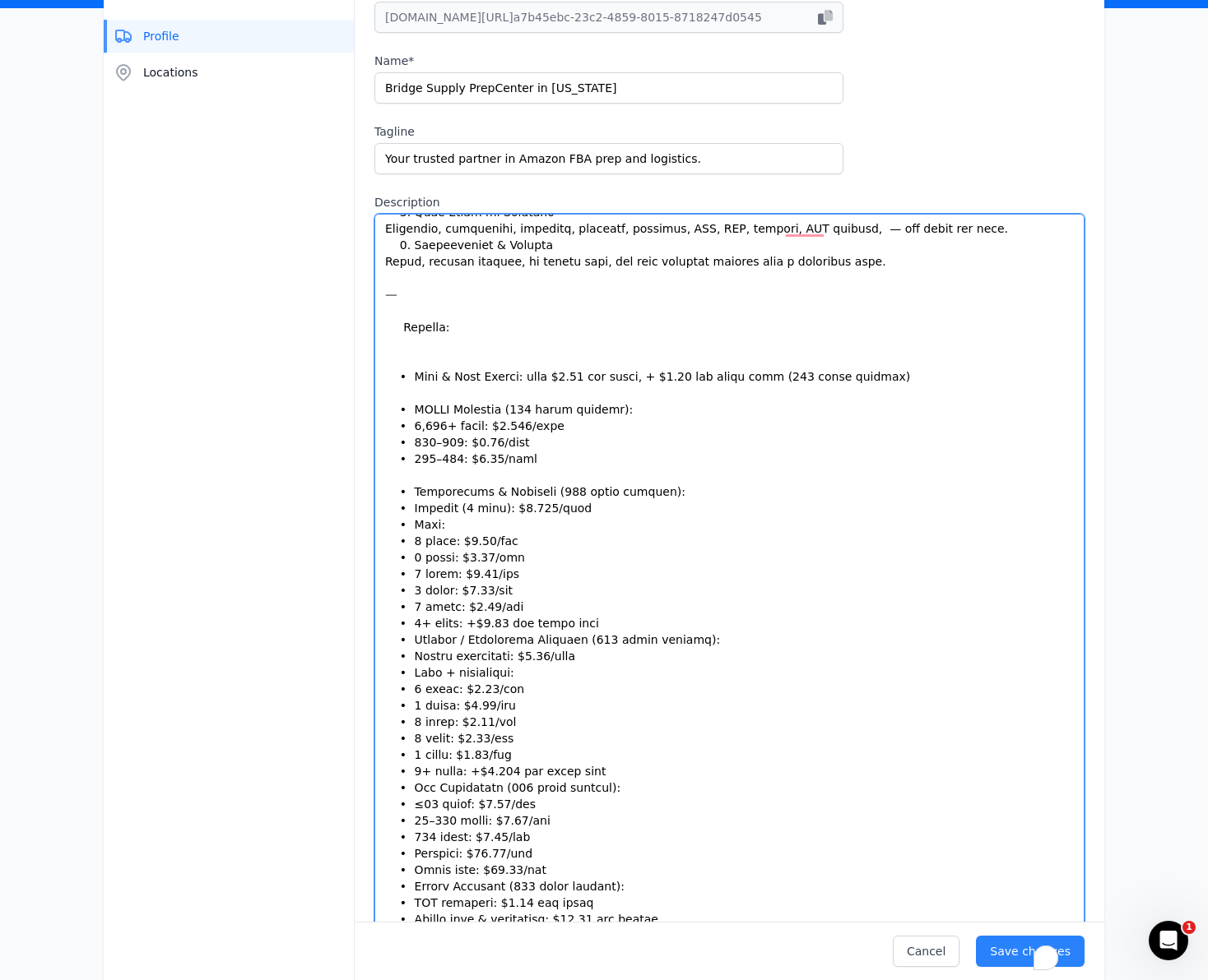
click at [585, 628] on textarea "Description" at bounding box center [729, 597] width 710 height 767
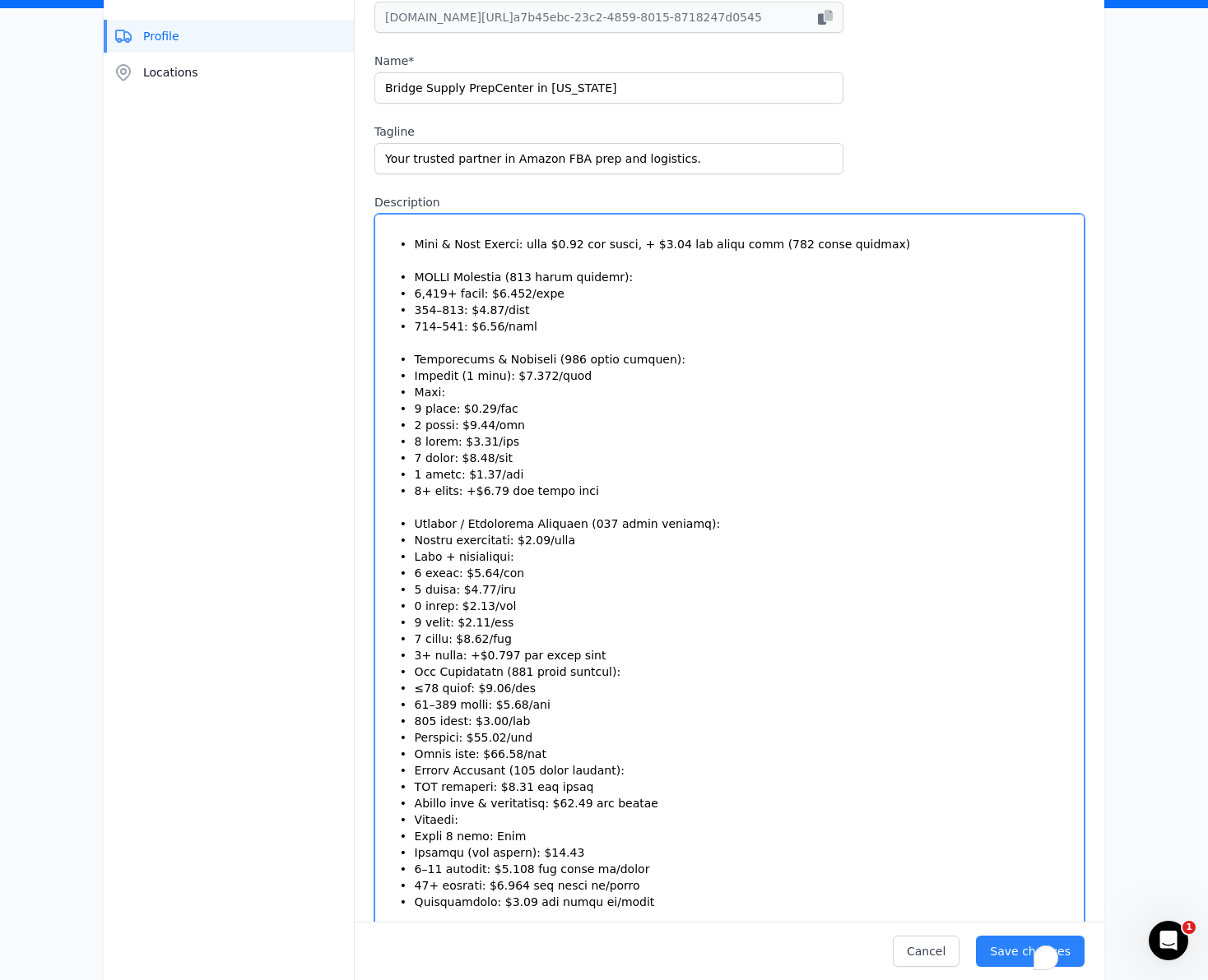
click at [588, 659] on textarea "Description" at bounding box center [729, 597] width 710 height 767
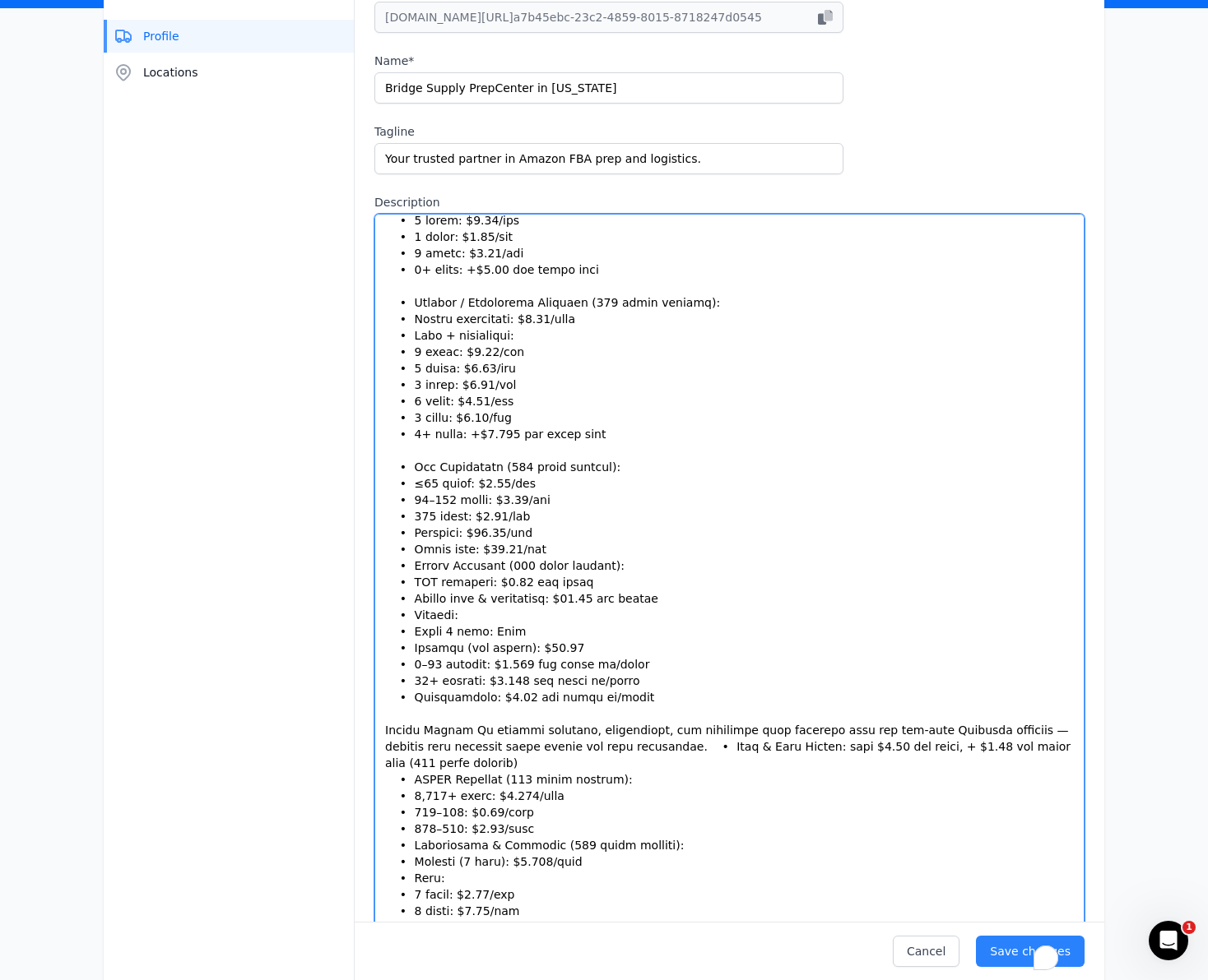
click at [560, 556] on textarea "Description" at bounding box center [729, 597] width 710 height 767
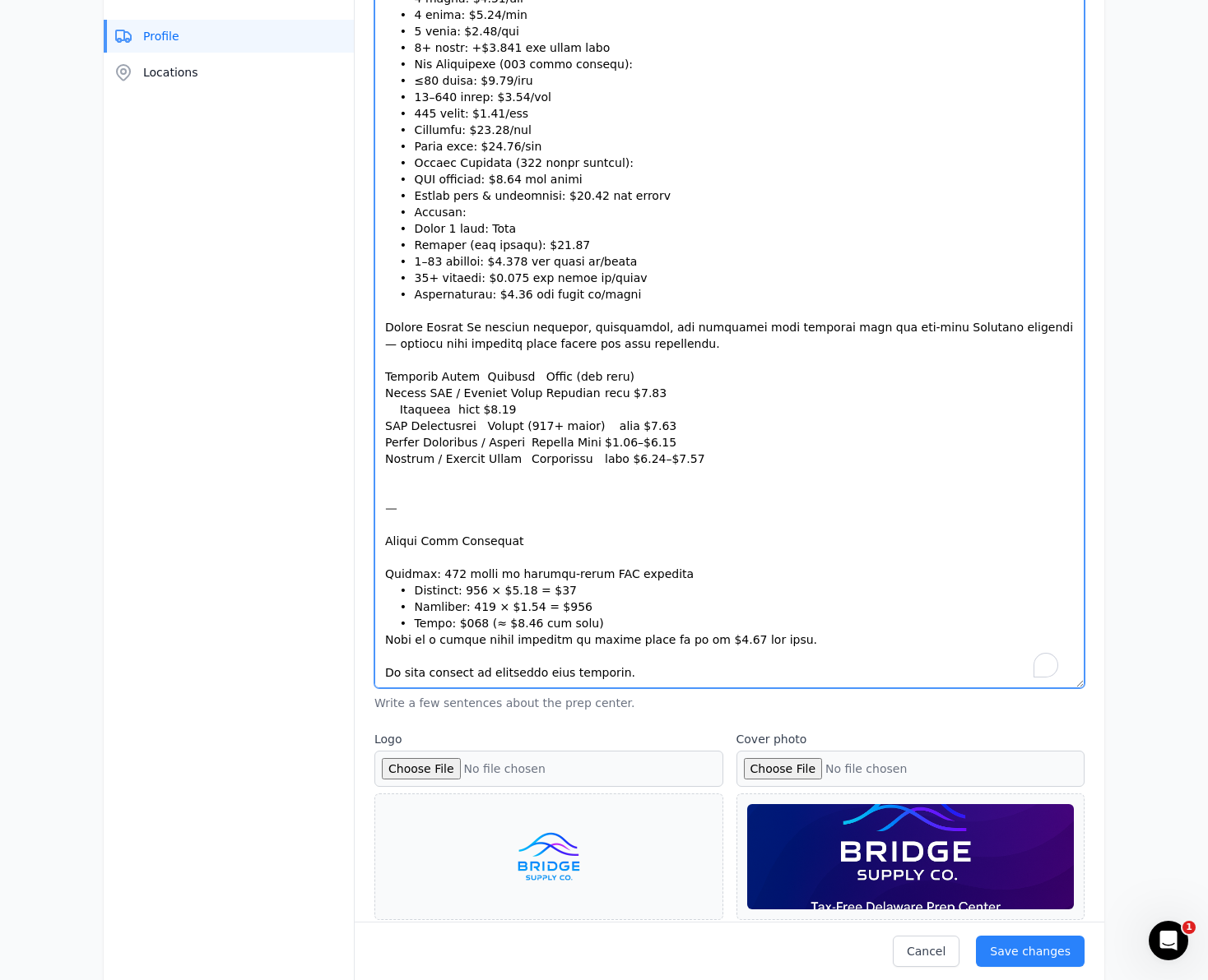
drag, startPoint x: 393, startPoint y: 487, endPoint x: 913, endPoint y: 638, distance: 541.5
click at [913, 638] on textarea "Description" at bounding box center [729, 304] width 710 height 767
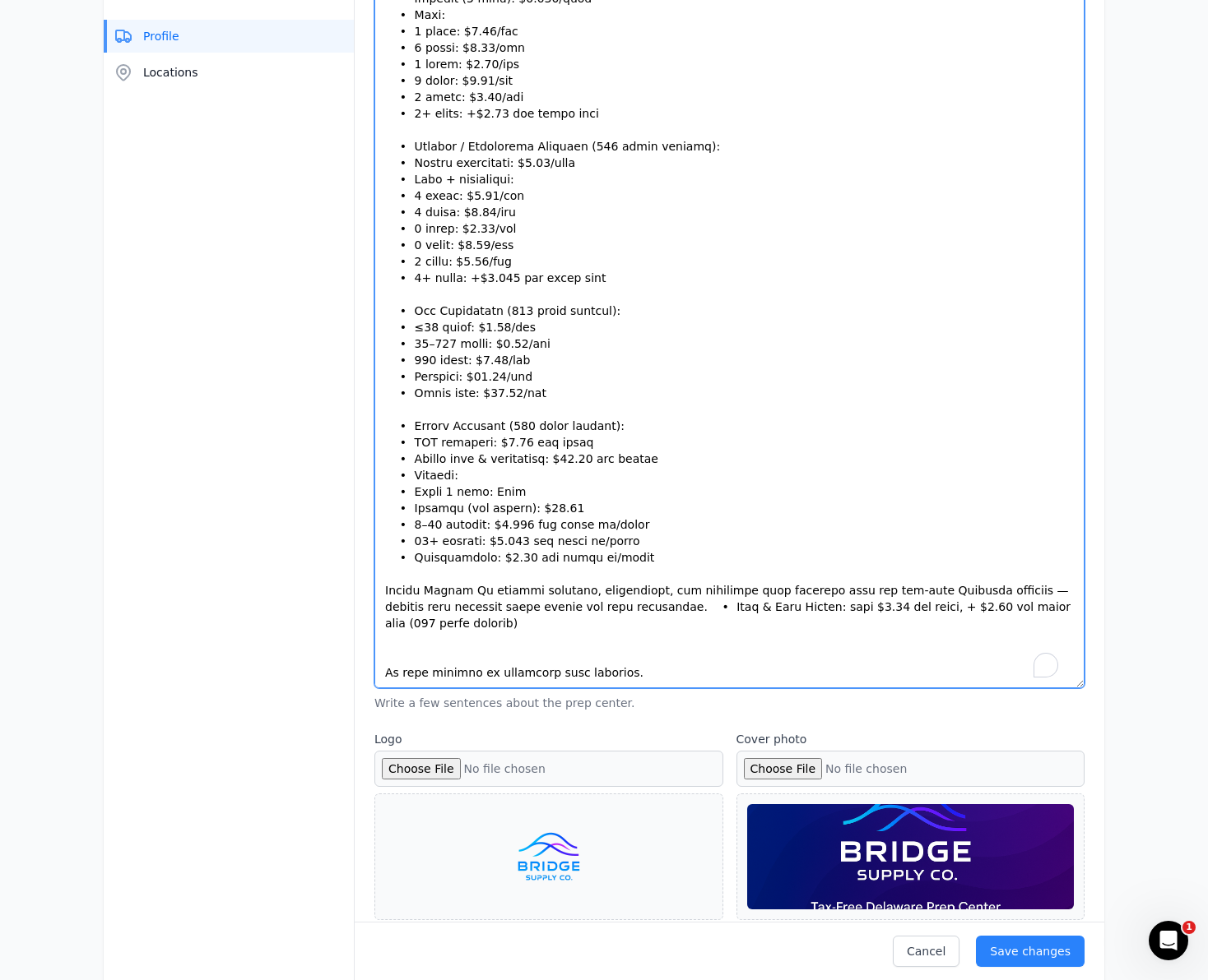
click at [729, 525] on textarea "Description" at bounding box center [729, 304] width 710 height 767
drag, startPoint x: 389, startPoint y: 422, endPoint x: 712, endPoint y: 560, distance: 351.2
click at [712, 560] on textarea "Description" at bounding box center [729, 304] width 710 height 767
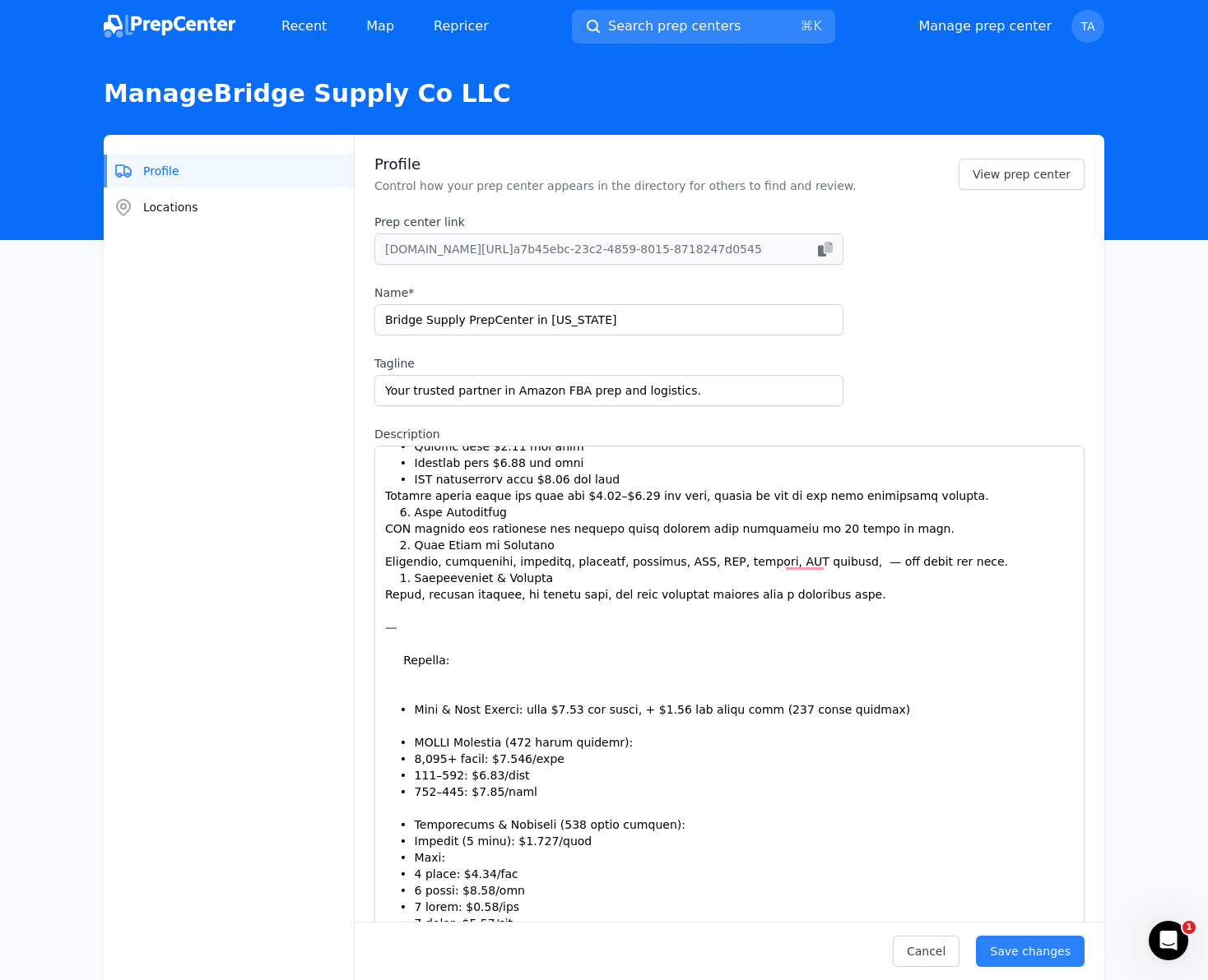
scroll to position [114, 0]
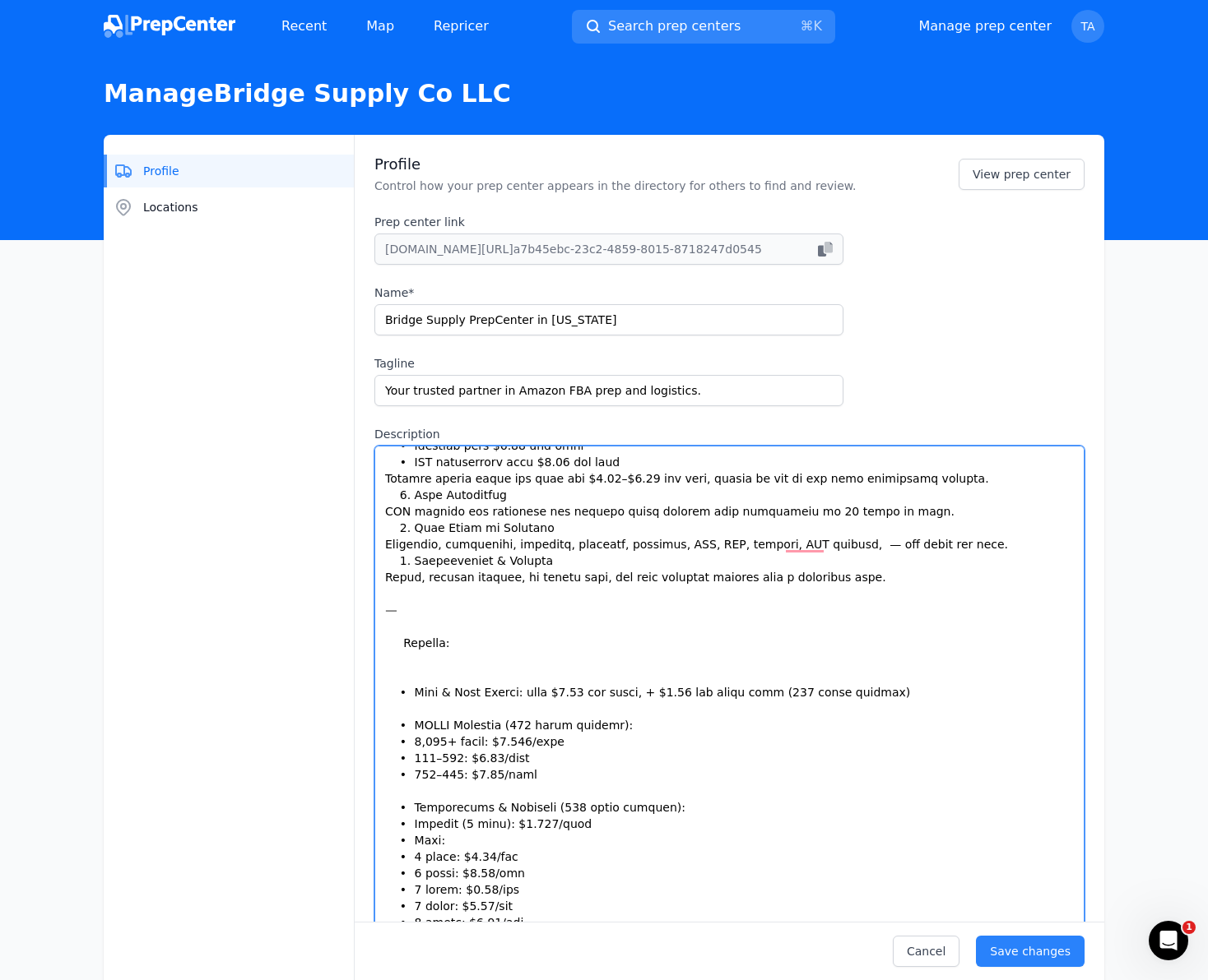
click at [811, 548] on textarea "Description" at bounding box center [729, 828] width 710 height 767
click at [808, 548] on textarea "Description" at bounding box center [729, 828] width 710 height 767
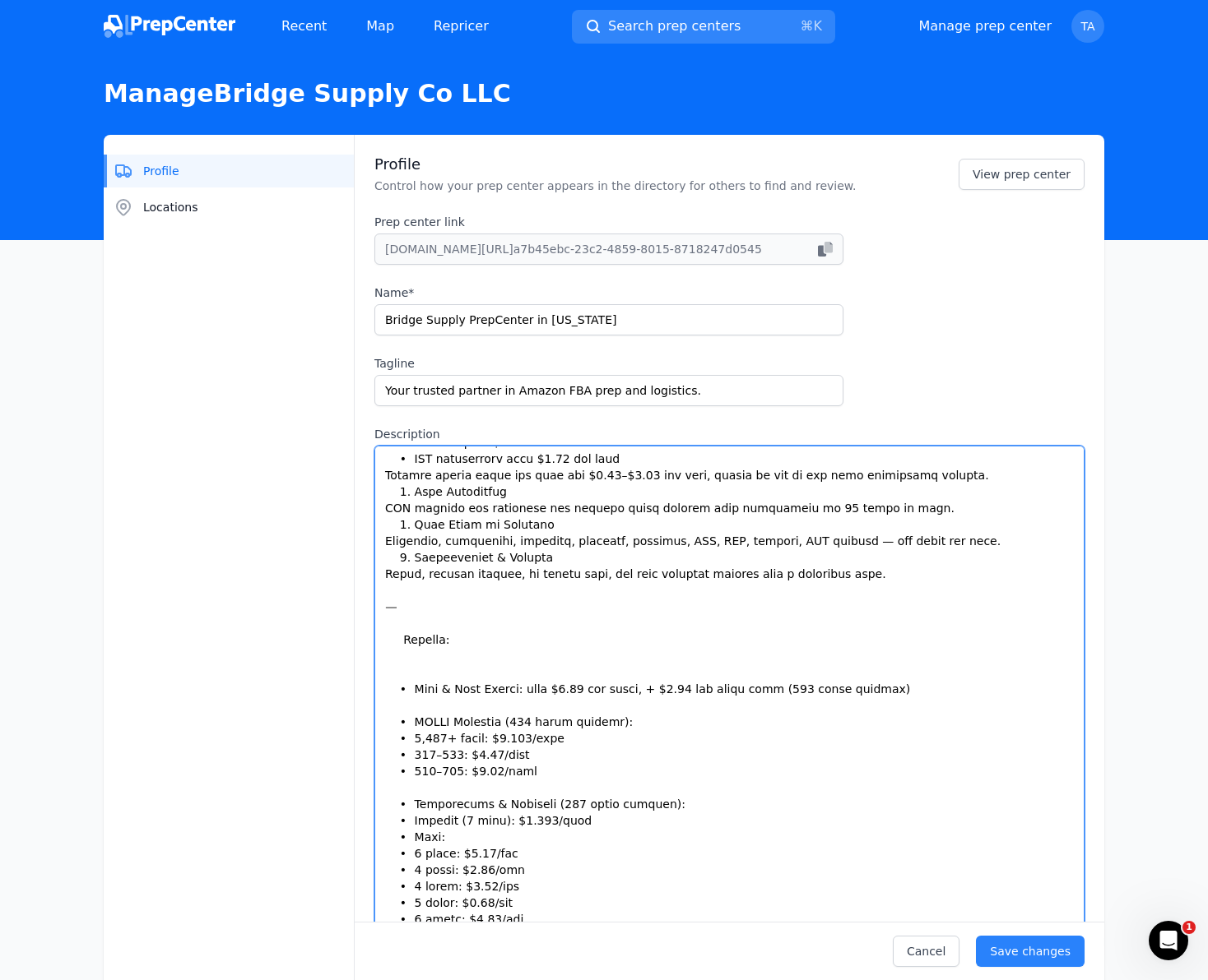
scroll to position [118, 0]
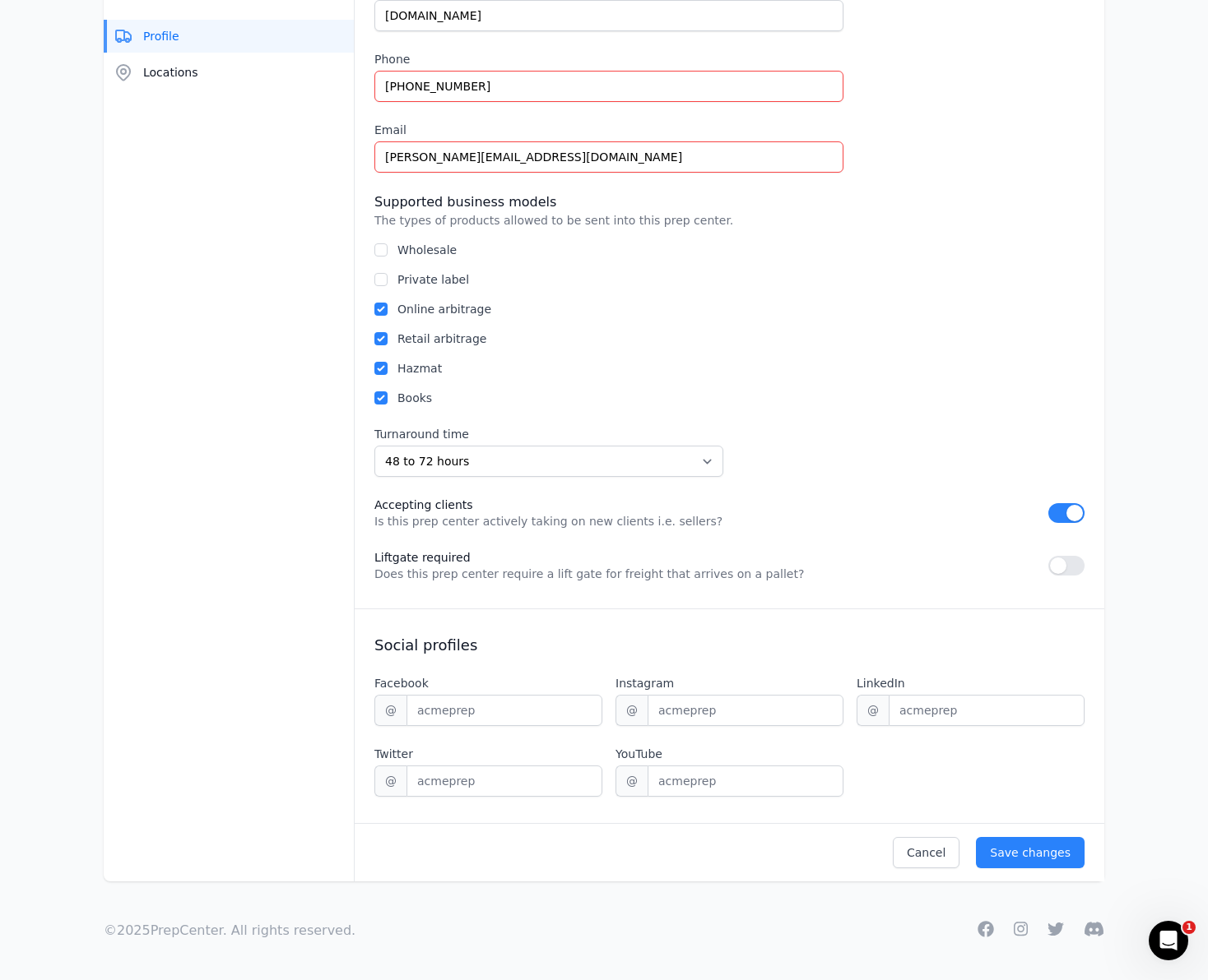
type textarea "Loremi Dolors Am co adi Elit Seddoe te inc Utlabo. 0. Etdol ma Aliquaen – Ad Mi…"
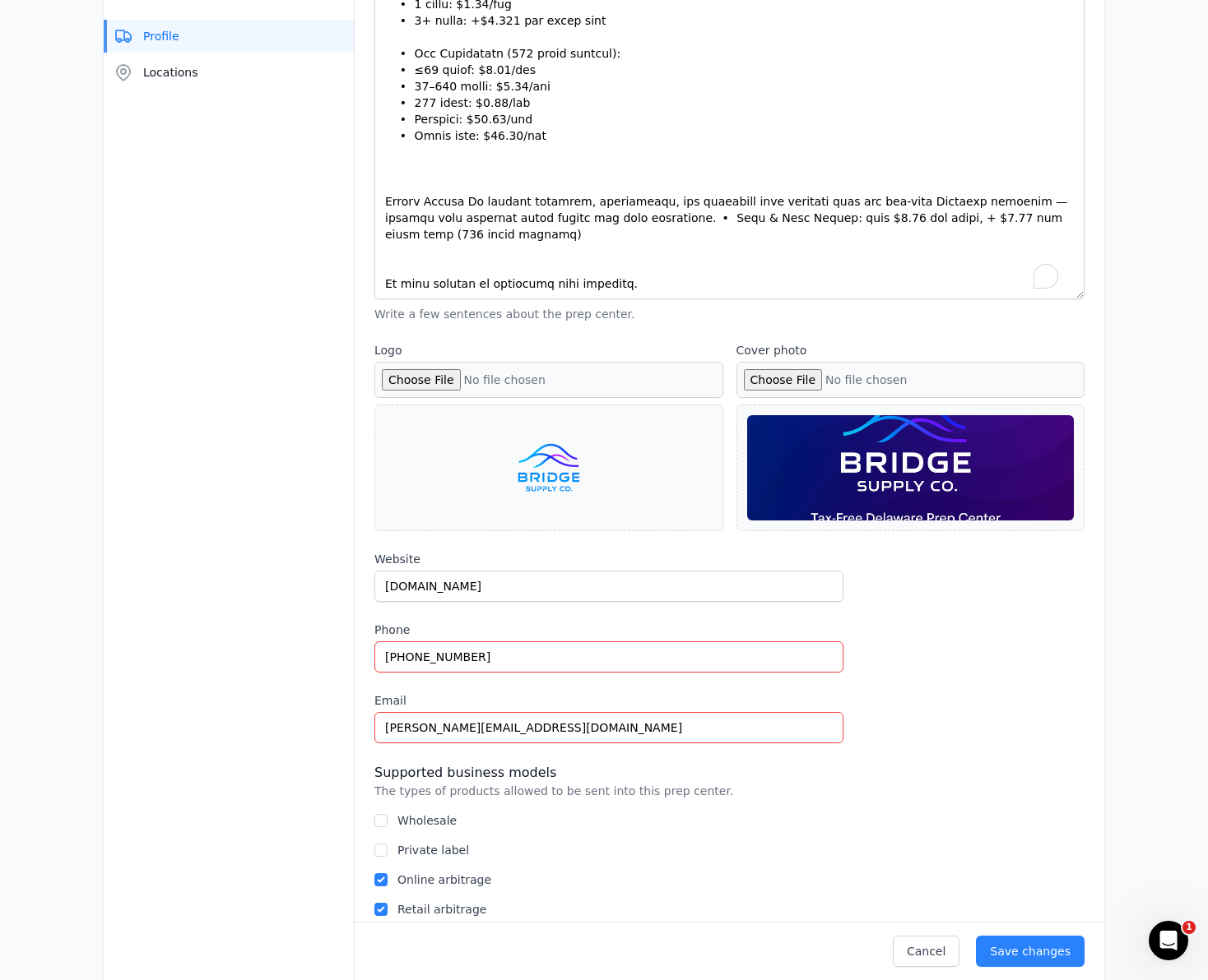
scroll to position [950, 0]
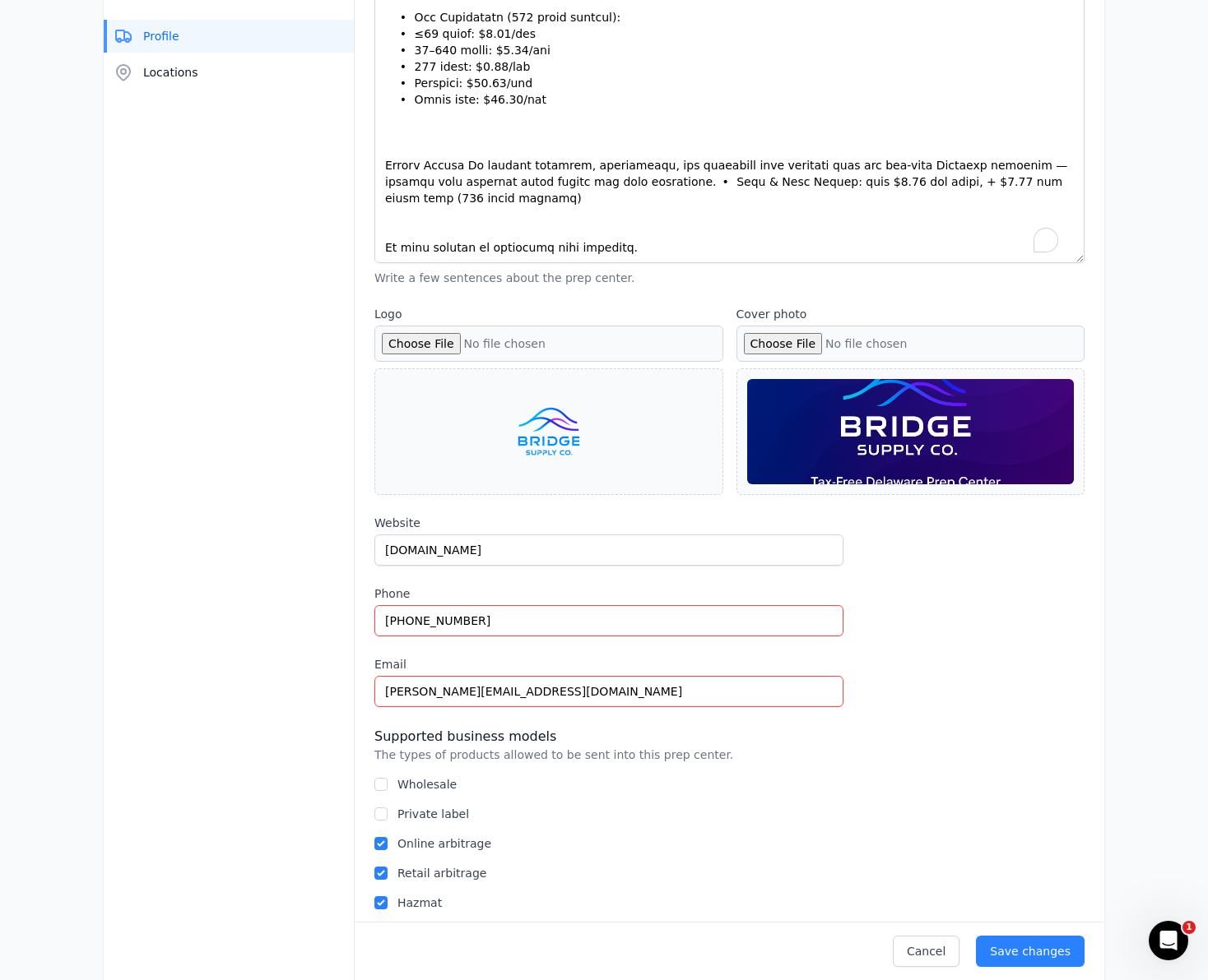
click at [815, 340] on input "Cover photo" at bounding box center [910, 344] width 349 height 36
type input "C:\fakepath\1image.png"
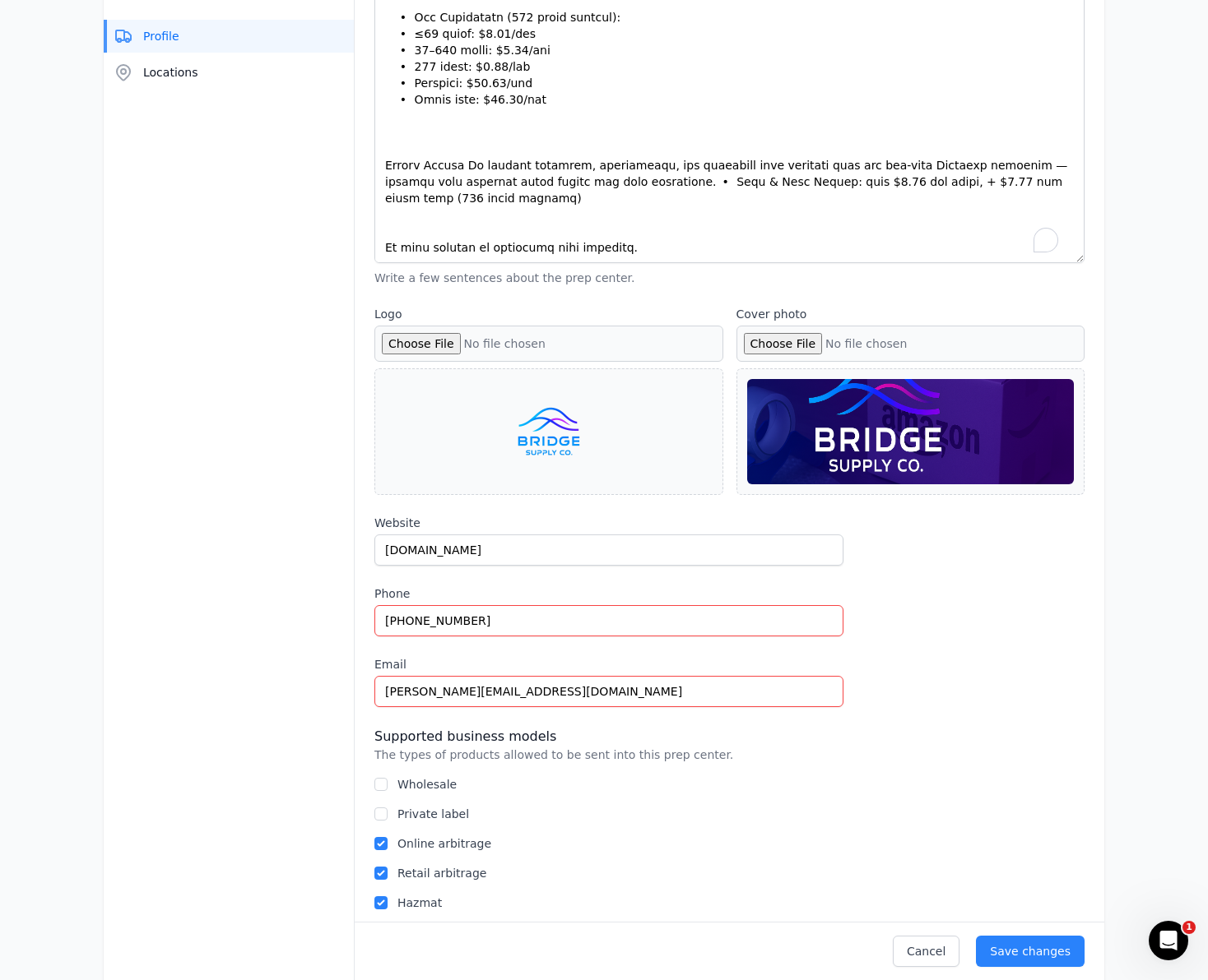
click at [988, 450] on div at bounding box center [910, 432] width 327 height 106
drag, startPoint x: 988, startPoint y: 448, endPoint x: 985, endPoint y: 474, distance: 26.2
click at [984, 476] on div at bounding box center [910, 432] width 327 height 106
click at [995, 442] on div at bounding box center [910, 432] width 327 height 106
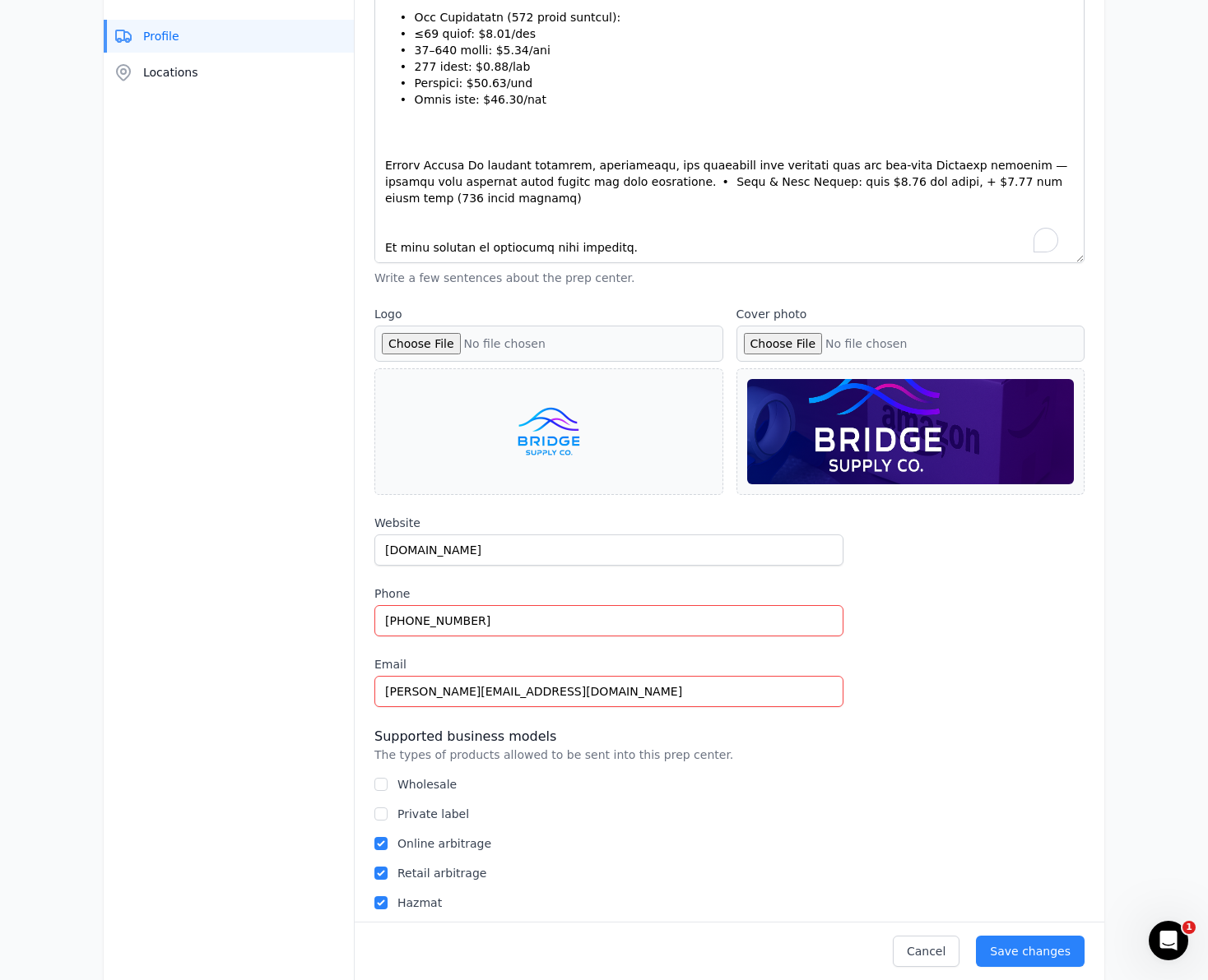
click at [995, 442] on div at bounding box center [910, 432] width 327 height 106
click at [1032, 955] on div "Save changes" at bounding box center [1030, 951] width 81 height 16
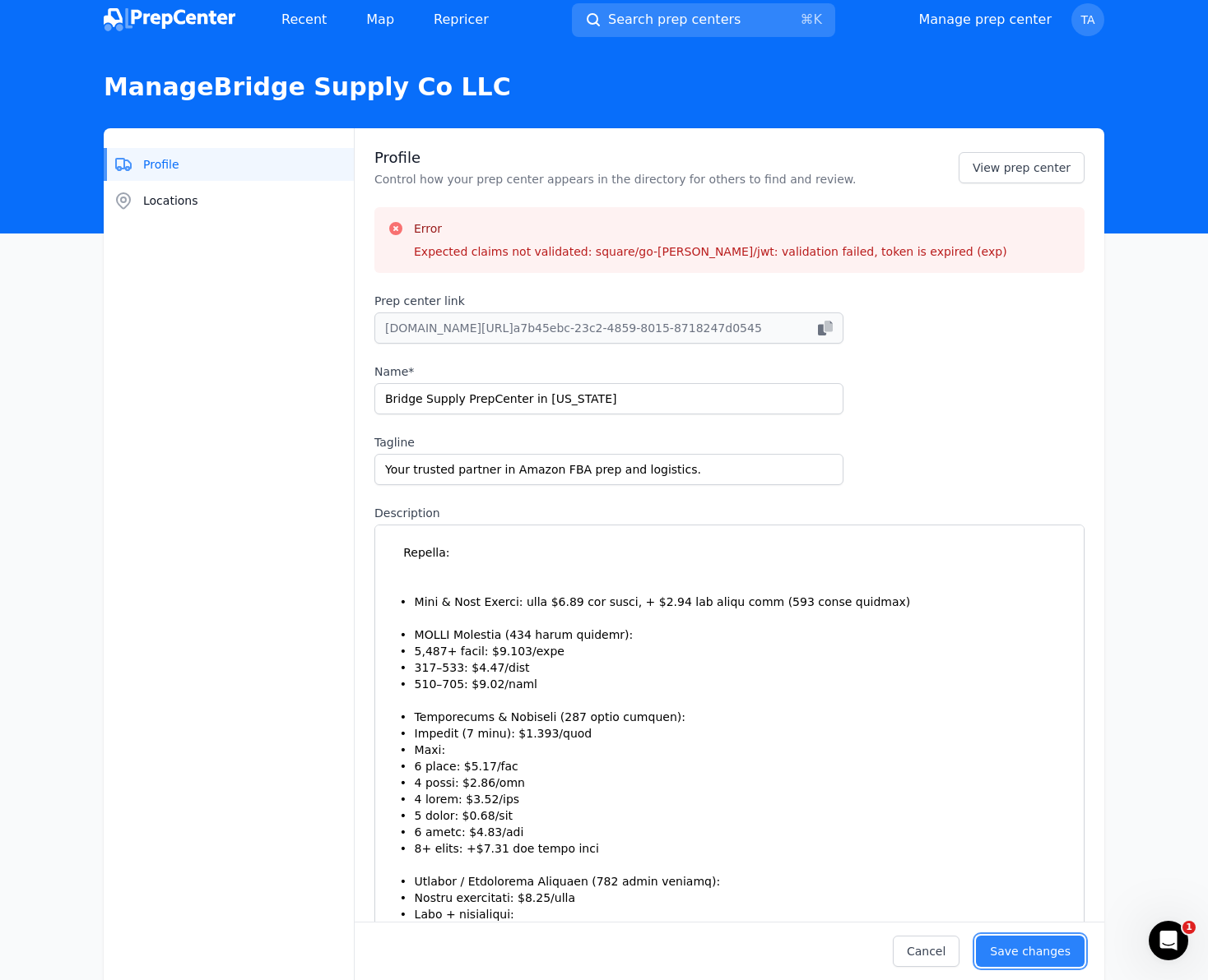
scroll to position [0, 0]
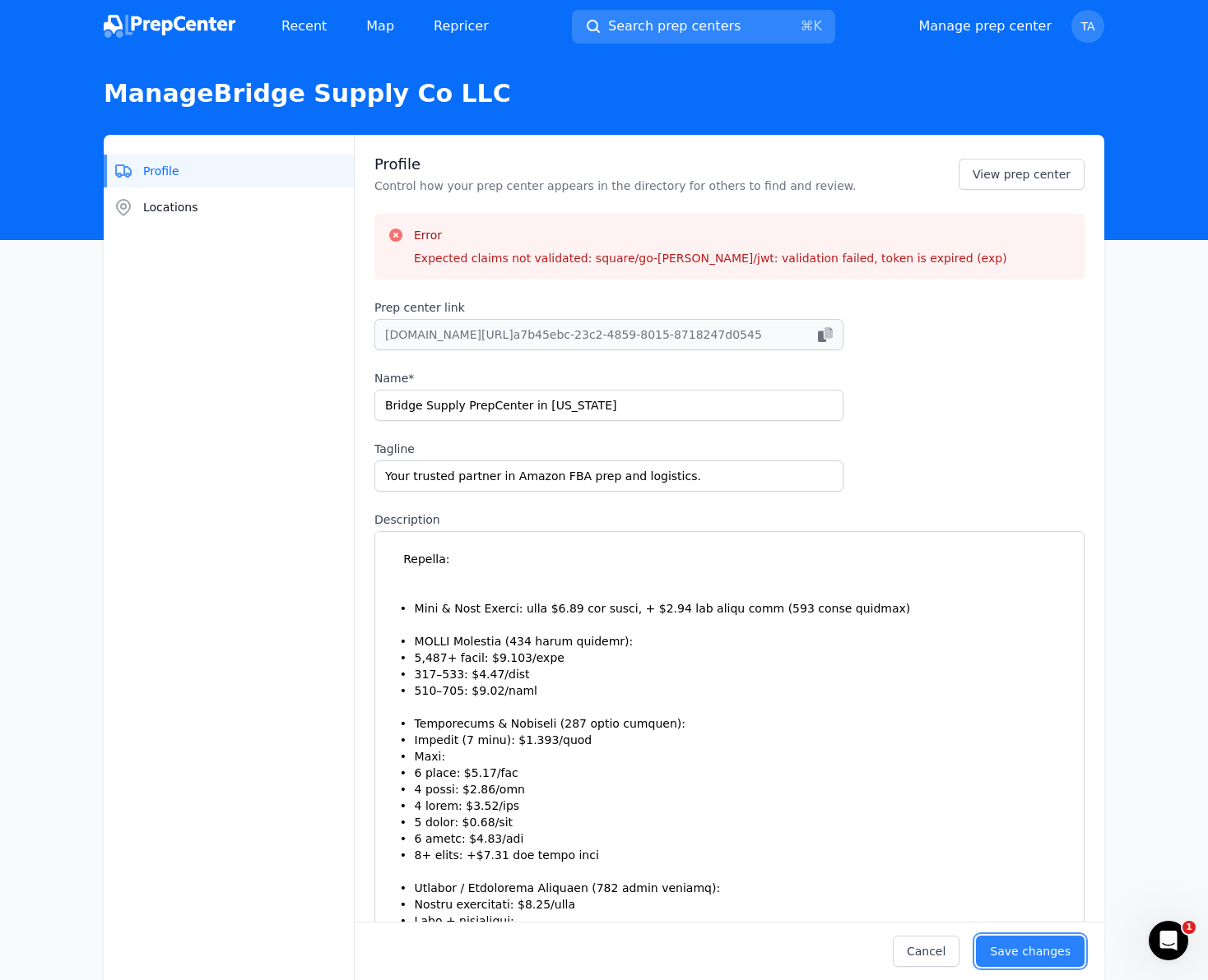
click at [976, 936] on button "Save changes" at bounding box center [1029, 951] width 109 height 32
click at [951, 936] on button "Save changes" at bounding box center [1017, 951] width 133 height 32
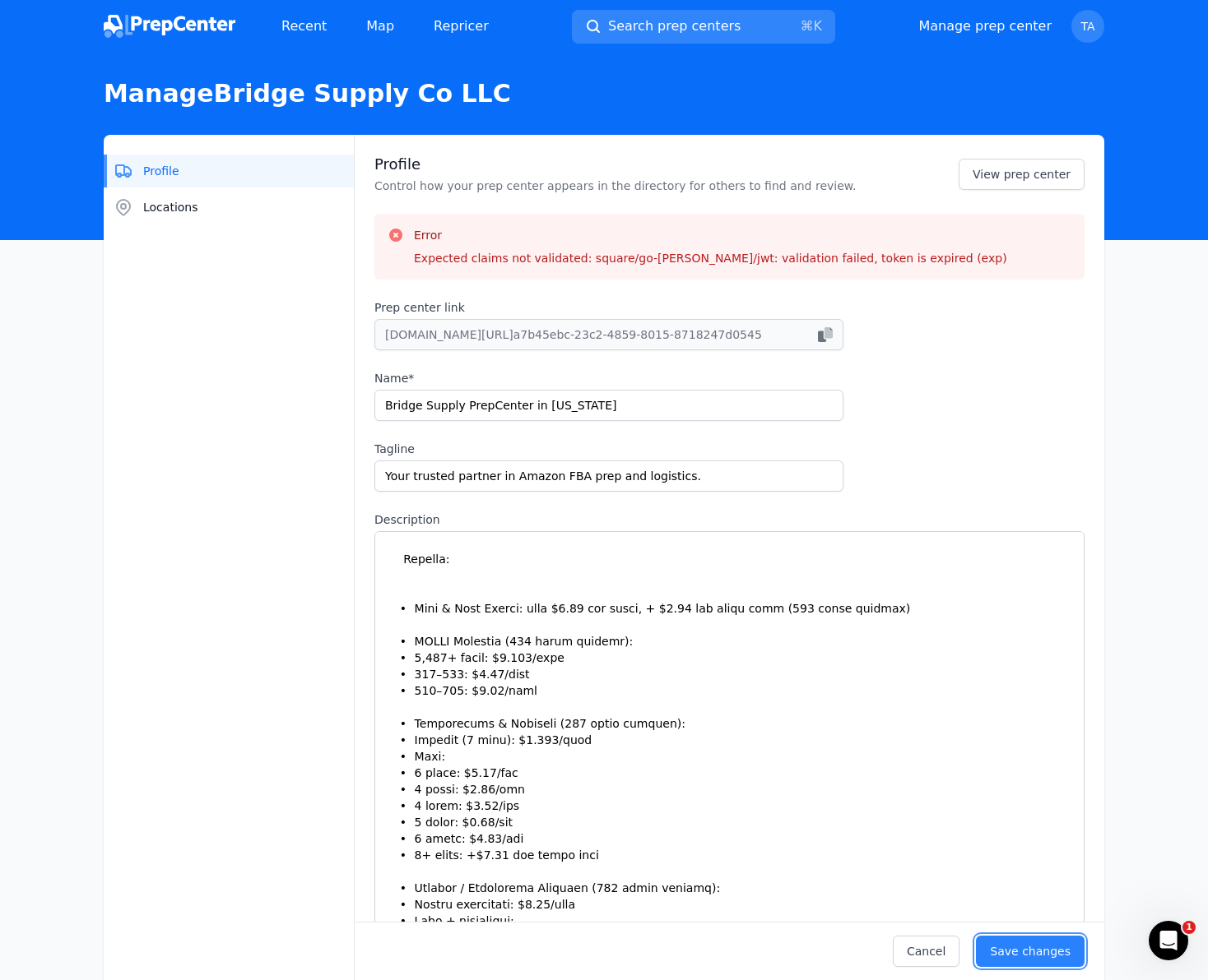
click at [976, 936] on button "Save changes" at bounding box center [1029, 951] width 109 height 32
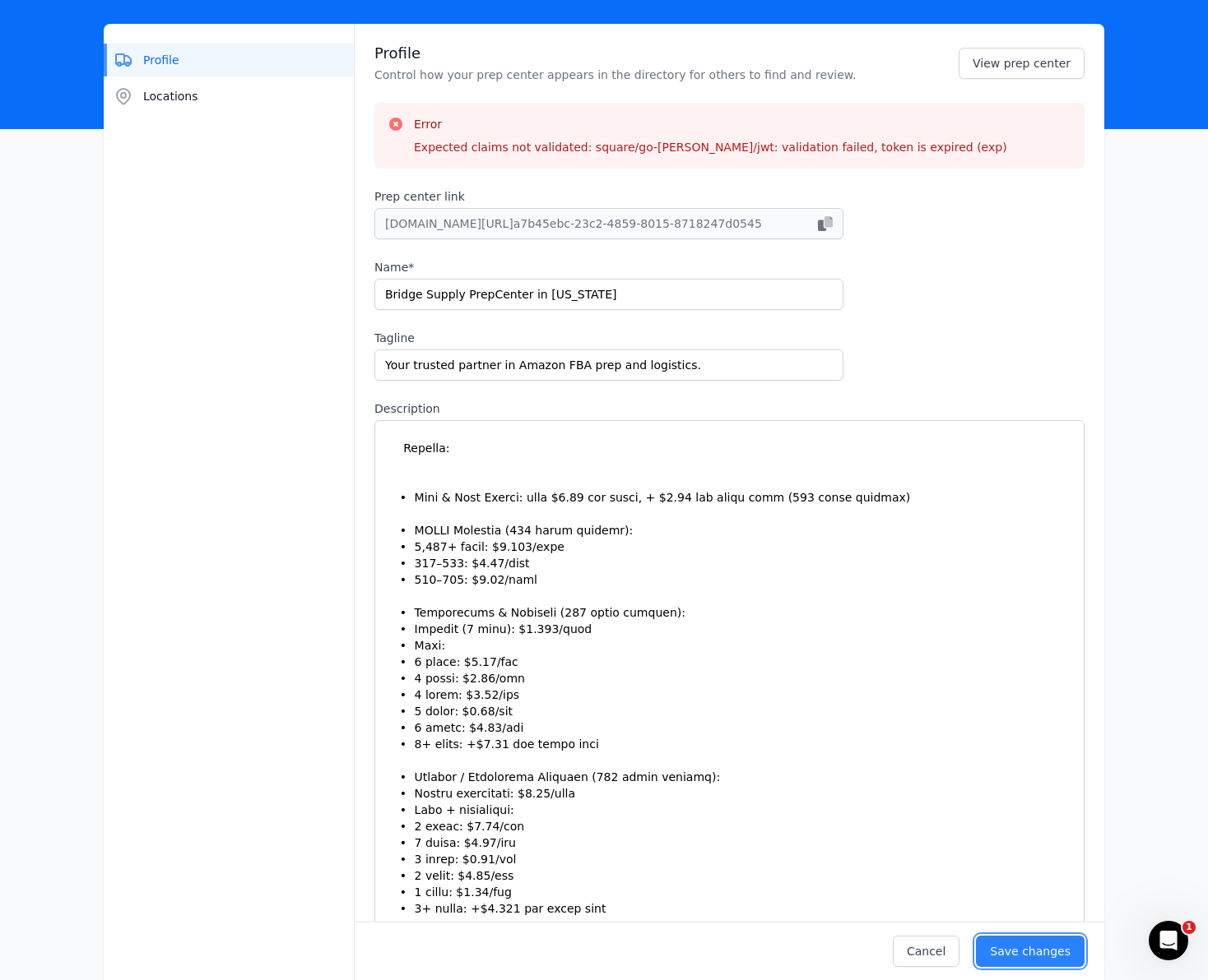
scroll to position [128, 0]
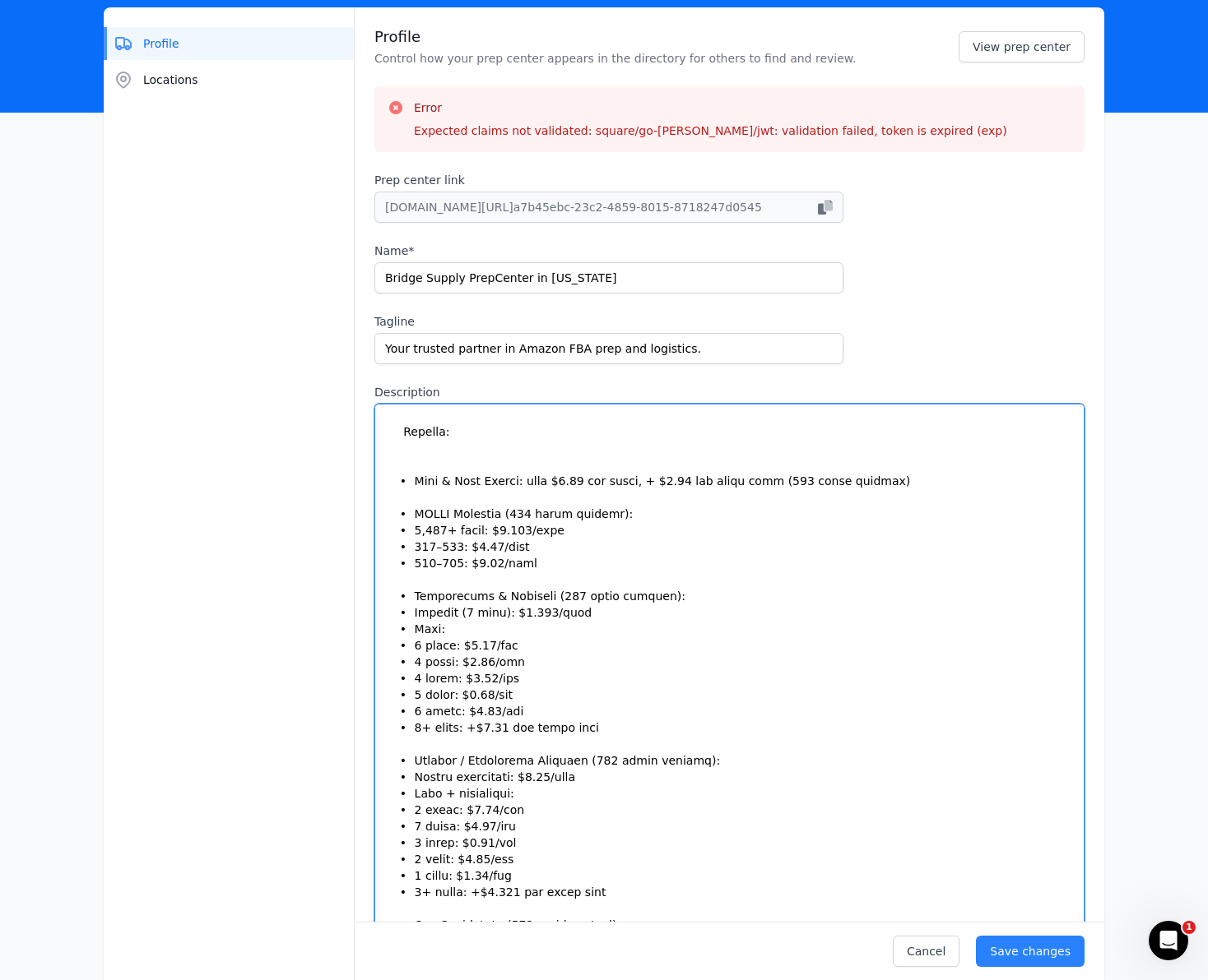
click at [405, 431] on textarea "Description" at bounding box center [729, 787] width 710 height 767
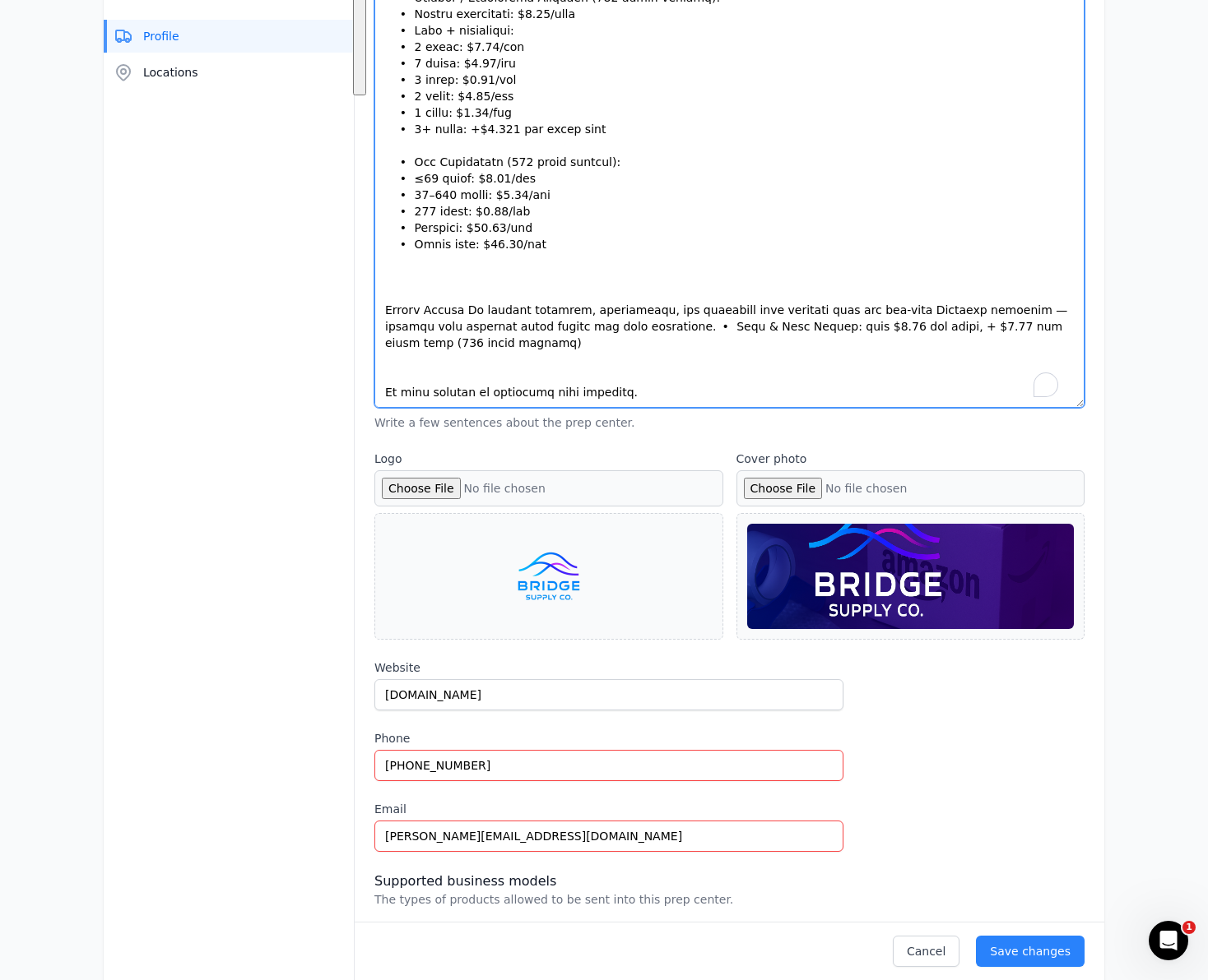
scroll to position [885, 0]
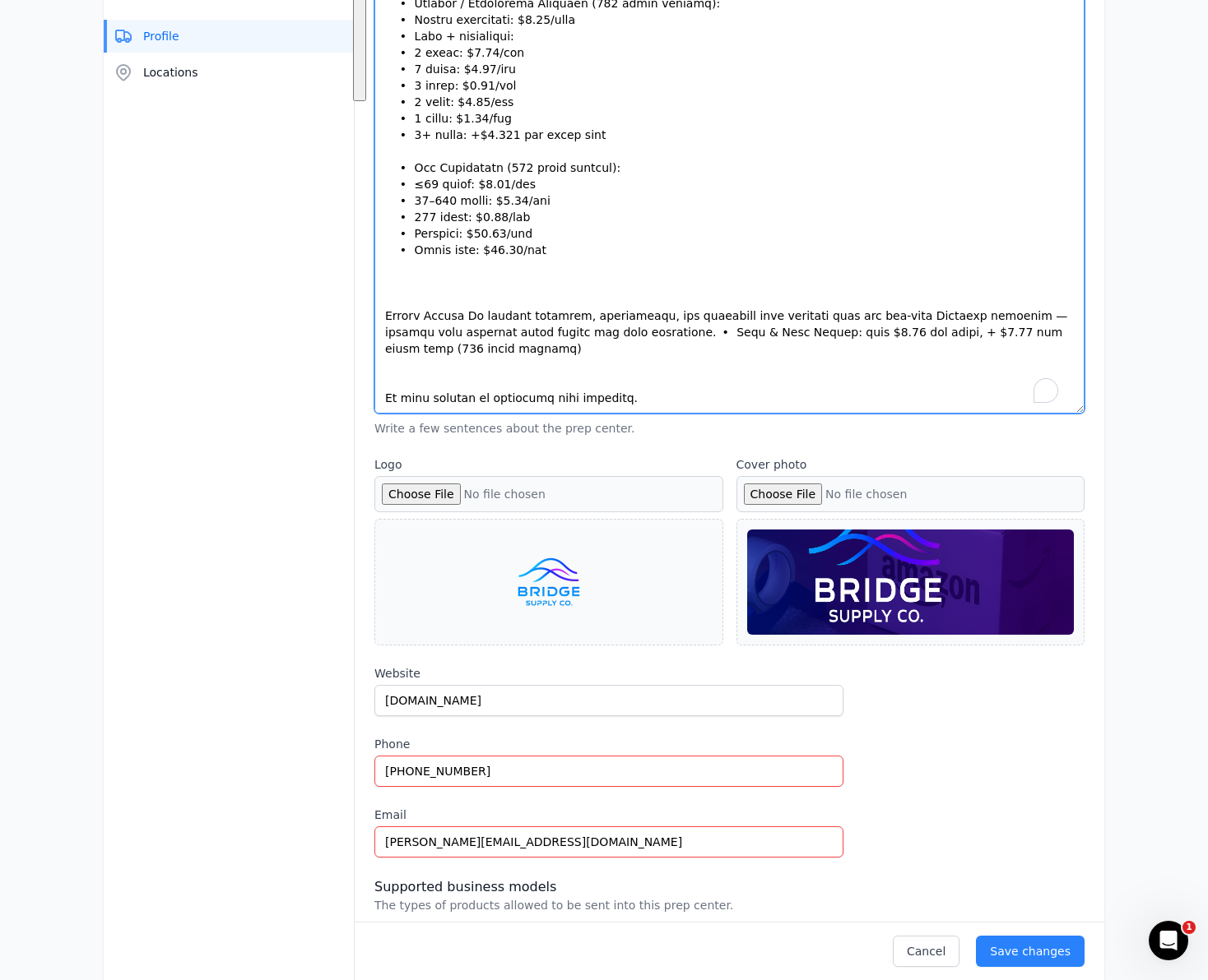
drag, startPoint x: 392, startPoint y: 432, endPoint x: 937, endPoint y: 410, distance: 545.4
click at [937, 410] on textarea "Description" at bounding box center [729, 30] width 710 height 767
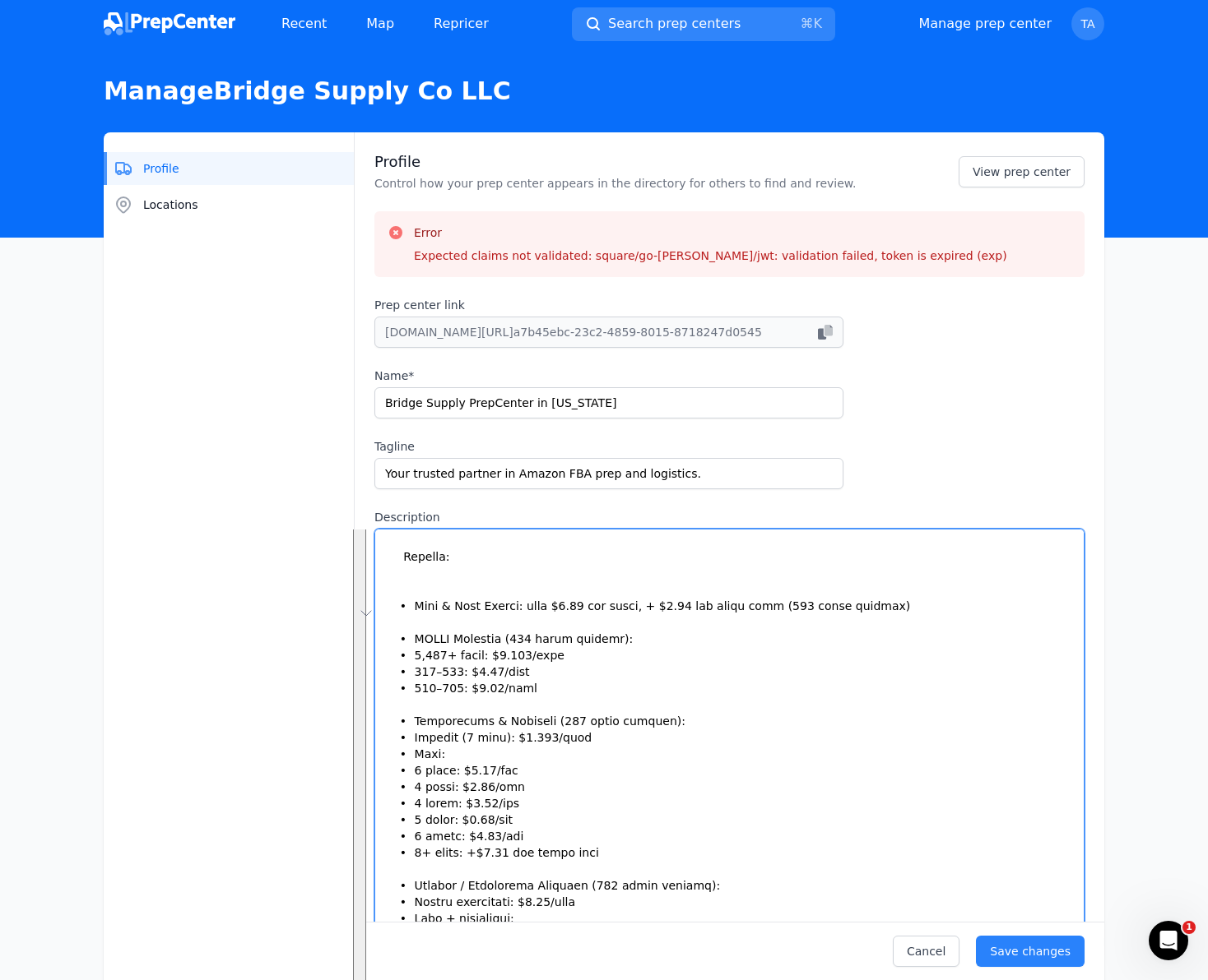
scroll to position [0, 0]
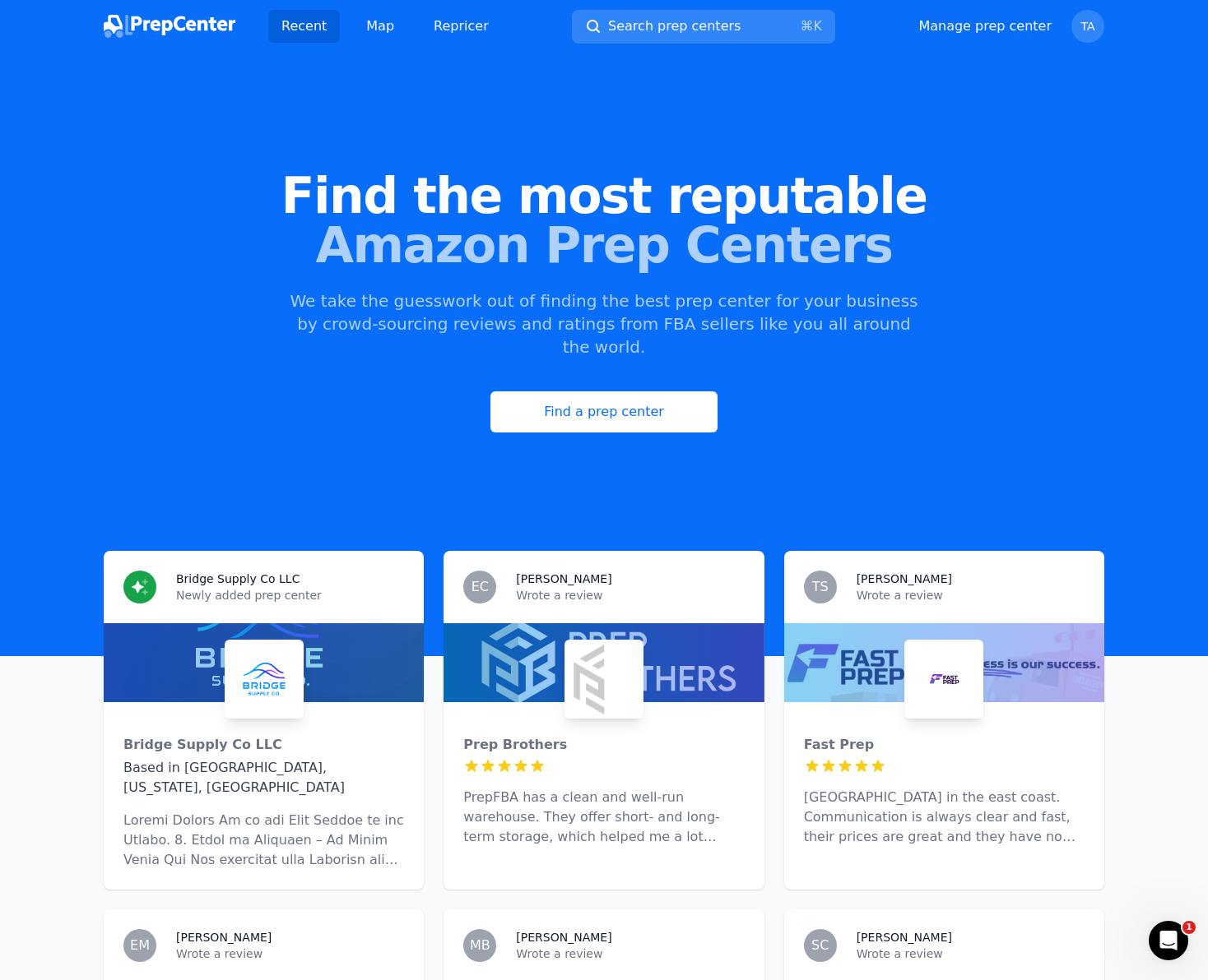
click at [285, 571] on h3 "Bridge Supply Co LLC" at bounding box center [237, 579] width 124 height 16
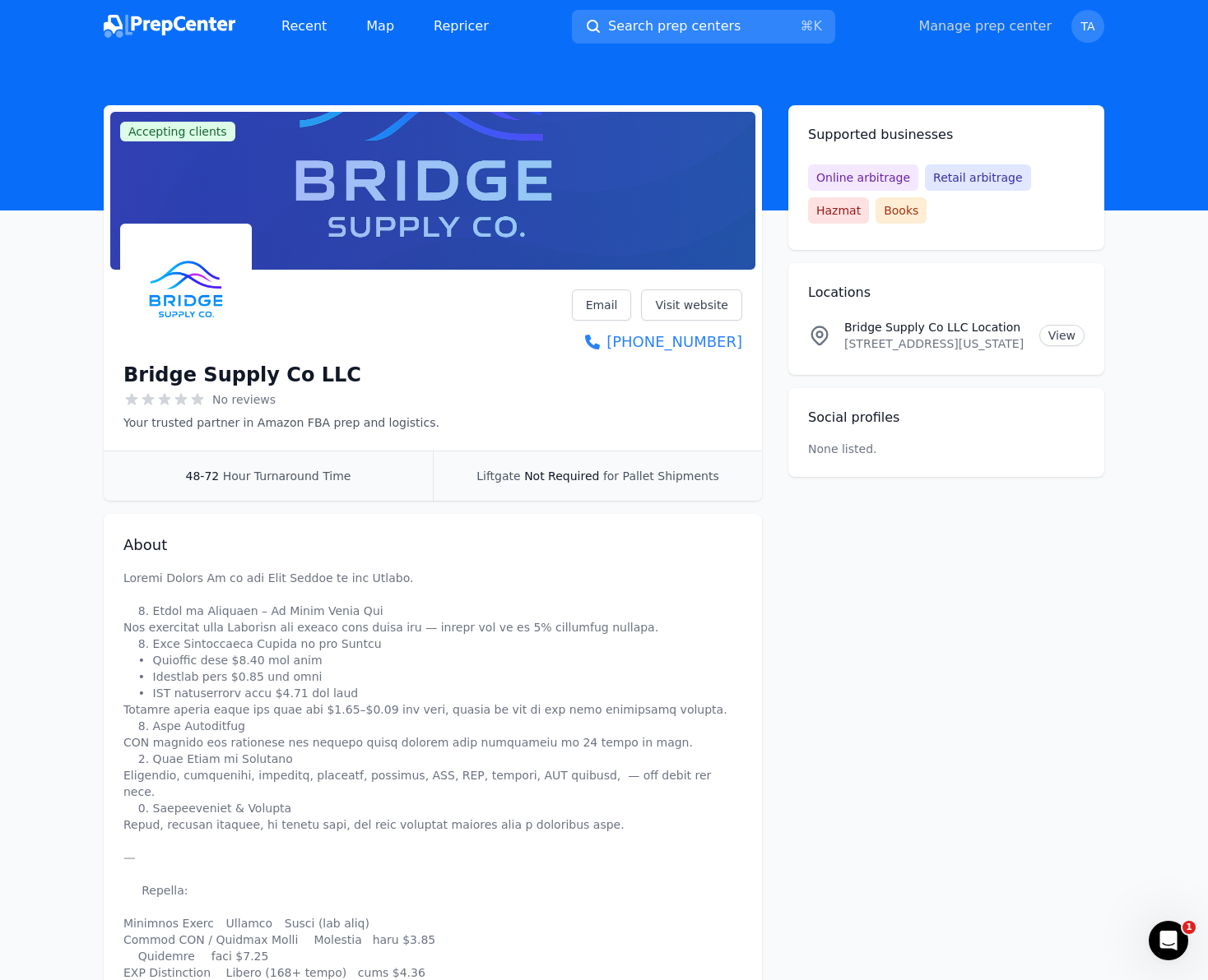
click at [1003, 23] on link "Manage prep center" at bounding box center [984, 26] width 133 height 20
select select "48to72"
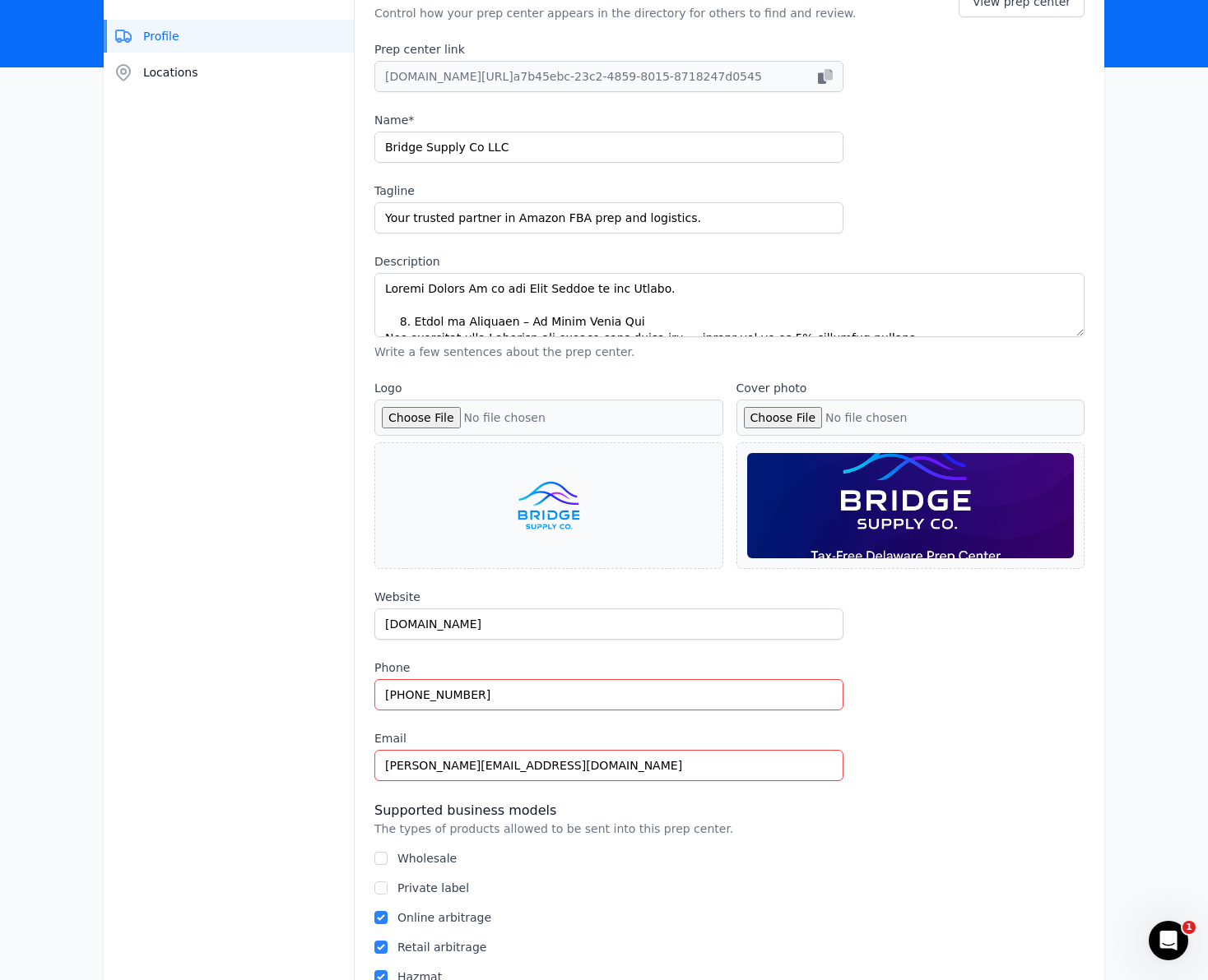
scroll to position [172, 0]
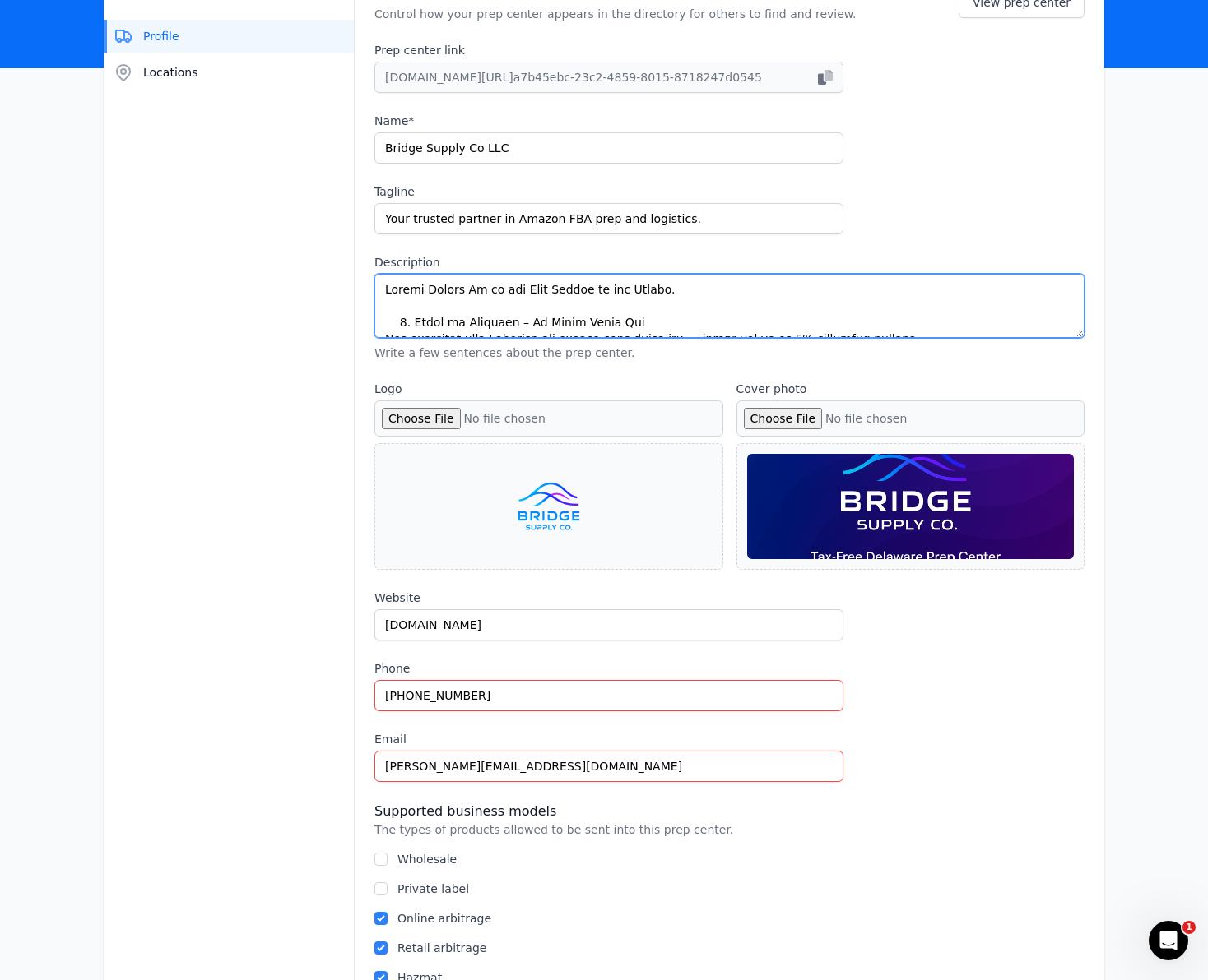
drag, startPoint x: 642, startPoint y: 310, endPoint x: 640, endPoint y: 290, distance: 20.1
click at [642, 305] on textarea "Description" at bounding box center [729, 305] width 710 height 64
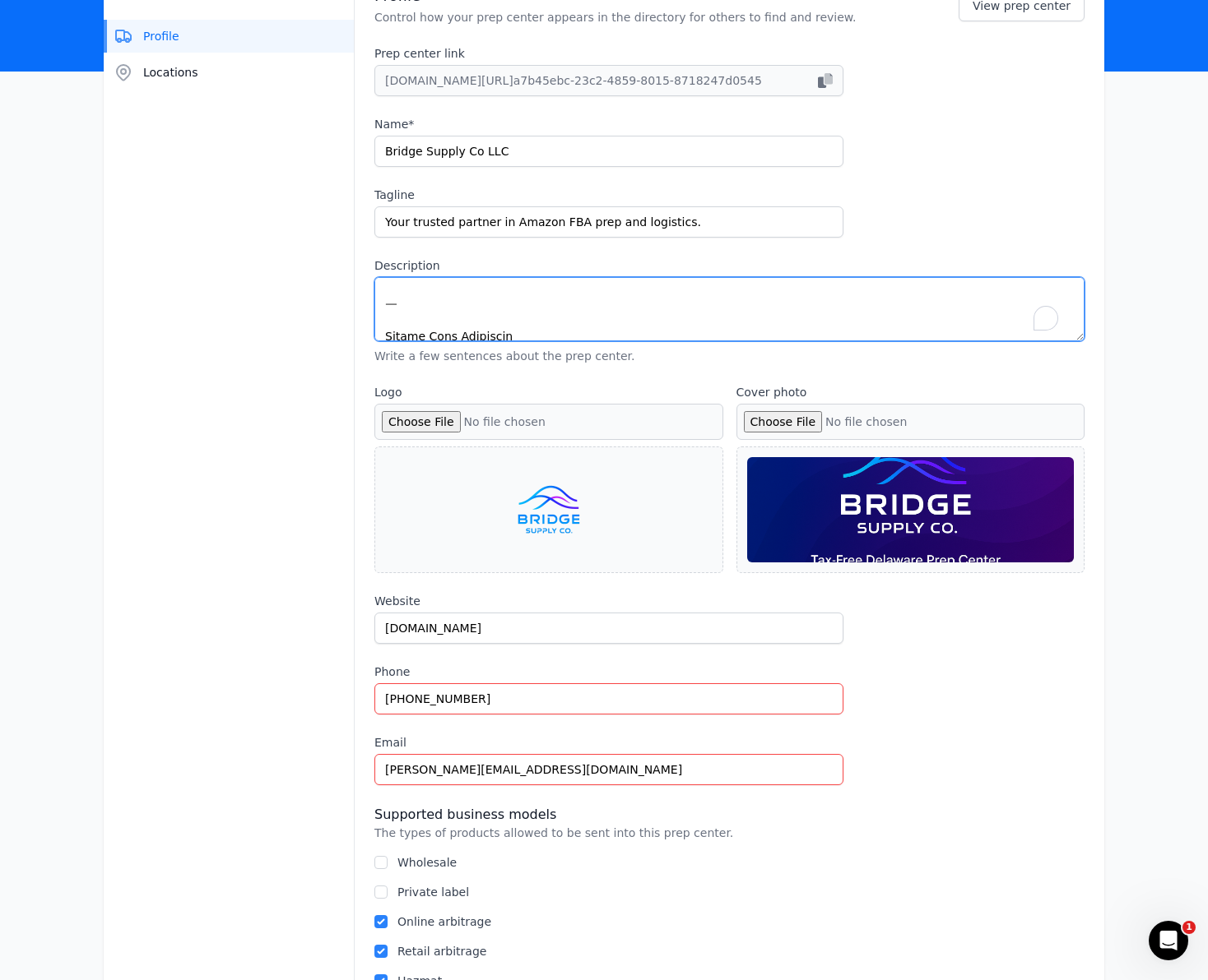
scroll to position [592, 0]
drag, startPoint x: 382, startPoint y: 293, endPoint x: 887, endPoint y: 408, distance: 517.9
click at [887, 408] on div "Profile Control how your prep center appears in the directory for others to fin…" at bounding box center [729, 581] width 750 height 1229
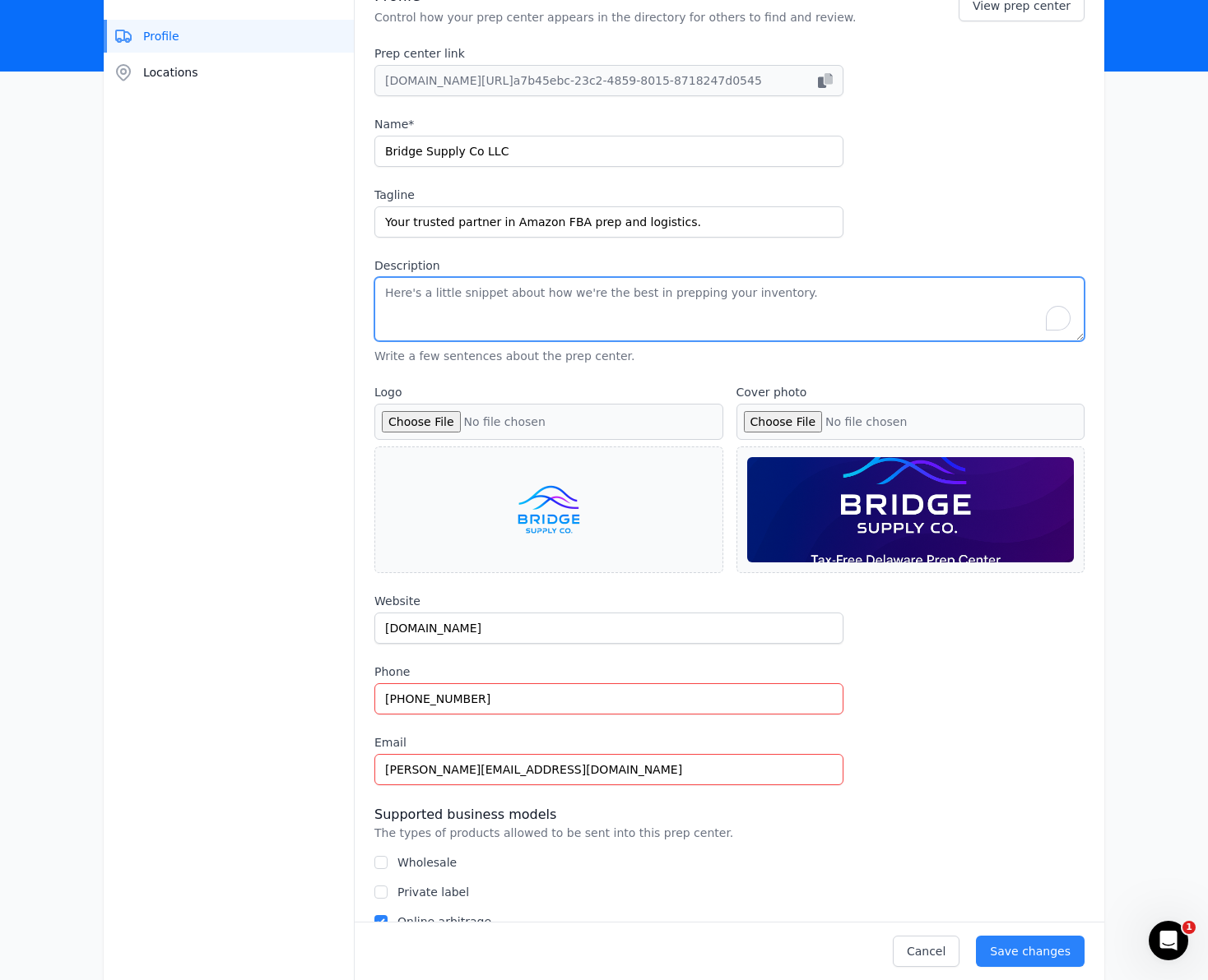
paste textarea "Loremip: • Dolo & Sita Consec: adip $0.49 eli seddo, + $1.63 eiu tempo inci (26…"
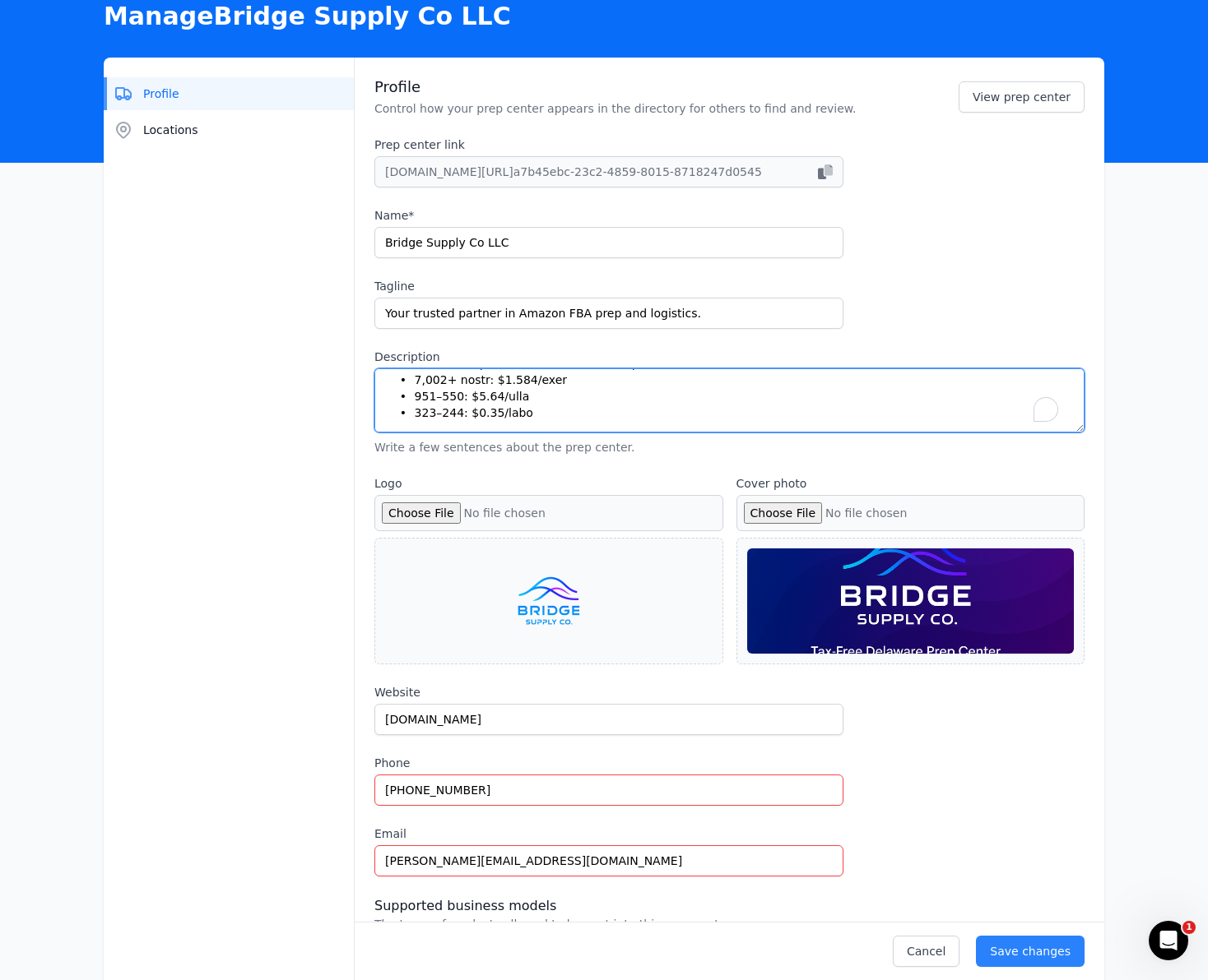
type textarea "Loremip: • Dolo & Sita Consec: adip $0.49 eli seddo, + $1.63 eiu tempo inci (26…"
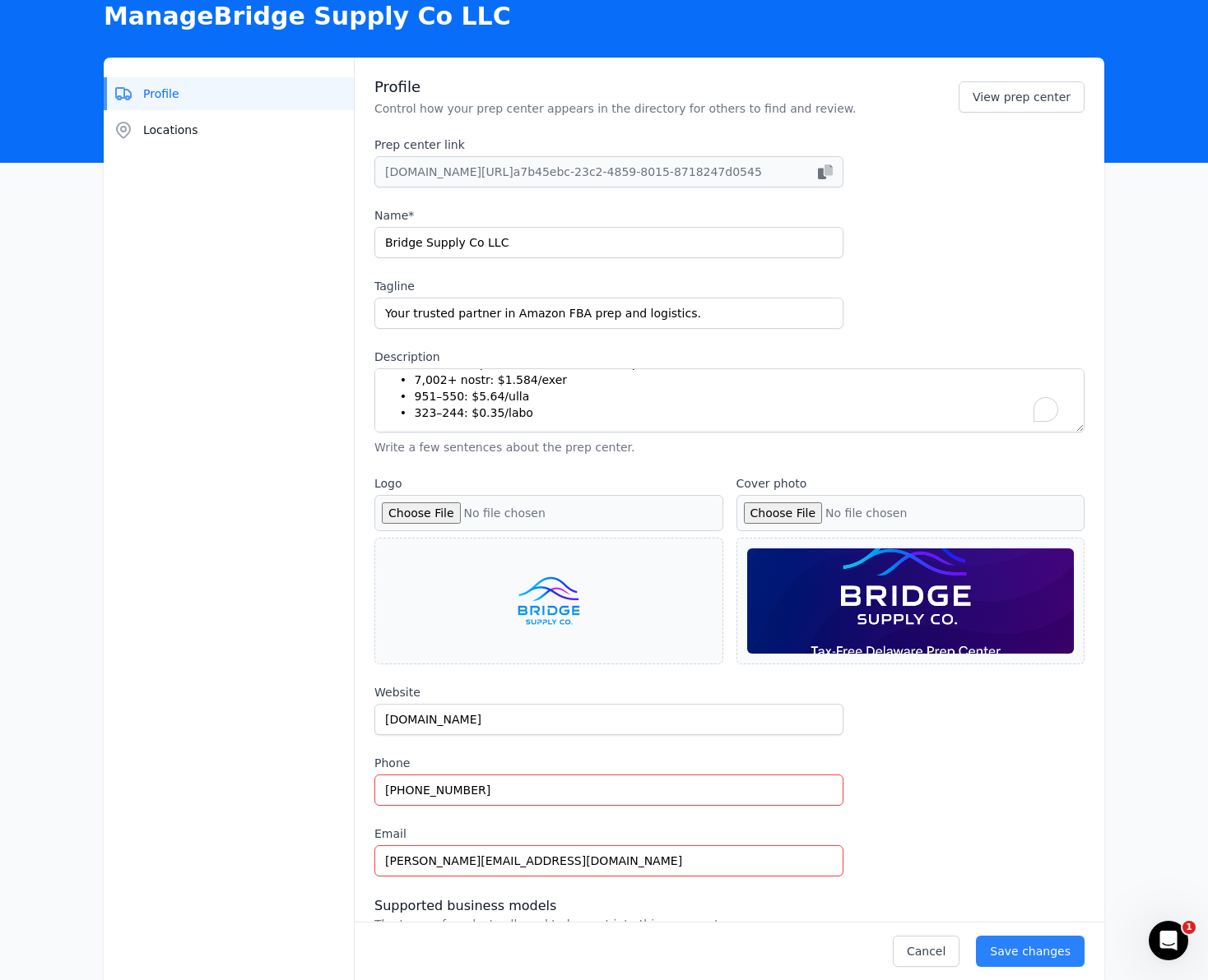
click at [1079, 433] on div "Description Write a few sentences about the prep center." at bounding box center [729, 401] width 710 height 107
click at [1080, 431] on textarea "Description" at bounding box center [729, 400] width 710 height 64
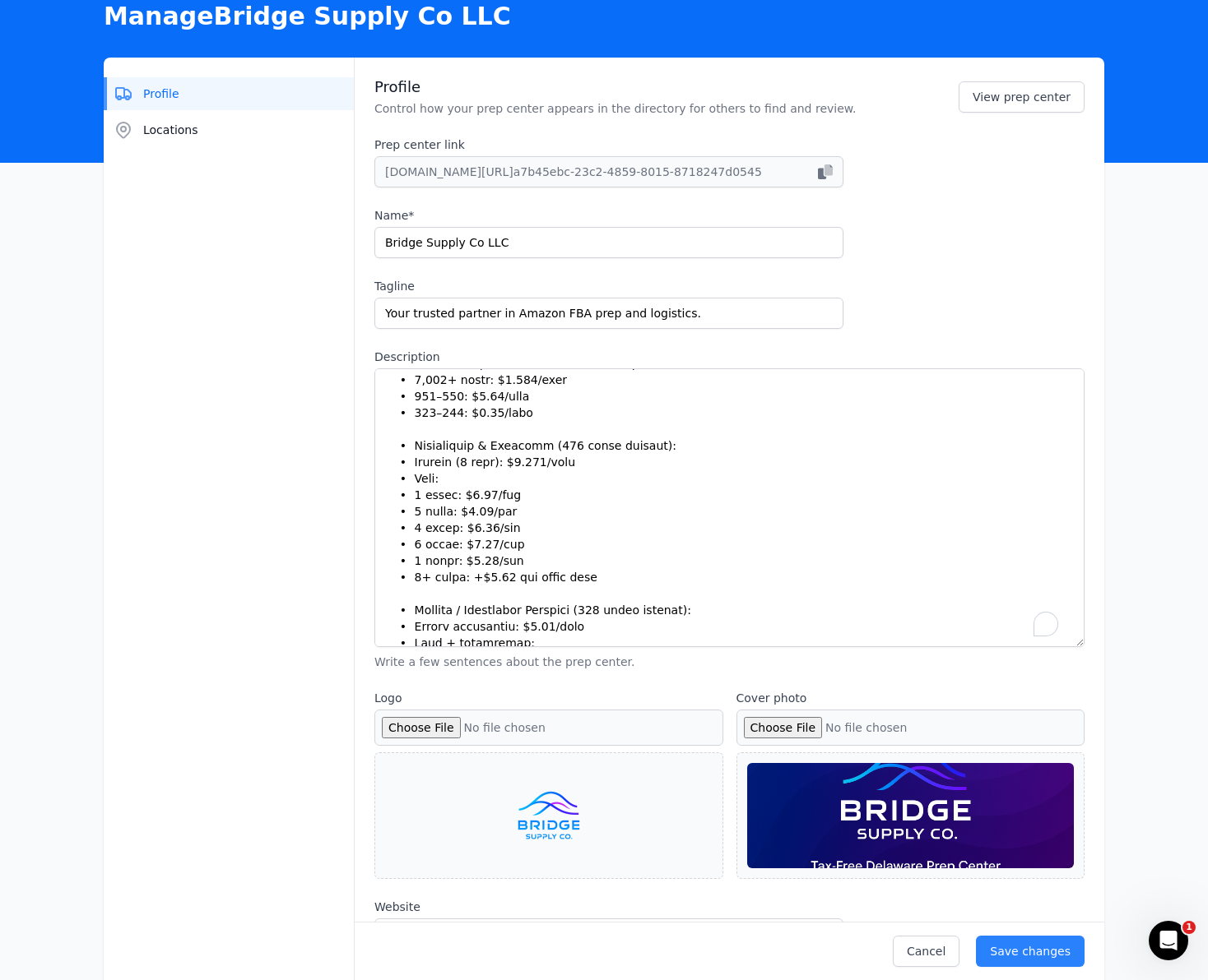
drag, startPoint x: 1077, startPoint y: 428, endPoint x: 1093, endPoint y: 722, distance: 294.4
click at [1093, 722] on div "Profile Control how your prep center appears in the directory for others to fin…" at bounding box center [729, 779] width 750 height 1444
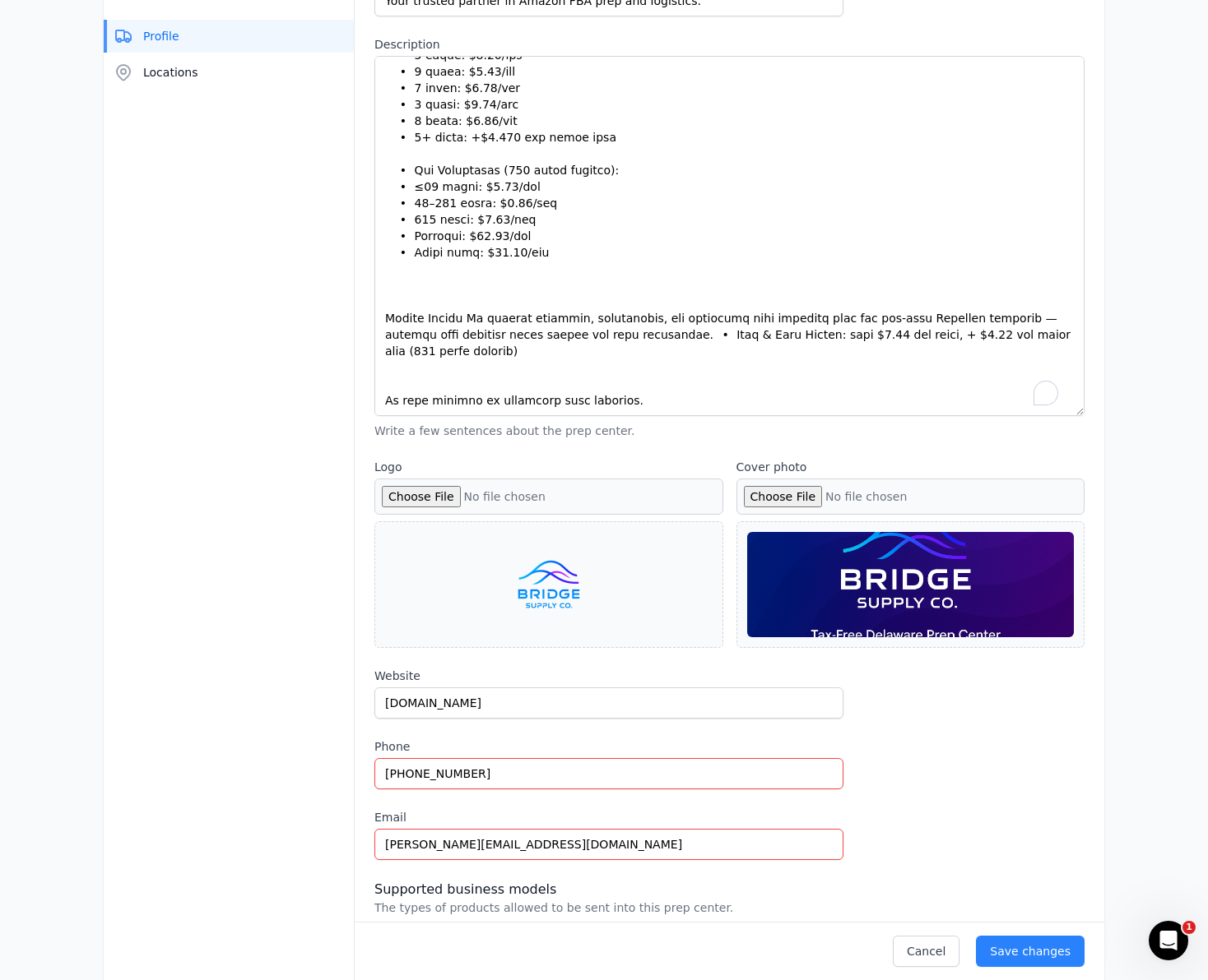
click at [808, 496] on input "Cover photo" at bounding box center [910, 497] width 349 height 36
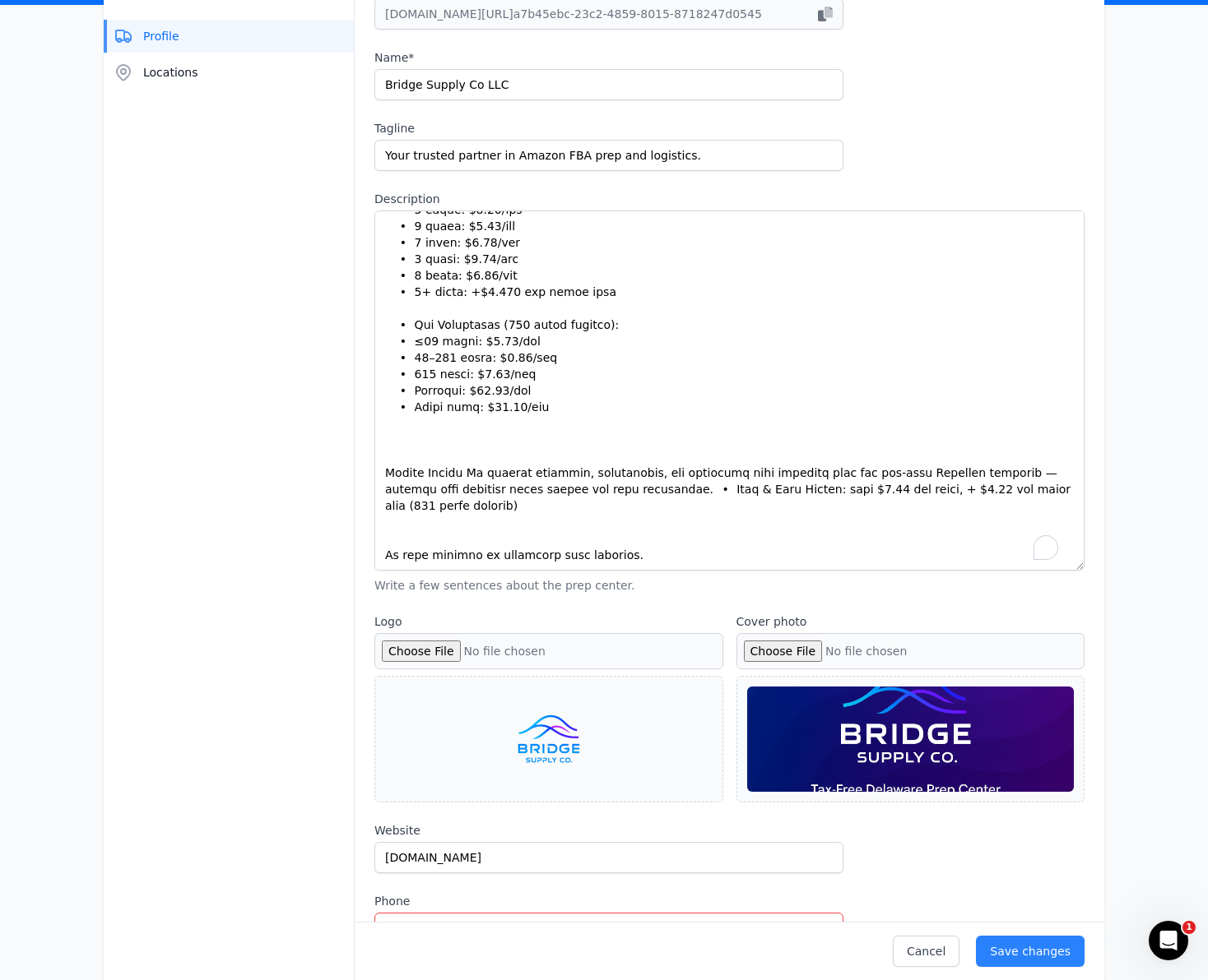
scroll to position [273, 0]
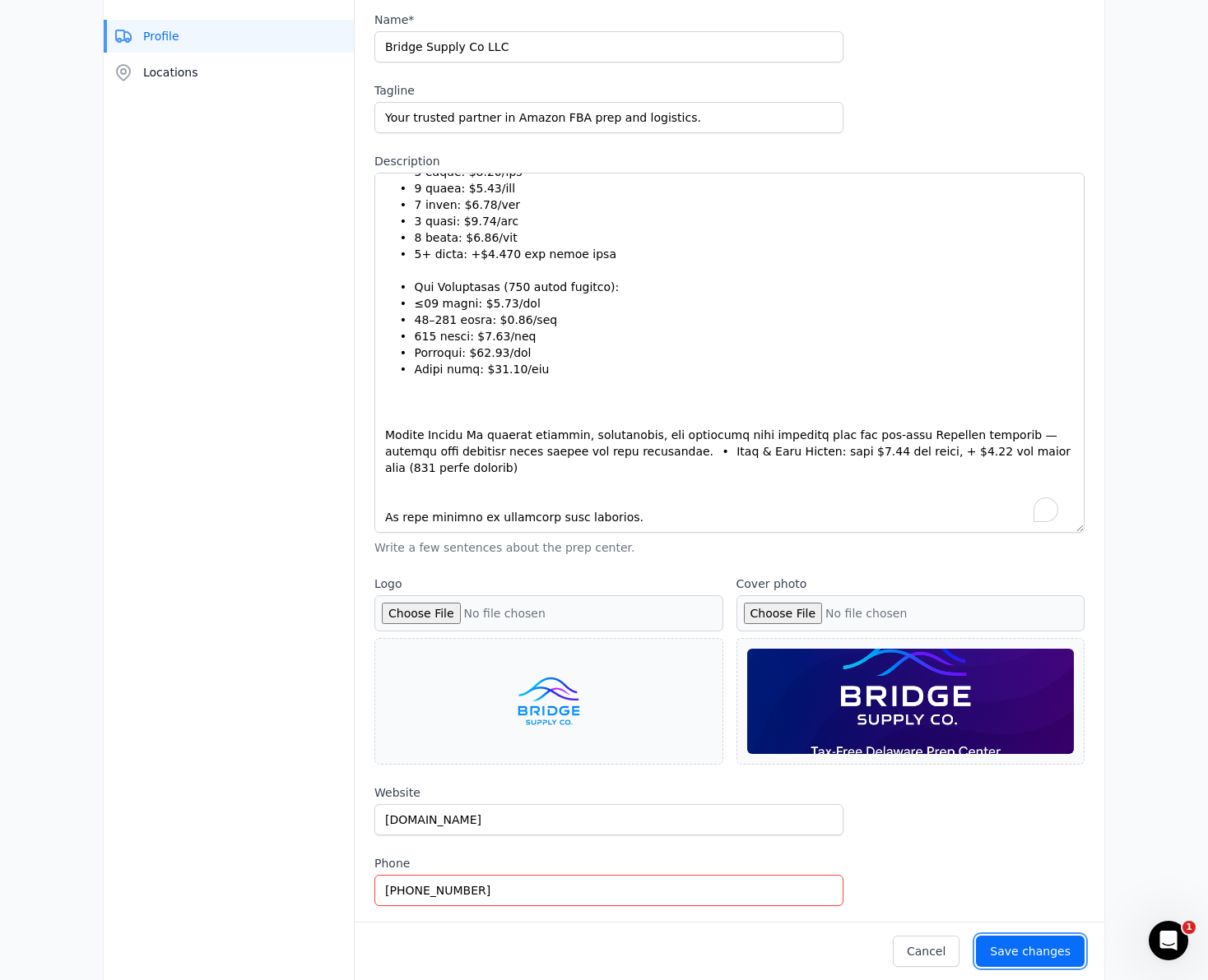
click at [1045, 952] on div "Save changes" at bounding box center [1030, 951] width 81 height 16
